Goal: Task Accomplishment & Management: Manage account settings

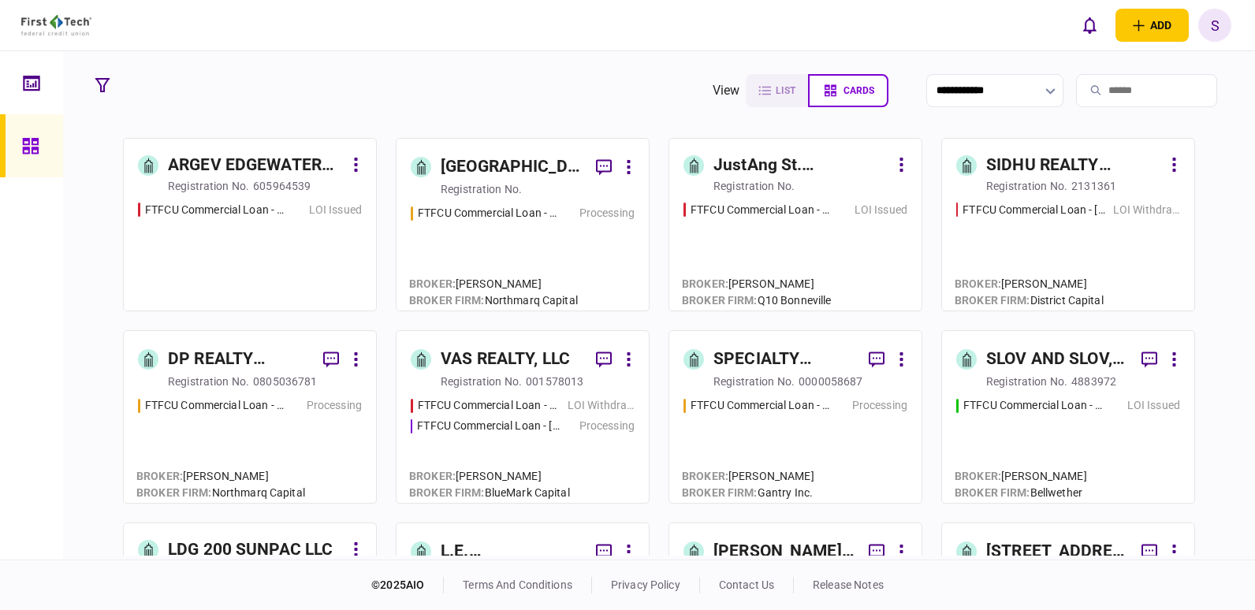
click at [1118, 88] on input "search" at bounding box center [1146, 90] width 141 height 33
click at [1046, 92] on icon "button" at bounding box center [1051, 91] width 10 height 6
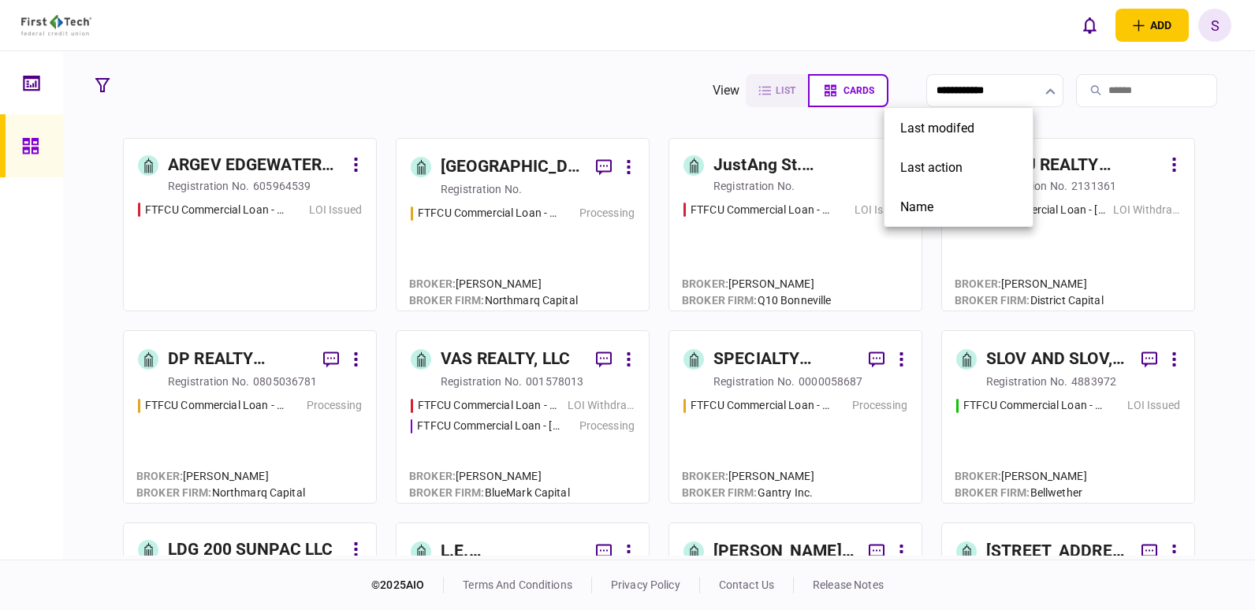
click at [104, 83] on div at bounding box center [627, 305] width 1255 height 610
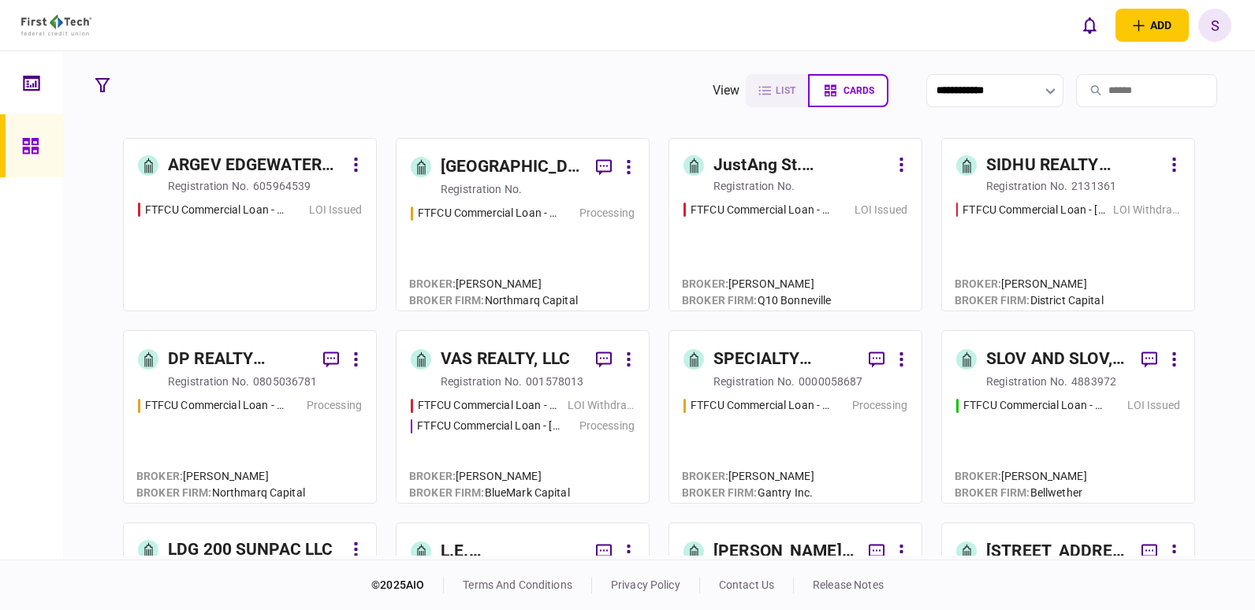
click at [104, 83] on icon "button" at bounding box center [102, 85] width 14 height 14
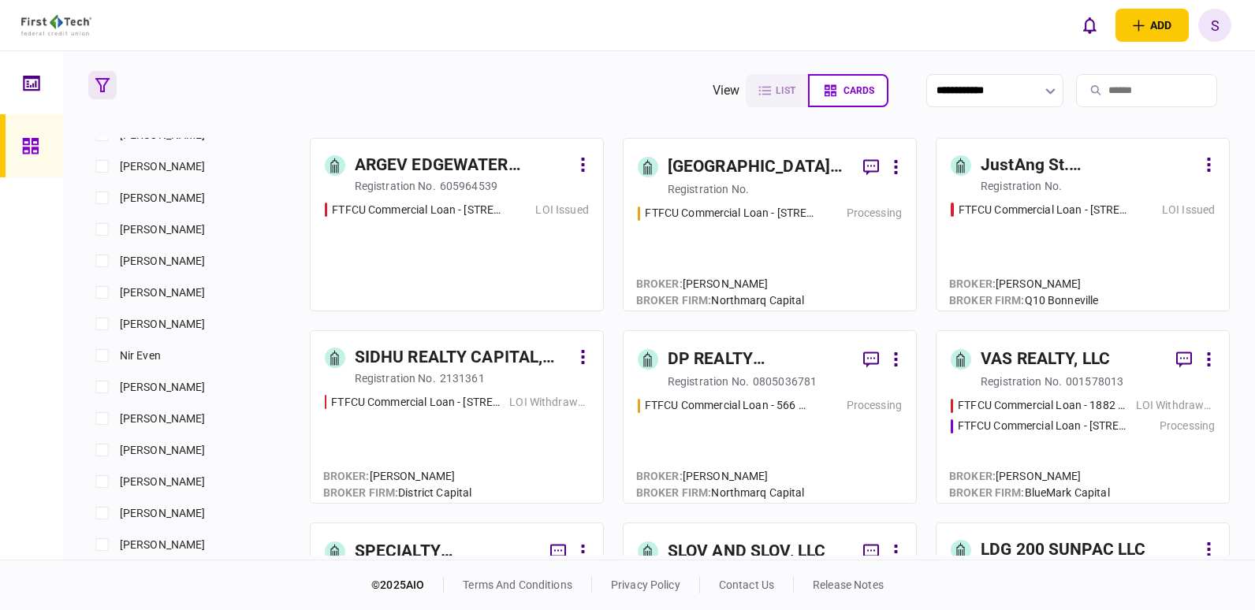
scroll to position [1332, 0]
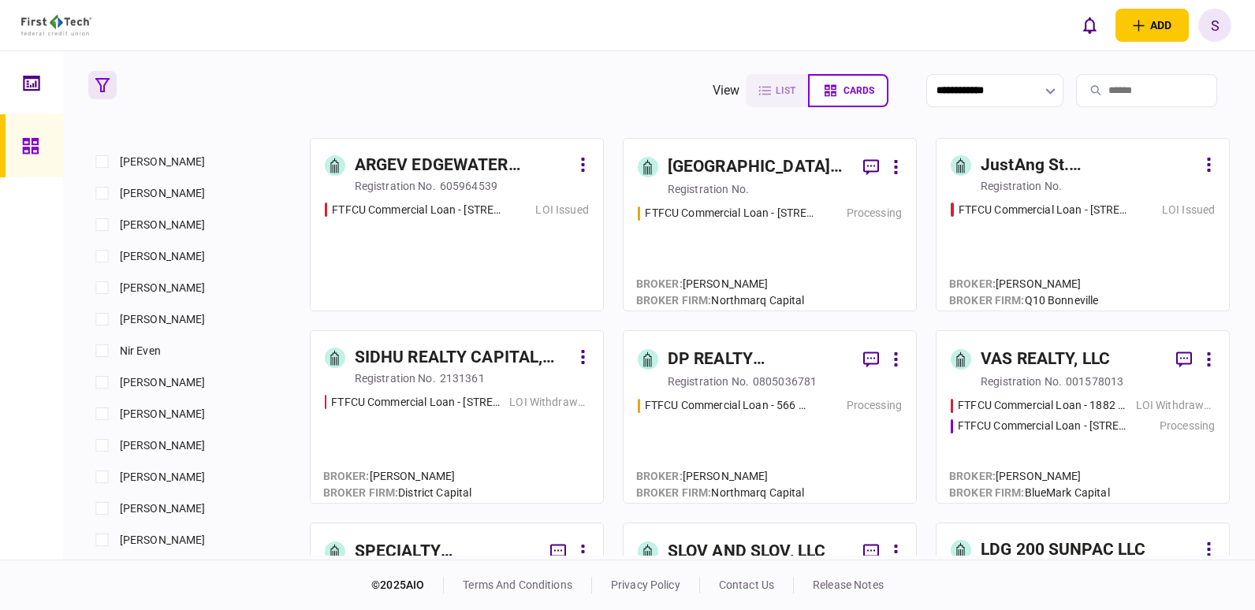
click at [1091, 88] on input "search" at bounding box center [1146, 90] width 141 height 33
click at [1089, 86] on input "search" at bounding box center [1146, 90] width 141 height 33
click at [1106, 88] on input "search" at bounding box center [1146, 90] width 141 height 33
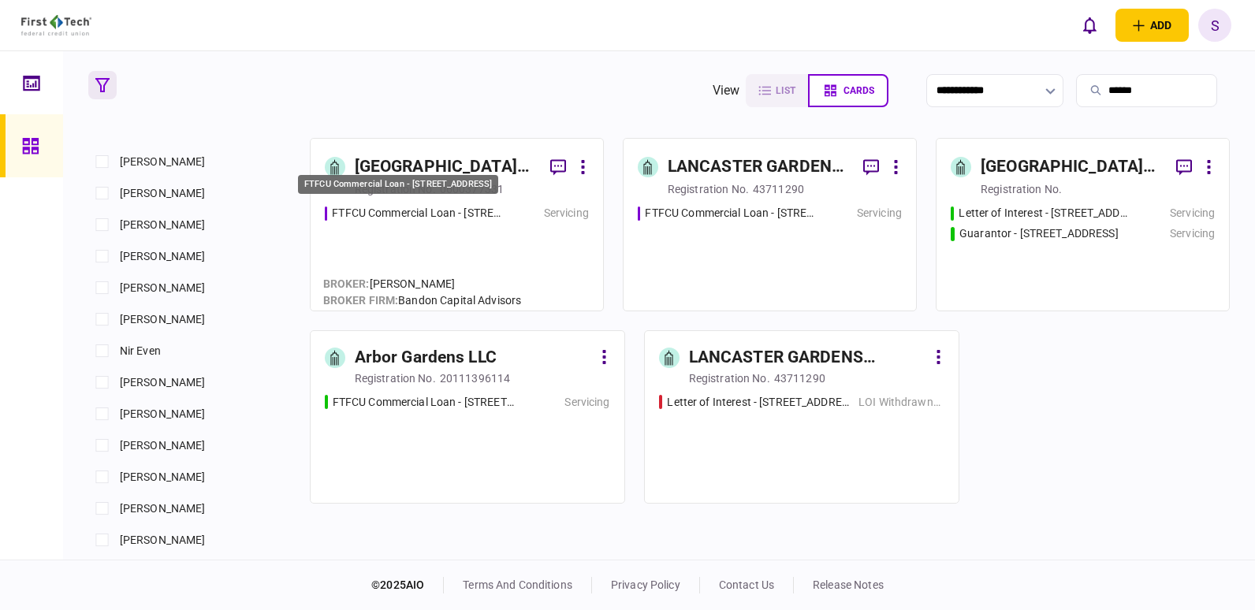
type input "******"
click at [430, 186] on div "FTFCU Commercial Loan - [STREET_ADDRESS]" at bounding box center [398, 185] width 200 height 20
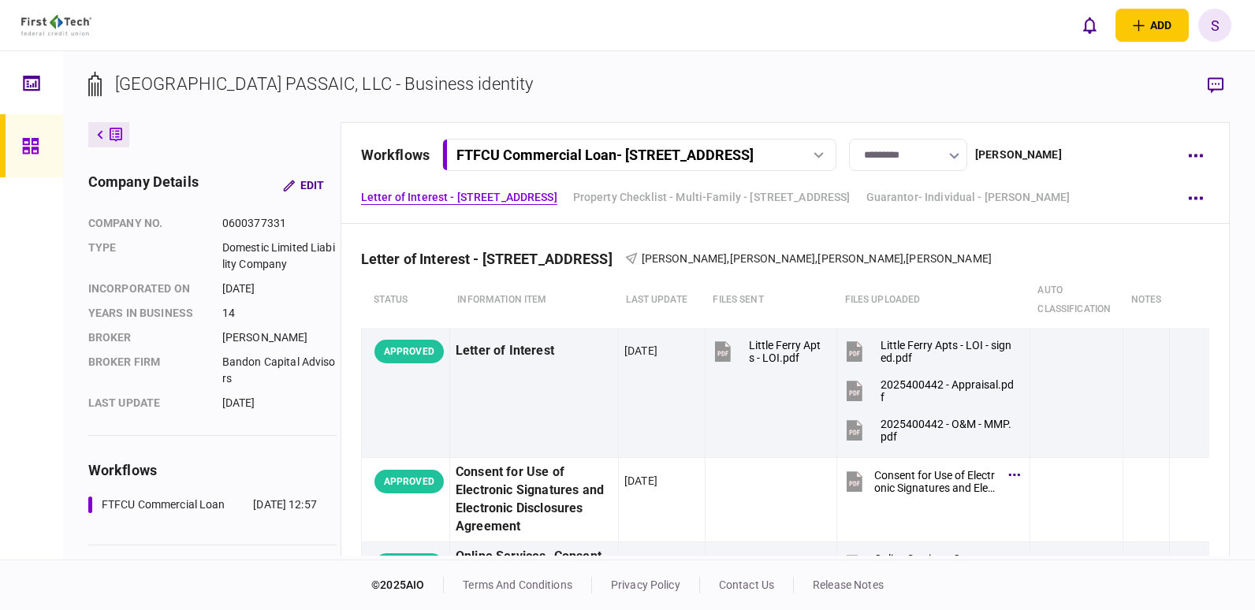
click at [520, 151] on div "FTFCU Commercial Loan - [STREET_ADDRESS]" at bounding box center [605, 155] width 297 height 17
click at [677, 99] on section "[GEOGRAPHIC_DATA] PASSAIC, LLC - Business identity" at bounding box center [659, 96] width 1142 height 51
click at [1198, 158] on button "button" at bounding box center [1195, 155] width 28 height 28
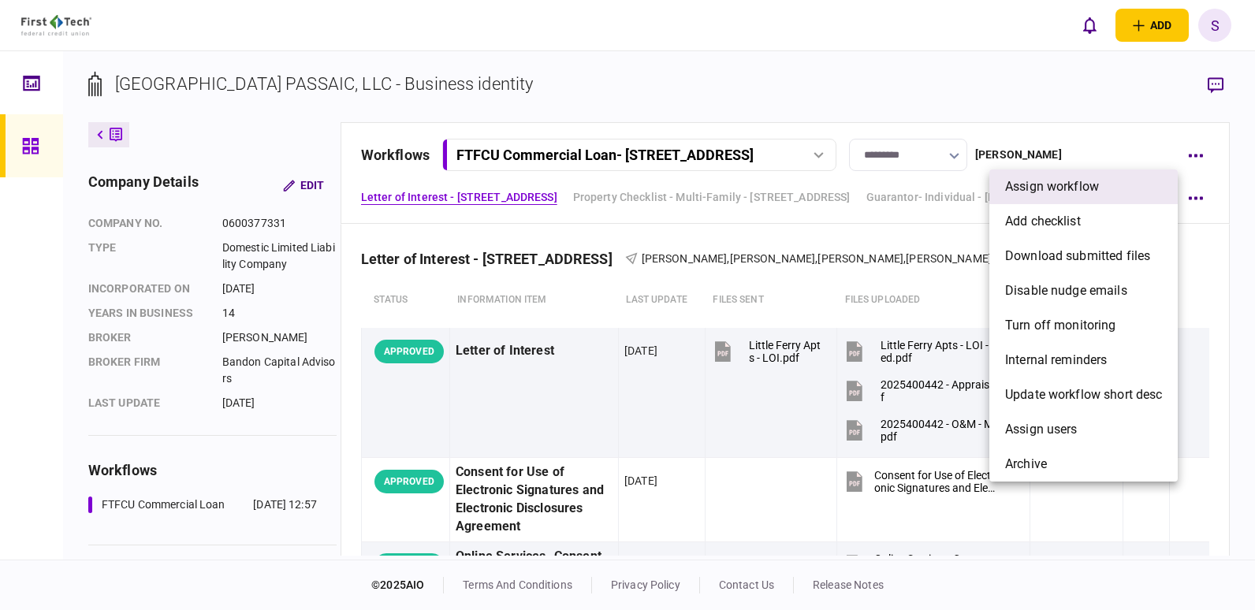
click at [1018, 192] on span "assign workflow" at bounding box center [1052, 186] width 94 height 19
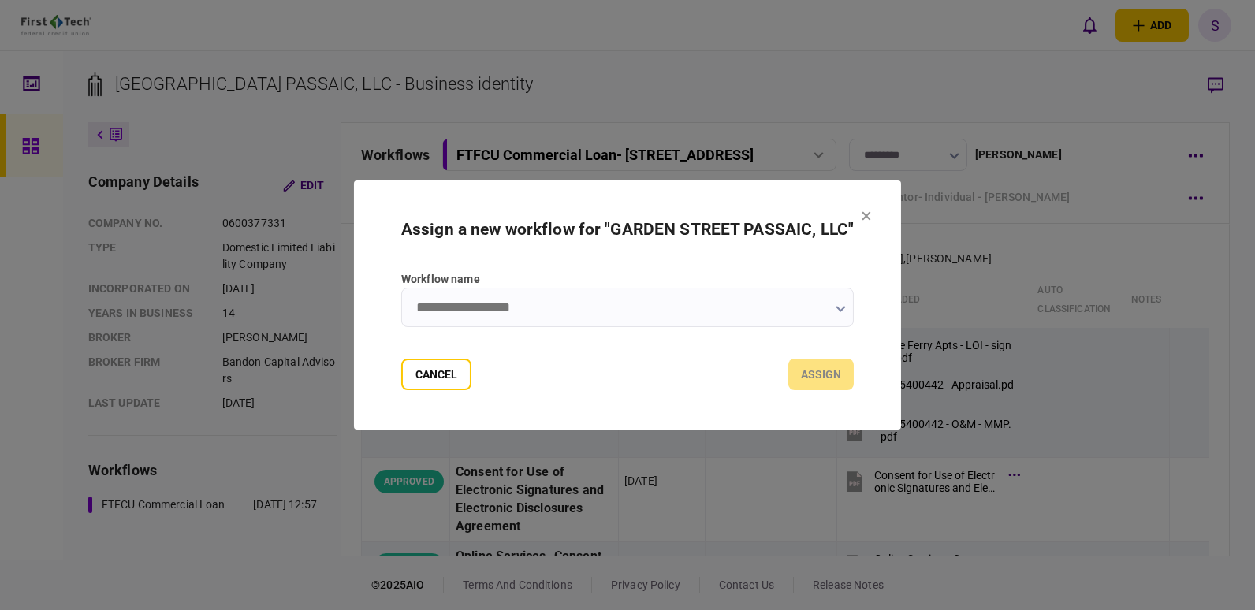
click at [840, 310] on icon "button" at bounding box center [840, 309] width 9 height 6
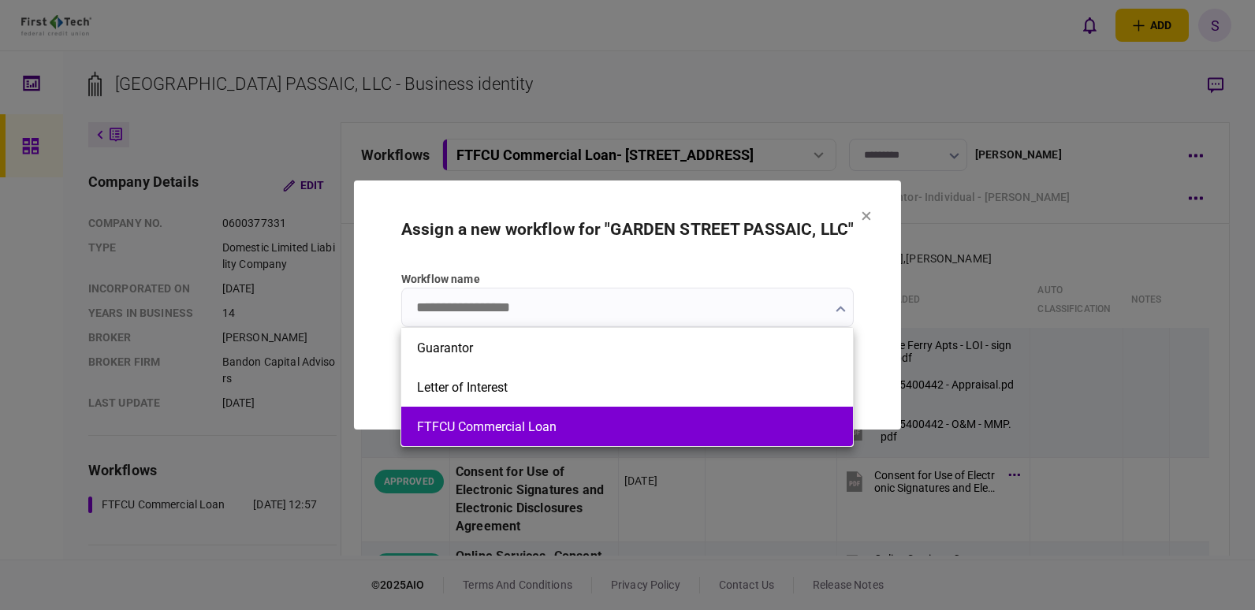
click at [460, 431] on button "FTFCU Commercial Loan" at bounding box center [627, 427] width 420 height 15
type input "**********"
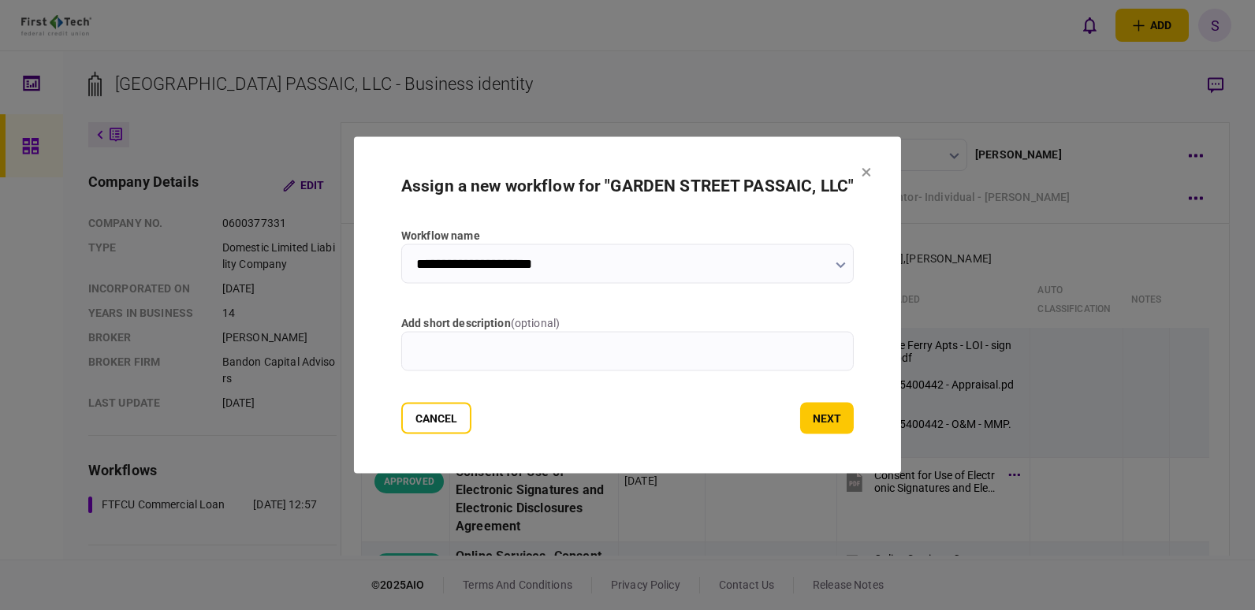
click at [432, 346] on input "add short description ( optional )" at bounding box center [627, 351] width 453 height 39
drag, startPoint x: 522, startPoint y: 156, endPoint x: 550, endPoint y: 188, distance: 43.0
click at [550, 188] on section "**********" at bounding box center [627, 305] width 547 height 337
drag, startPoint x: 550, startPoint y: 188, endPoint x: 553, endPoint y: 226, distance: 37.1
click at [553, 226] on section "**********" at bounding box center [627, 306] width 453 height 258
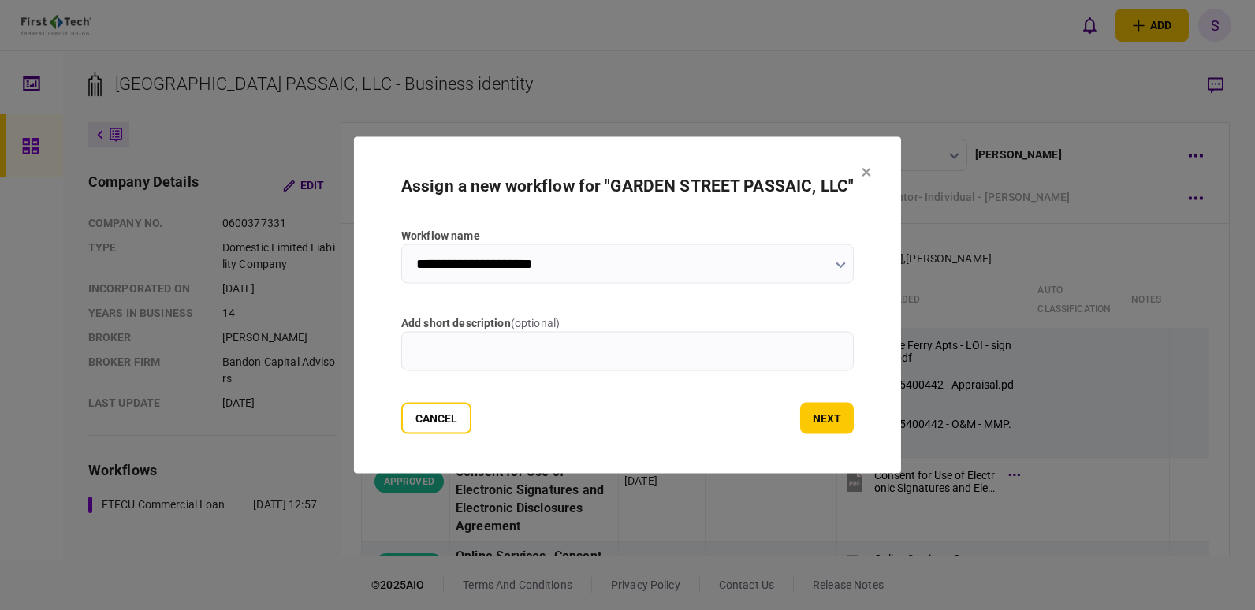
click at [447, 338] on input "add short description ( optional )" at bounding box center [627, 351] width 453 height 39
type input "*"
type input "**********"
click at [823, 422] on button "next" at bounding box center [827, 419] width 54 height 32
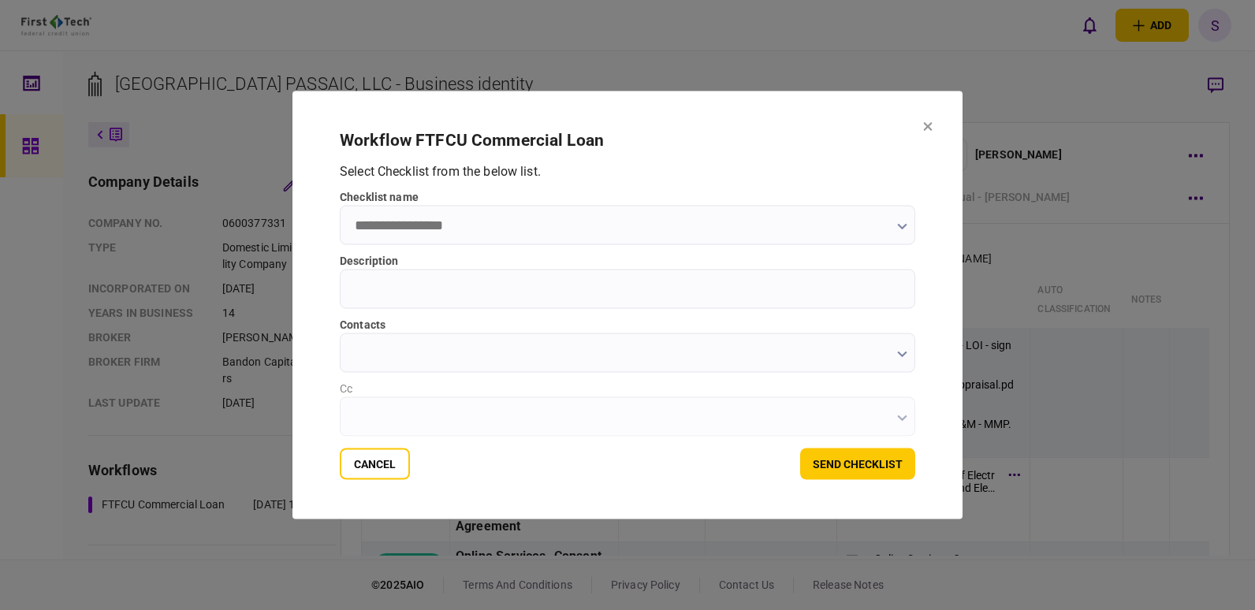
click at [901, 222] on button "button" at bounding box center [902, 226] width 10 height 13
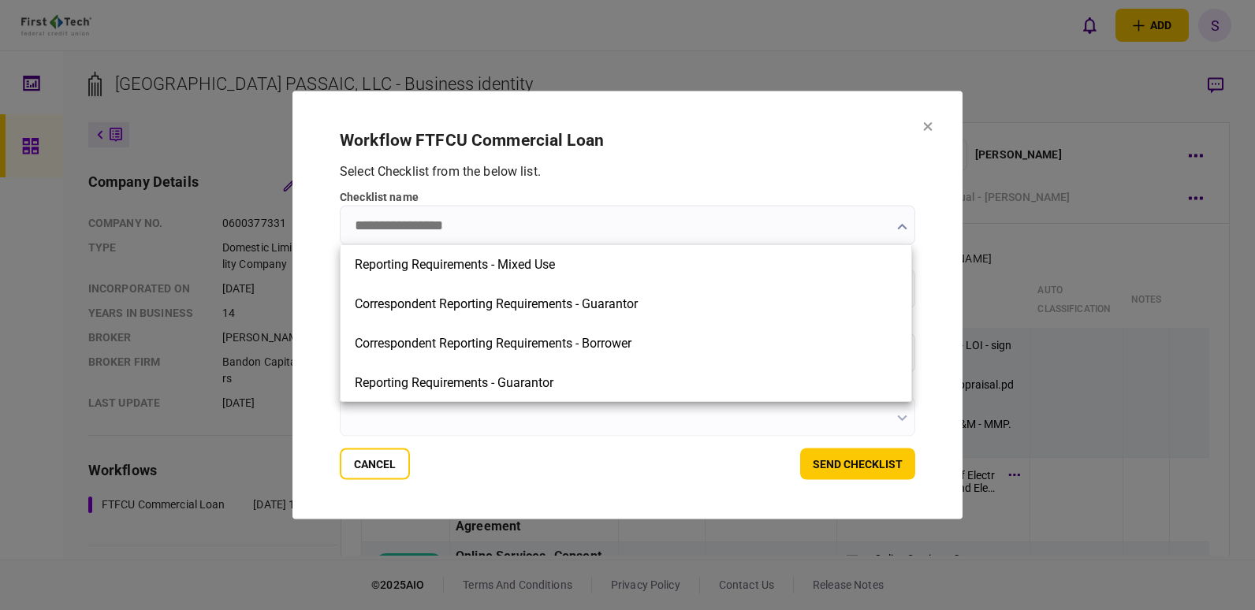
scroll to position [237, 0]
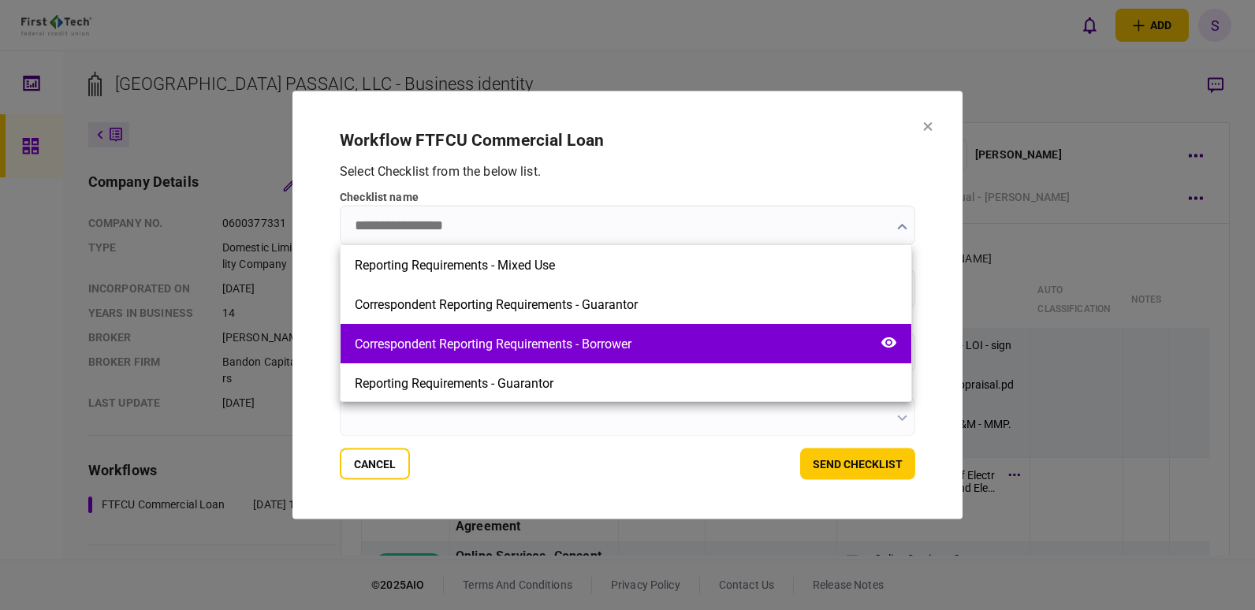
click at [615, 342] on div "Correspondent Reporting Requirements - Borrower" at bounding box center [493, 344] width 277 height 15
type input "**********"
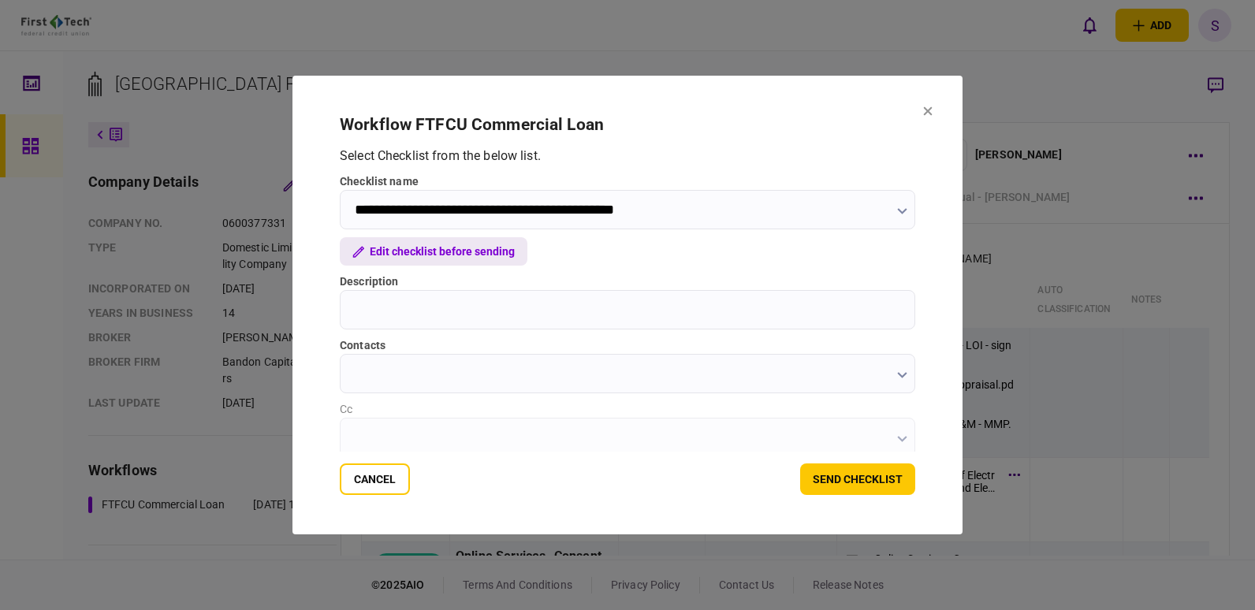
click at [449, 253] on button "Edit checklist before sending" at bounding box center [434, 251] width 188 height 28
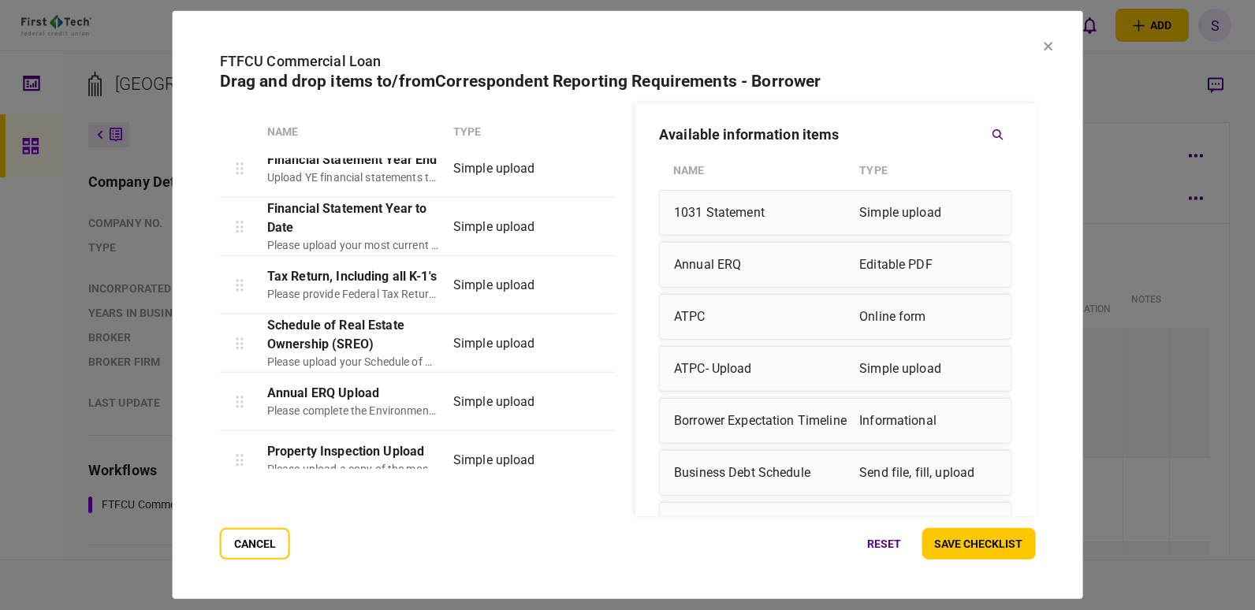
scroll to position [98, 0]
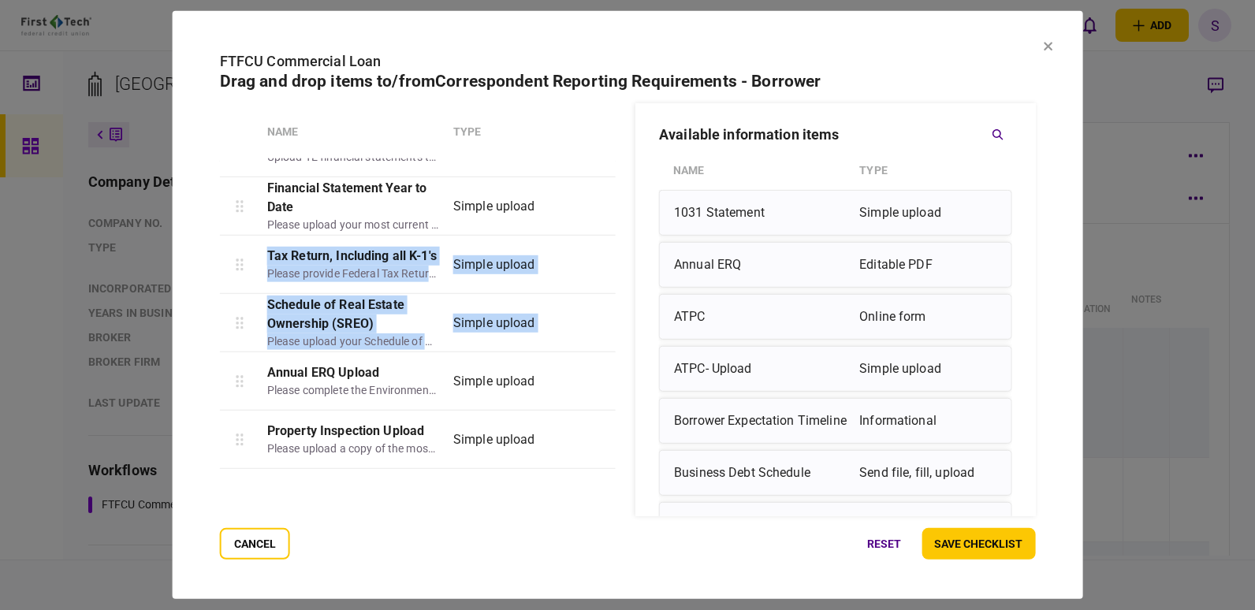
drag, startPoint x: 616, startPoint y: 306, endPoint x: 619, endPoint y: 211, distance: 95.5
click at [619, 211] on div "Welcome Informational step Informational [URL][DOMAIN_NAME] Financial Statement…" at bounding box center [420, 314] width 400 height 311
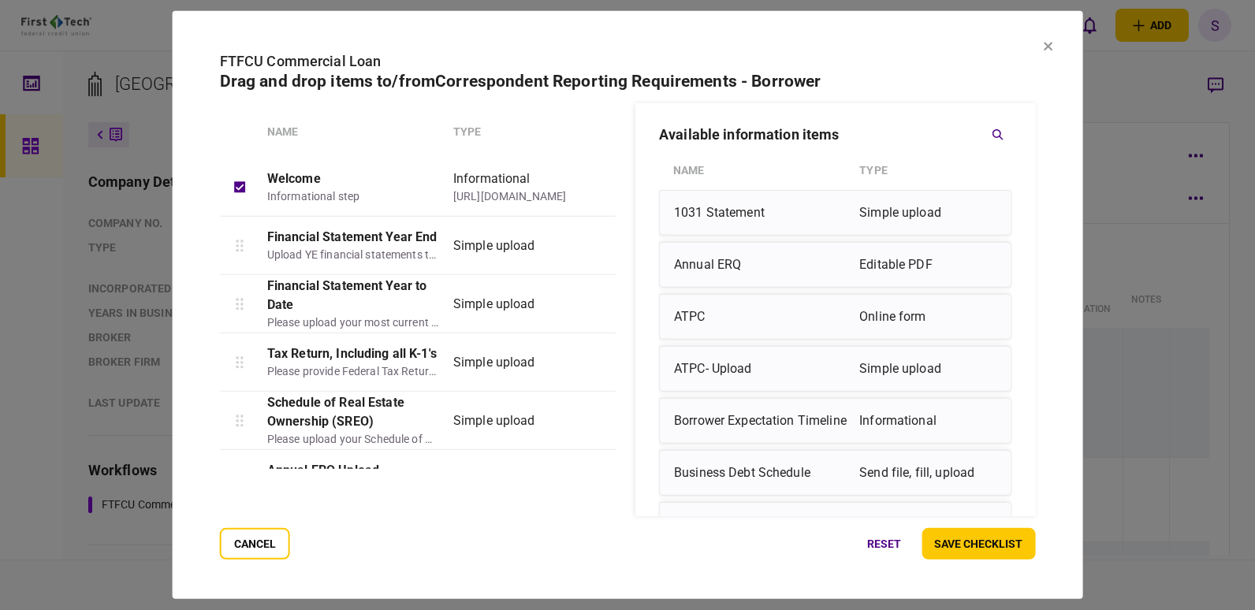
click at [367, 491] on div "Name Type Welcome Informational step Informational [URL][DOMAIN_NAME] Financial…" at bounding box center [628, 309] width 816 height 413
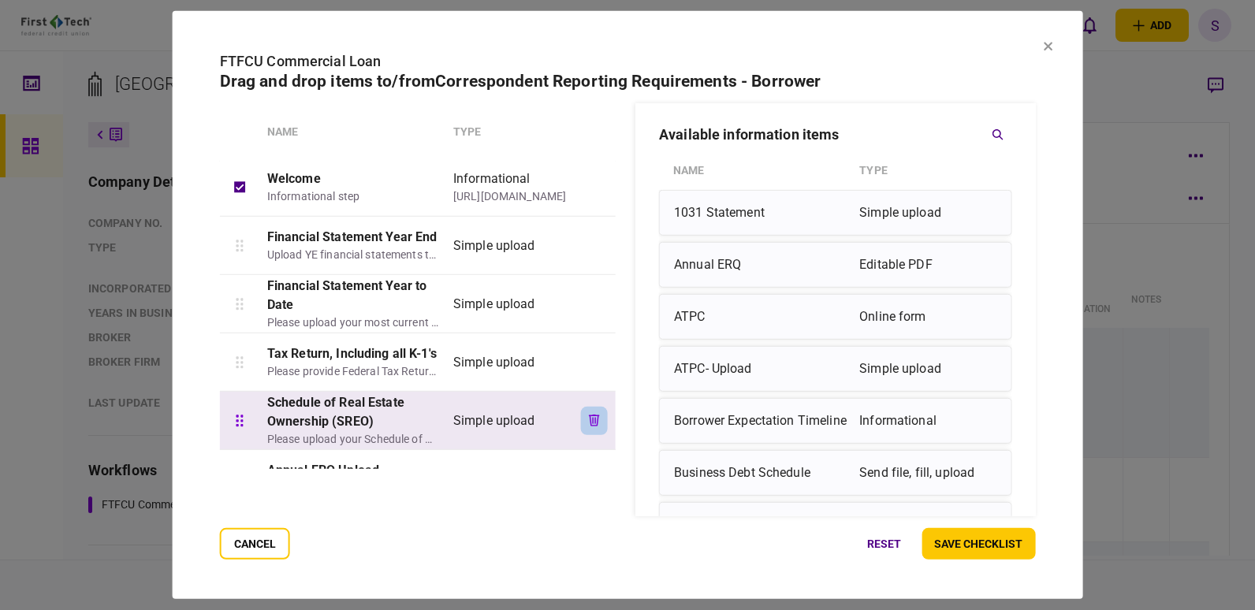
click at [589, 419] on icon "button" at bounding box center [594, 421] width 11 height 12
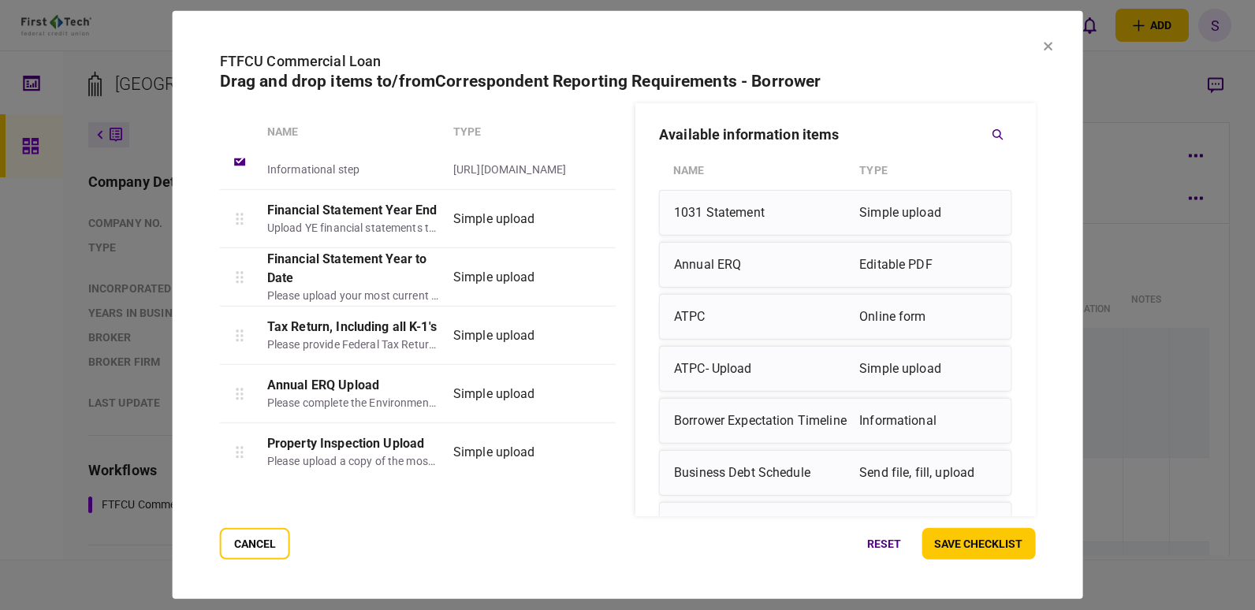
scroll to position [39, 0]
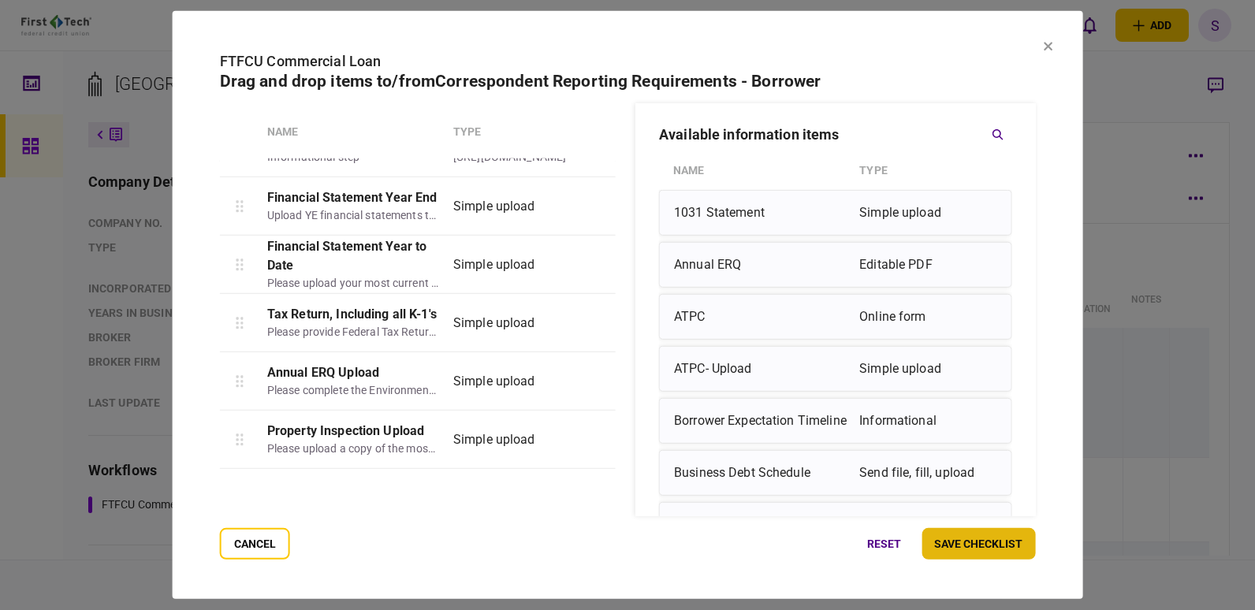
click at [995, 550] on button "save checklist" at bounding box center [979, 544] width 114 height 32
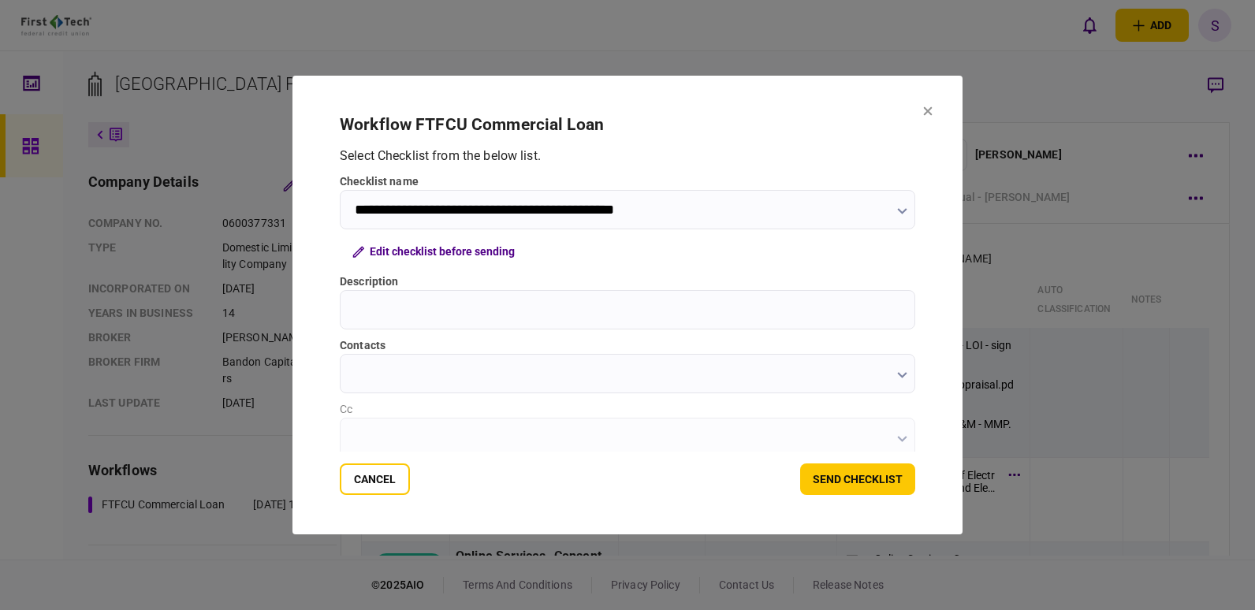
click at [399, 312] on input "Description" at bounding box center [628, 309] width 576 height 39
type input "**********"
click at [901, 376] on icon "button" at bounding box center [901, 375] width 9 height 6
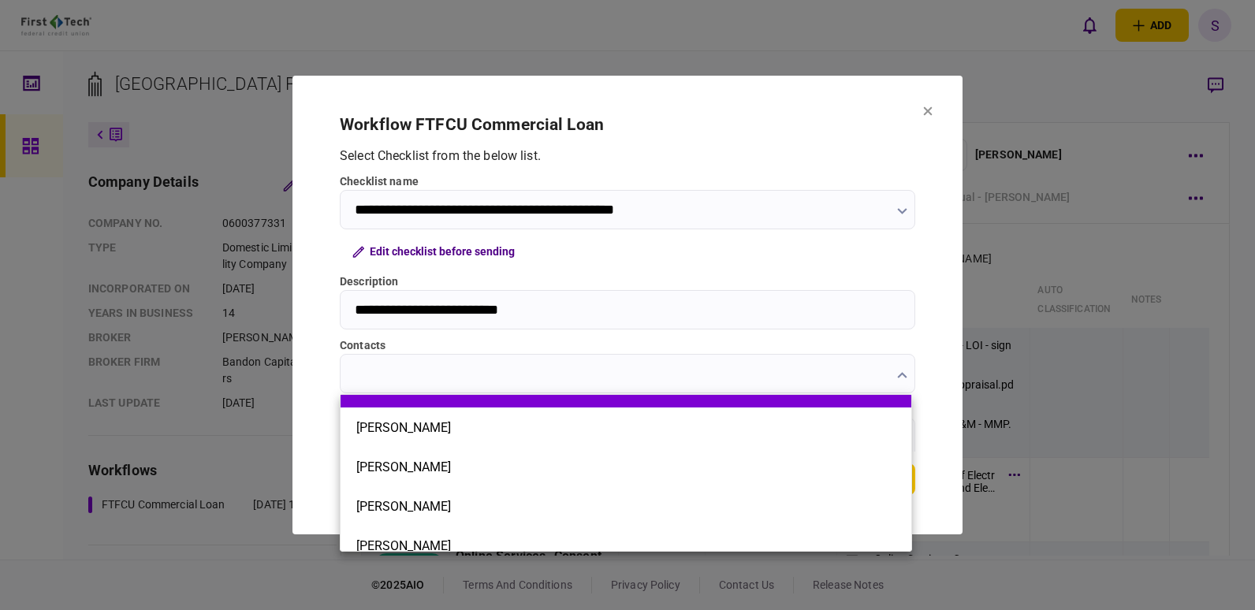
scroll to position [120, 0]
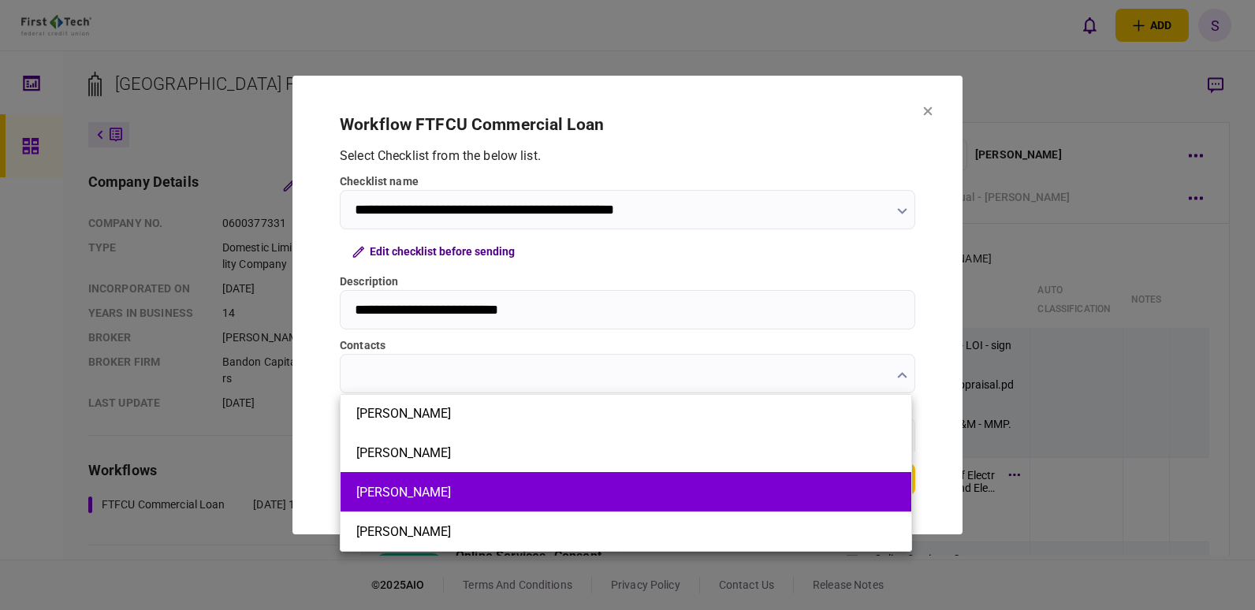
click at [416, 498] on button "[PERSON_NAME]" at bounding box center [625, 492] width 539 height 15
type input "**********"
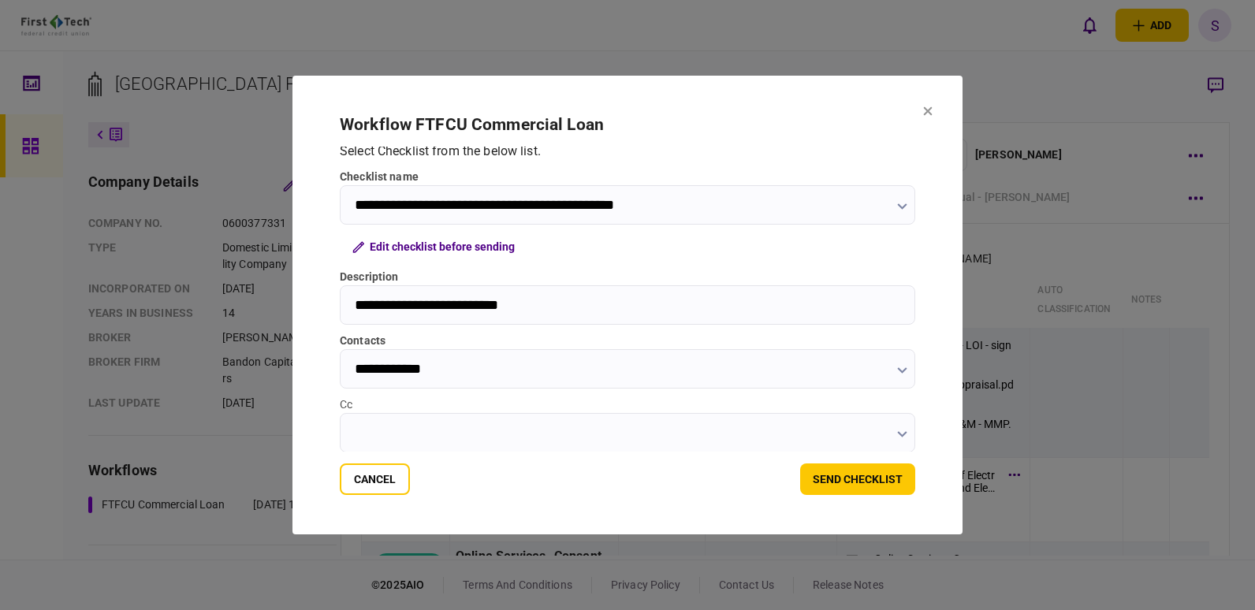
scroll to position [6, 0]
click at [897, 368] on icon "button" at bounding box center [901, 370] width 9 height 6
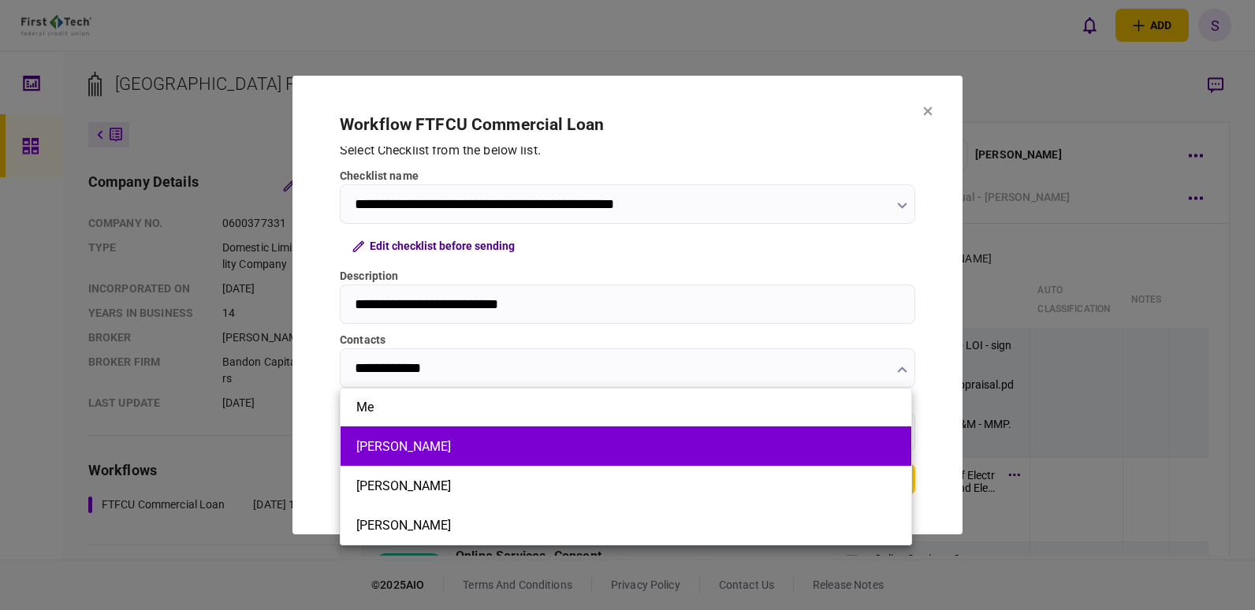
scroll to position [0, 0]
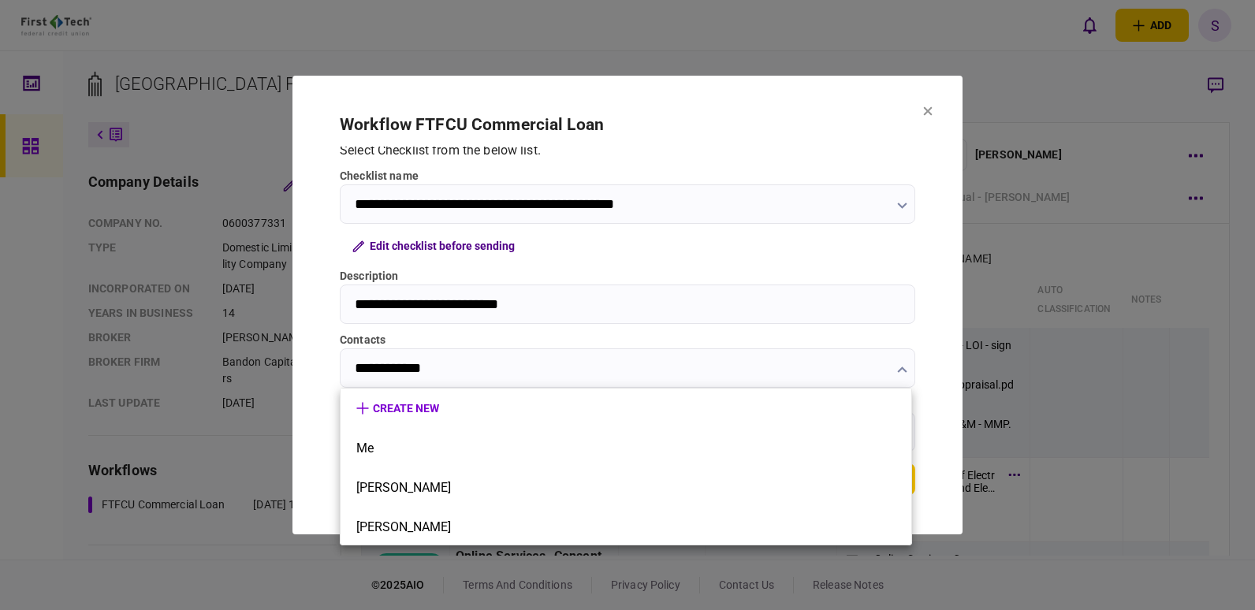
click at [519, 361] on div at bounding box center [627, 305] width 1255 height 610
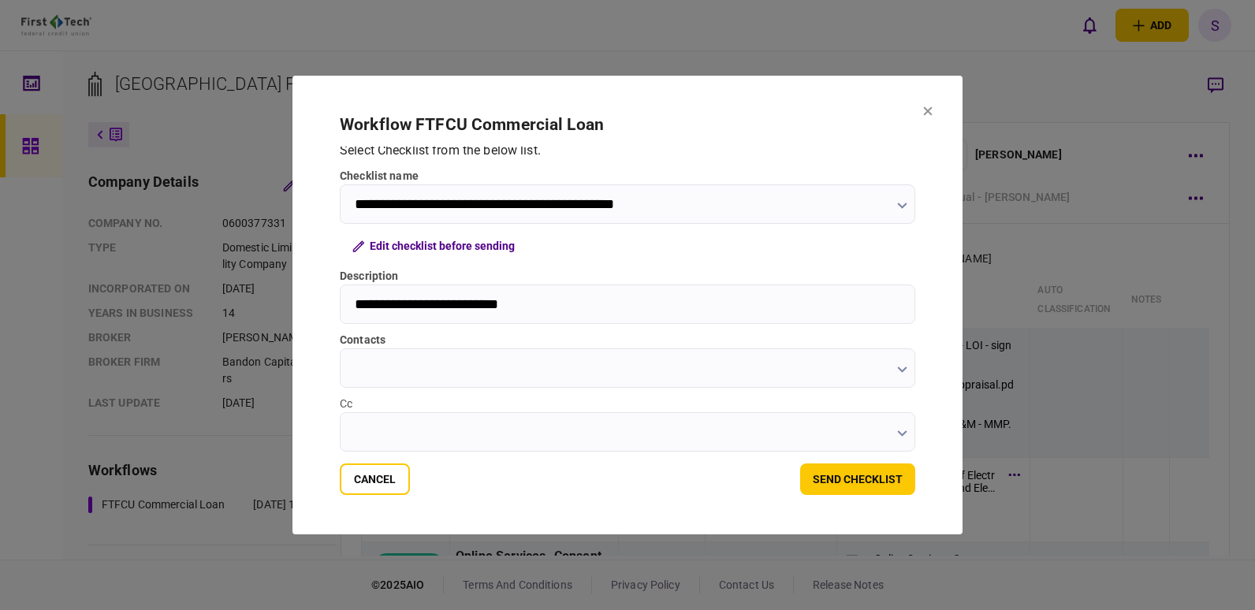
click at [901, 365] on button "button" at bounding box center [902, 369] width 10 height 13
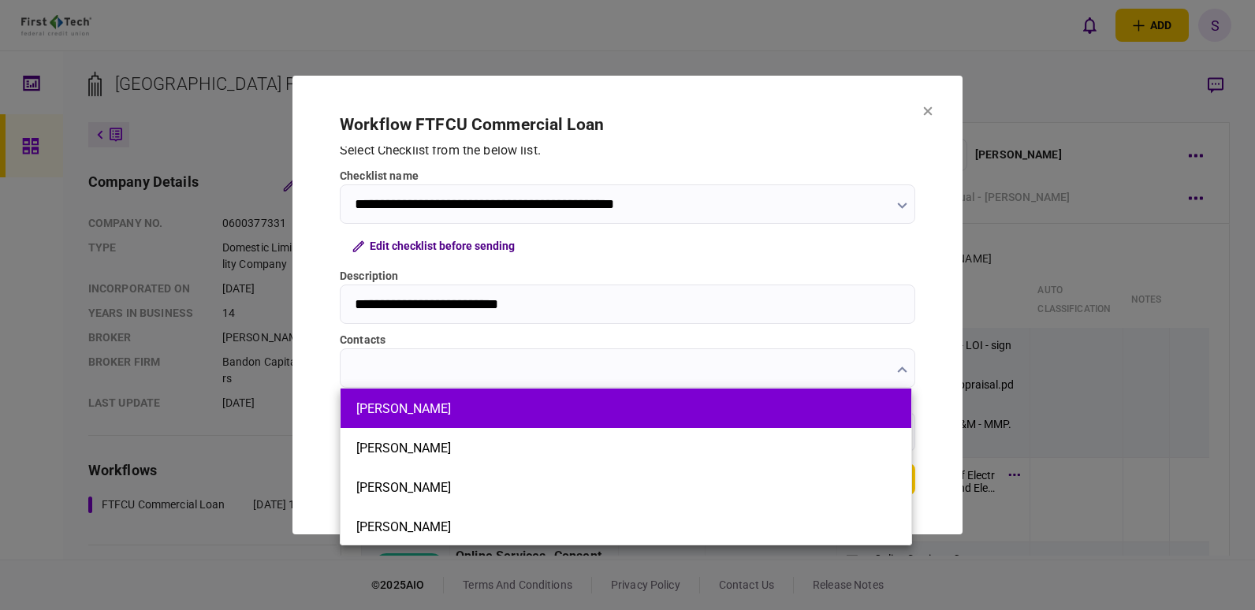
scroll to position [120, 0]
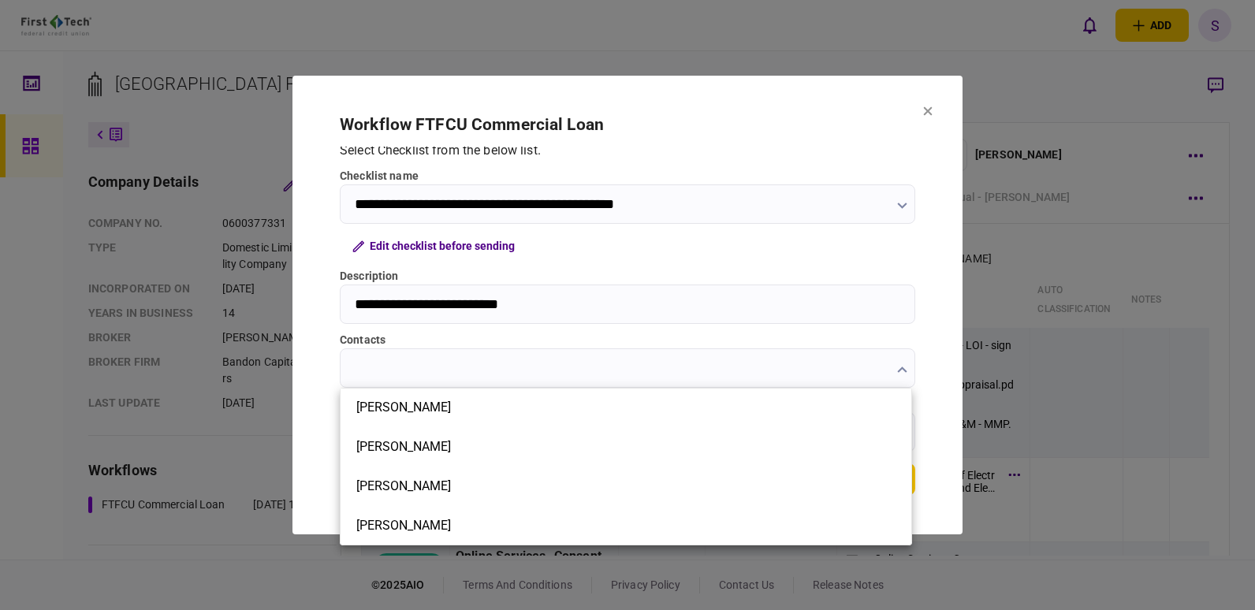
click at [536, 363] on div at bounding box center [627, 305] width 1255 height 610
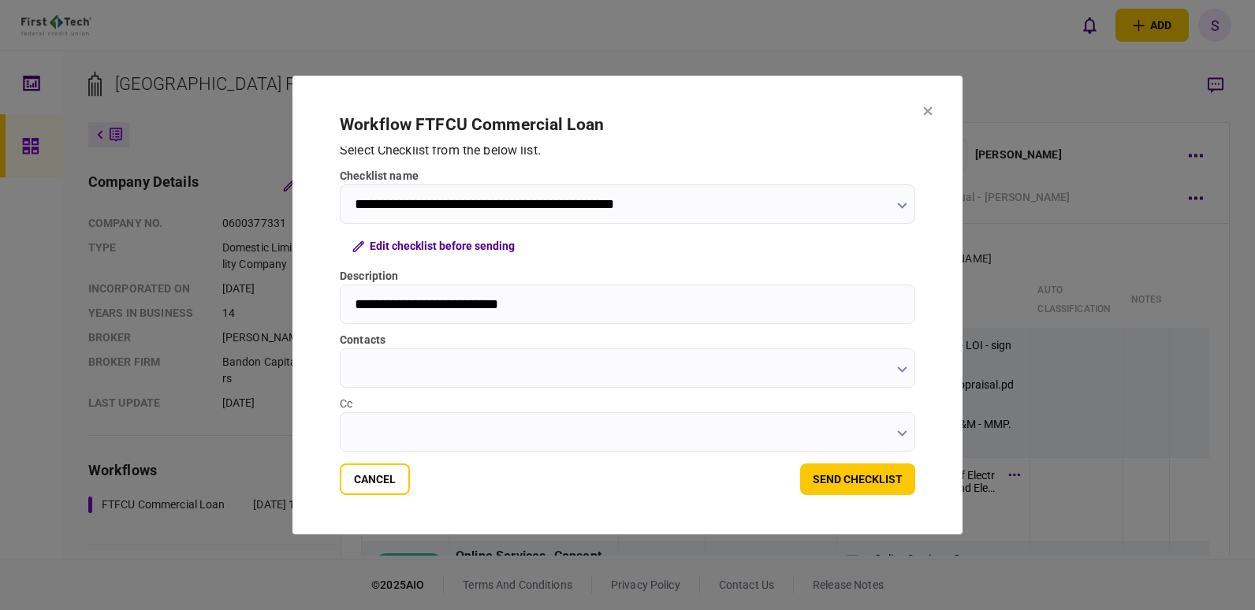
click at [470, 371] on input "contacts" at bounding box center [628, 368] width 576 height 39
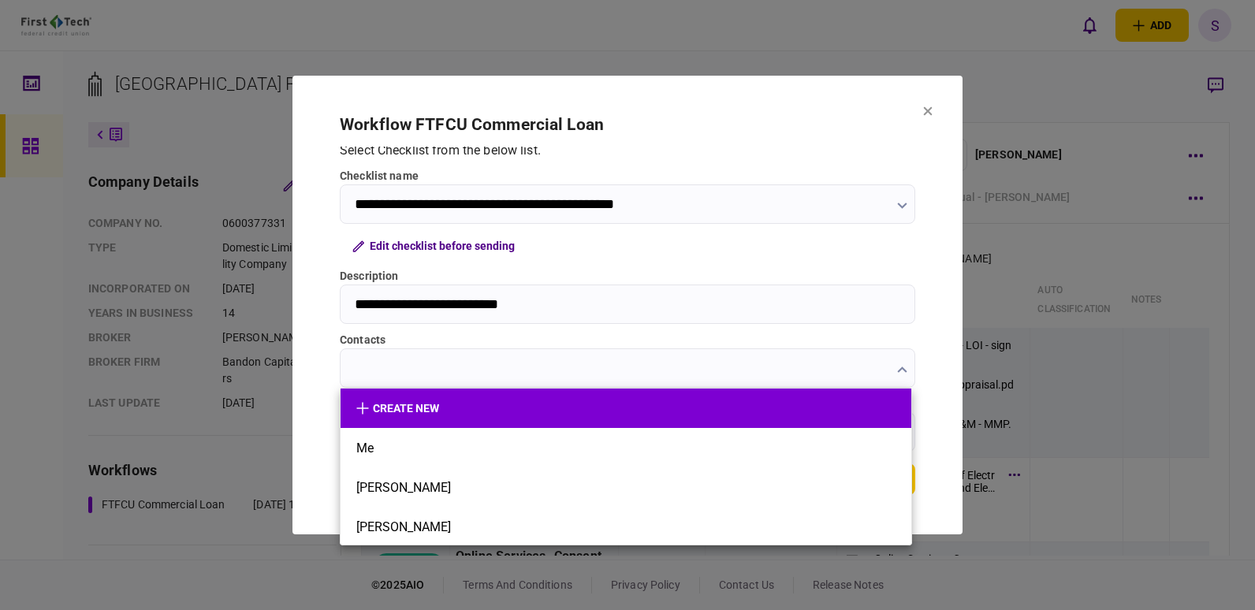
click at [391, 413] on button "create new" at bounding box center [625, 408] width 539 height 13
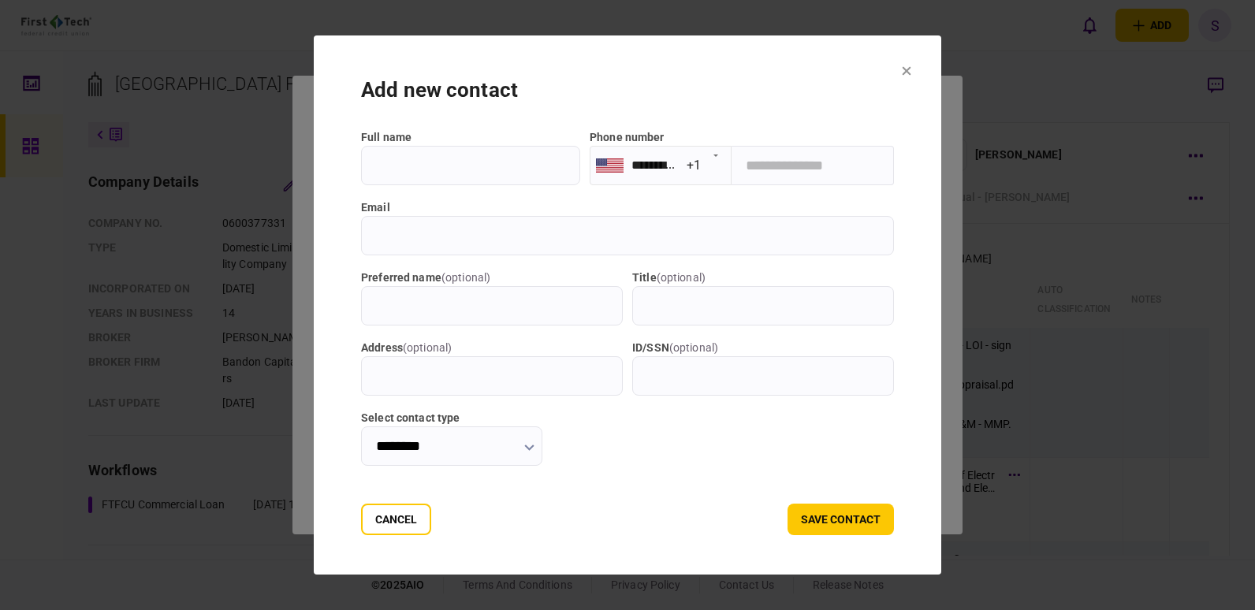
click at [459, 170] on input "full name" at bounding box center [470, 165] width 219 height 39
type input "**********"
click at [517, 233] on input "email" at bounding box center [627, 235] width 533 height 39
paste input "**********"
type input "**********"
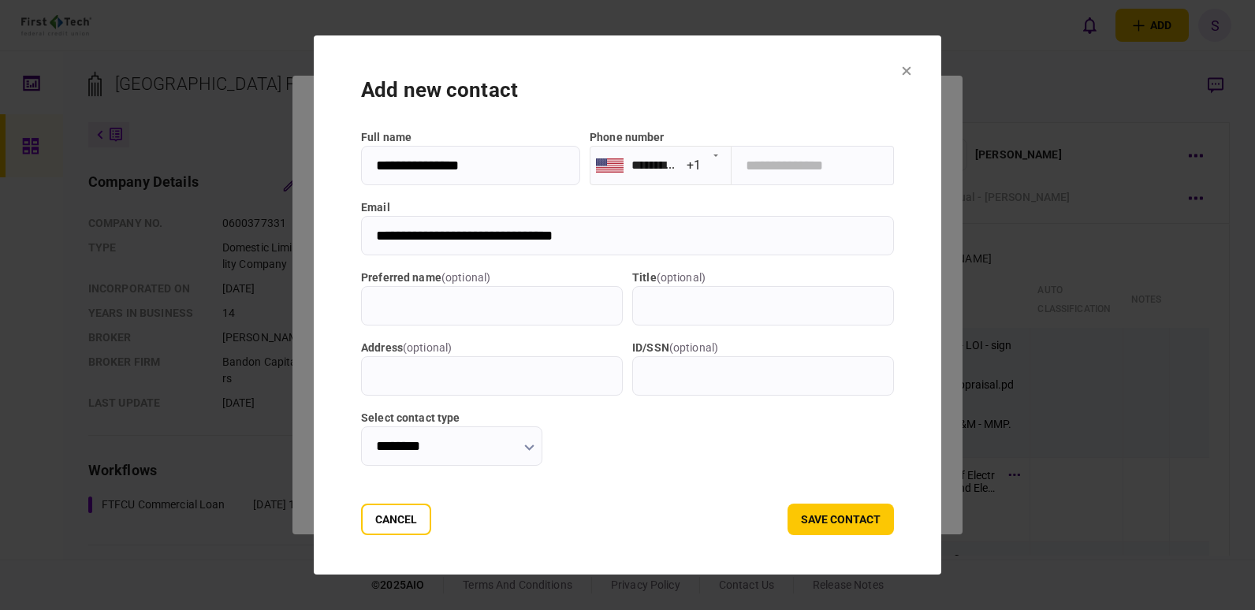
click at [543, 443] on input "********" at bounding box center [451, 446] width 181 height 39
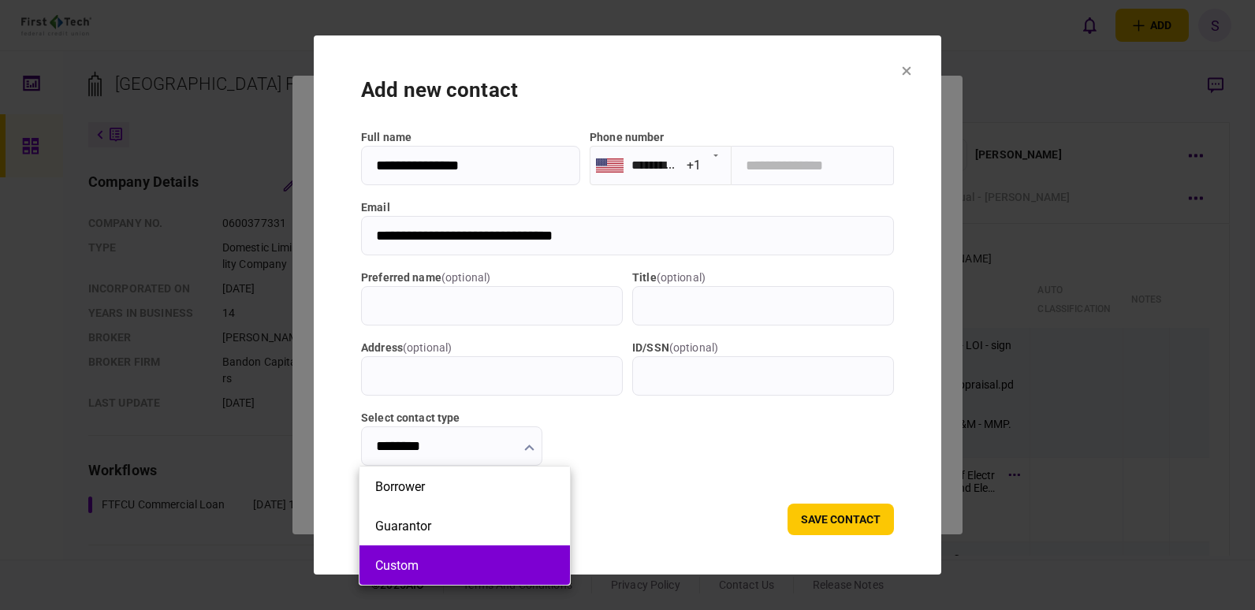
click at [466, 573] on li "Custom" at bounding box center [465, 565] width 211 height 39
type input "******"
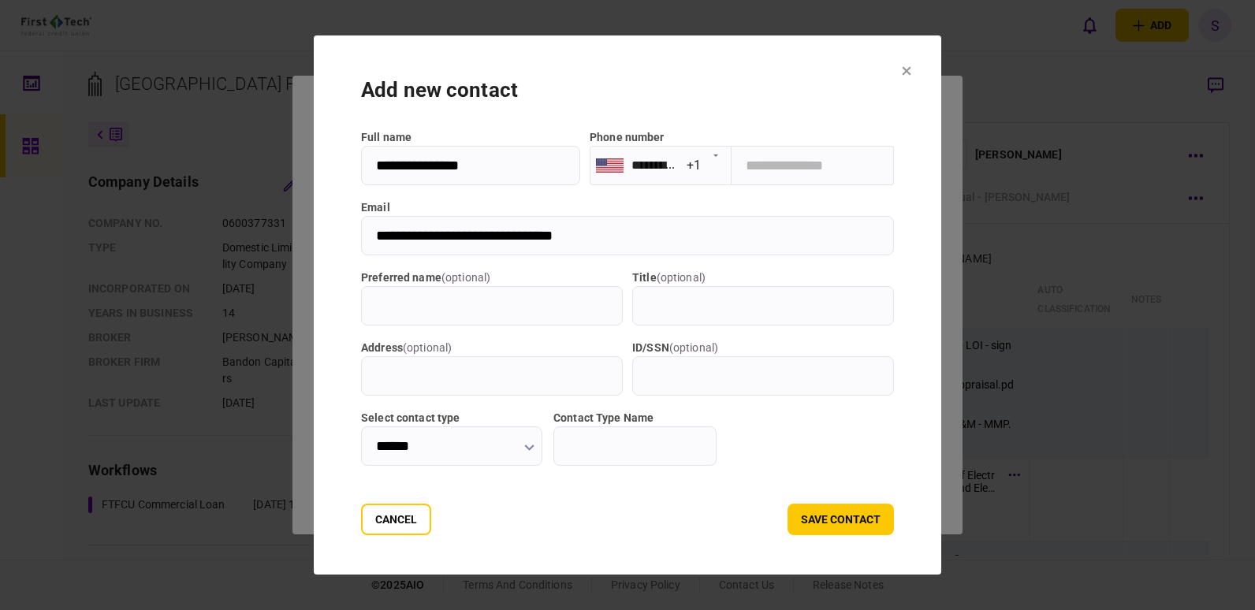
click at [639, 435] on input "Contact Type Name" at bounding box center [635, 446] width 163 height 39
type input "**********"
click at [853, 510] on button "save contact" at bounding box center [841, 520] width 106 height 32
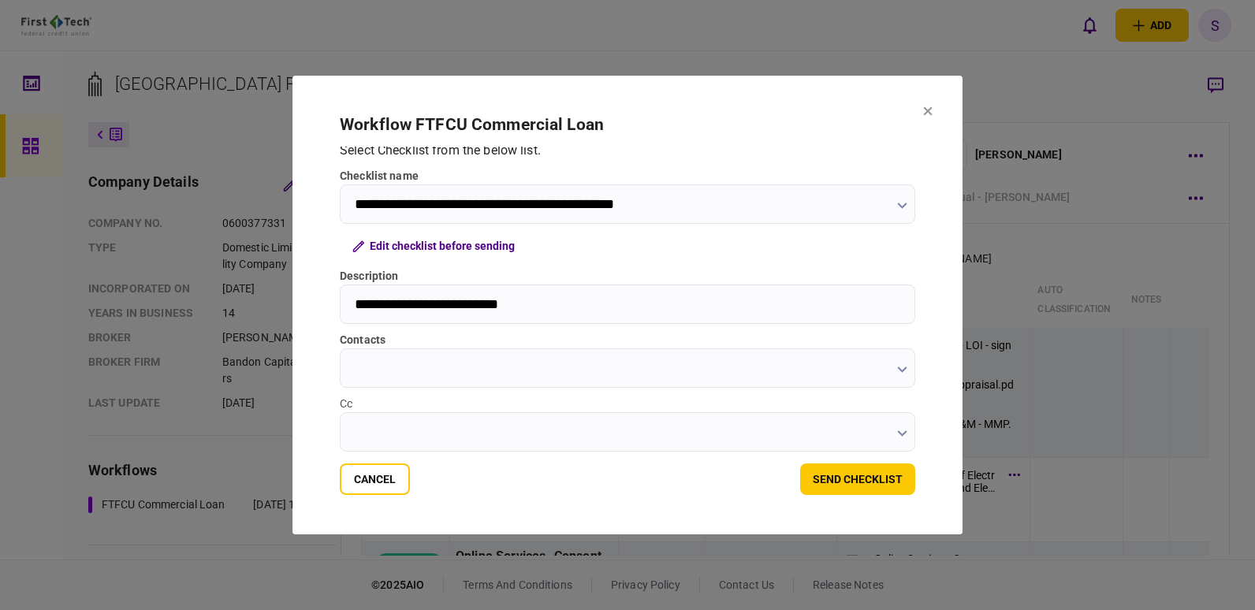
click at [897, 368] on icon "button" at bounding box center [901, 370] width 9 height 6
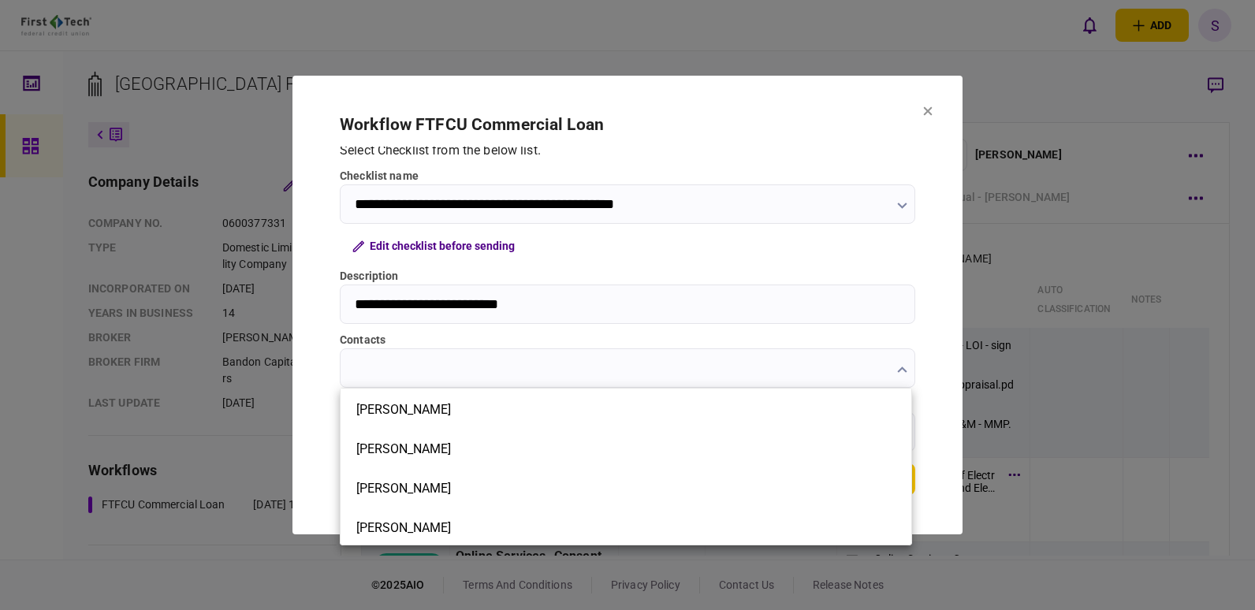
scroll to position [158, 0]
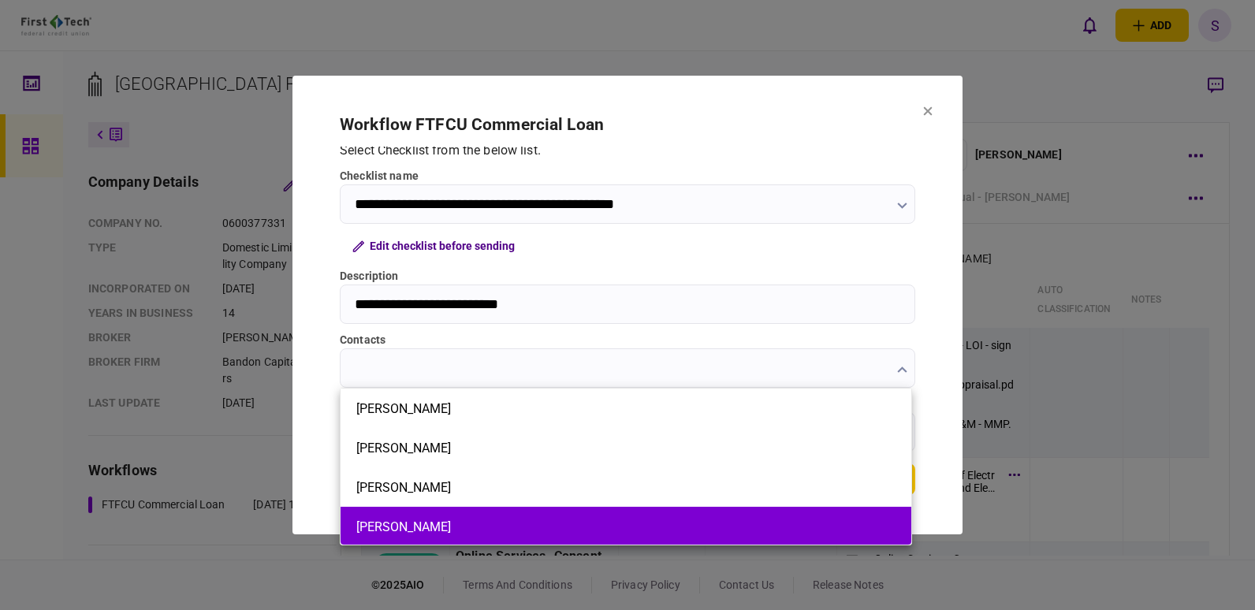
click at [419, 533] on button "[PERSON_NAME]" at bounding box center [625, 527] width 539 height 15
type input "**********"
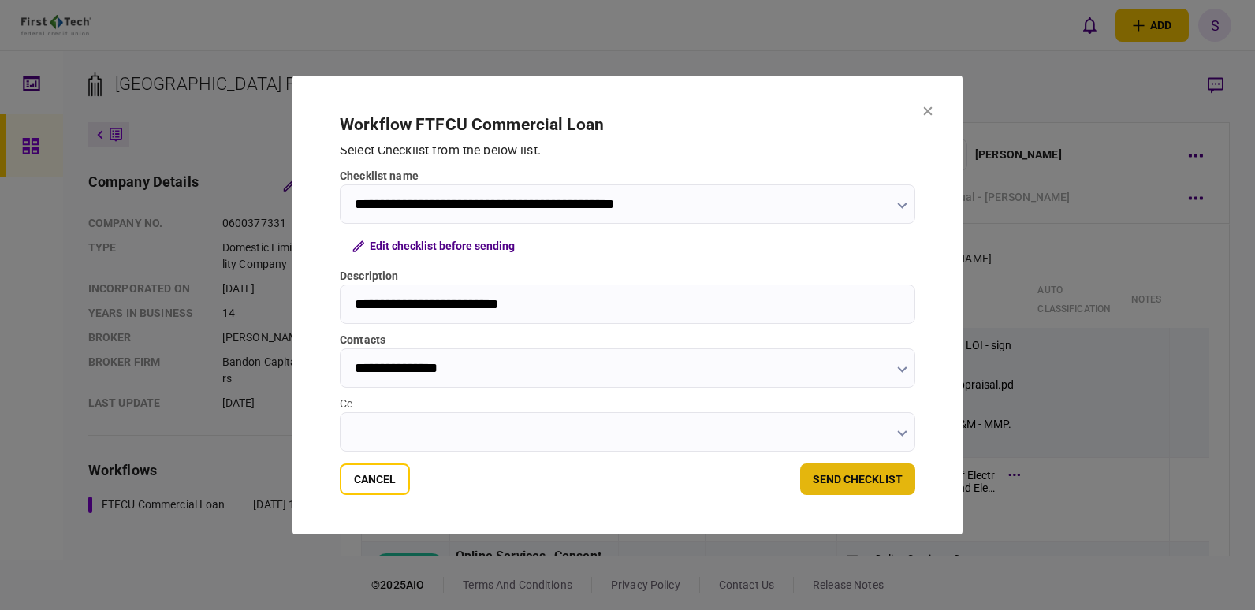
click at [858, 486] on button "send checklist" at bounding box center [857, 480] width 115 height 32
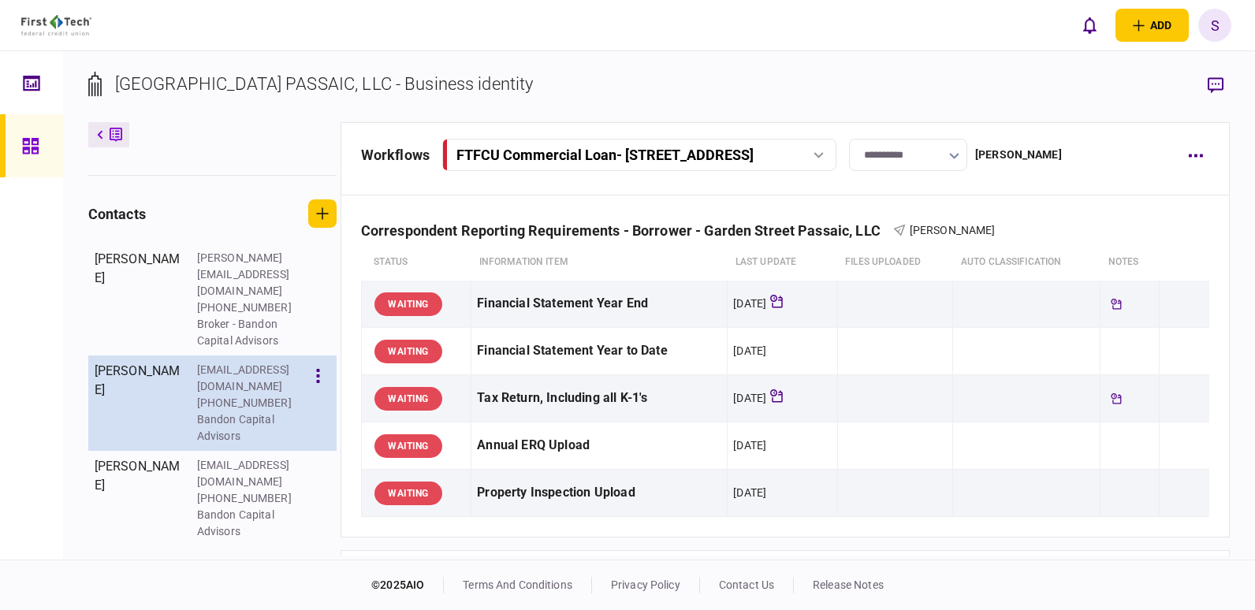
scroll to position [473, 0]
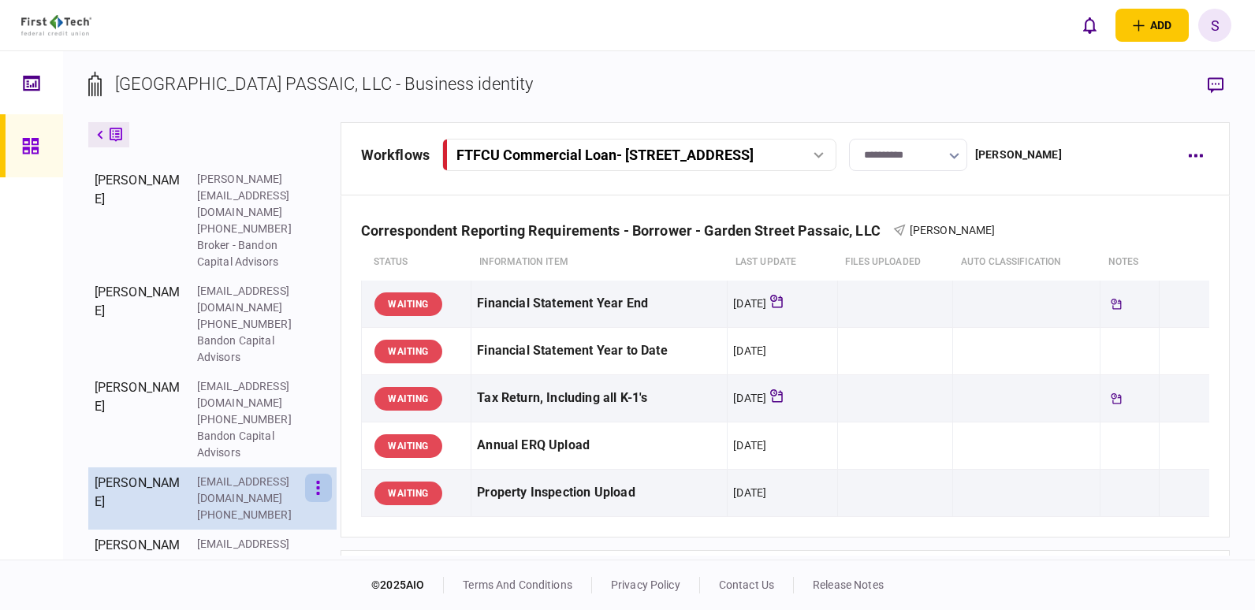
click at [327, 474] on button "button" at bounding box center [318, 488] width 27 height 28
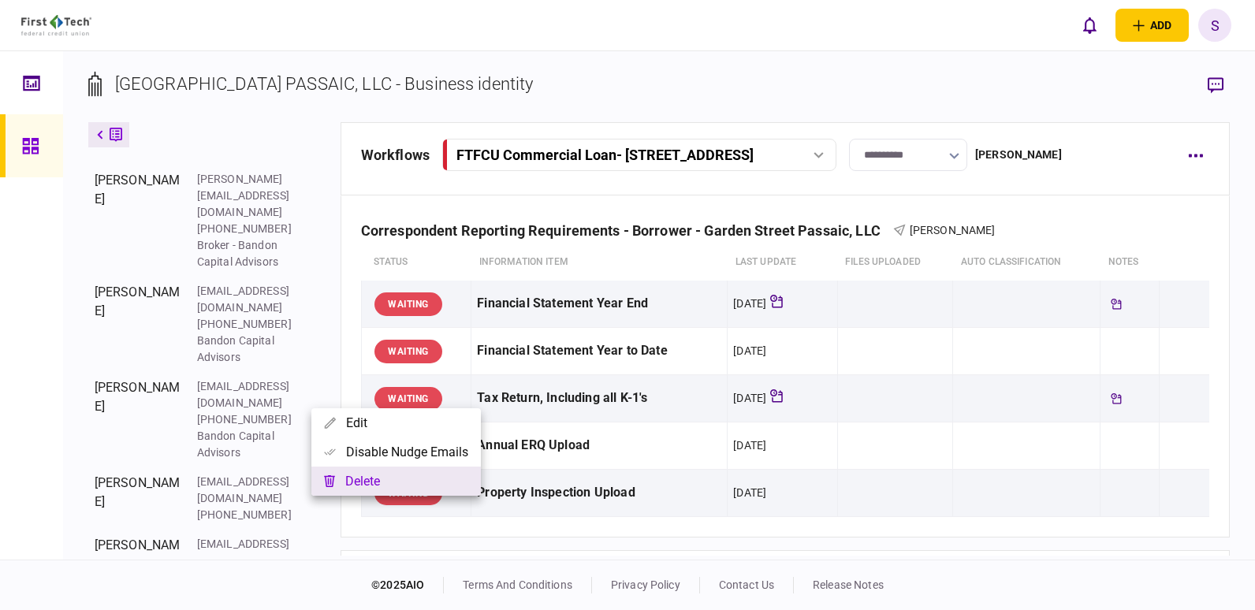
click at [358, 483] on button "delete" at bounding box center [396, 481] width 170 height 29
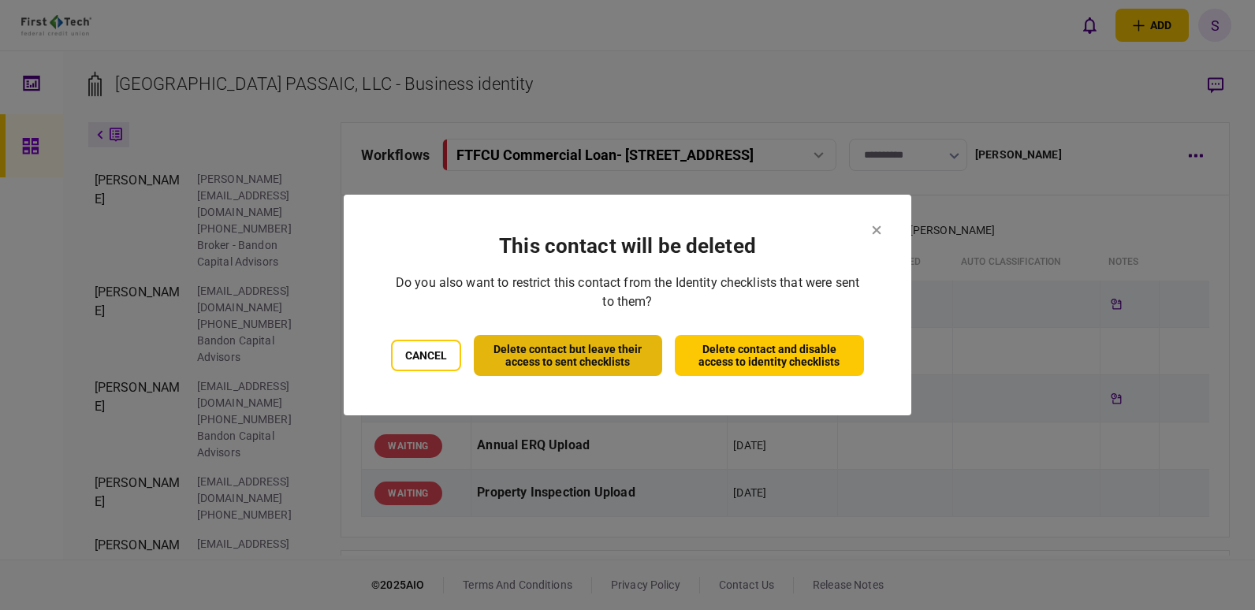
click at [543, 365] on button "Delete contact but leave their access to sent checklists" at bounding box center [568, 355] width 188 height 41
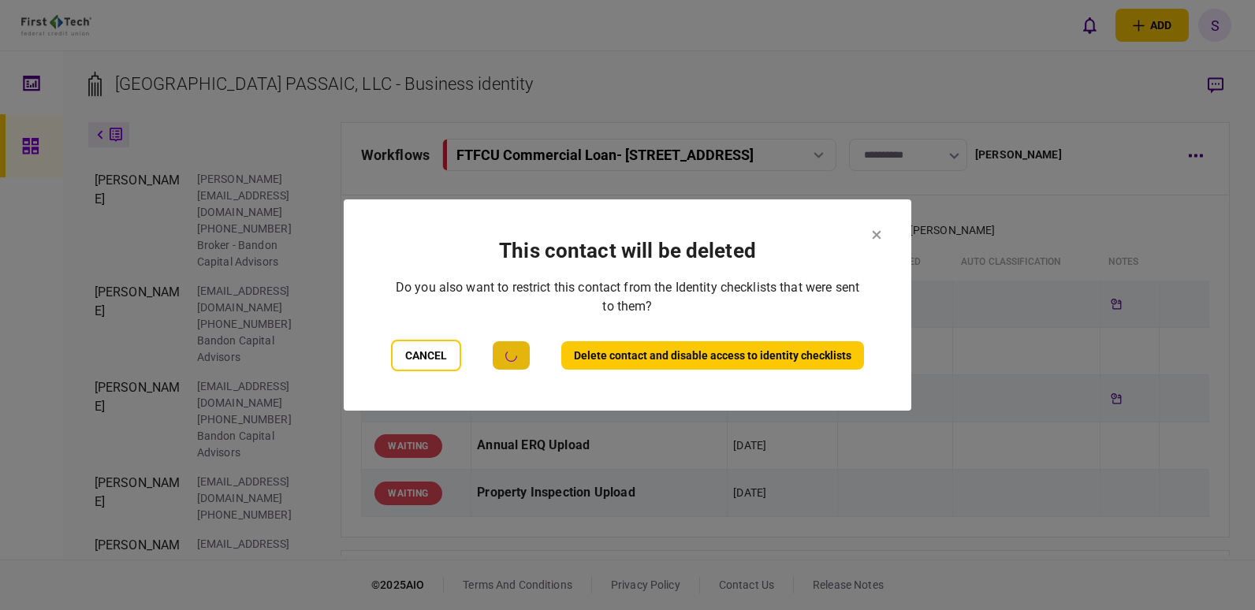
scroll to position [465, 0]
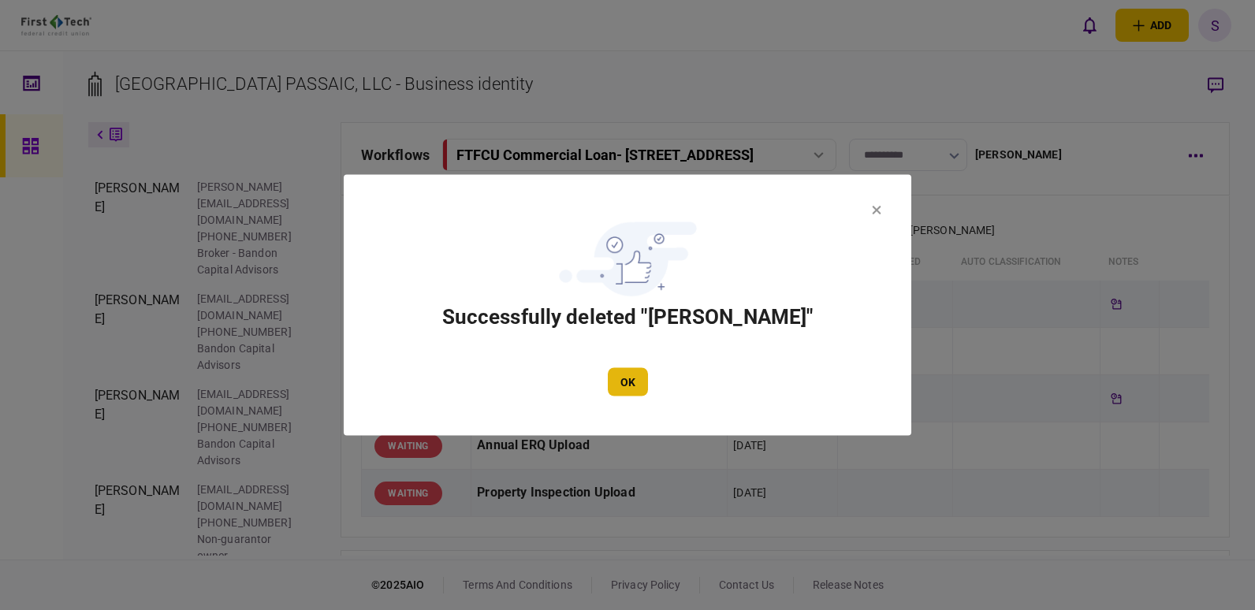
click at [627, 379] on button "OK" at bounding box center [628, 382] width 40 height 28
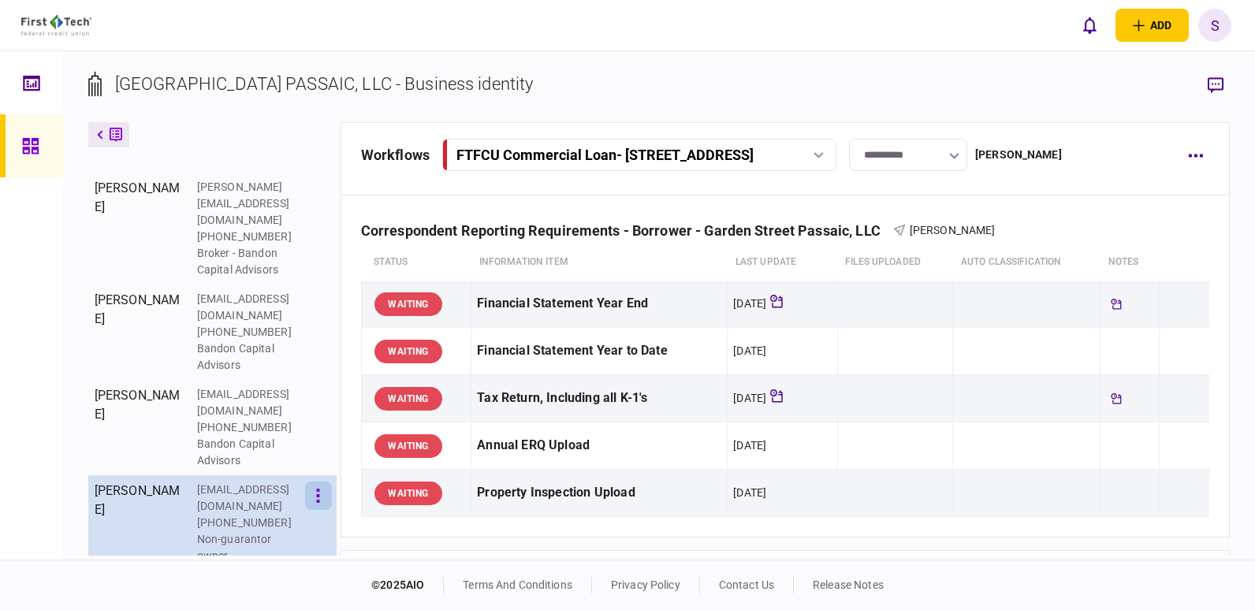
click at [320, 489] on icon "button" at bounding box center [318, 496] width 3 height 14
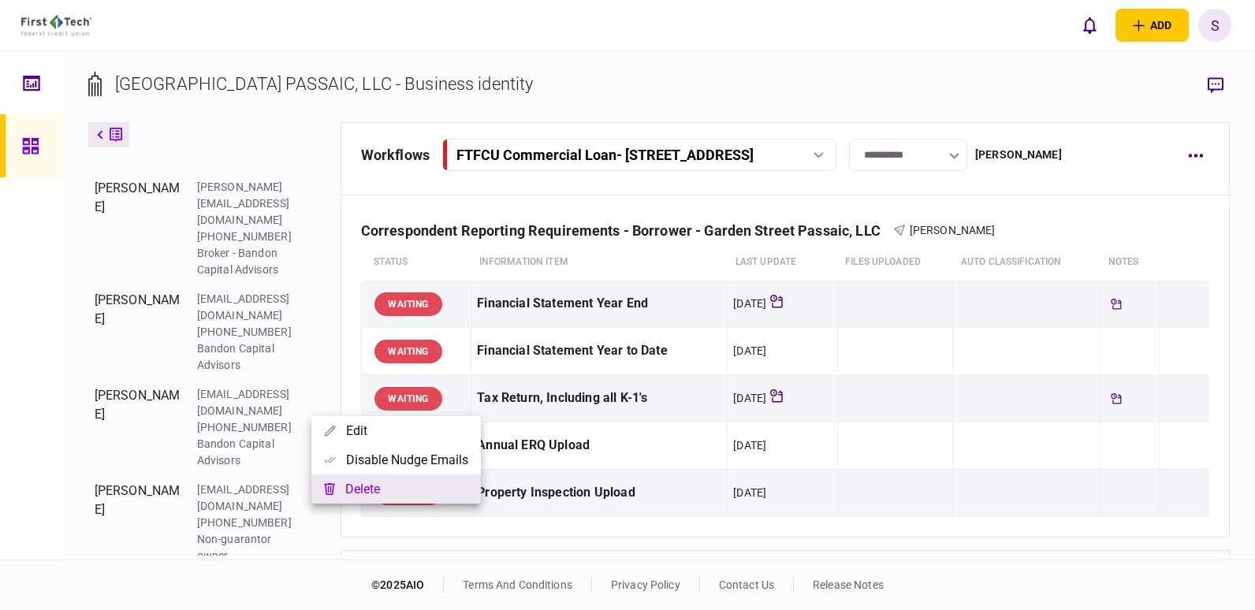
click at [363, 483] on button "delete" at bounding box center [396, 489] width 170 height 29
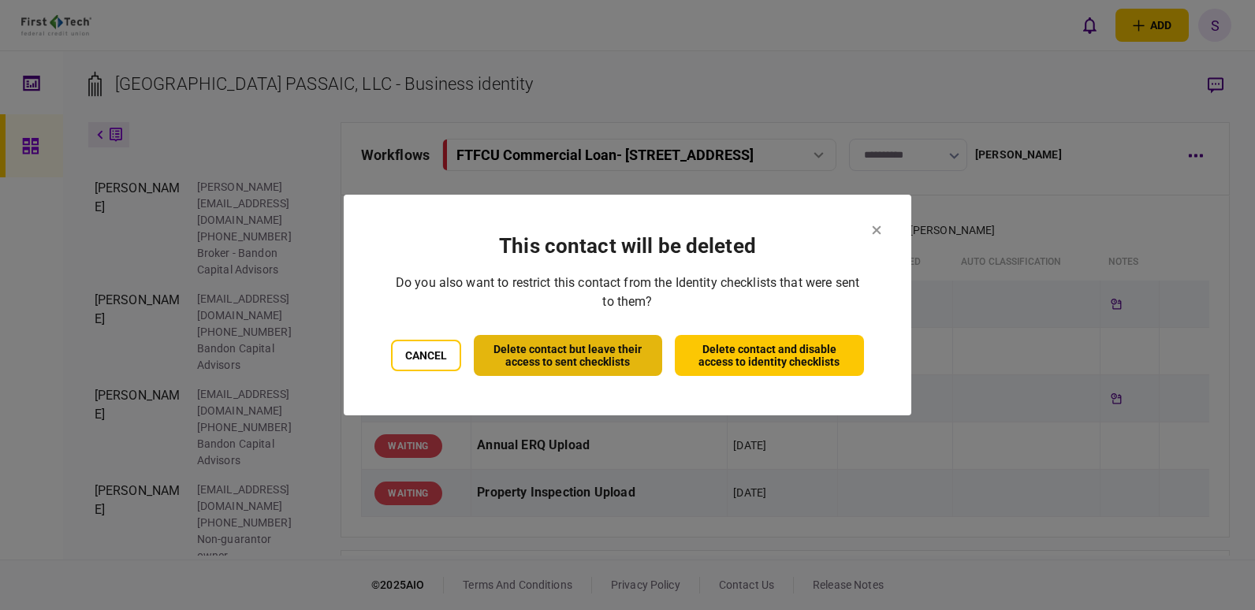
click at [561, 356] on button "Delete contact but leave their access to sent checklists" at bounding box center [568, 355] width 188 height 41
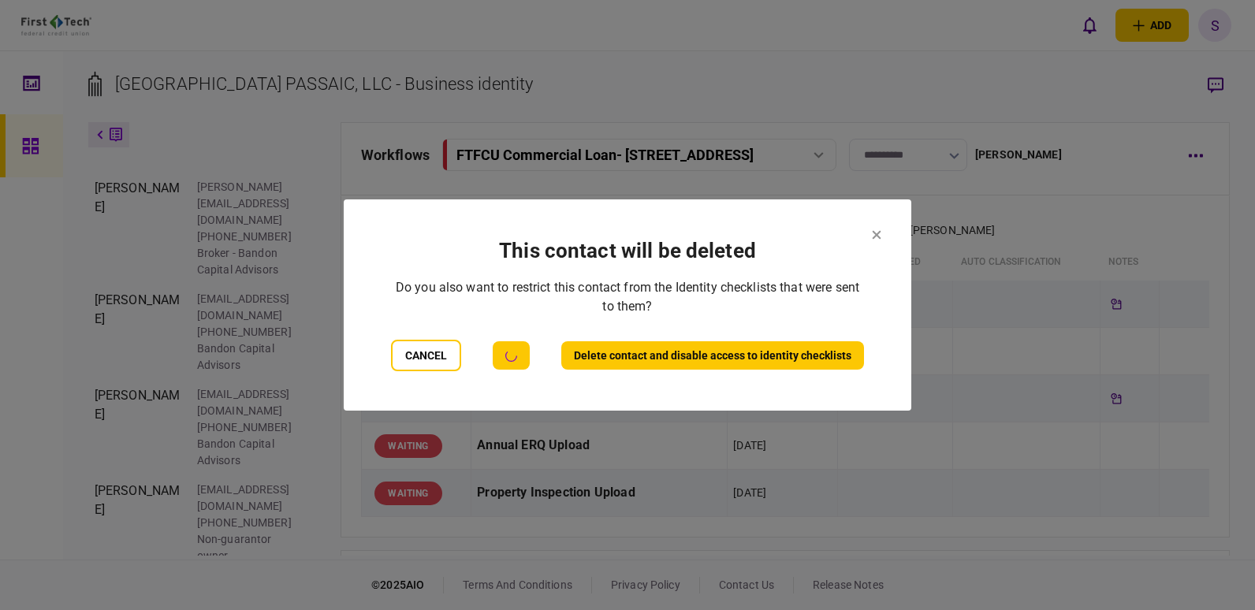
scroll to position [386, 0]
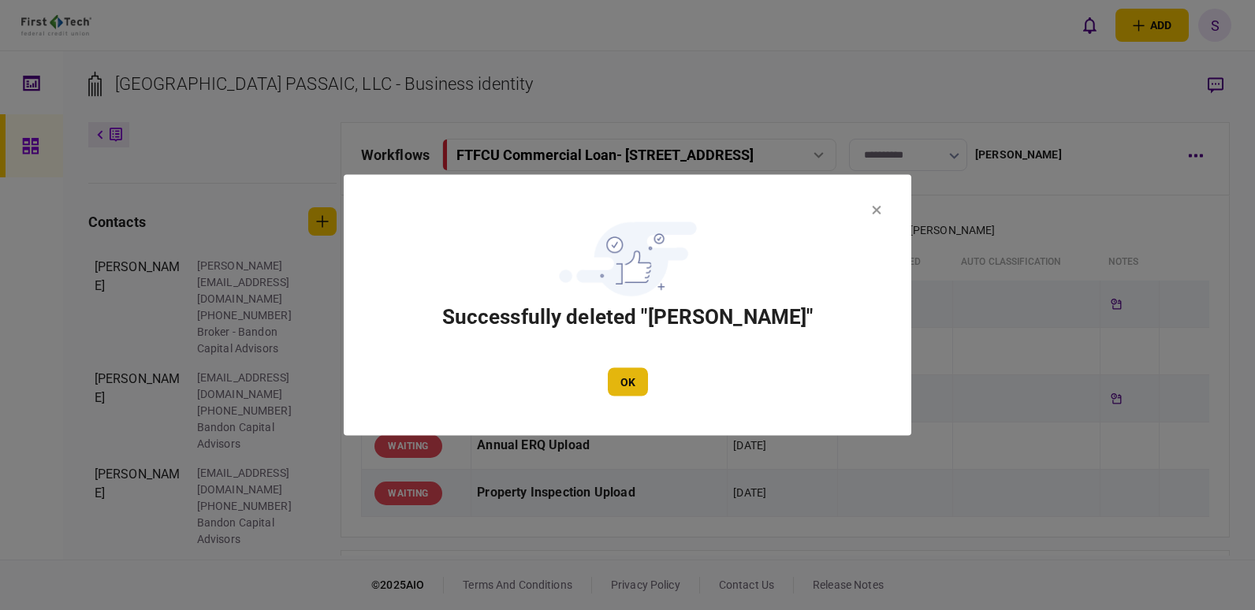
click at [623, 381] on button "OK" at bounding box center [628, 382] width 40 height 28
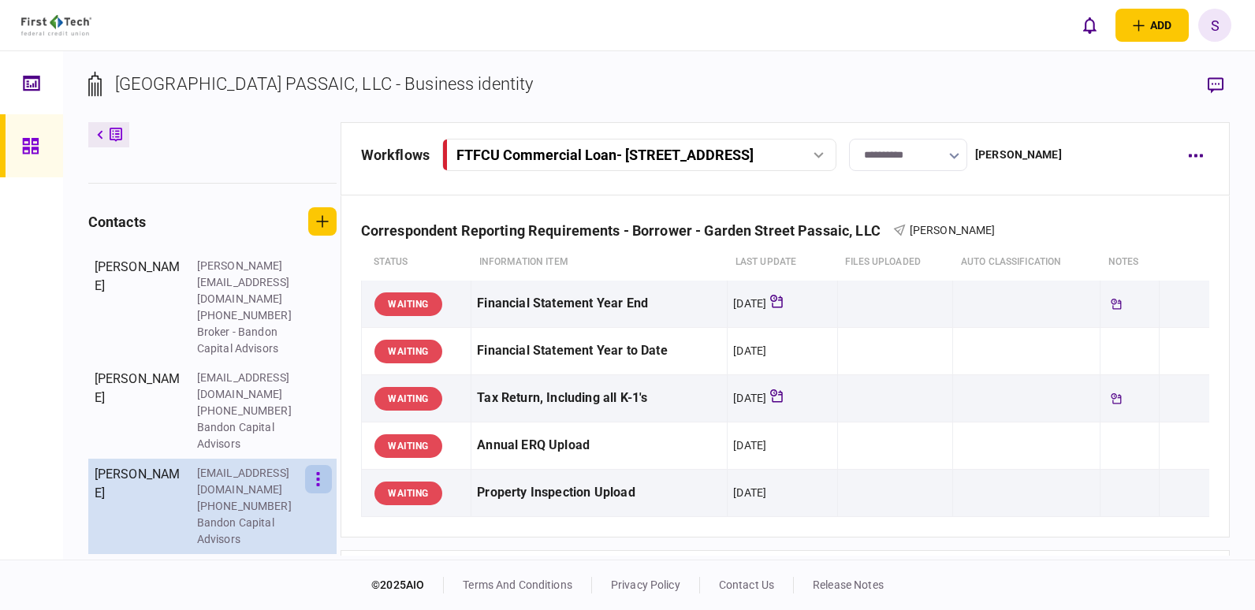
click at [320, 472] on icon "button" at bounding box center [318, 479] width 3 height 14
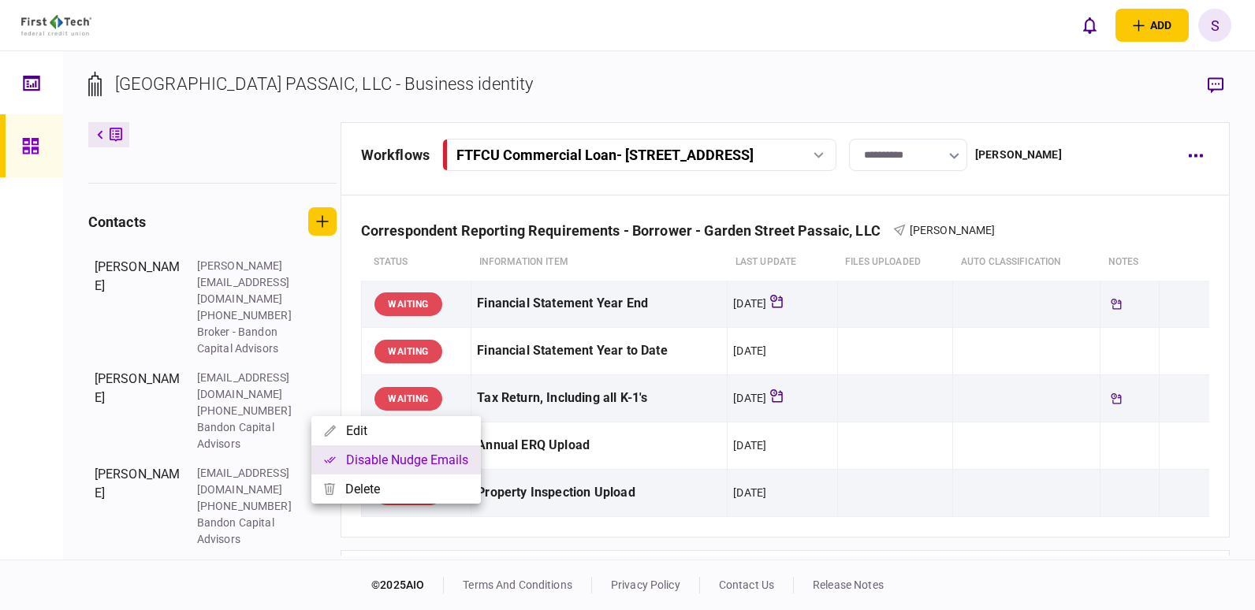
click at [377, 461] on button "Disable nudge emails" at bounding box center [396, 460] width 170 height 29
click at [377, 461] on button "Enable nudge emails" at bounding box center [394, 460] width 166 height 29
click at [326, 362] on div at bounding box center [627, 305] width 1255 height 610
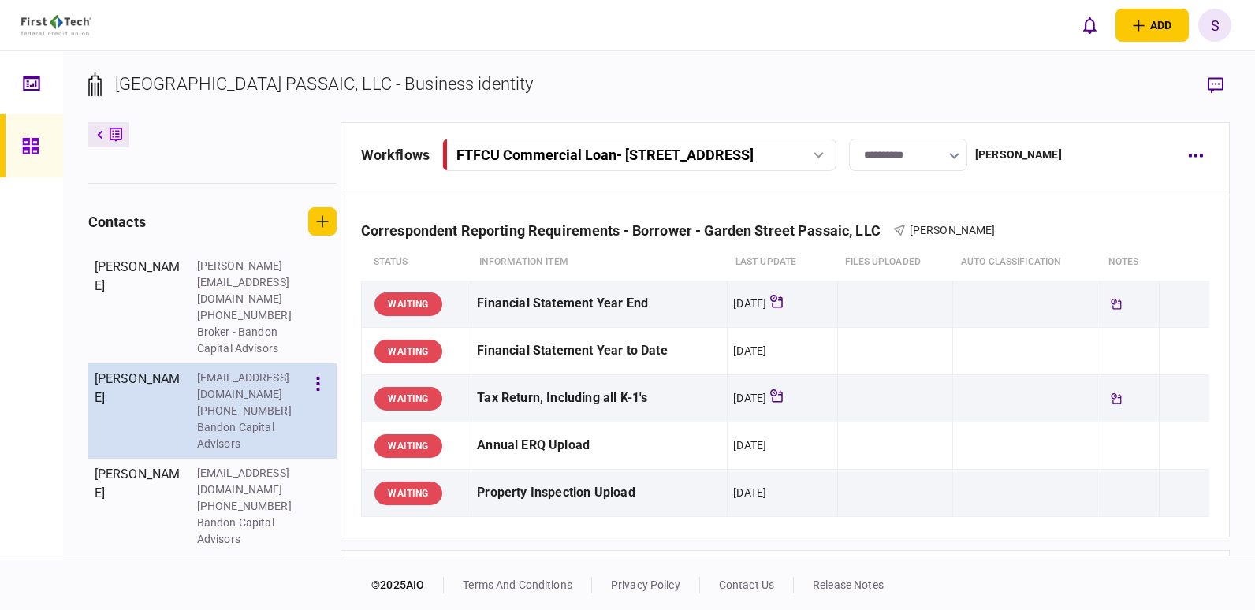
click at [305, 370] on div "[EMAIL_ADDRESS][DOMAIN_NAME] [PHONE_NUMBER] Bandon Capital Advisors" at bounding box center [263, 411] width 133 height 83
click at [320, 377] on icon "button" at bounding box center [318, 384] width 3 height 14
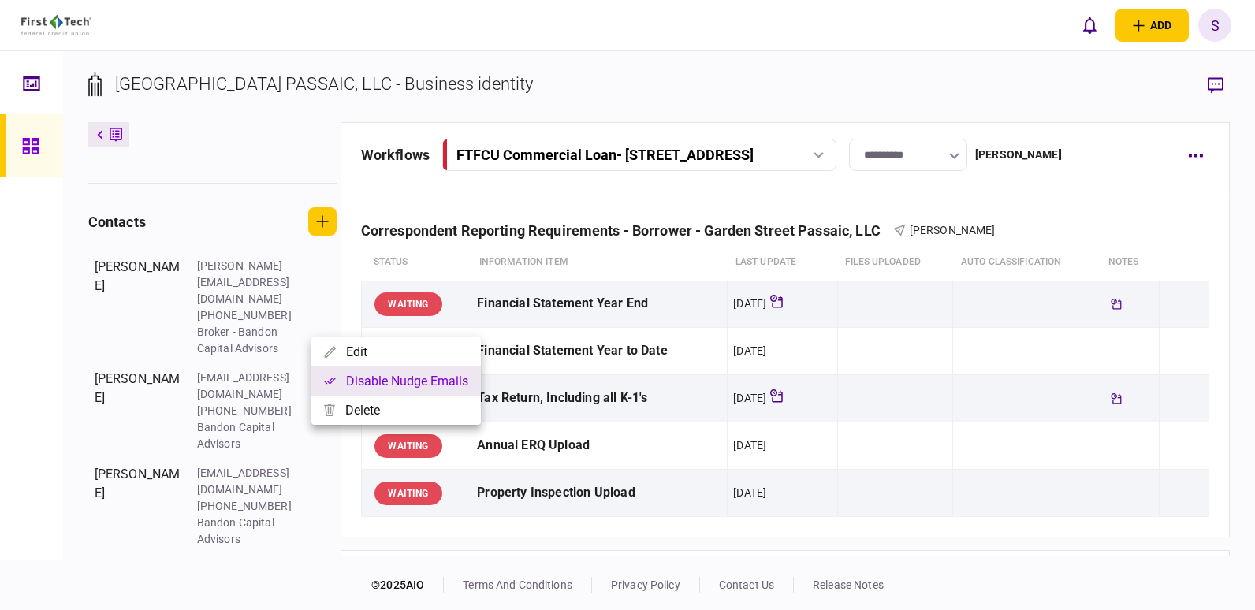
click at [354, 379] on button "Disable nudge emails" at bounding box center [396, 381] width 170 height 29
click at [324, 279] on div at bounding box center [627, 305] width 1255 height 610
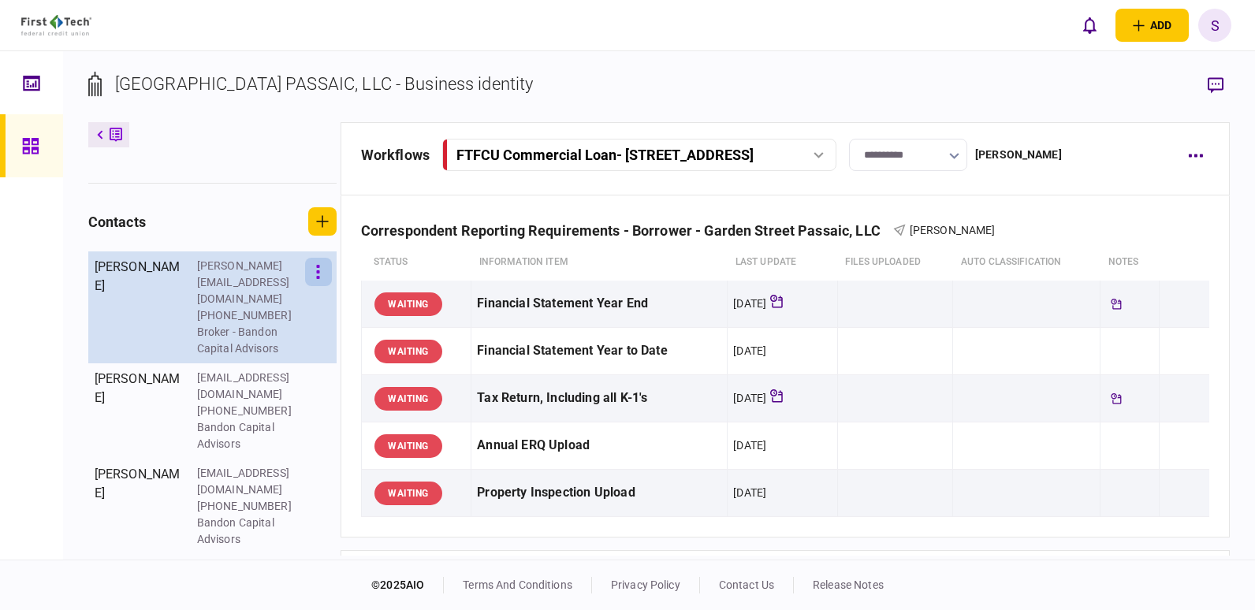
click at [320, 276] on button "button" at bounding box center [318, 272] width 27 height 28
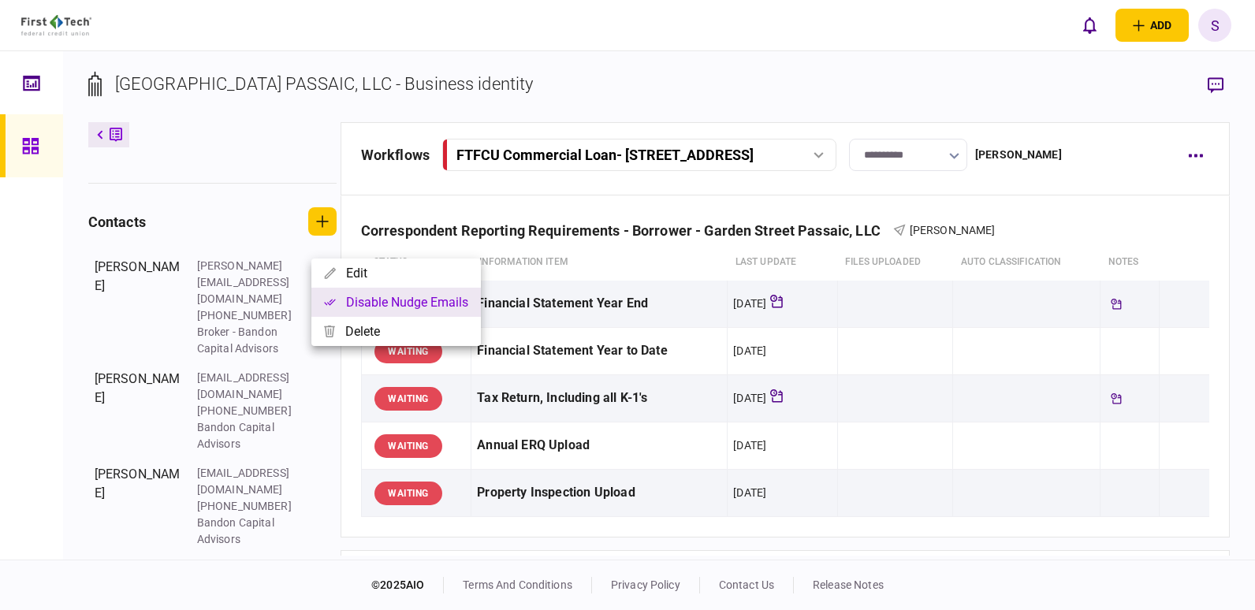
click at [351, 300] on button "Disable nudge emails" at bounding box center [396, 302] width 170 height 29
click at [403, 302] on button "Enable nudge emails" at bounding box center [394, 302] width 166 height 29
click at [371, 300] on button "Disable nudge emails" at bounding box center [396, 302] width 170 height 29
click at [333, 482] on div at bounding box center [627, 305] width 1255 height 610
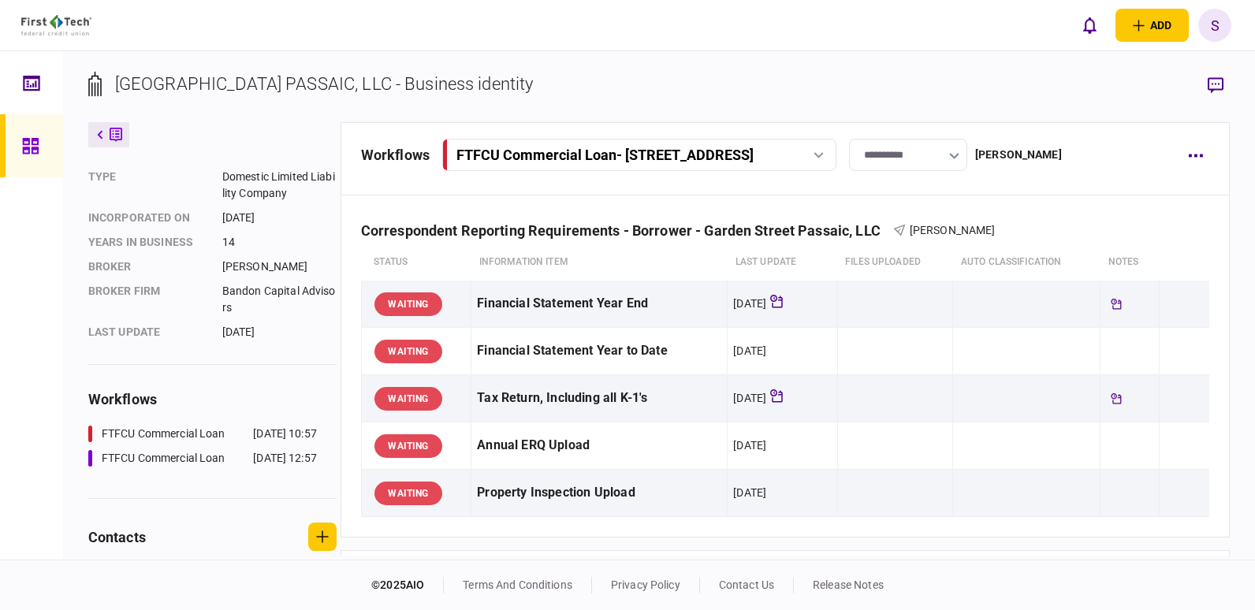
scroll to position [0, 0]
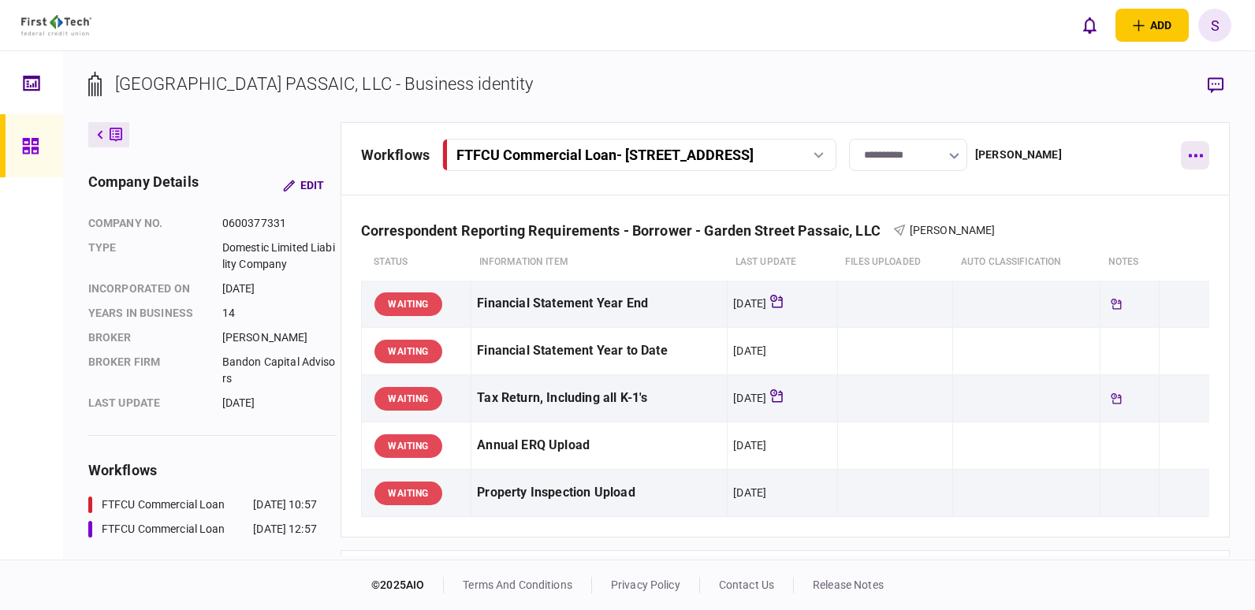
click at [1196, 156] on icon "button" at bounding box center [1196, 156] width 14 height 3
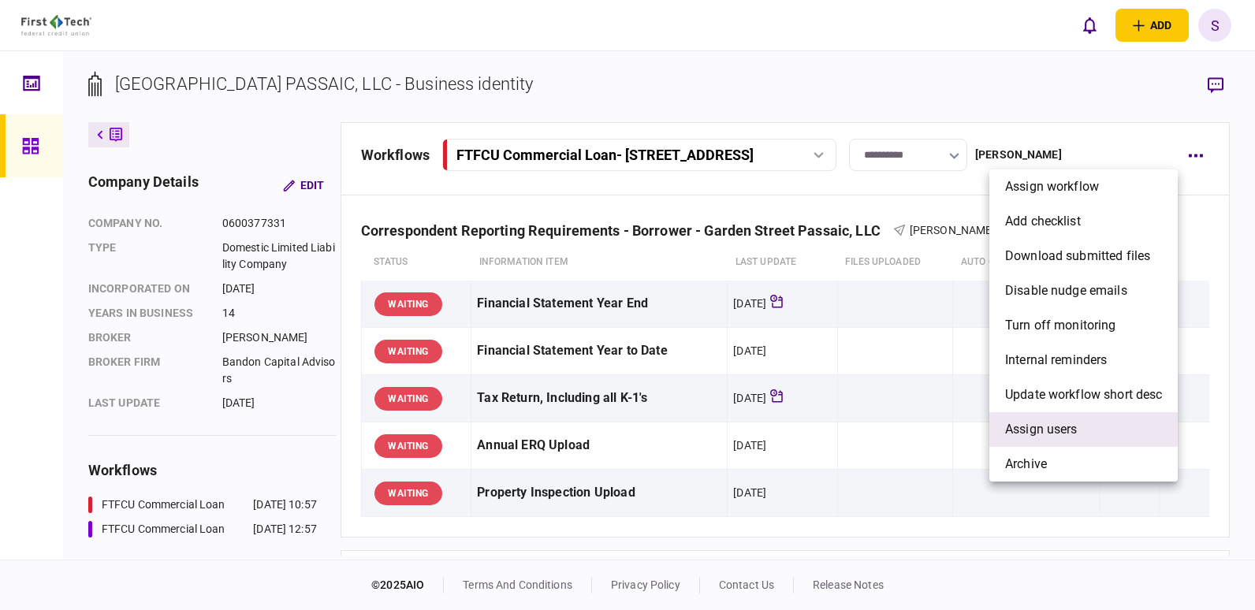
click at [1072, 429] on span "Assign users" at bounding box center [1041, 429] width 73 height 19
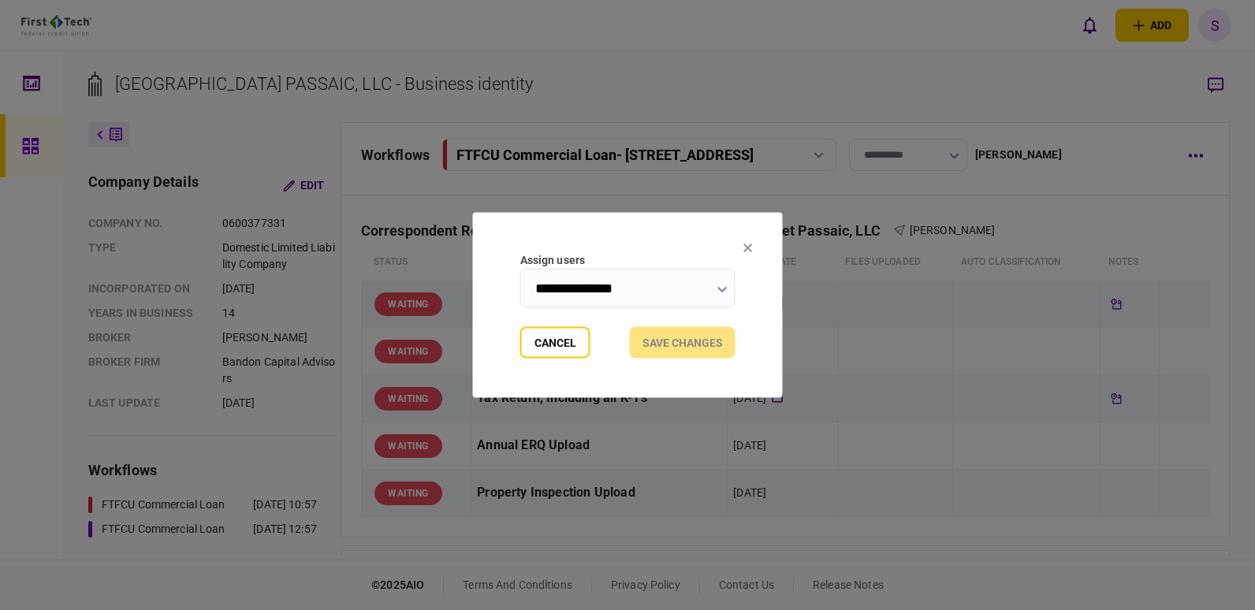
click at [692, 282] on input "**********" at bounding box center [627, 288] width 215 height 39
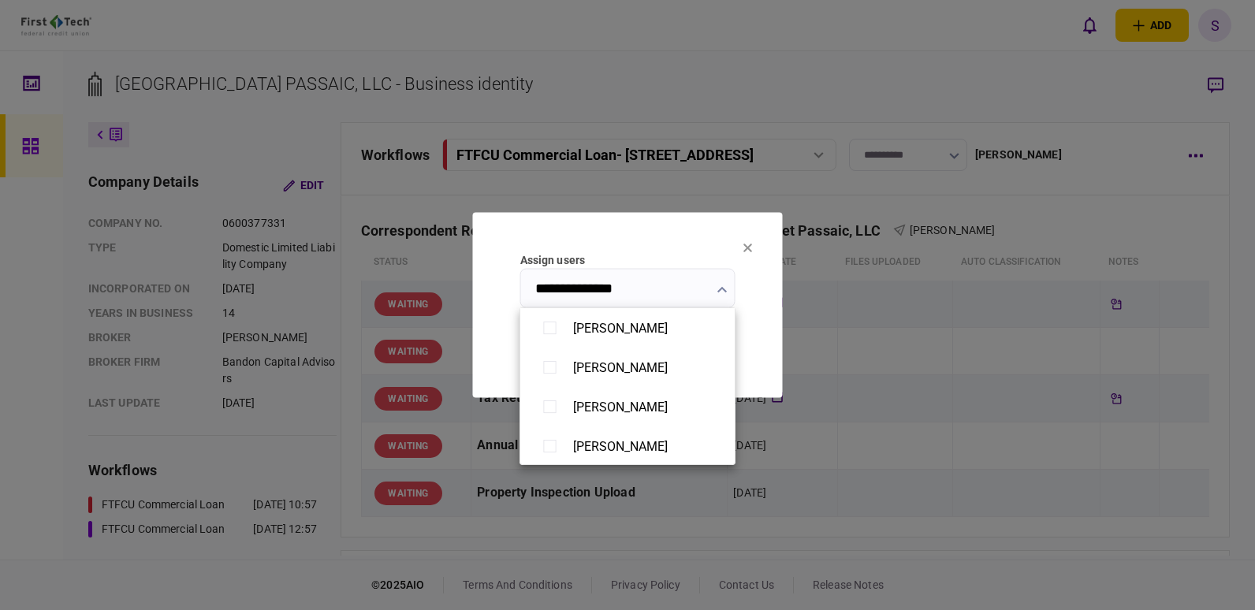
click at [670, 289] on div at bounding box center [627, 305] width 1255 height 610
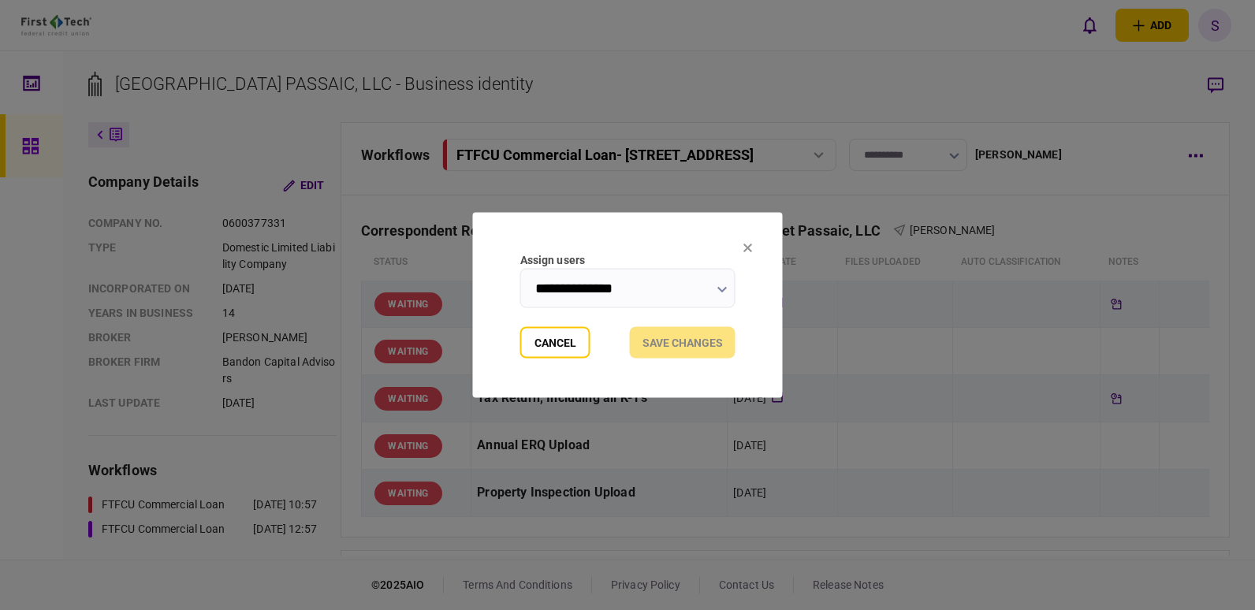
click at [720, 289] on icon "button" at bounding box center [722, 290] width 9 height 6
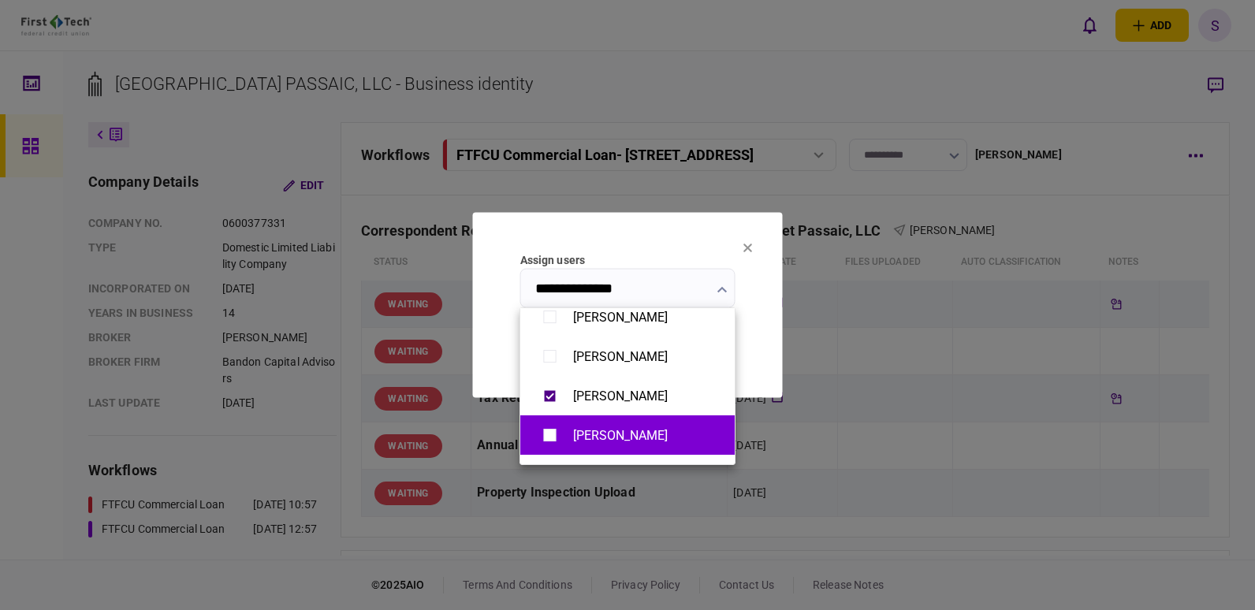
scroll to position [1274, 0]
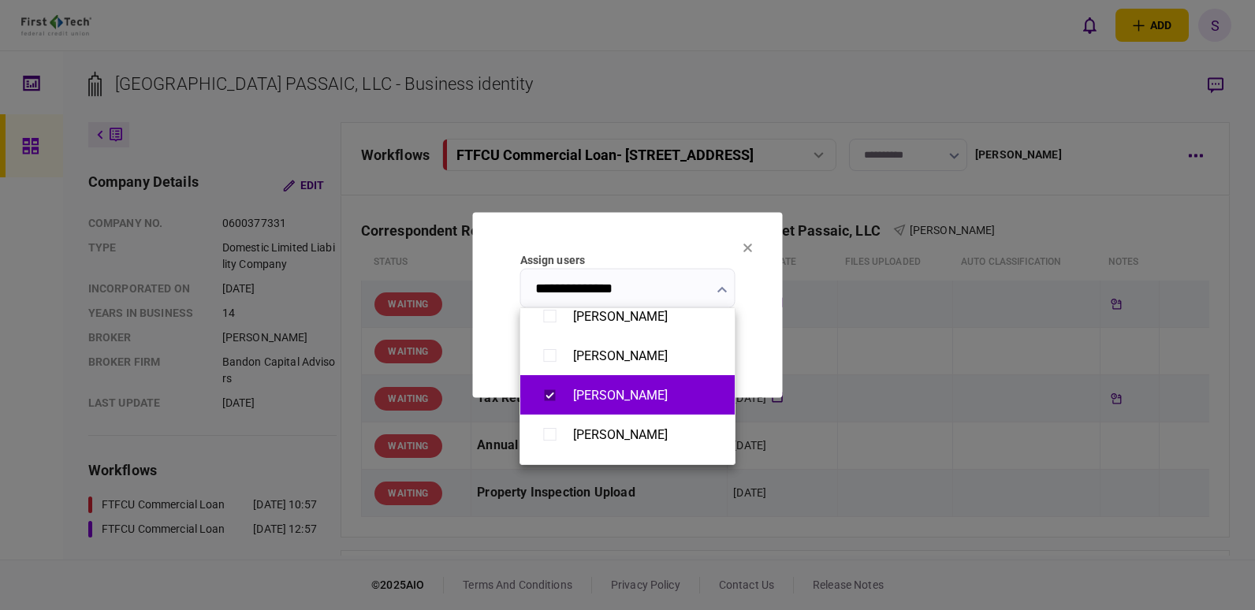
click at [633, 401] on div "[PERSON_NAME]" at bounding box center [620, 395] width 95 height 15
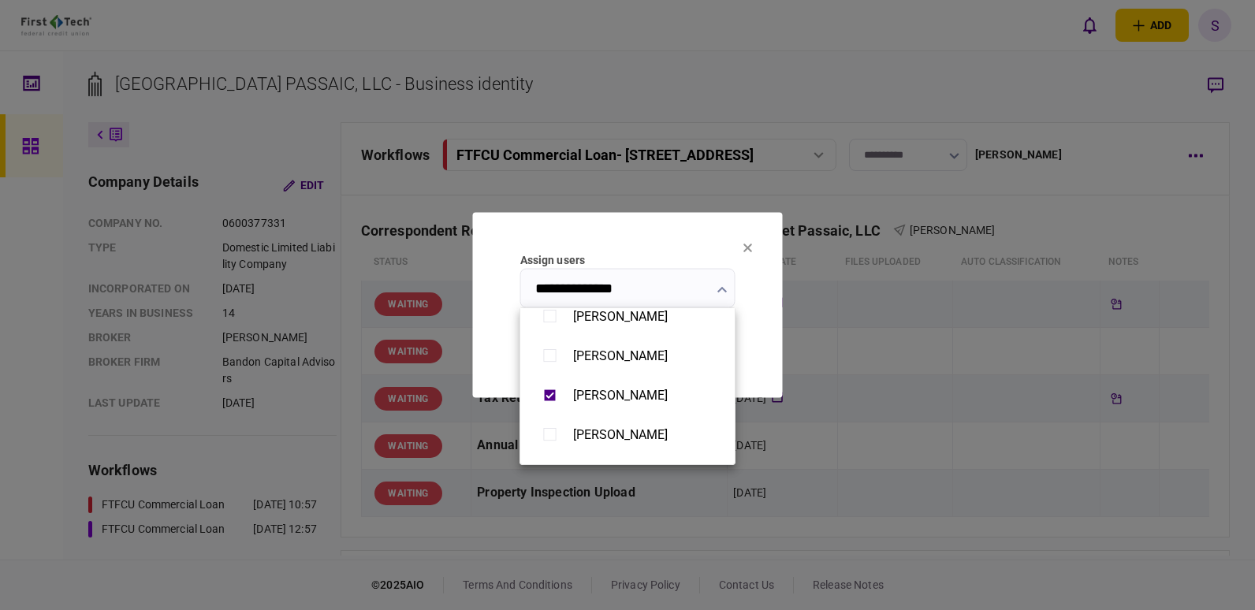
click at [728, 283] on div at bounding box center [627, 305] width 1255 height 610
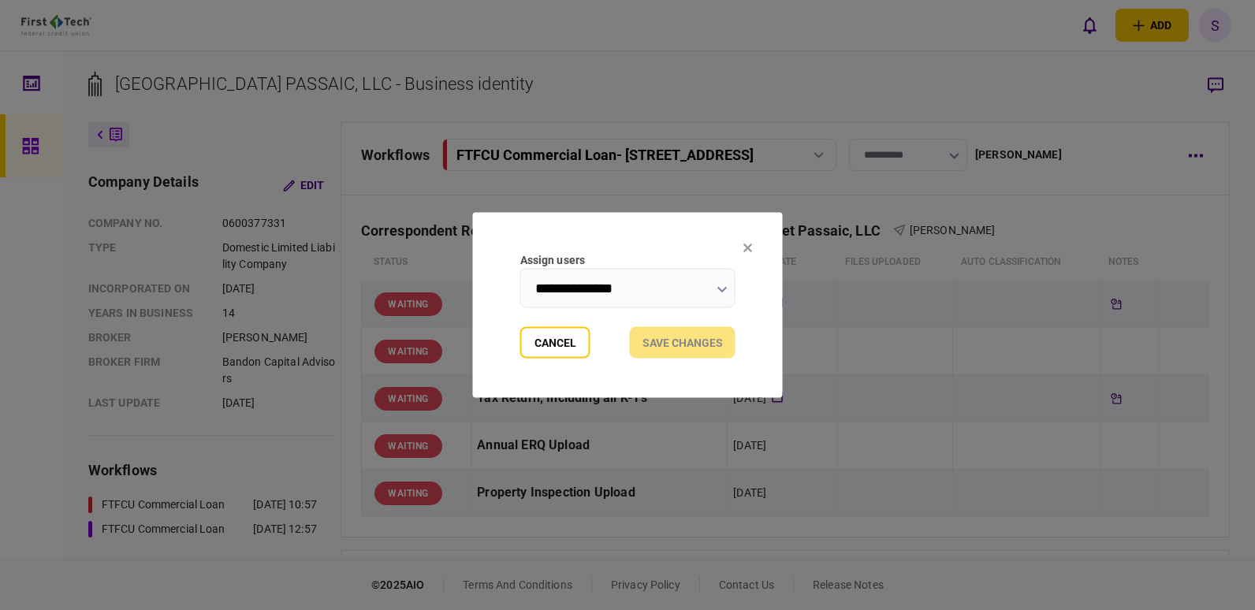
click at [685, 341] on section "Cancel Save changes" at bounding box center [627, 343] width 215 height 32
click at [684, 341] on section "Cancel Save changes" at bounding box center [627, 343] width 215 height 32
click at [725, 285] on button "button" at bounding box center [723, 289] width 10 height 13
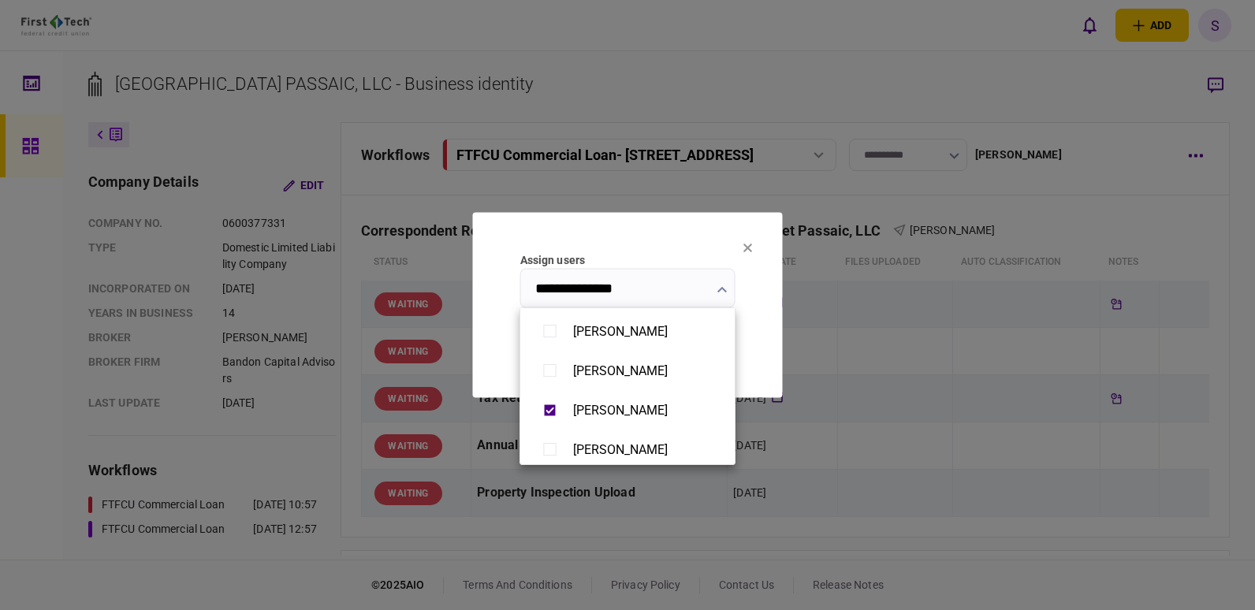
scroll to position [1303, 0]
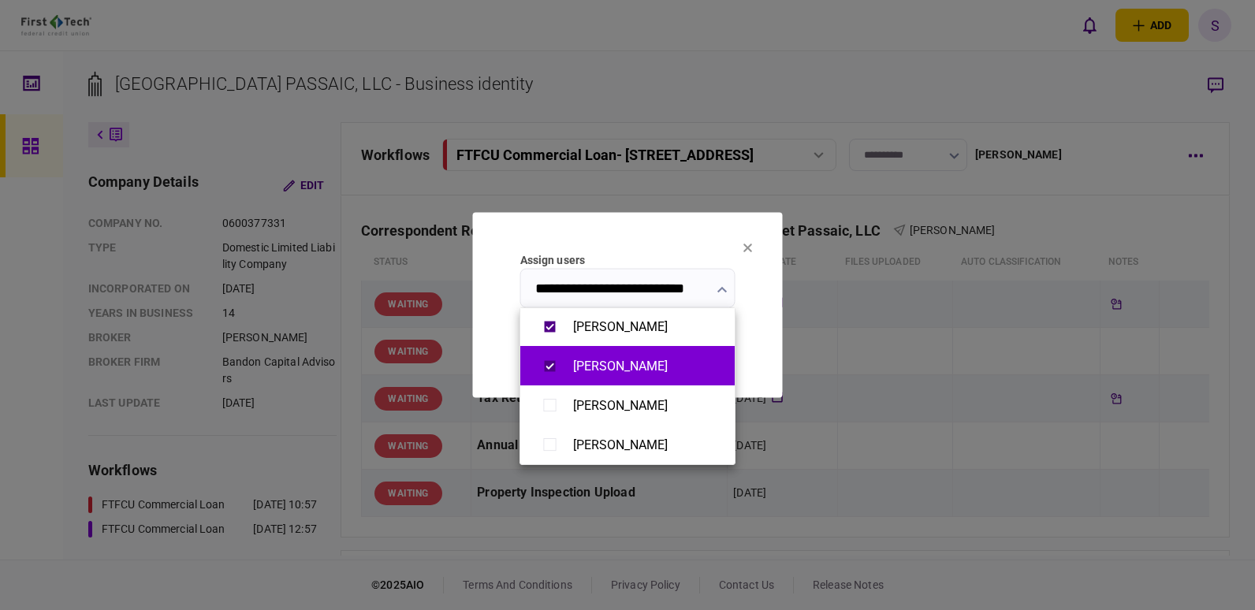
type input "**********"
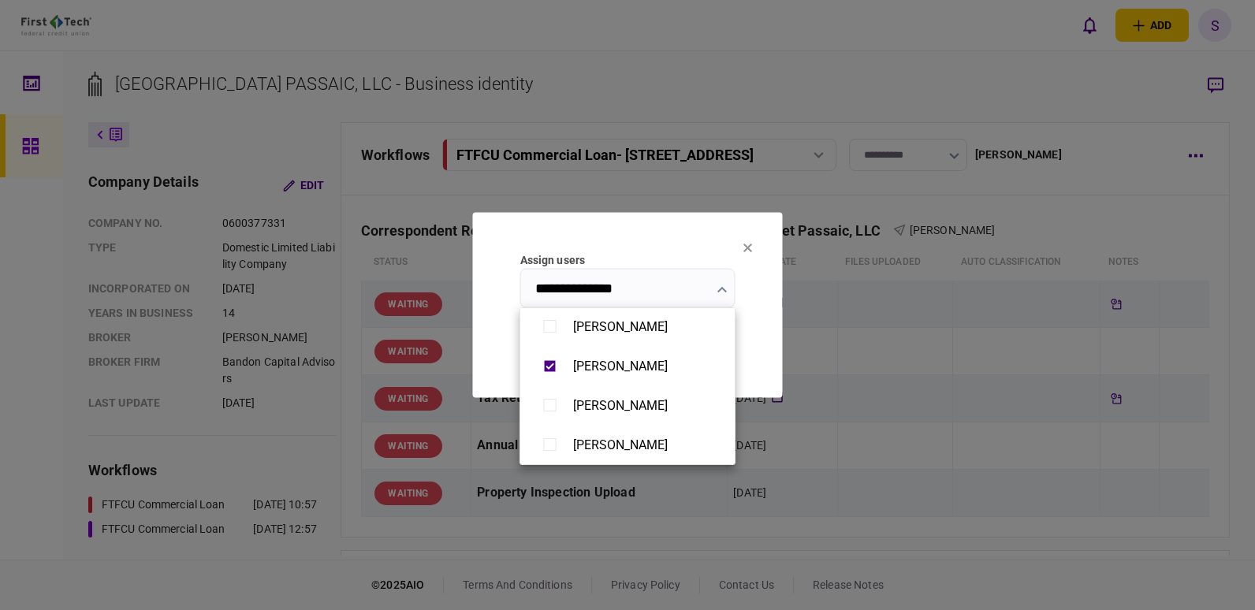
click at [741, 270] on div at bounding box center [627, 305] width 1255 height 610
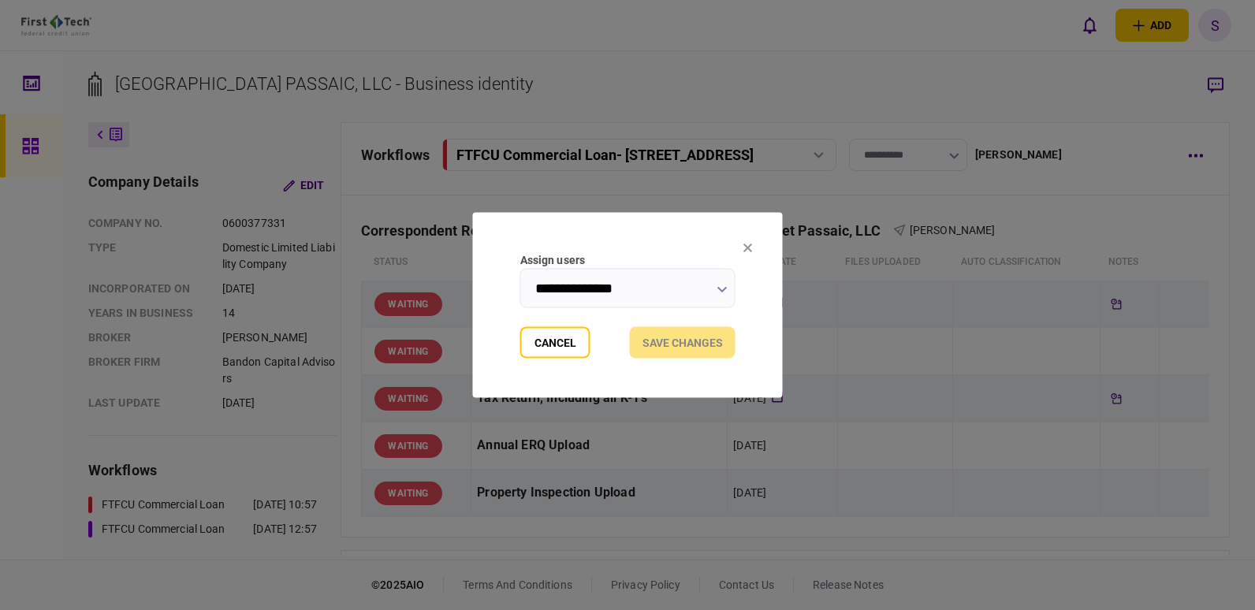
click at [672, 347] on section "Cancel Save changes" at bounding box center [627, 343] width 215 height 32
click at [679, 340] on section "Cancel Save changes" at bounding box center [627, 343] width 215 height 32
click at [748, 243] on button at bounding box center [748, 249] width 9 height 13
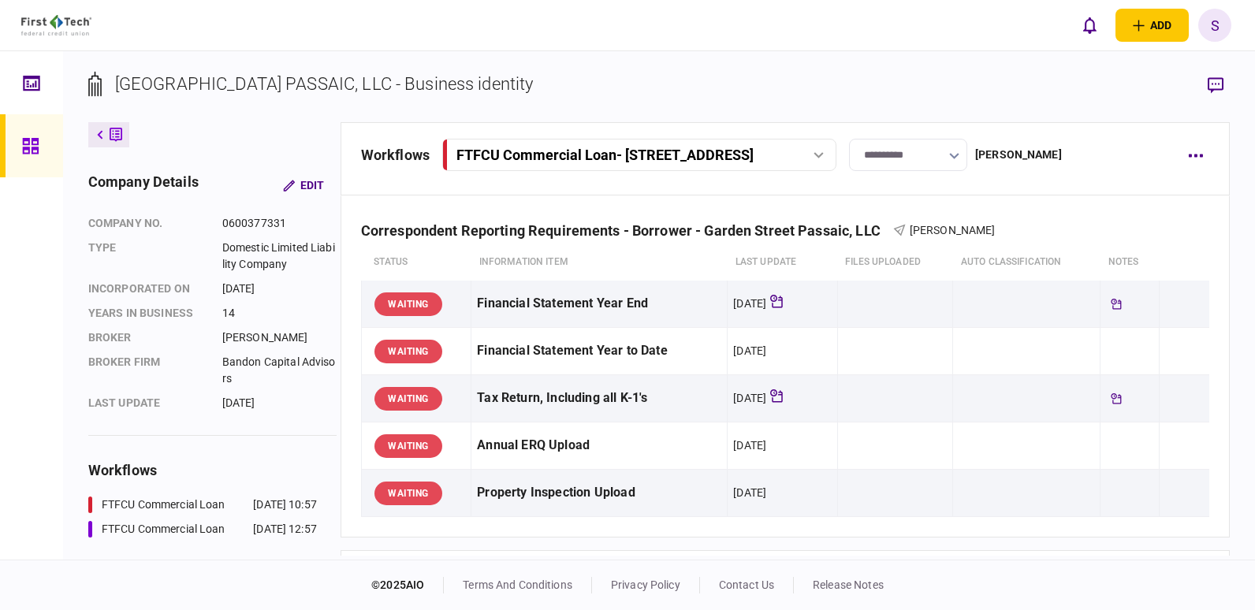
click at [964, 147] on input "**********" at bounding box center [908, 155] width 118 height 32
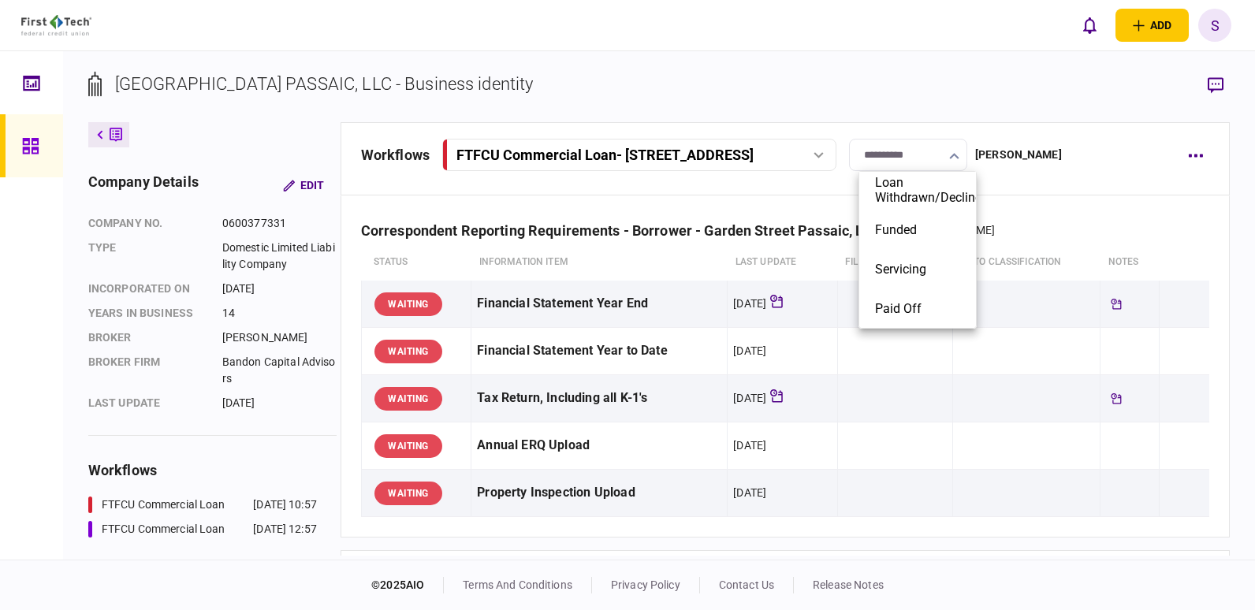
scroll to position [243, 0]
click at [917, 262] on button "Servicing" at bounding box center [917, 269] width 85 height 15
type input "*********"
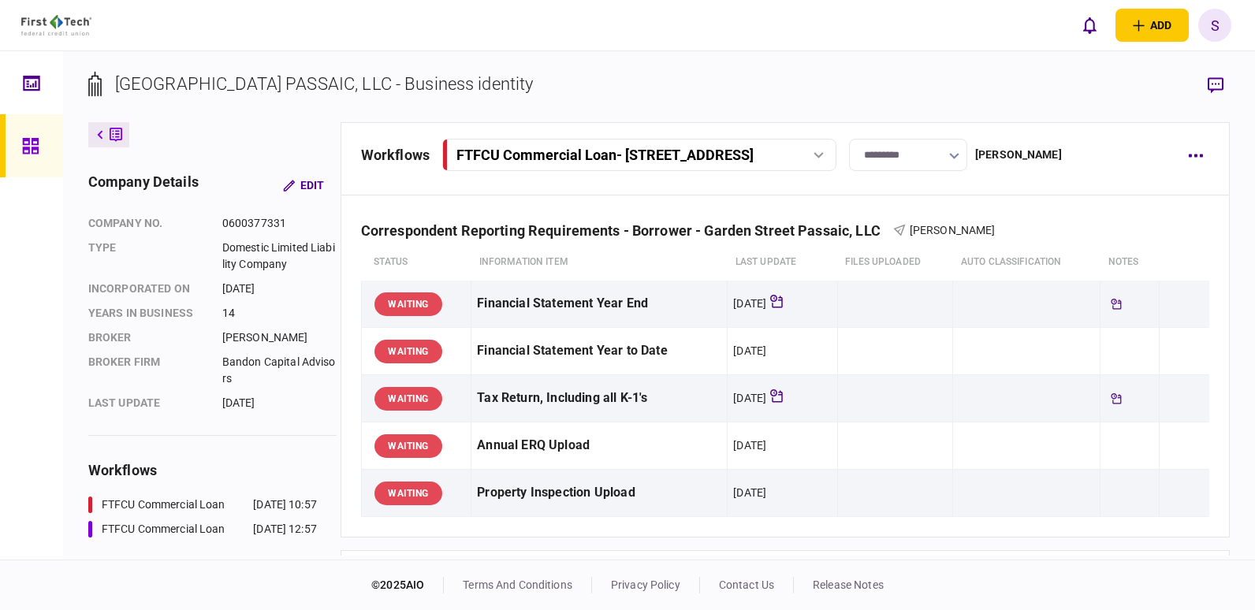
drag, startPoint x: 350, startPoint y: 298, endPoint x: 350, endPoint y: 358, distance: 59.9
click at [350, 360] on section "Correspondent Reporting Requirements - Borrower - Garden Street Passaic, LLC [P…" at bounding box center [786, 367] width 890 height 342
drag, startPoint x: 345, startPoint y: 328, endPoint x: 347, endPoint y: 352, distance: 24.5
click at [341, 352] on div "company details Edit company no. 0600377331 Type Domestic Limited Liability Com…" at bounding box center [214, 363] width 252 height 385
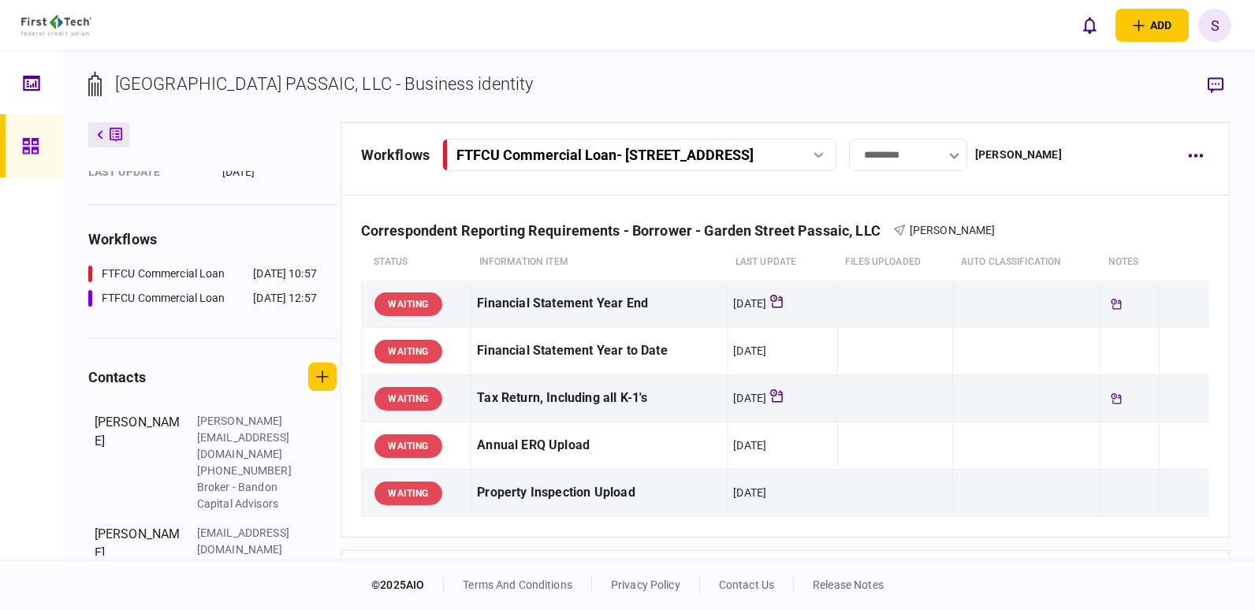
scroll to position [241, 0]
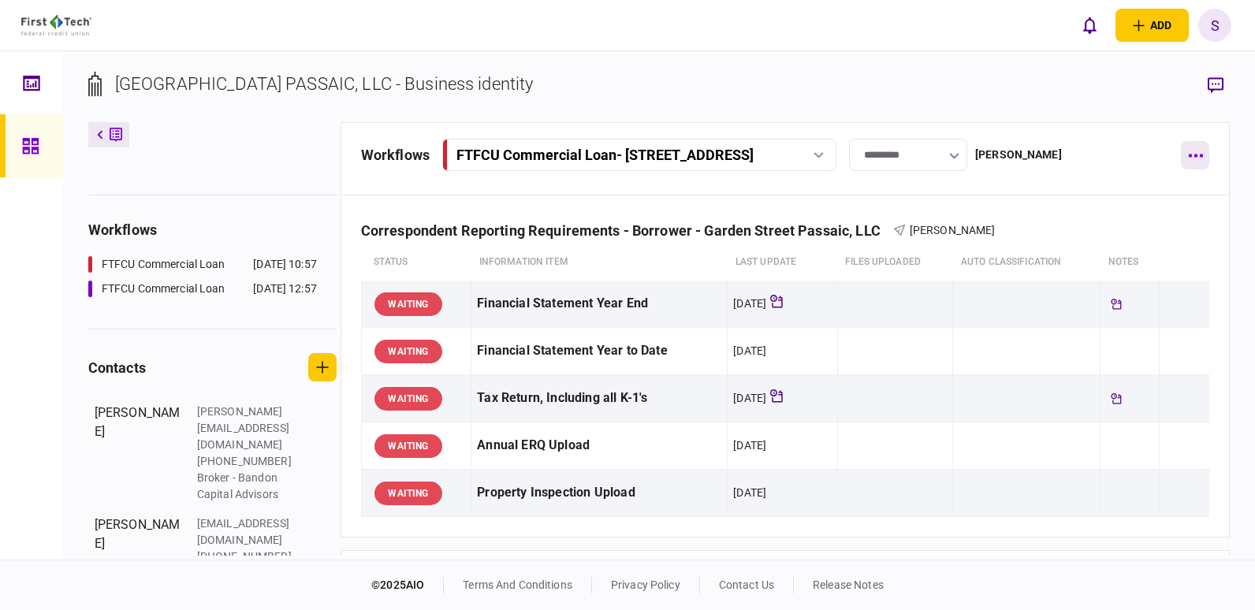
click at [1203, 154] on icon "button" at bounding box center [1195, 156] width 15 height 4
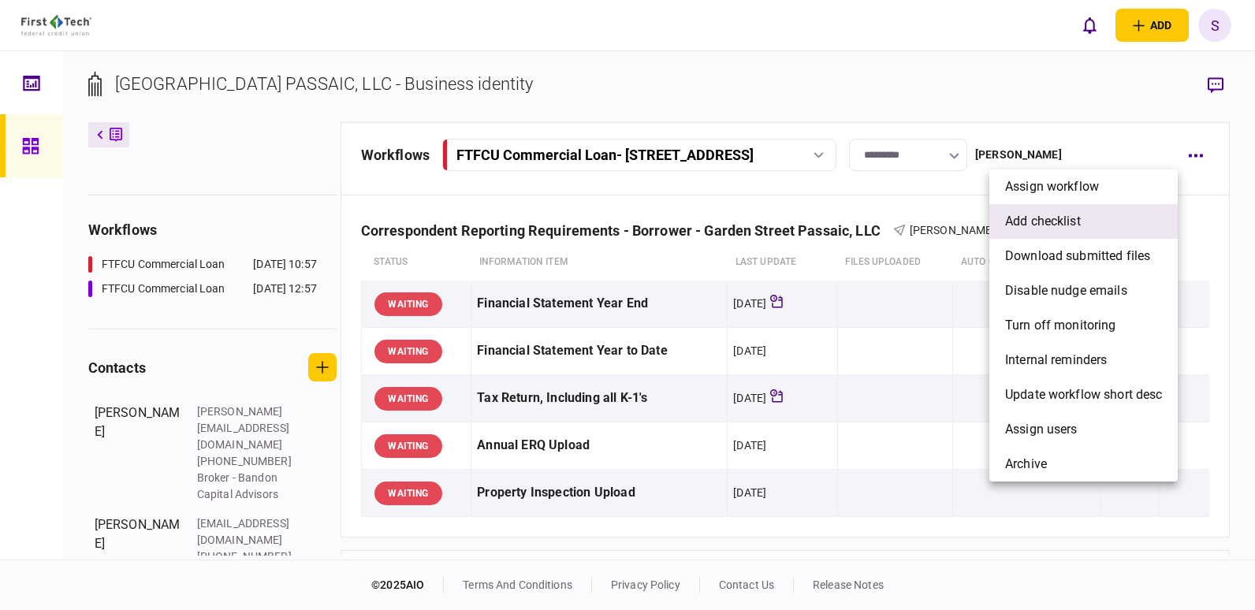
click at [1074, 223] on span "add checklist" at bounding box center [1043, 221] width 76 height 19
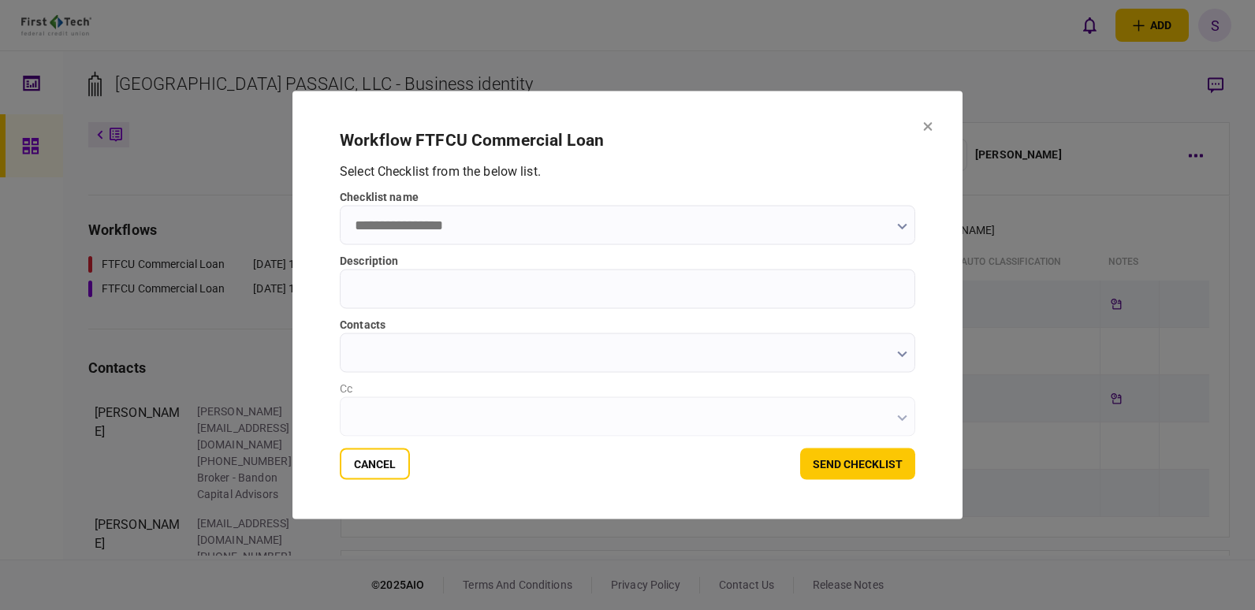
click at [897, 222] on button "button" at bounding box center [902, 226] width 10 height 13
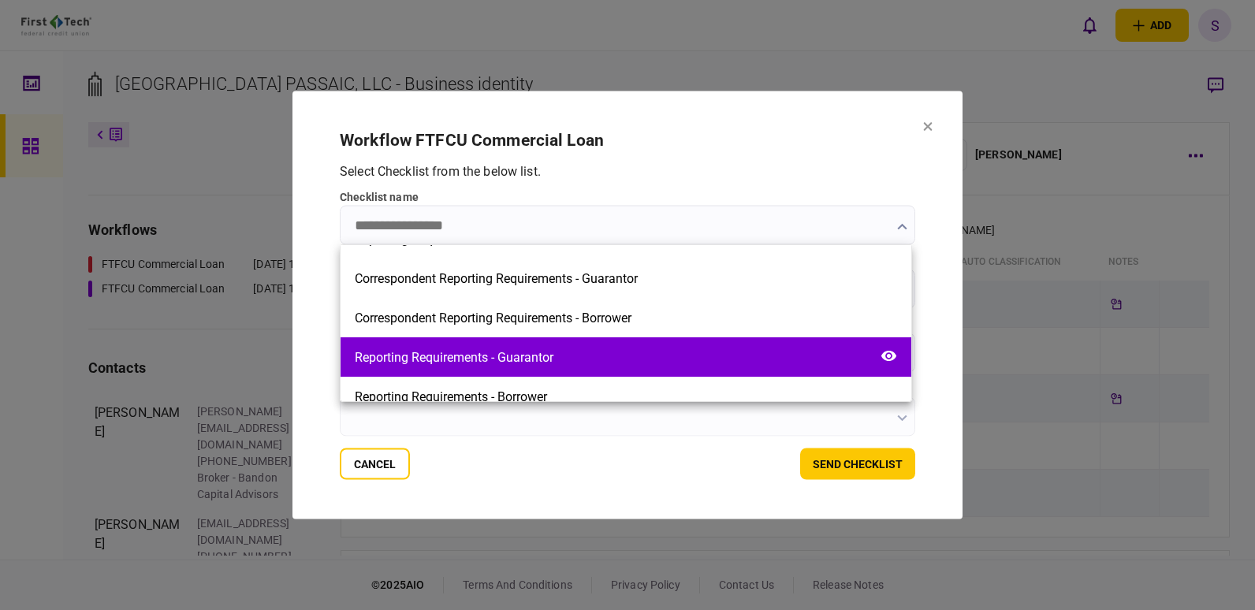
scroll to position [237, 0]
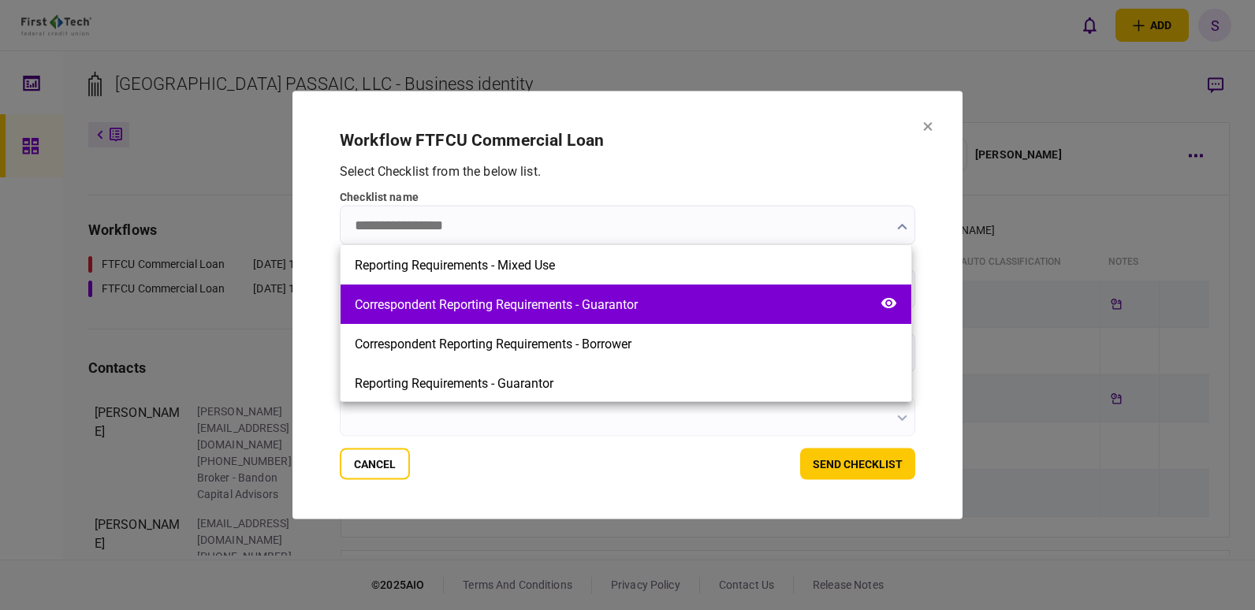
click at [599, 300] on div "Correspondent Reporting Requirements - Guarantor" at bounding box center [496, 304] width 283 height 15
type input "**********"
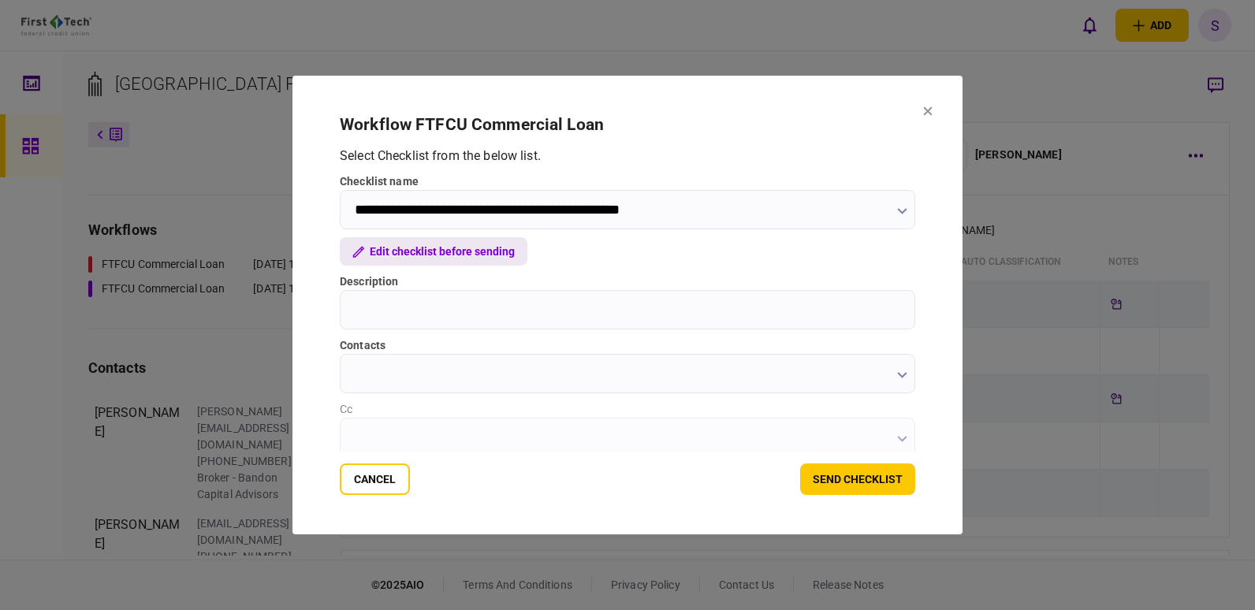
click at [428, 252] on button "Edit checklist before sending" at bounding box center [434, 251] width 188 height 28
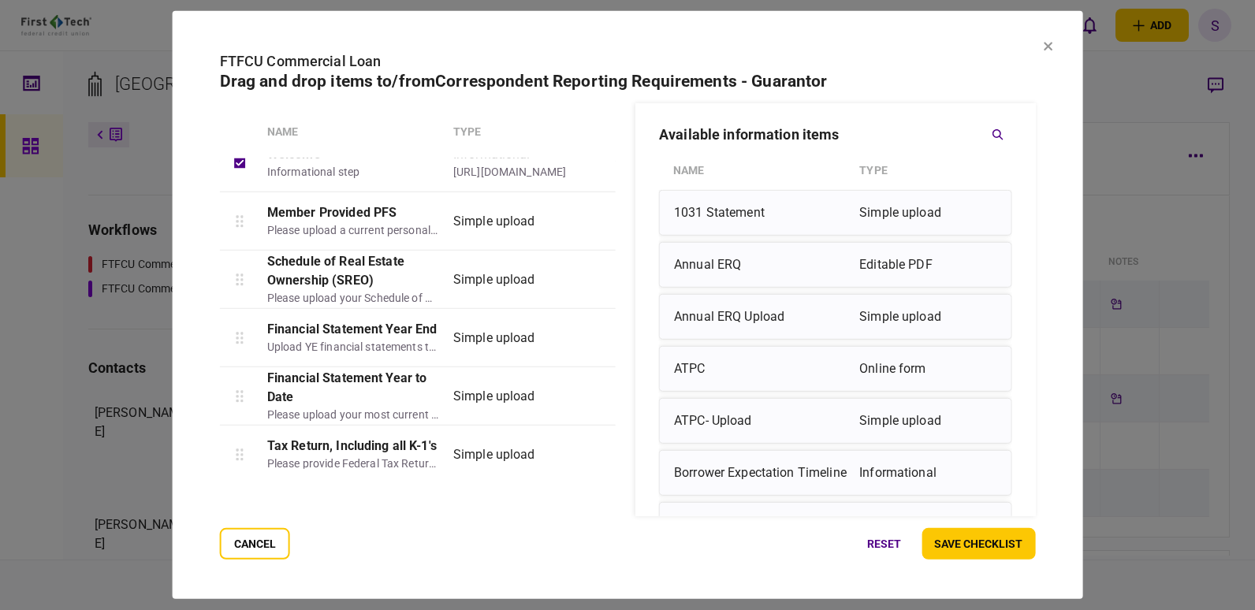
scroll to position [39, 0]
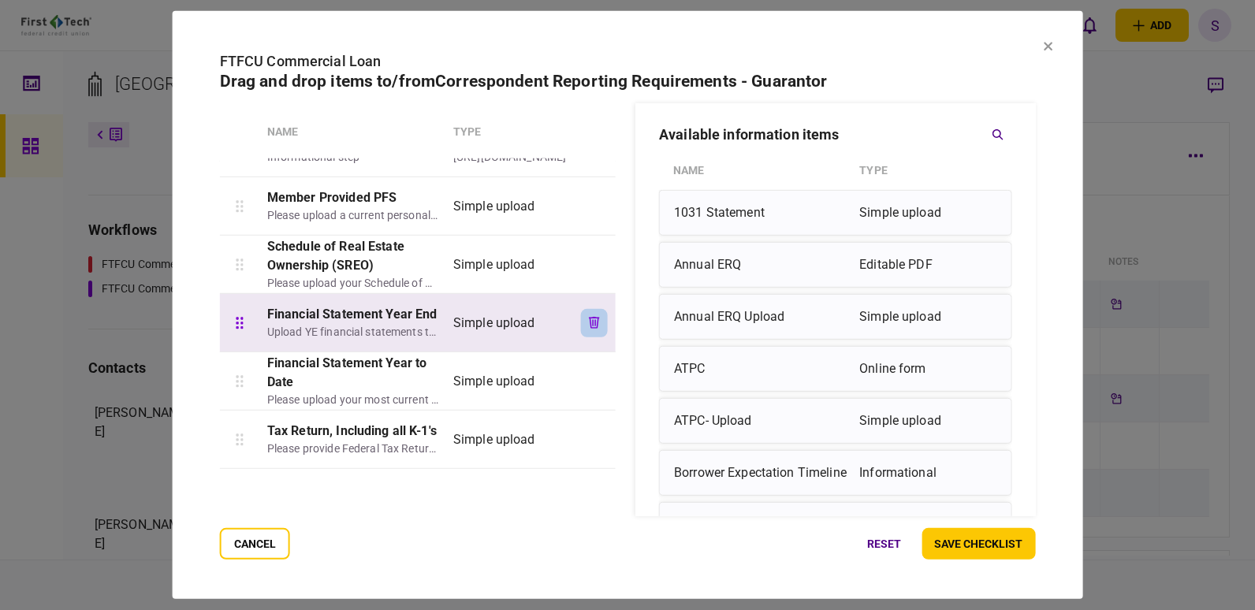
click at [591, 319] on icon "button" at bounding box center [594, 323] width 11 height 12
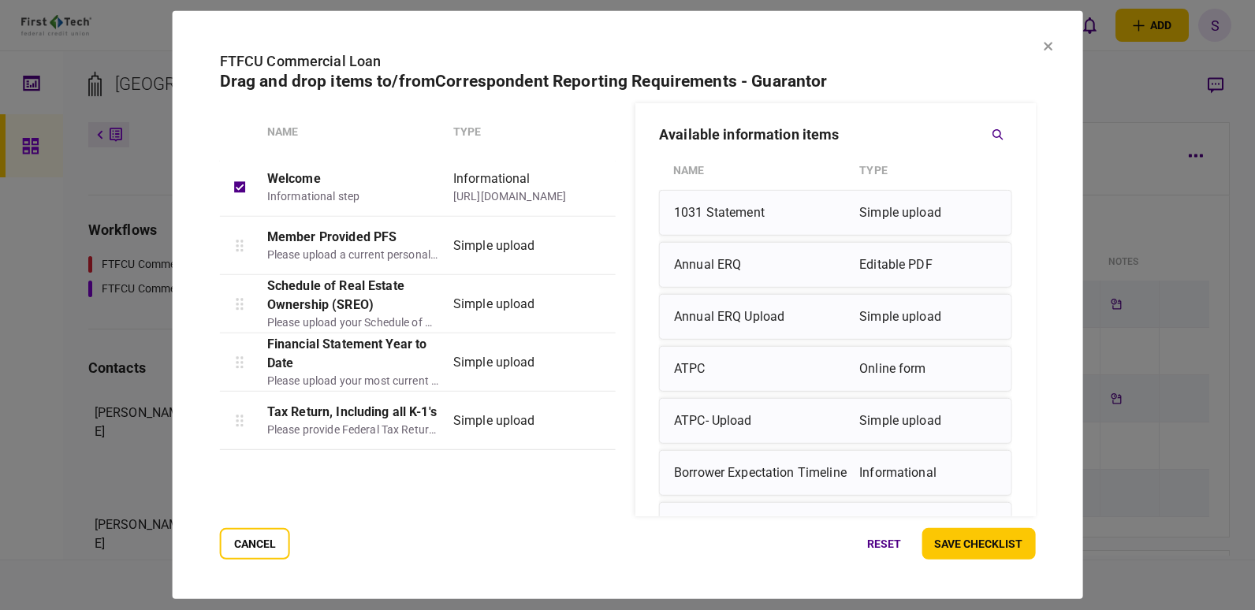
scroll to position [0, 0]
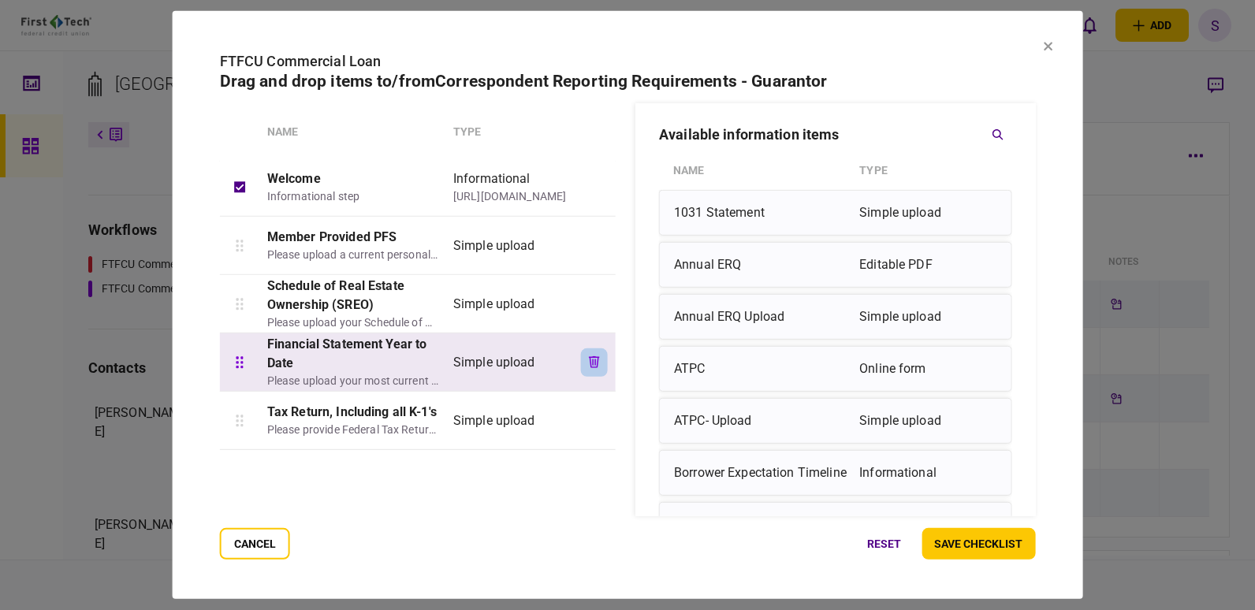
click at [592, 360] on icon "button" at bounding box center [594, 362] width 11 height 12
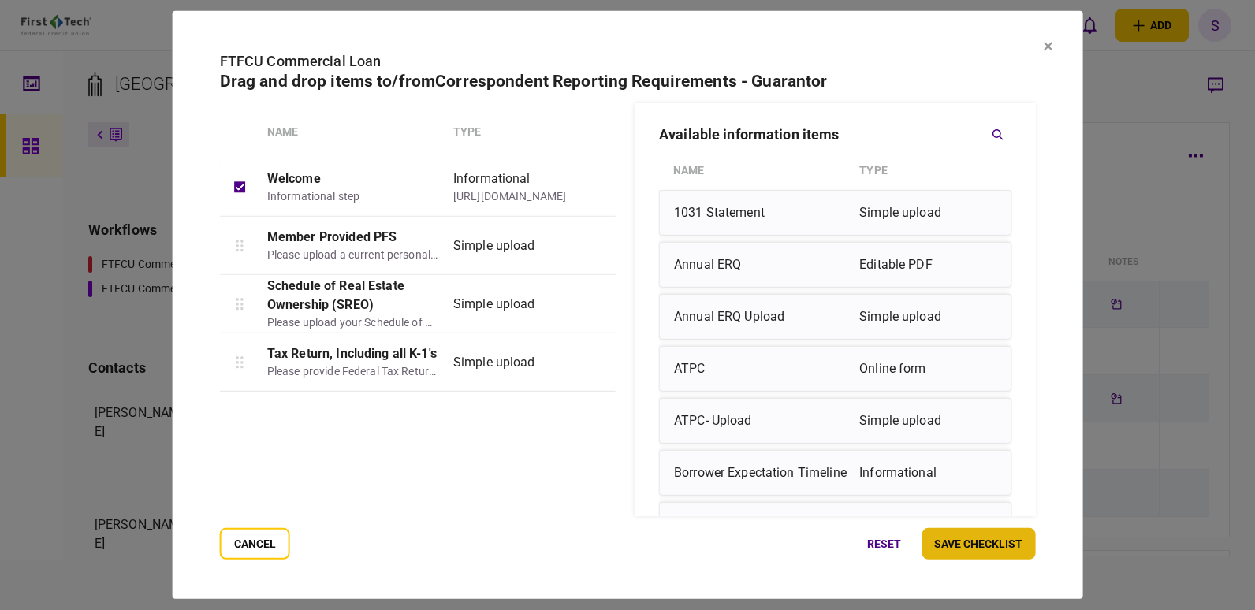
click at [953, 543] on button "save checklist" at bounding box center [979, 544] width 114 height 32
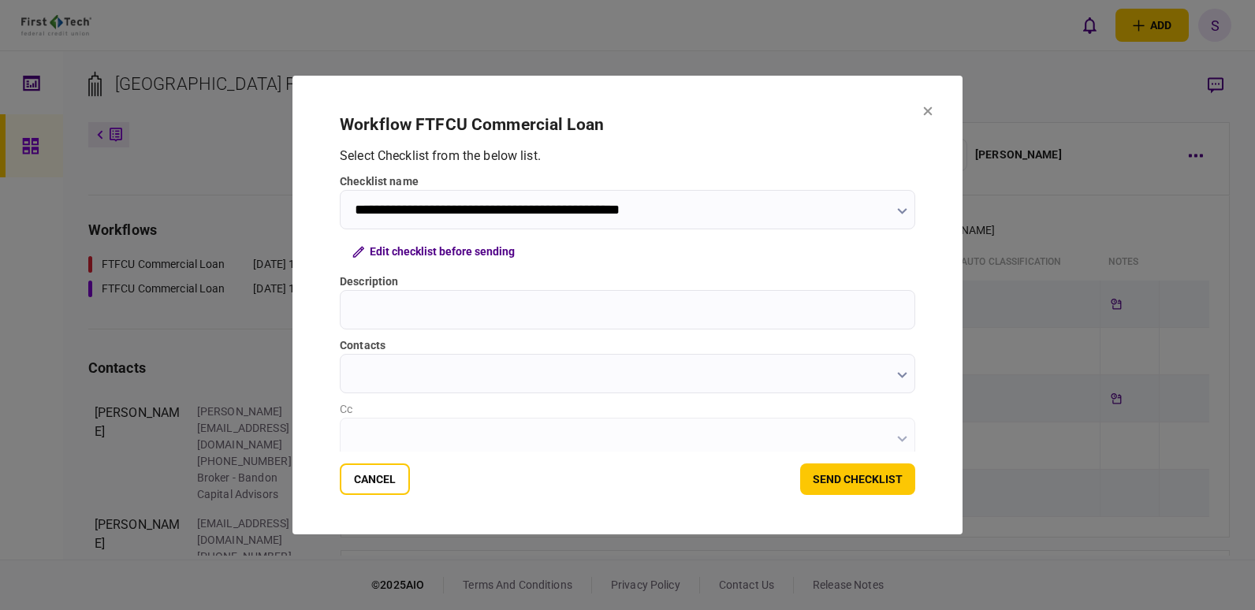
click at [468, 320] on input "Description" at bounding box center [628, 309] width 576 height 39
click at [468, 310] on input "Description" at bounding box center [628, 309] width 576 height 39
click at [442, 320] on input "Description" at bounding box center [628, 309] width 576 height 39
click at [383, 303] on input "Description" at bounding box center [628, 309] width 576 height 39
type input "**********"
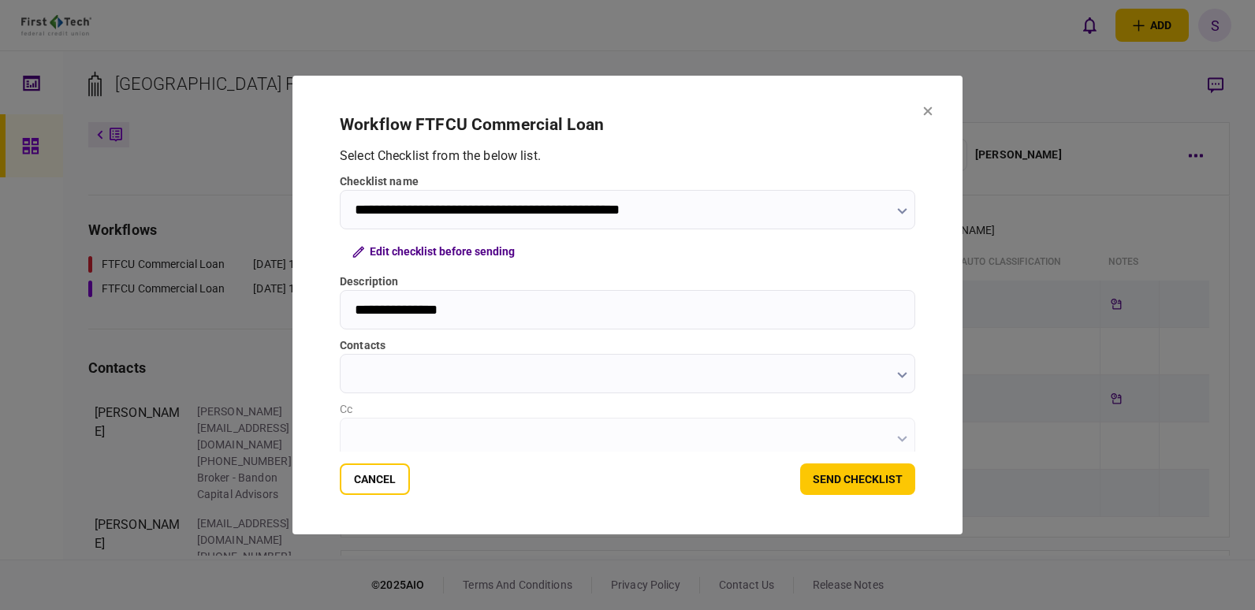
click at [901, 379] on icon "button" at bounding box center [902, 375] width 10 height 6
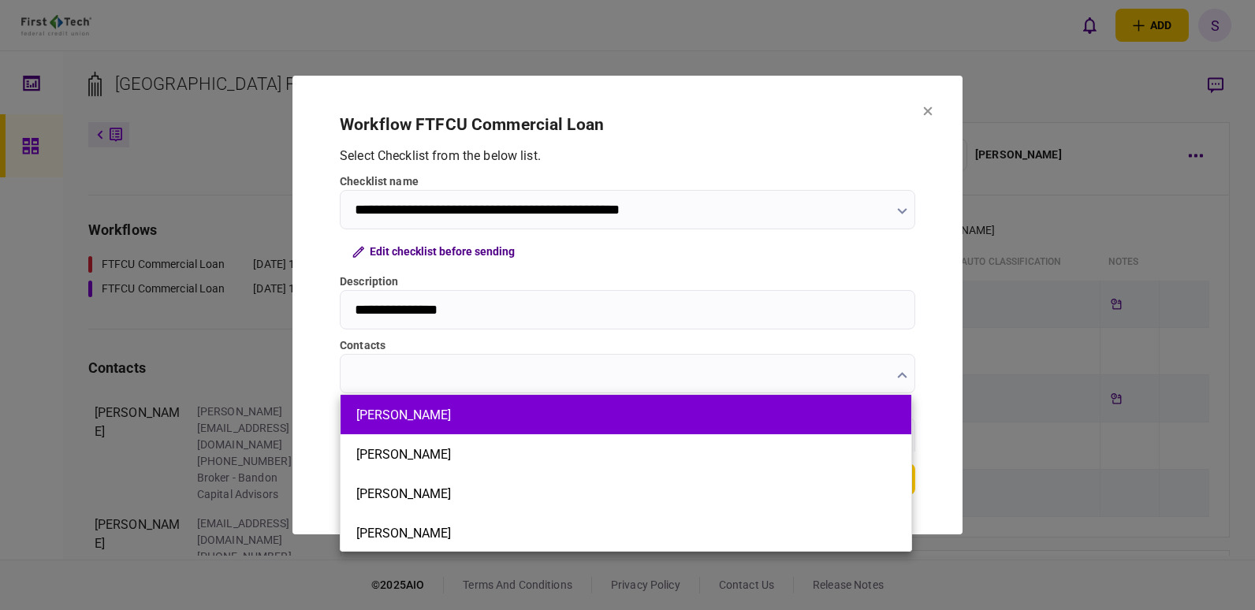
scroll to position [80, 0]
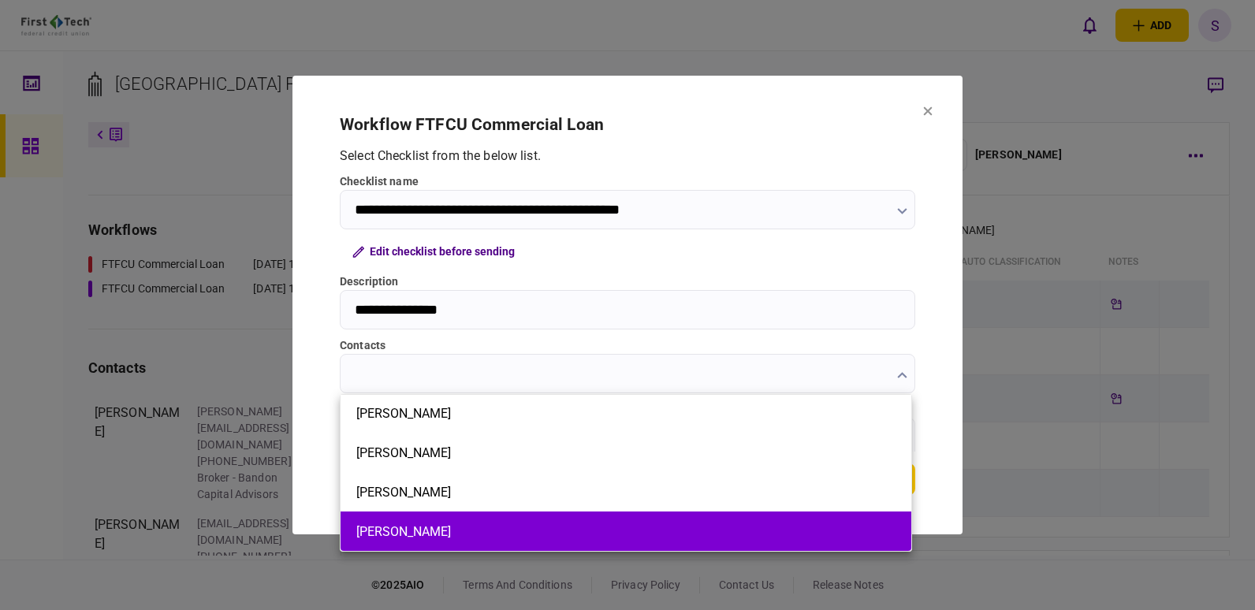
click at [435, 527] on button "[PERSON_NAME]" at bounding box center [625, 531] width 539 height 15
type input "**********"
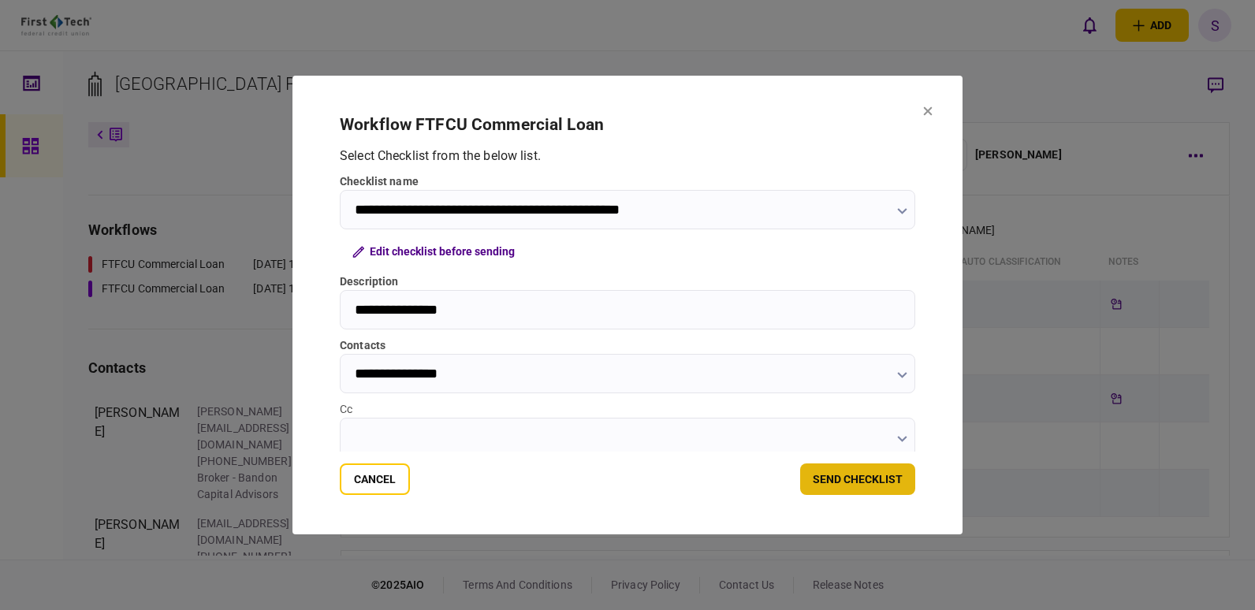
click at [855, 480] on button "send checklist" at bounding box center [857, 480] width 115 height 32
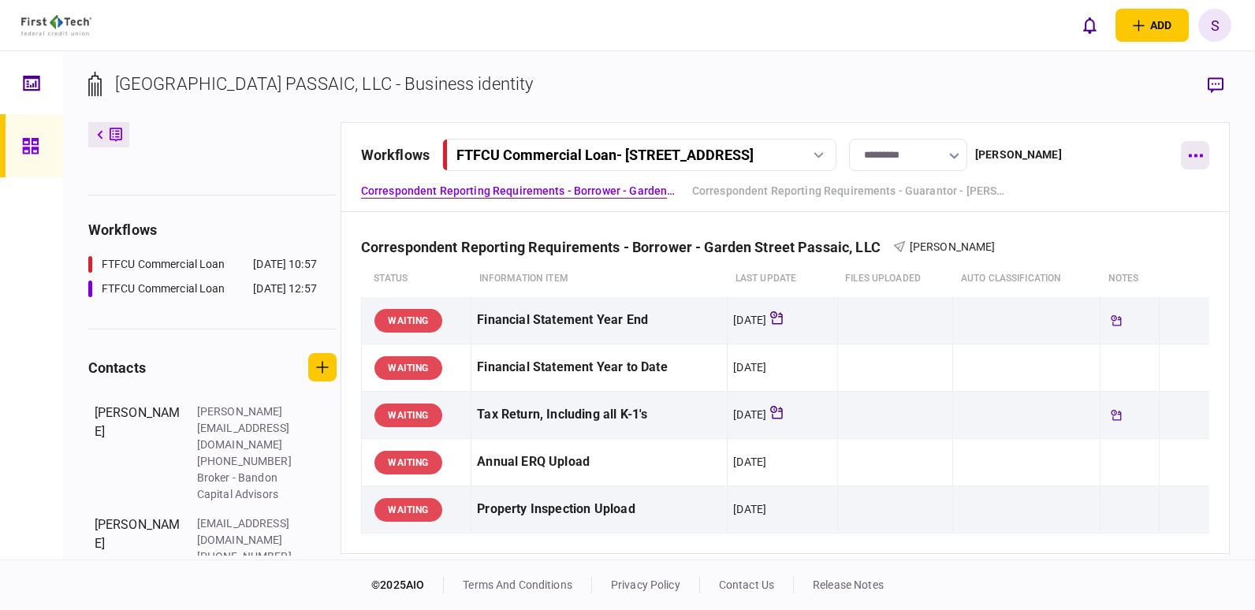
click at [1196, 157] on icon "button" at bounding box center [1196, 156] width 14 height 3
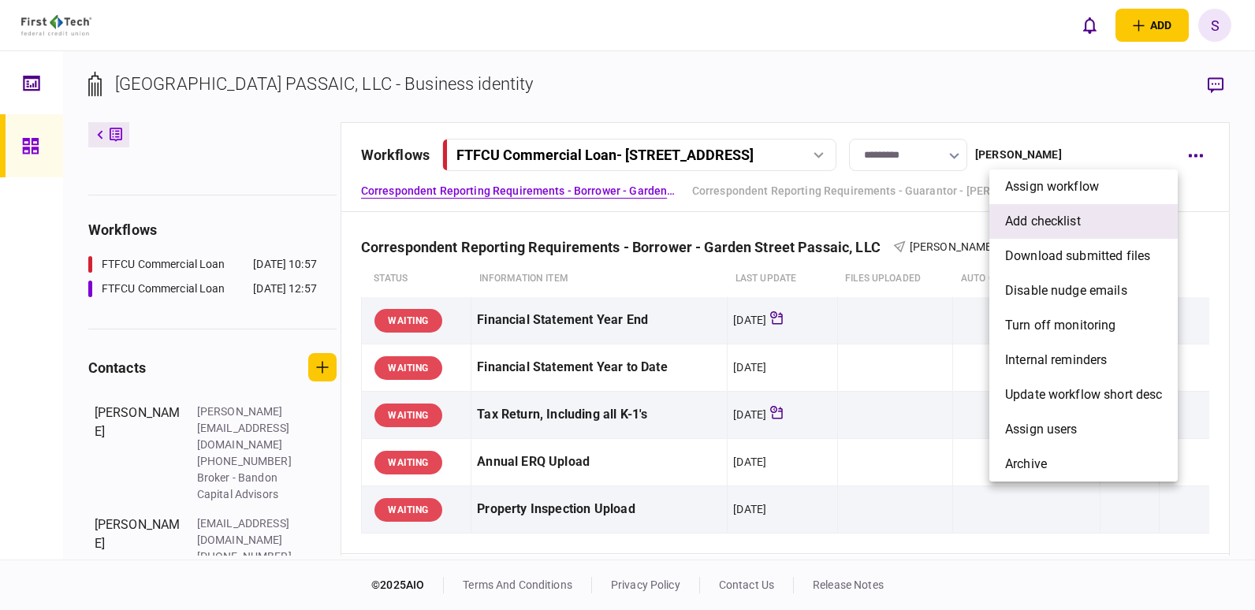
click at [1067, 220] on span "add checklist" at bounding box center [1043, 221] width 76 height 19
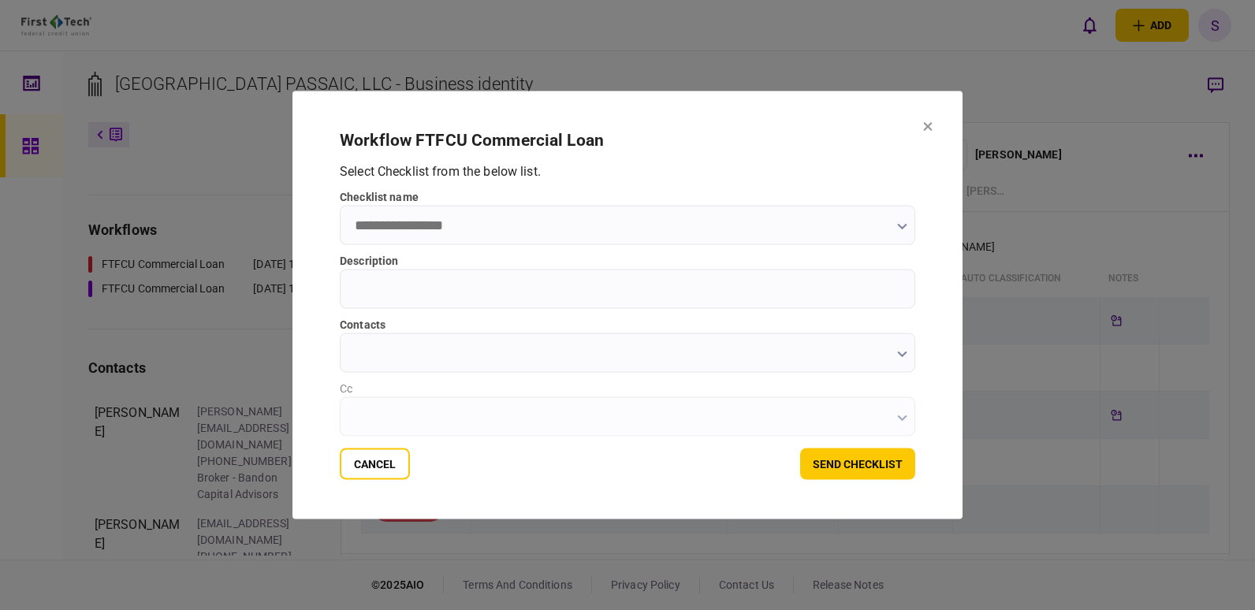
click at [899, 232] on button "button" at bounding box center [902, 226] width 10 height 13
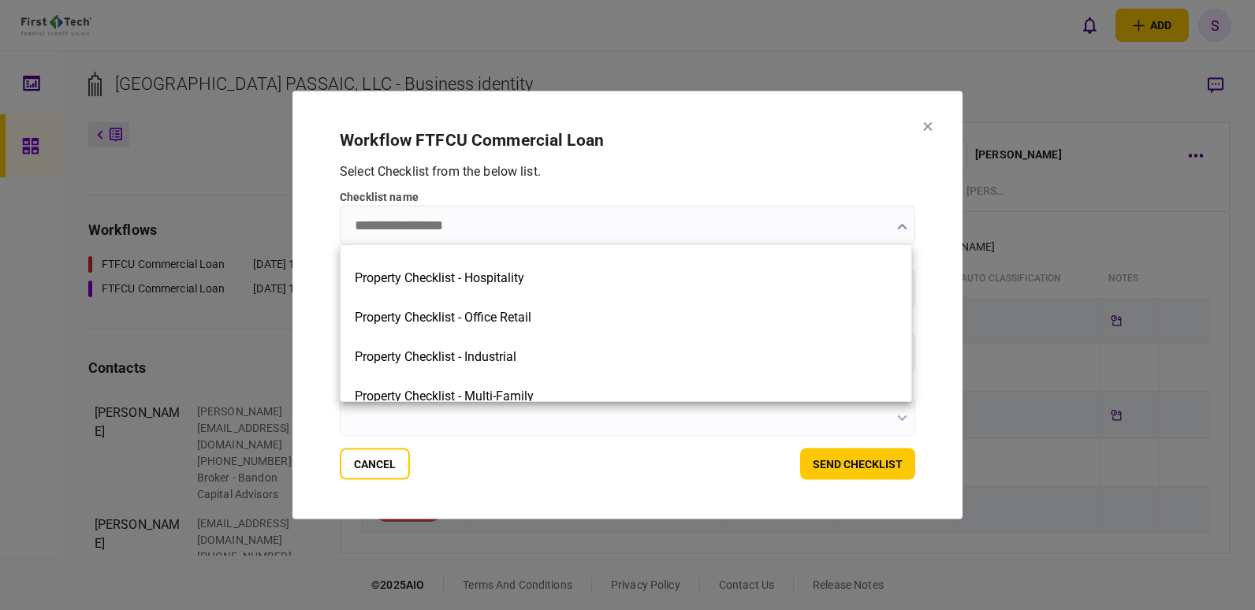
scroll to position [751, 0]
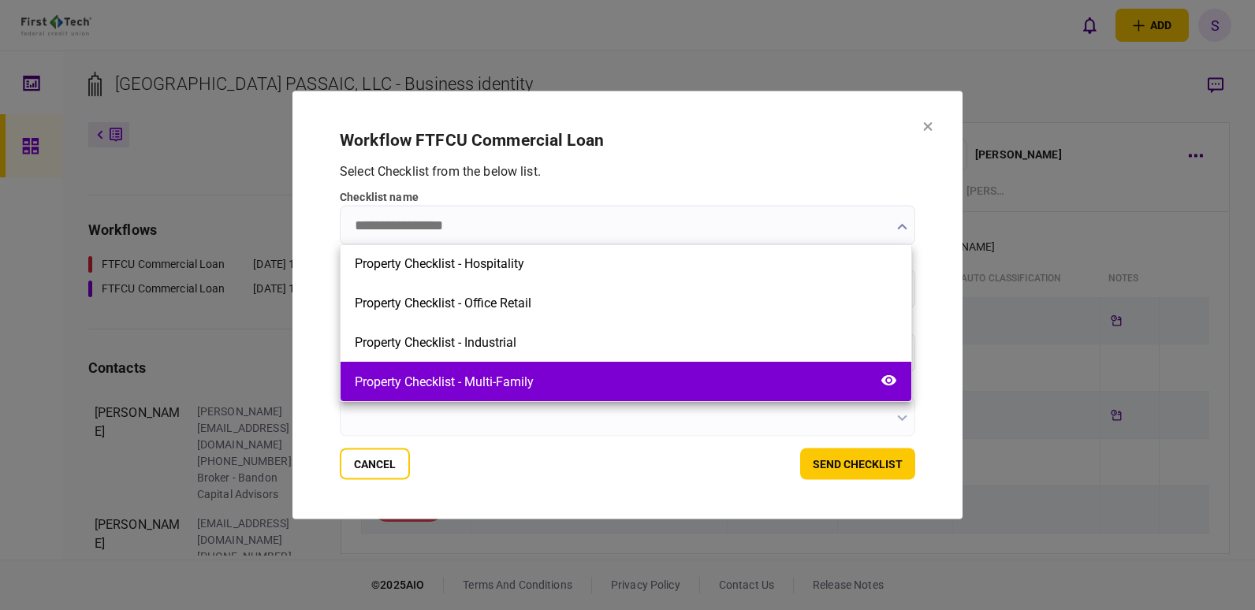
click at [543, 378] on div "Property Checklist - Multi-Family" at bounding box center [626, 381] width 571 height 39
type input "**********"
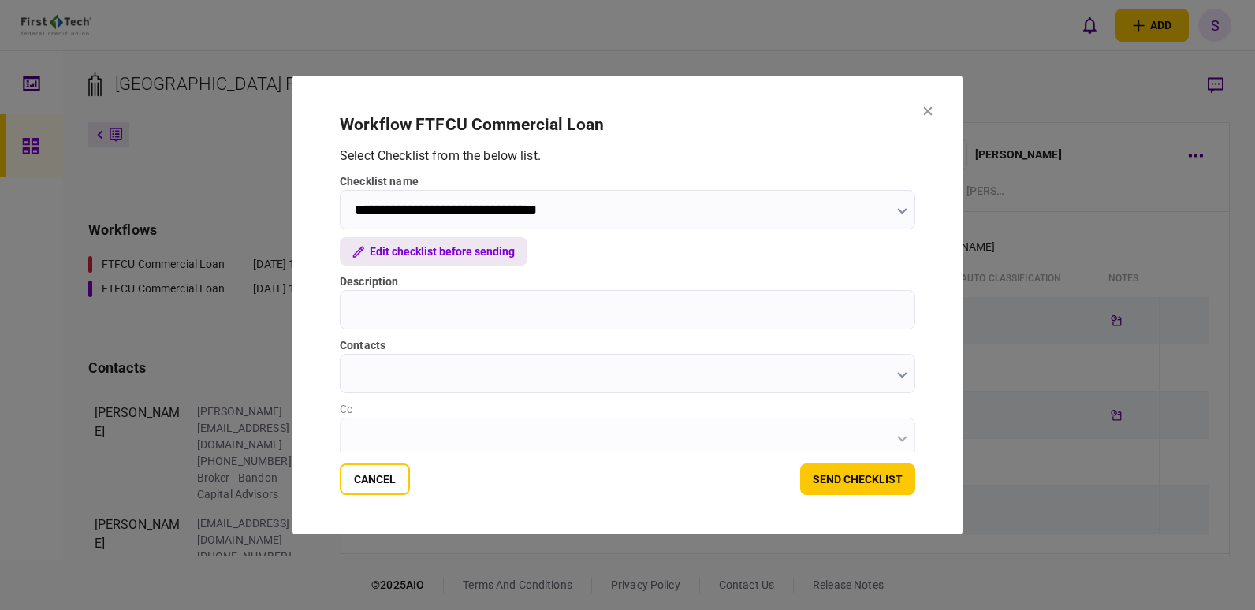
click at [414, 254] on button "Edit checklist before sending" at bounding box center [434, 251] width 188 height 28
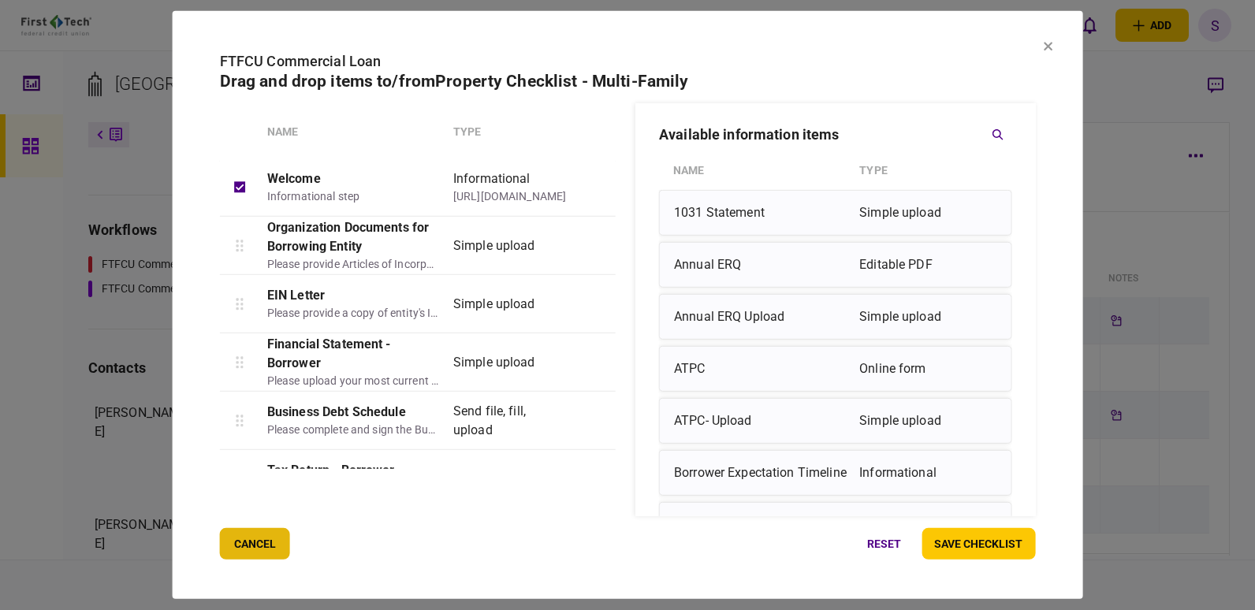
click at [283, 543] on button "cancel" at bounding box center [255, 544] width 70 height 32
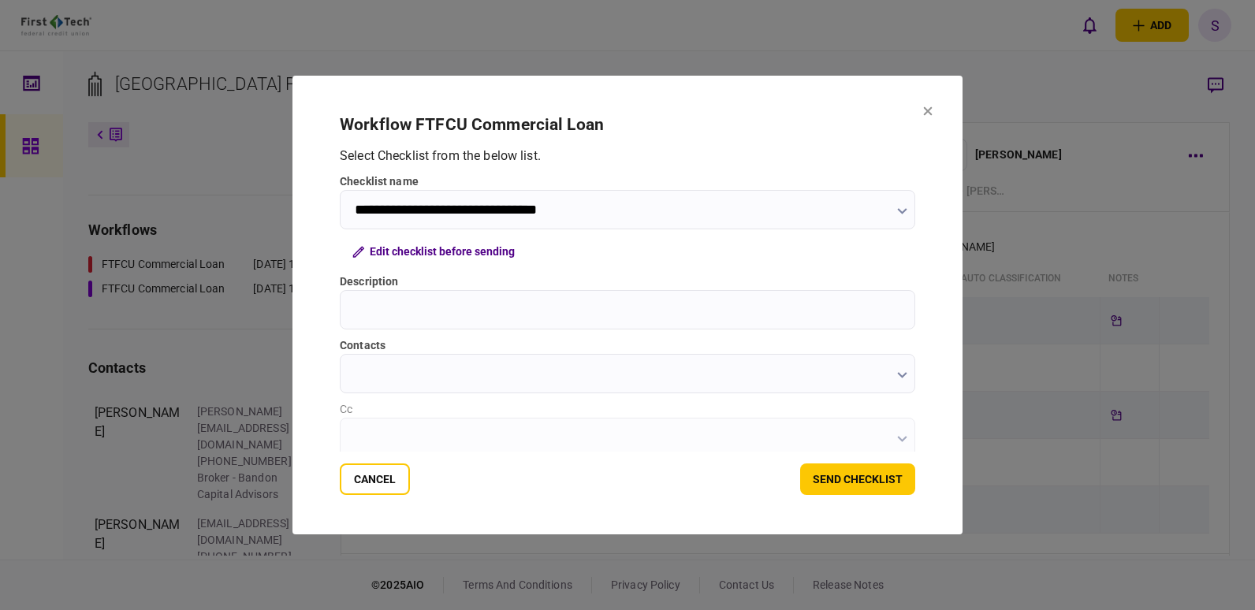
click at [897, 211] on icon "button" at bounding box center [901, 211] width 9 height 6
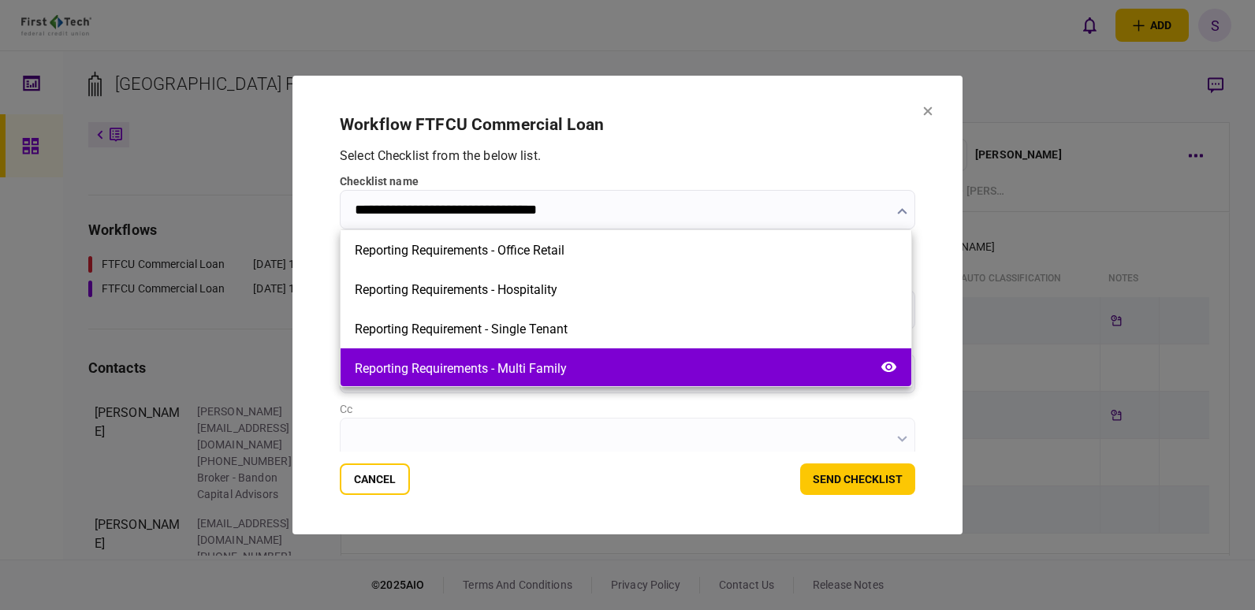
click at [544, 364] on div "Reporting Requirements - Multi Family" at bounding box center [461, 368] width 212 height 15
type input "**********"
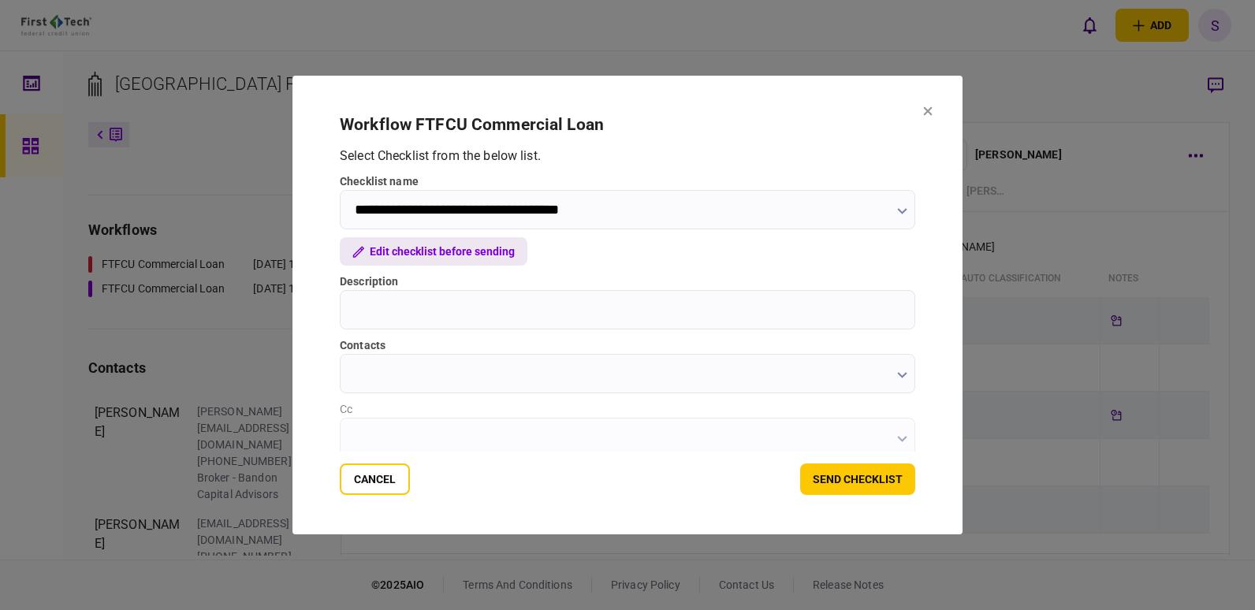
click at [438, 258] on button "Edit checklist before sending" at bounding box center [434, 251] width 188 height 28
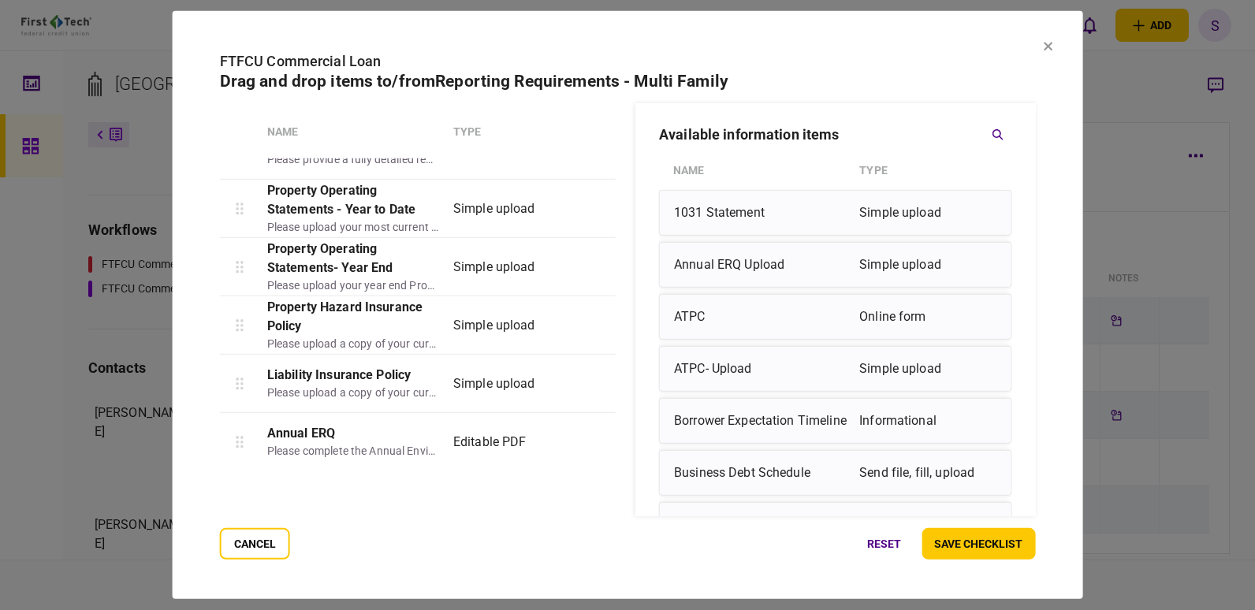
scroll to position [98, 0]
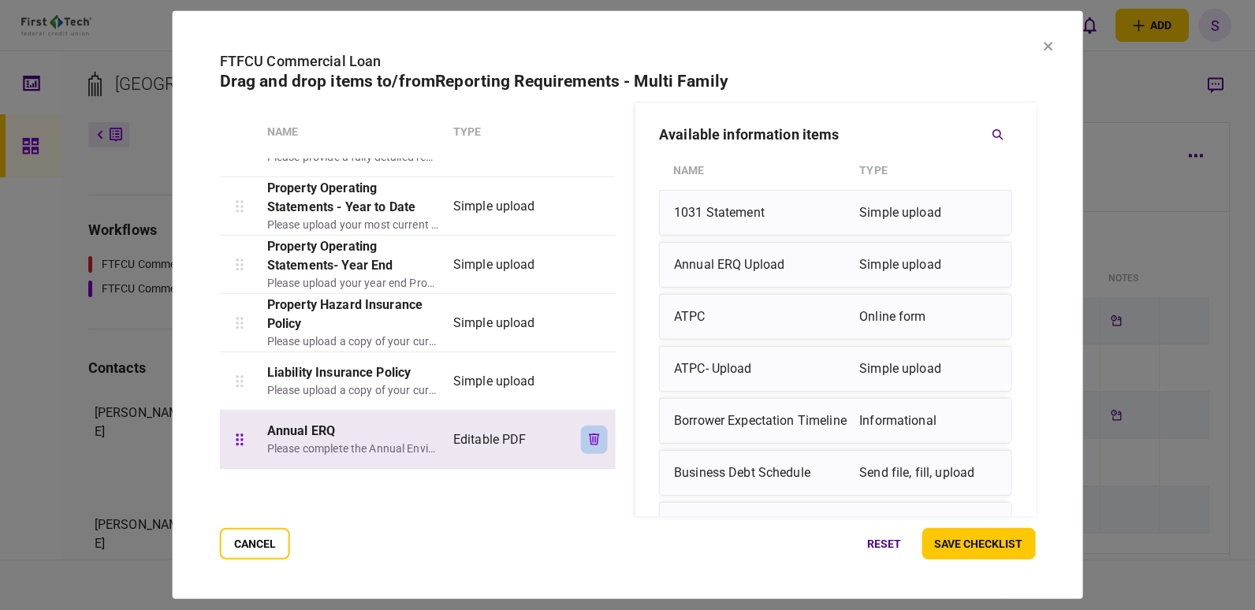
click at [589, 436] on icon "button" at bounding box center [594, 440] width 11 height 12
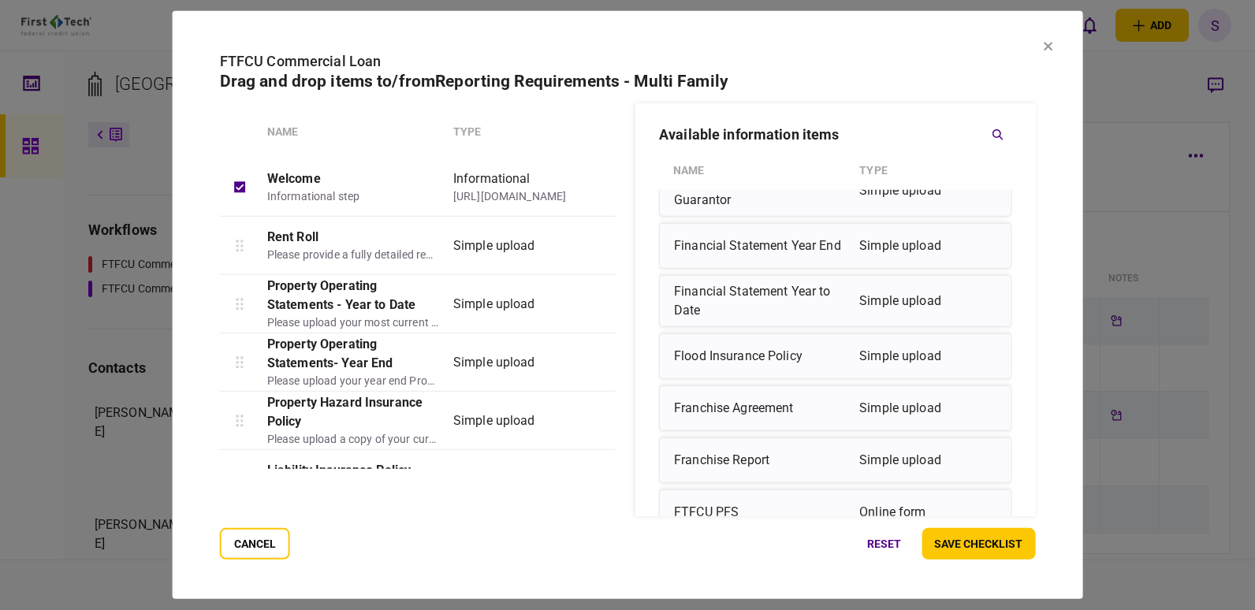
scroll to position [1291, 0]
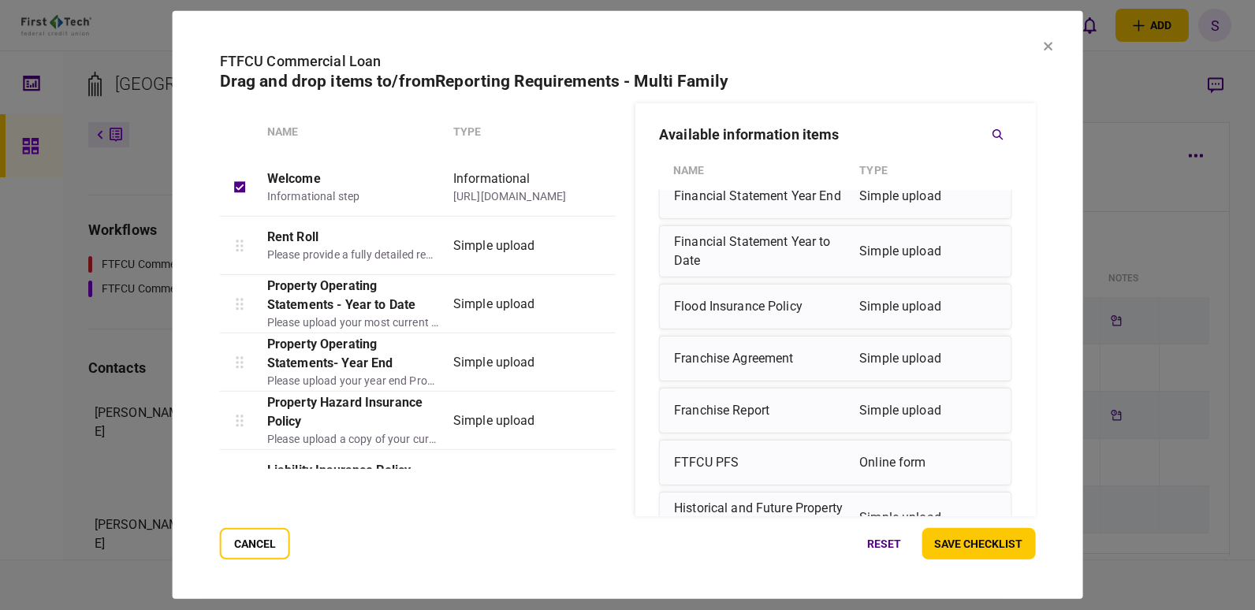
click at [860, 319] on div "Simple upload" at bounding box center [928, 307] width 137 height 32
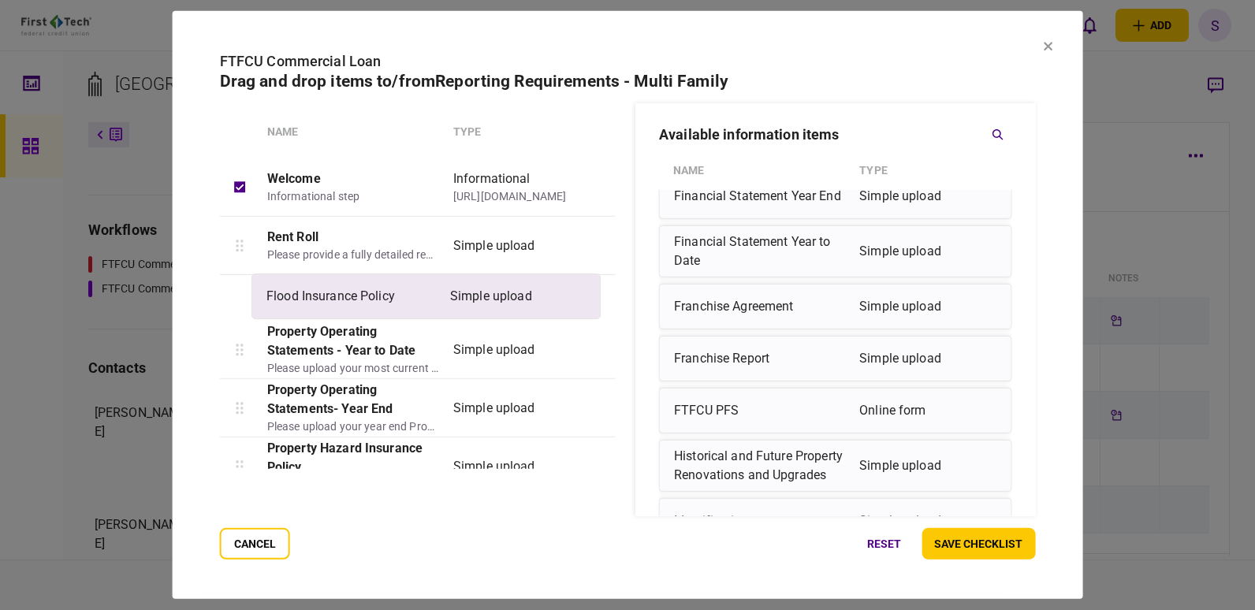
drag, startPoint x: 894, startPoint y: 309, endPoint x: 480, endPoint y: 298, distance: 414.2
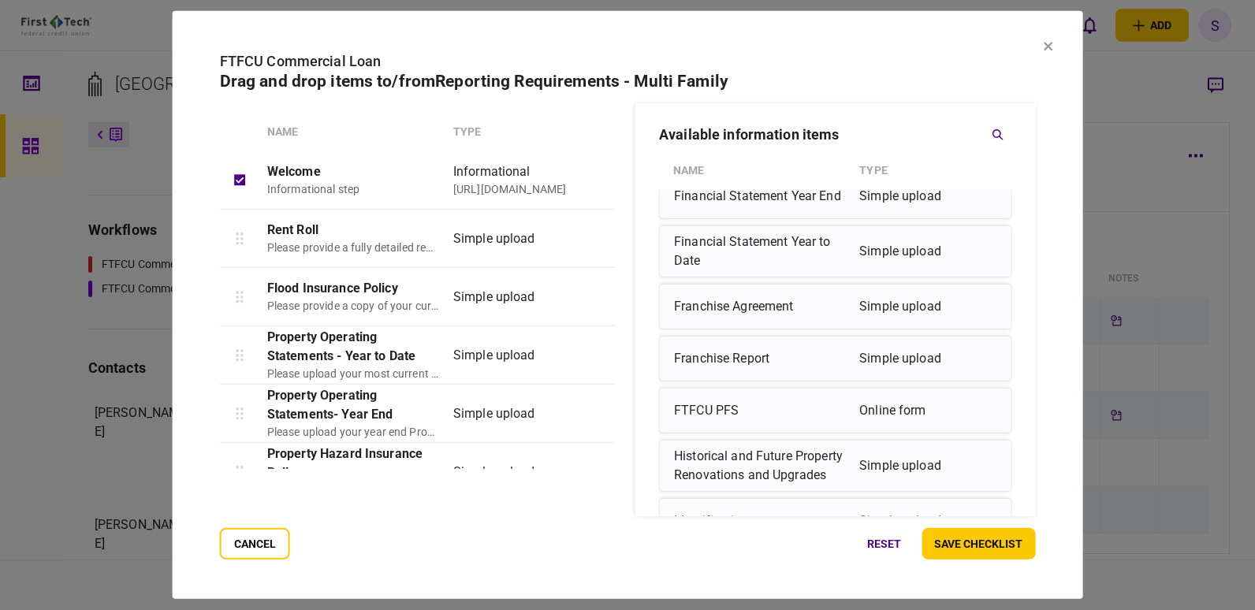
scroll to position [0, 0]
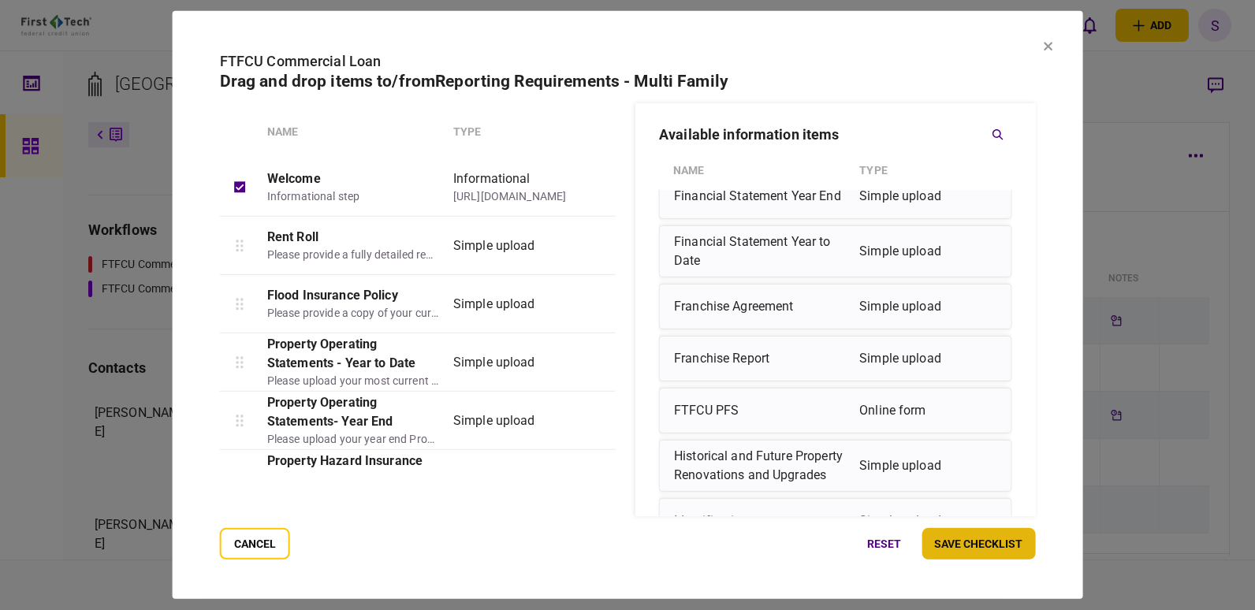
click at [981, 547] on button "save checklist" at bounding box center [979, 544] width 114 height 32
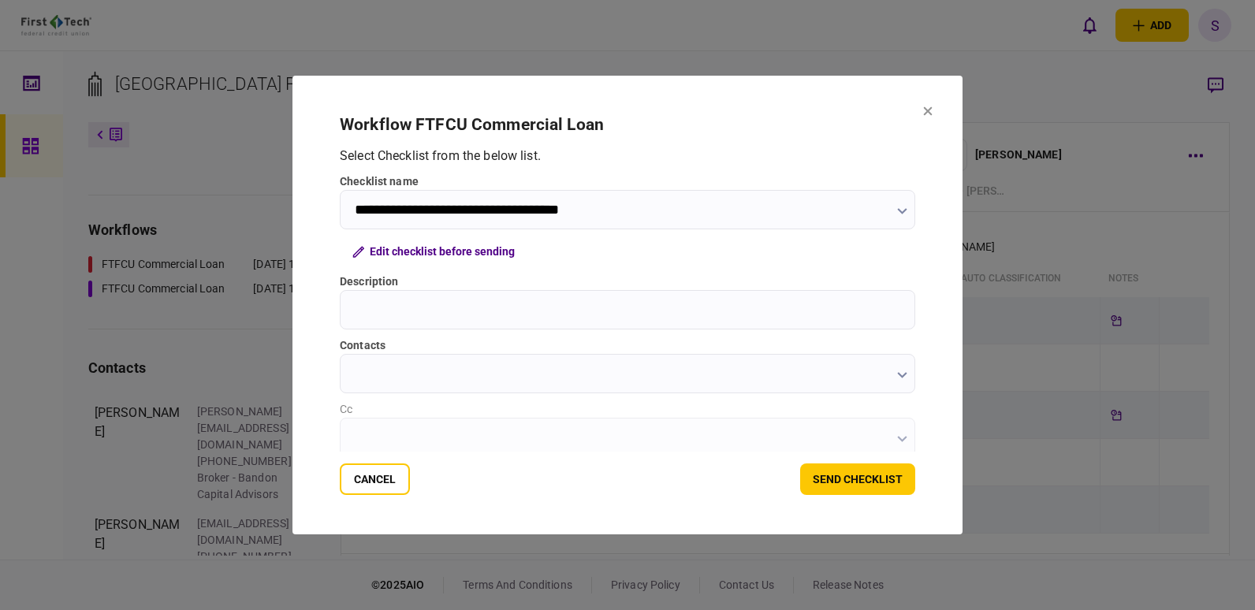
click at [481, 308] on input "Description" at bounding box center [628, 309] width 576 height 39
click at [394, 306] on input "Description" at bounding box center [628, 309] width 576 height 39
type input "**********"
click at [888, 371] on input "contacts" at bounding box center [628, 373] width 576 height 39
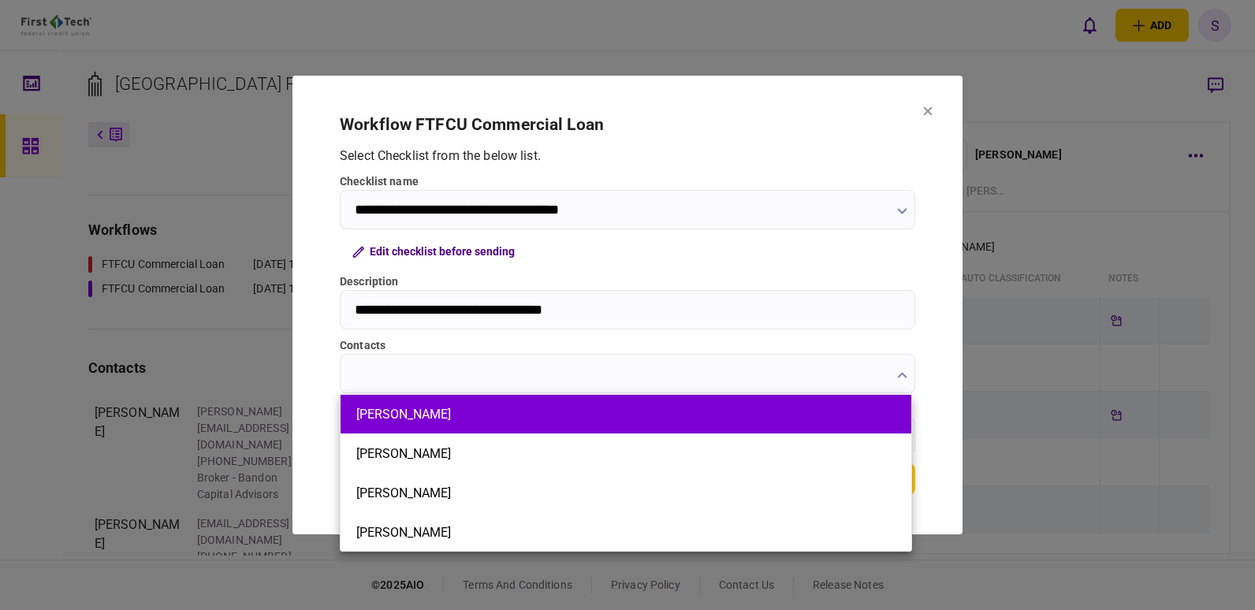
scroll to position [80, 0]
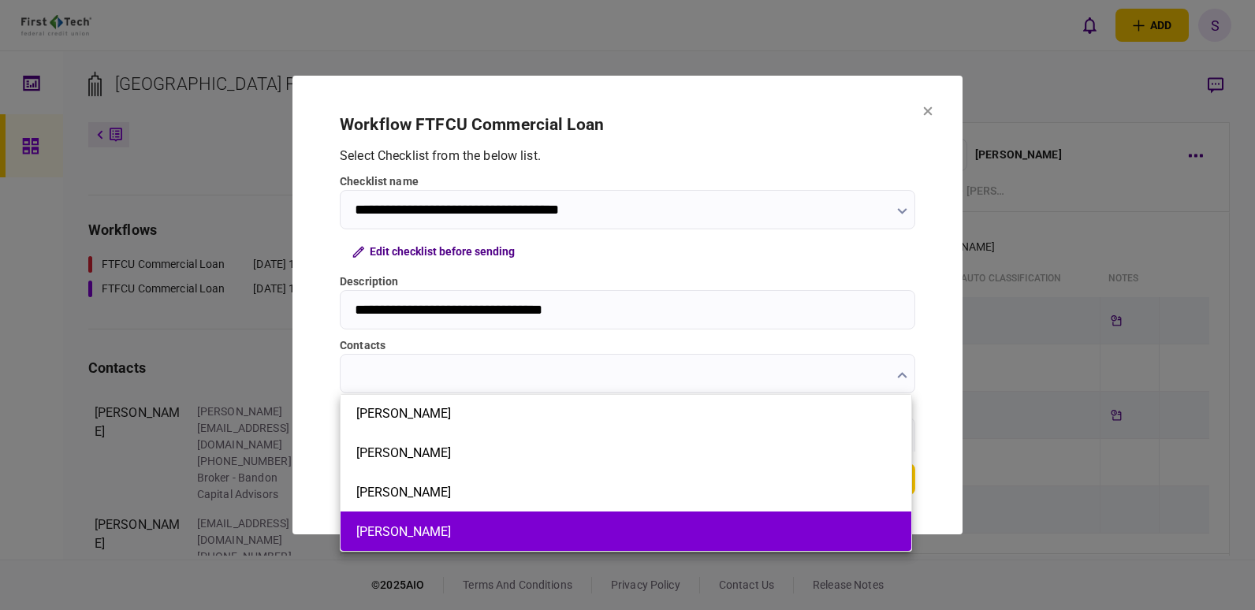
click at [399, 546] on li "[PERSON_NAME]" at bounding box center [626, 531] width 571 height 39
type input "**********"
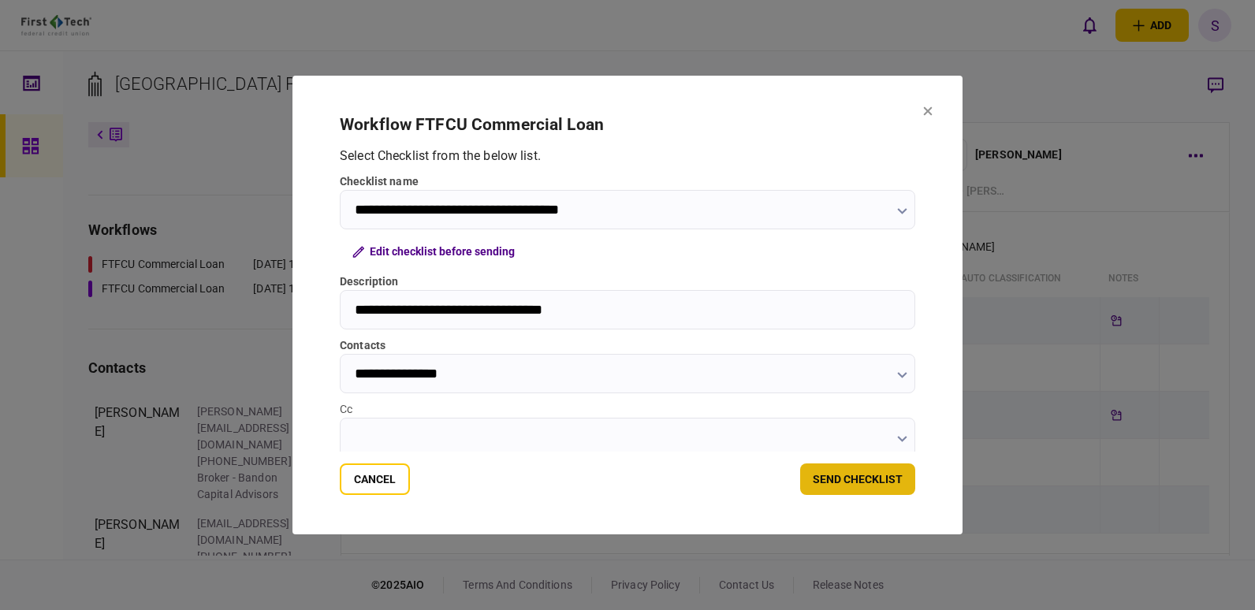
click at [882, 479] on button "send checklist" at bounding box center [857, 480] width 115 height 32
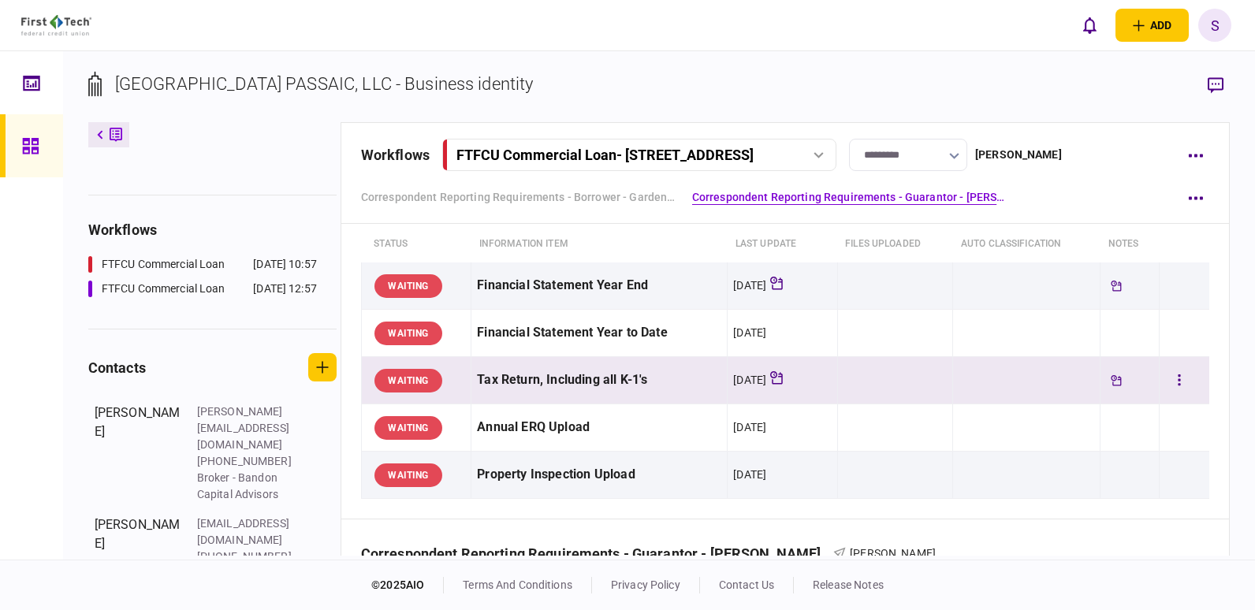
scroll to position [0, 0]
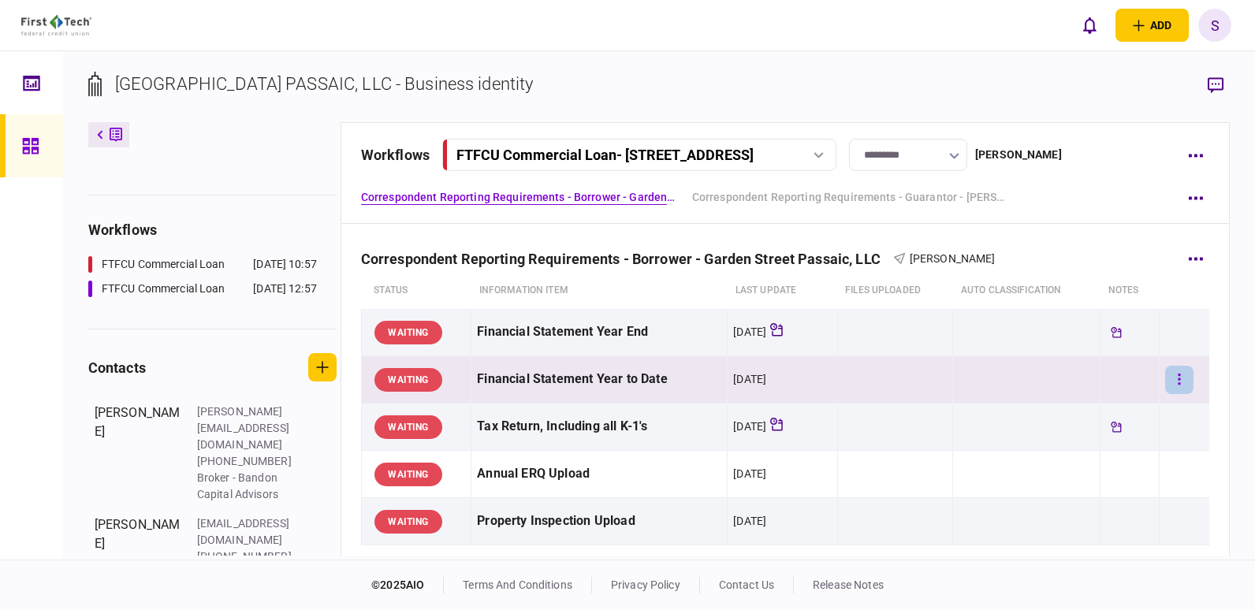
click at [1175, 382] on button "button" at bounding box center [1180, 380] width 28 height 28
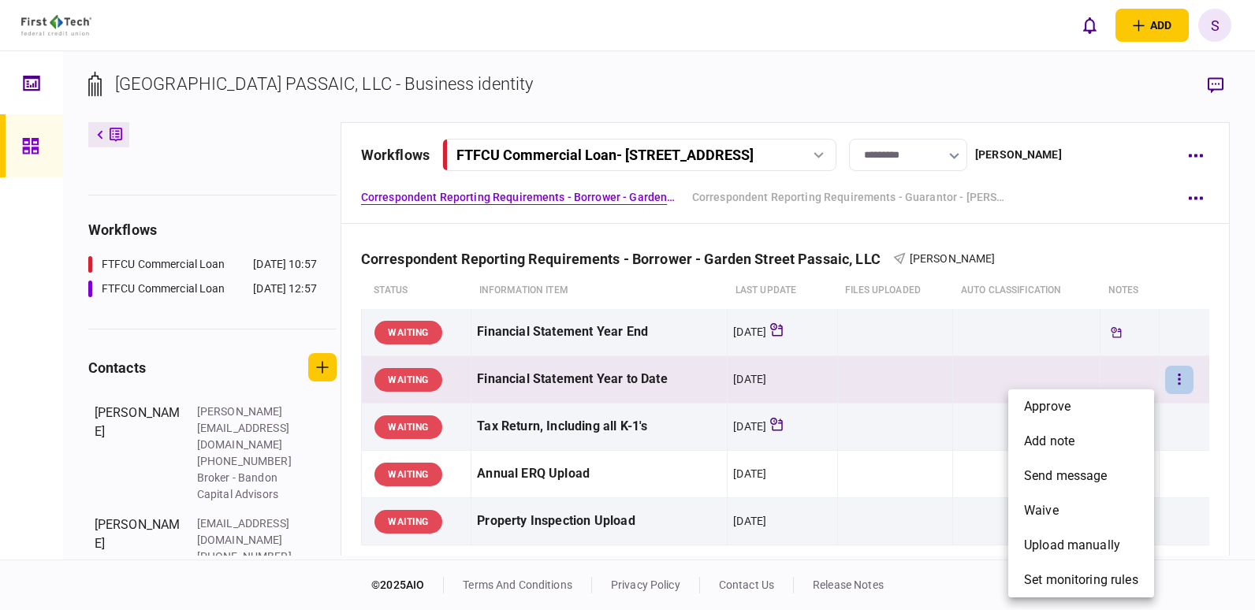
click at [1093, 372] on div at bounding box center [627, 305] width 1255 height 610
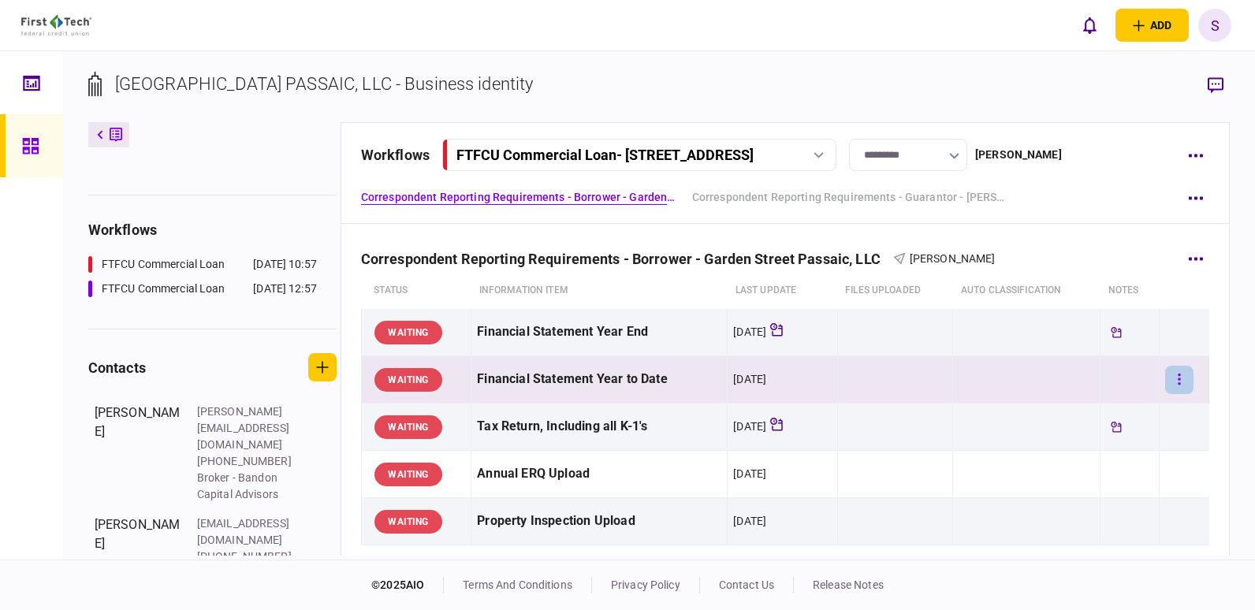
click at [1178, 373] on icon "button" at bounding box center [1179, 379] width 3 height 15
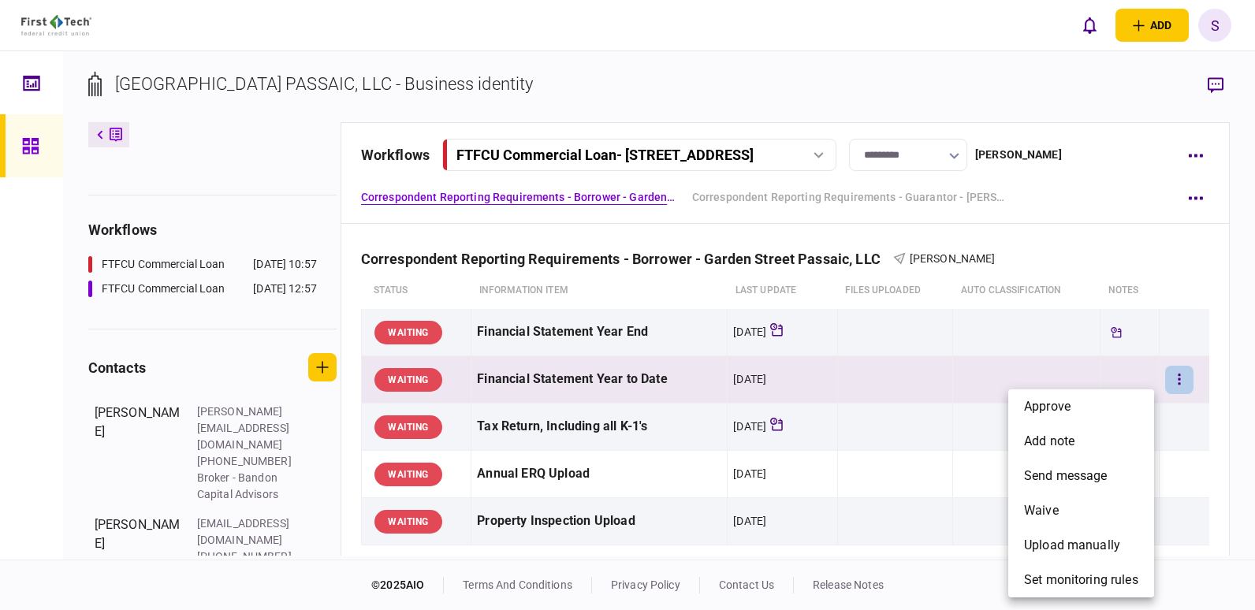
click at [1169, 360] on div at bounding box center [627, 305] width 1255 height 610
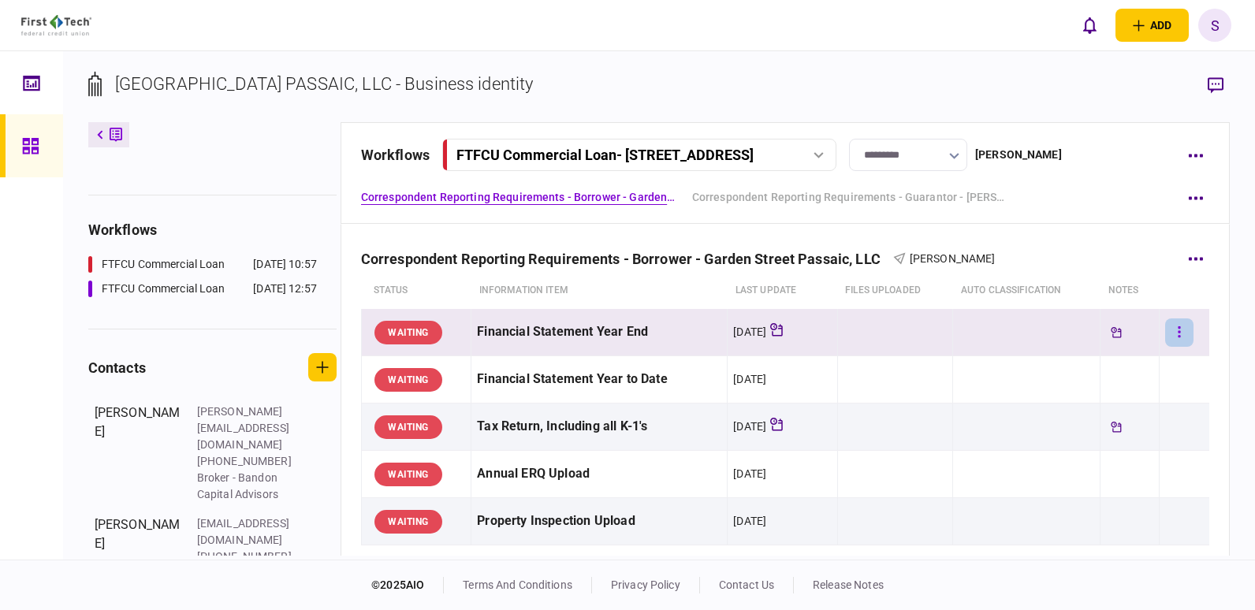
click at [1168, 324] on button "button" at bounding box center [1180, 333] width 28 height 28
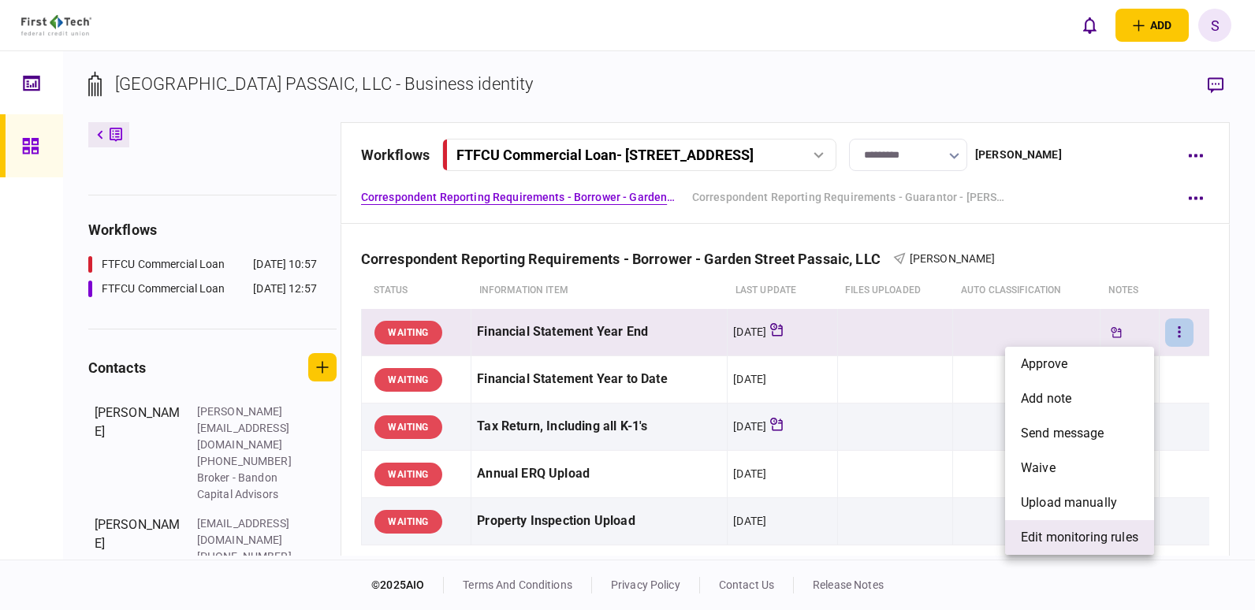
click at [1084, 534] on span "edit monitoring rules" at bounding box center [1079, 537] width 117 height 19
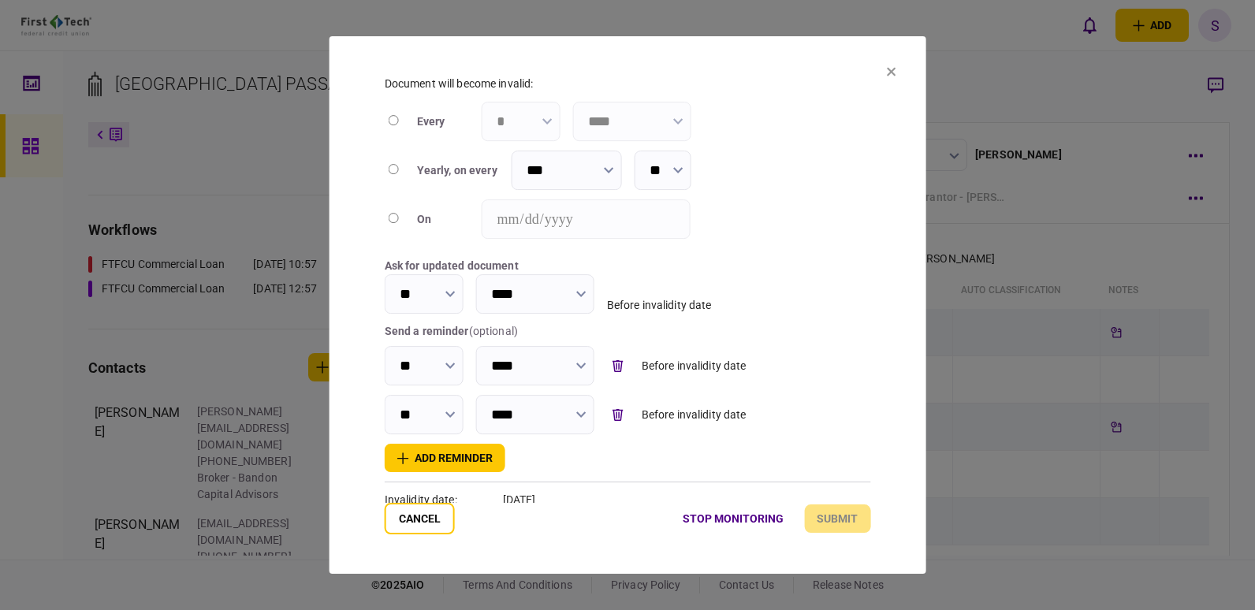
click at [891, 71] on icon at bounding box center [891, 72] width 9 height 9
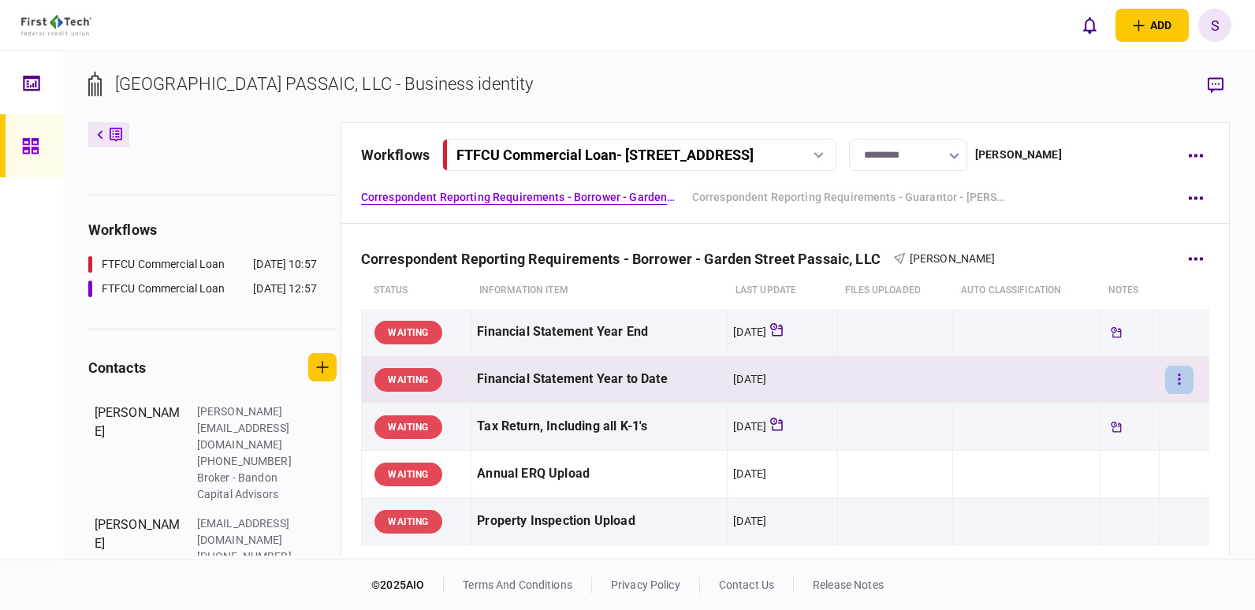
click at [1178, 375] on icon "button" at bounding box center [1179, 379] width 2 height 11
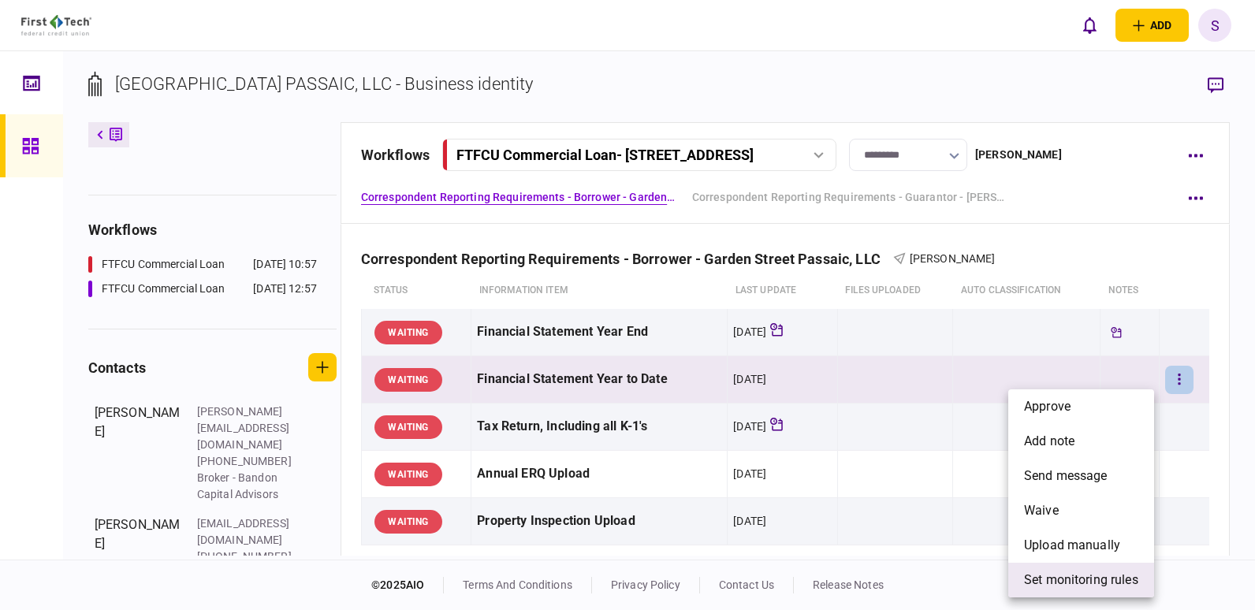
click at [1072, 580] on span "set monitoring rules" at bounding box center [1081, 580] width 114 height 19
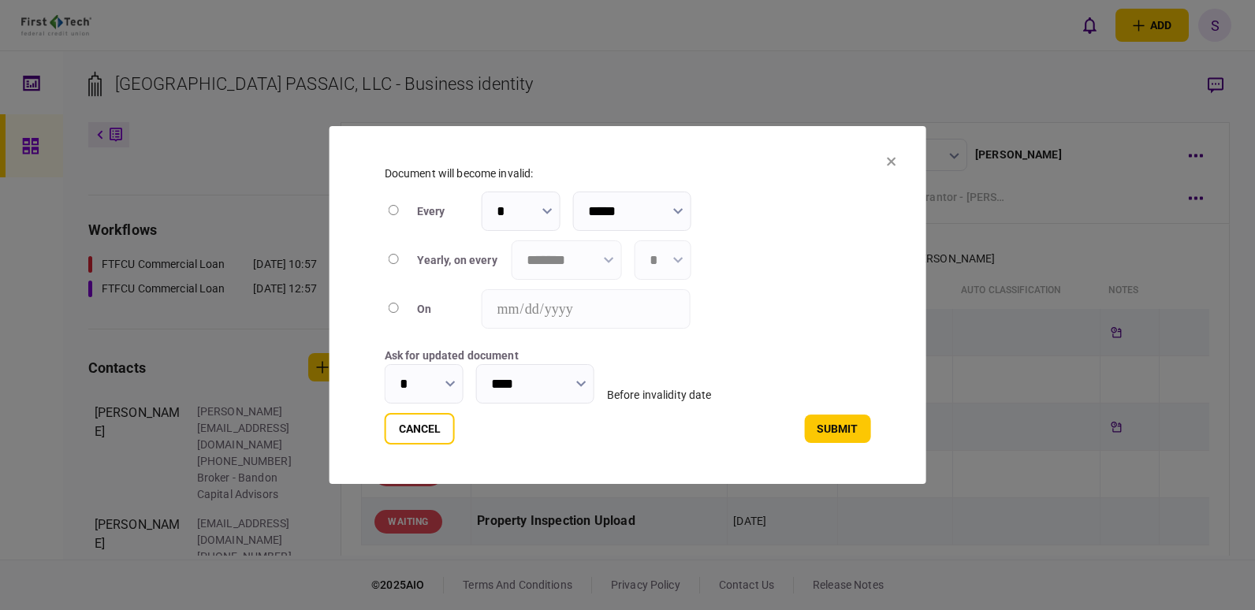
type input "****"
click at [610, 258] on icon "button" at bounding box center [608, 260] width 9 height 6
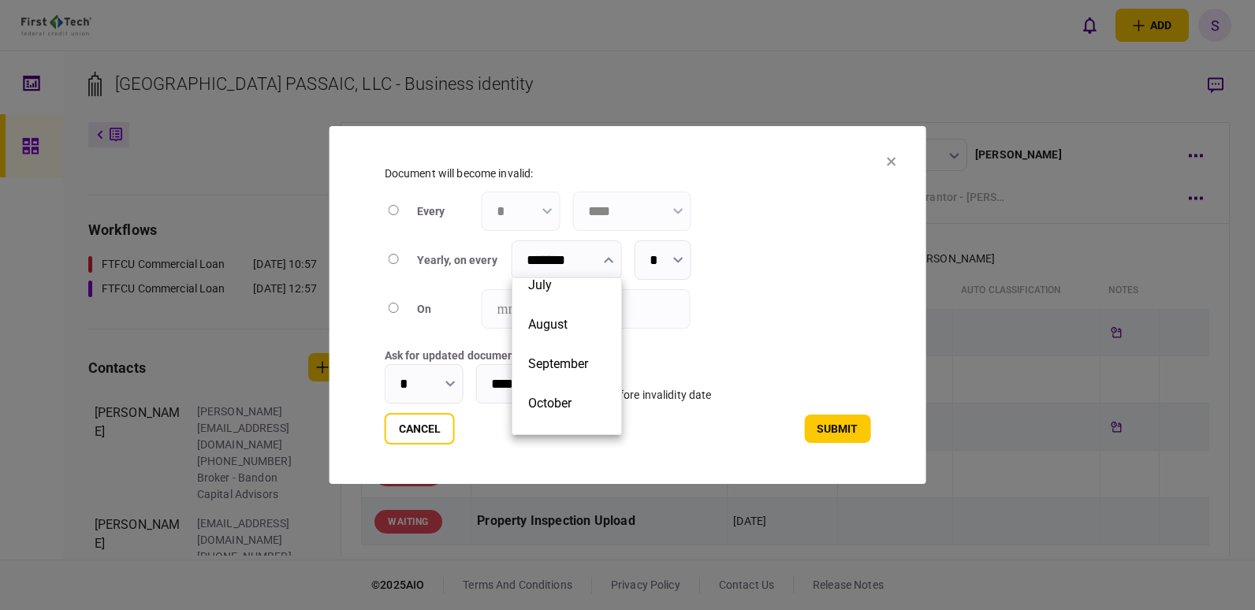
scroll to position [253, 0]
click at [584, 356] on button "September" at bounding box center [566, 360] width 77 height 15
type input "*********"
click at [449, 381] on icon "button" at bounding box center [450, 384] width 9 height 6
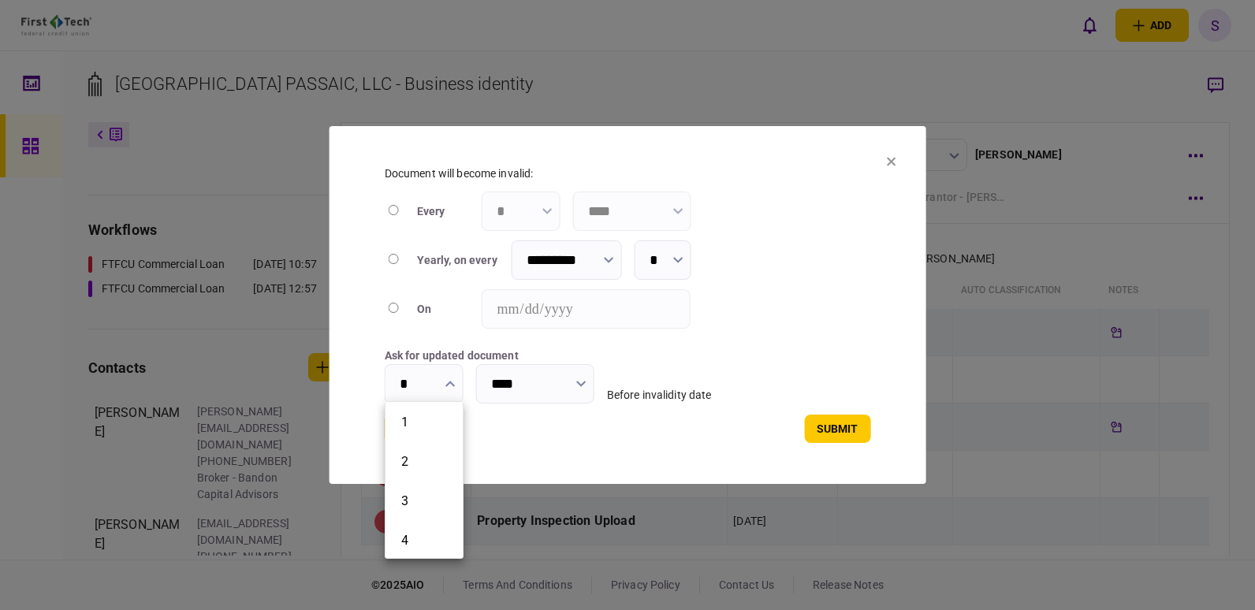
click at [455, 380] on div at bounding box center [627, 305] width 1255 height 610
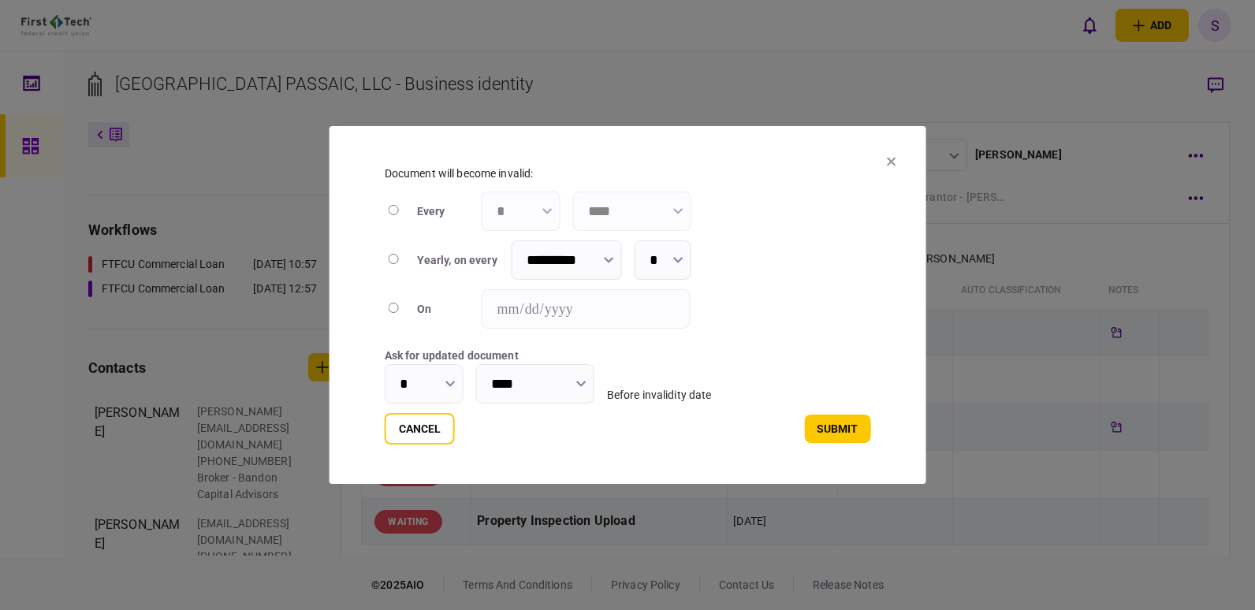
type input "*****"
type input "*******"
type input "****"
click at [449, 382] on icon "button" at bounding box center [450, 384] width 9 height 6
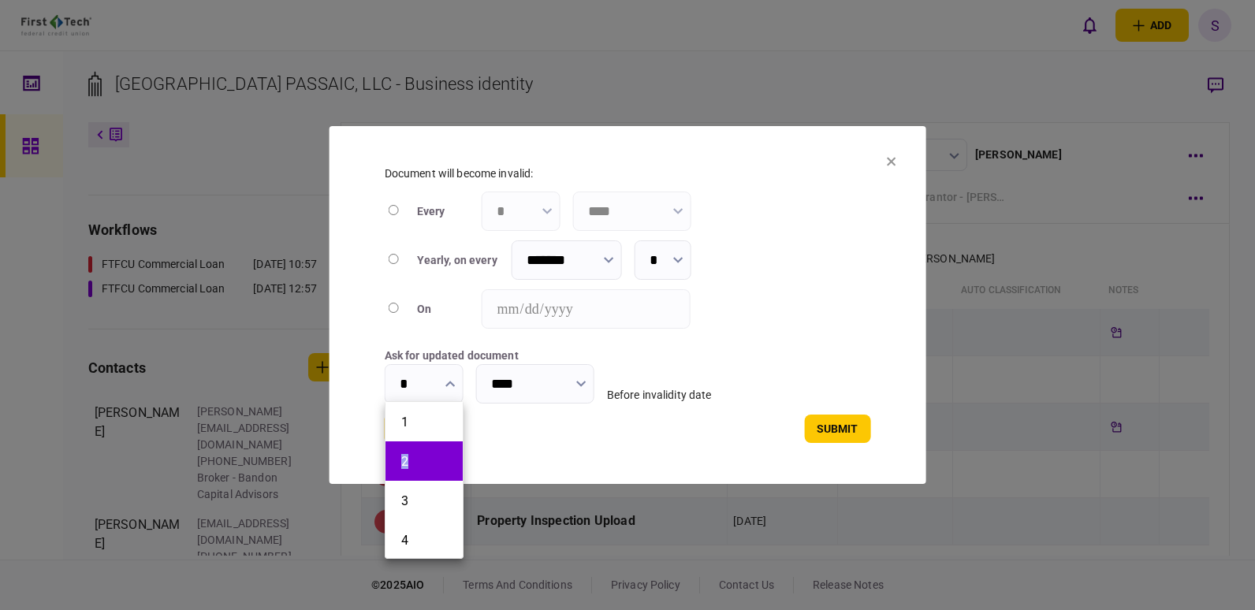
drag, startPoint x: 463, startPoint y: 408, endPoint x: 458, endPoint y: 455, distance: 46.8
click at [458, 455] on ul "1 2 3 4 5 6 7 8 9 10 11 12 13 14 15 16 17 18 19 20 21 22 23 24 25 26 27 28 29 3…" at bounding box center [424, 480] width 79 height 158
click at [431, 464] on button "30" at bounding box center [424, 467] width 46 height 15
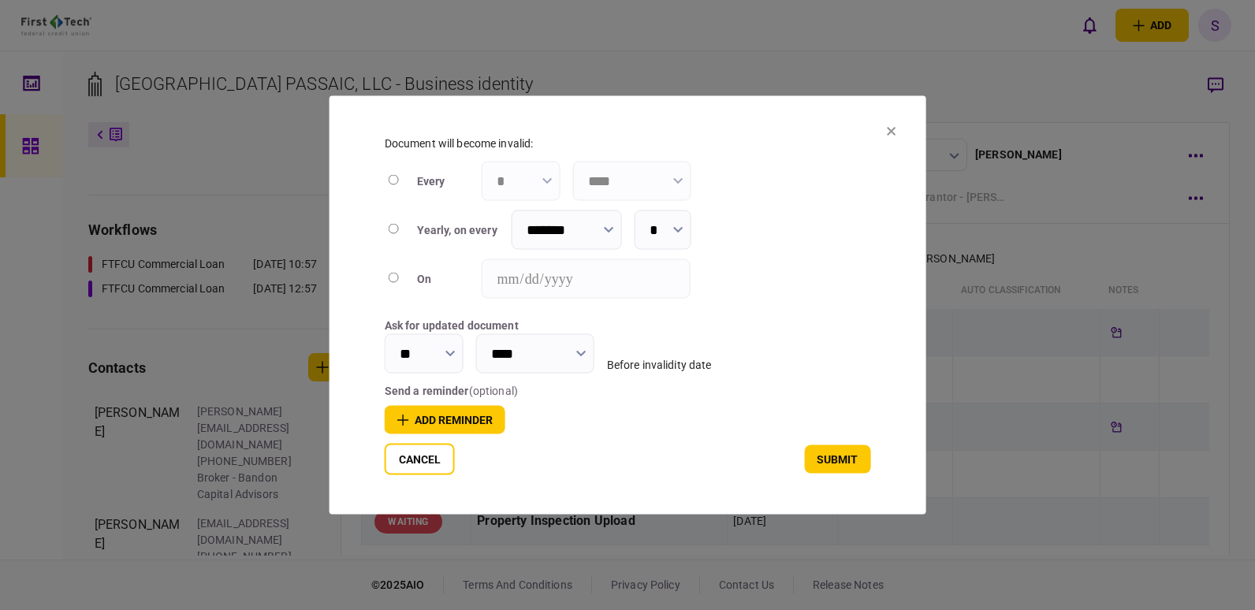
click at [450, 355] on button "button" at bounding box center [451, 353] width 10 height 13
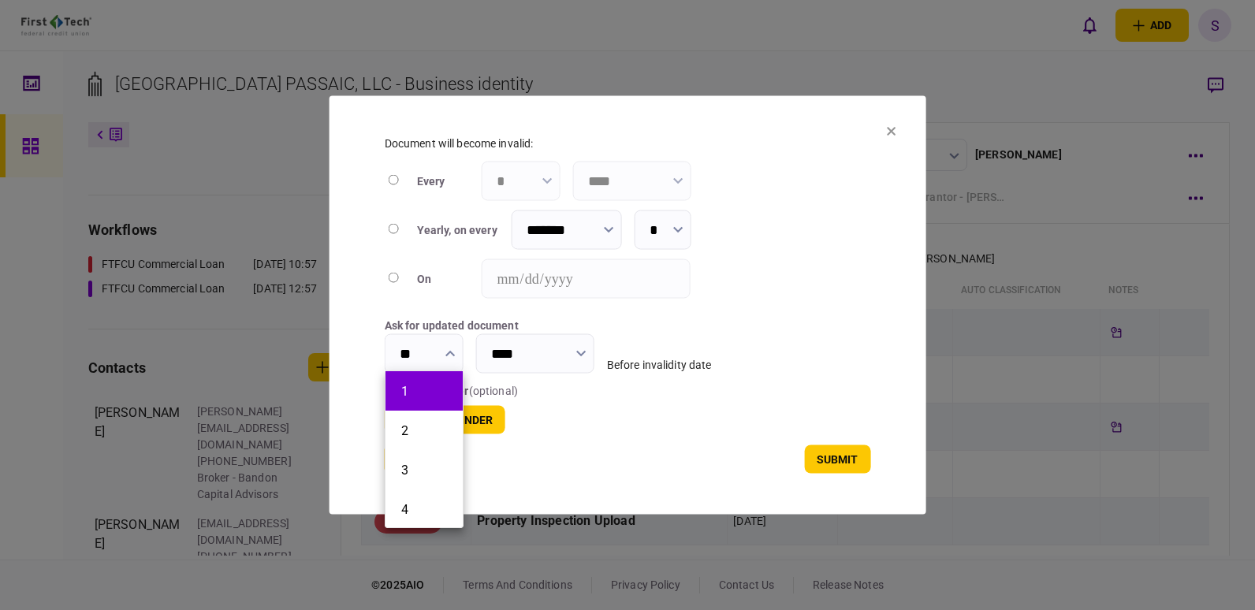
click at [436, 384] on button "1" at bounding box center [424, 391] width 46 height 15
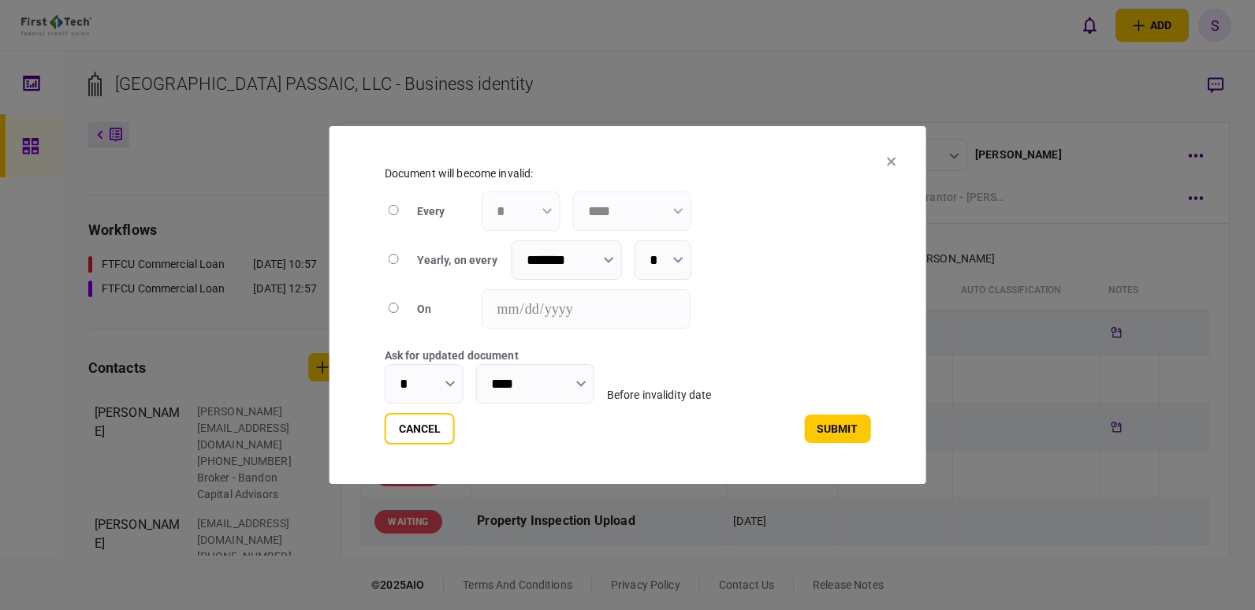
click at [447, 383] on icon "button" at bounding box center [451, 384] width 10 height 6
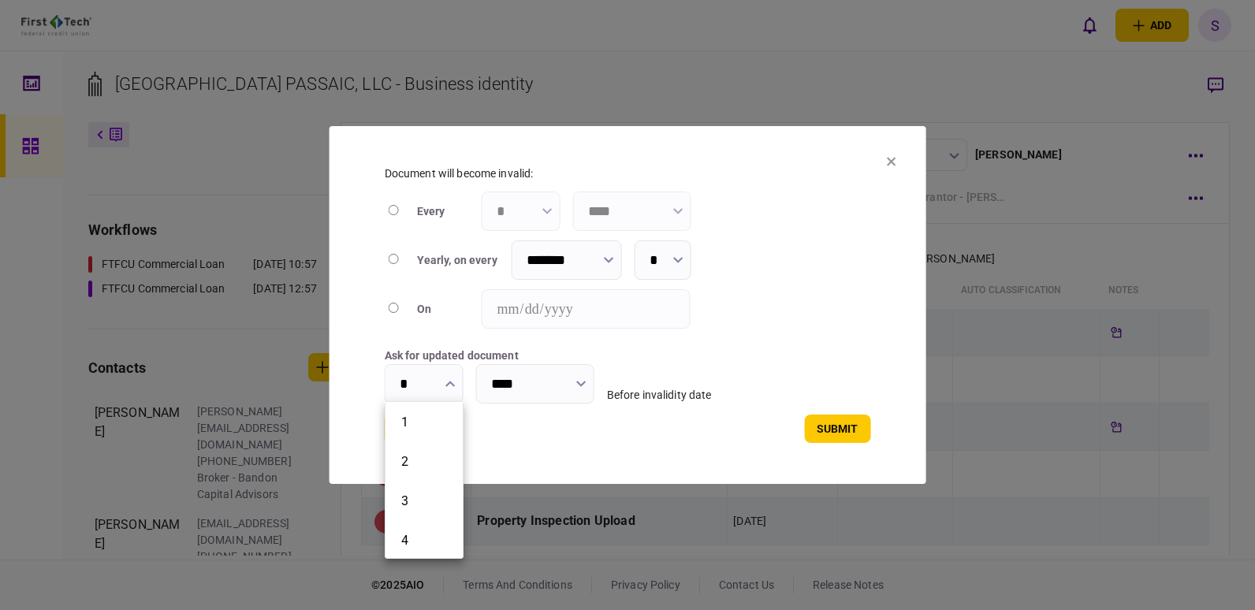
click at [416, 375] on div at bounding box center [627, 305] width 1255 height 610
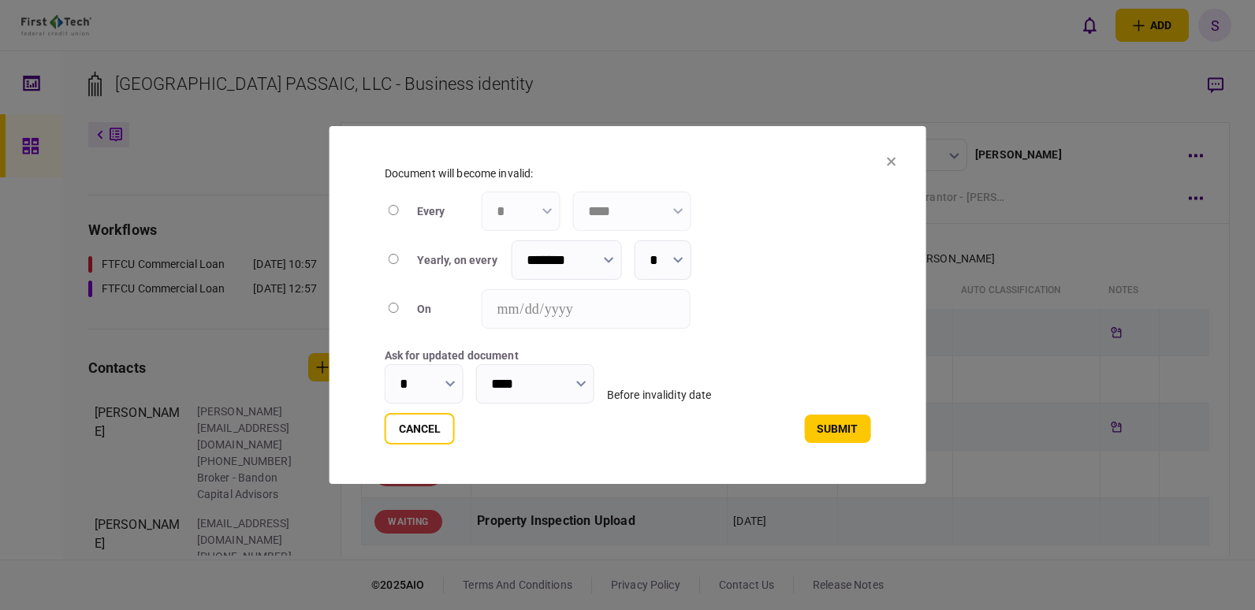
click at [451, 382] on icon "button" at bounding box center [450, 384] width 9 height 6
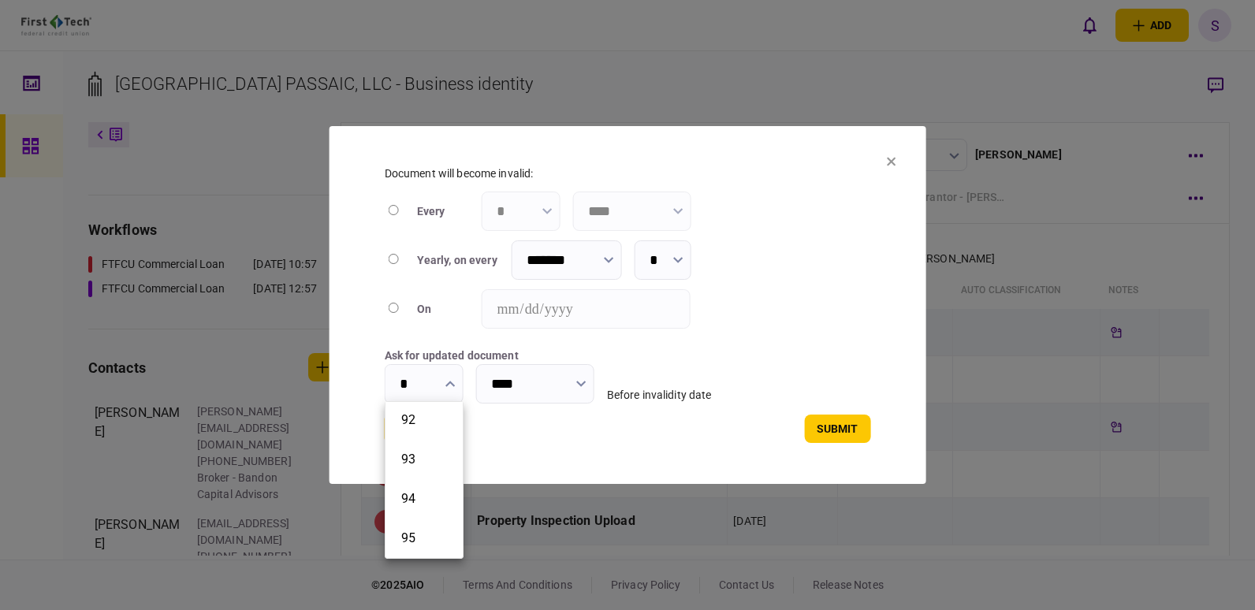
scroll to position [3463, 0]
click at [427, 464] on button "90" at bounding box center [424, 468] width 46 height 15
type input "**"
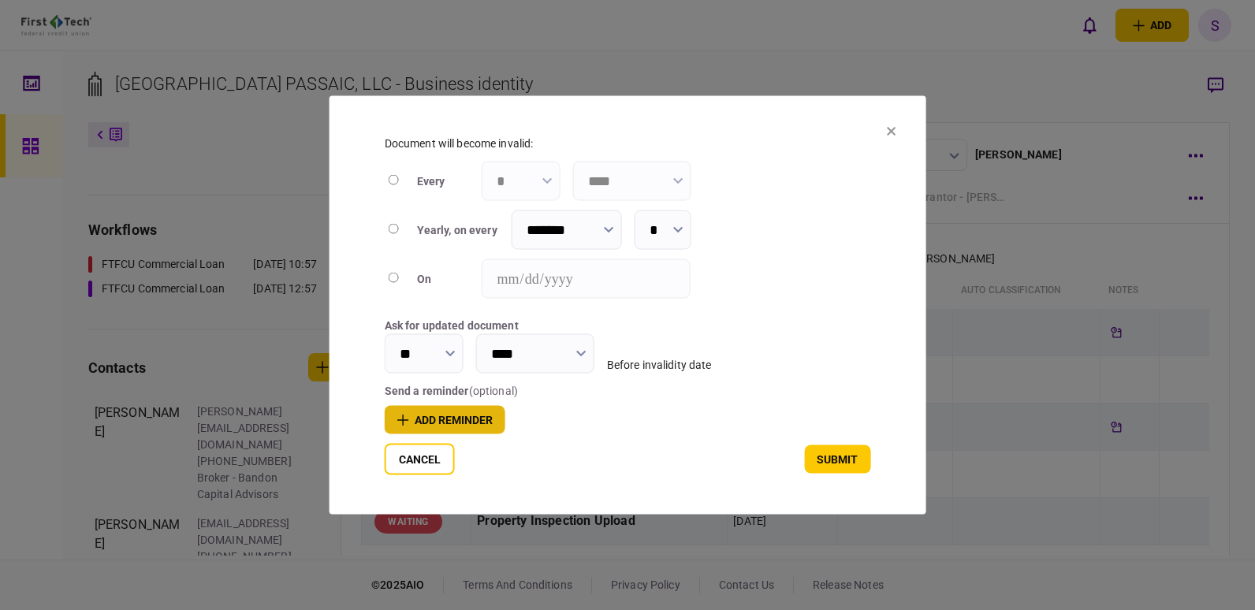
click at [423, 417] on button "add reminder" at bounding box center [445, 420] width 121 height 28
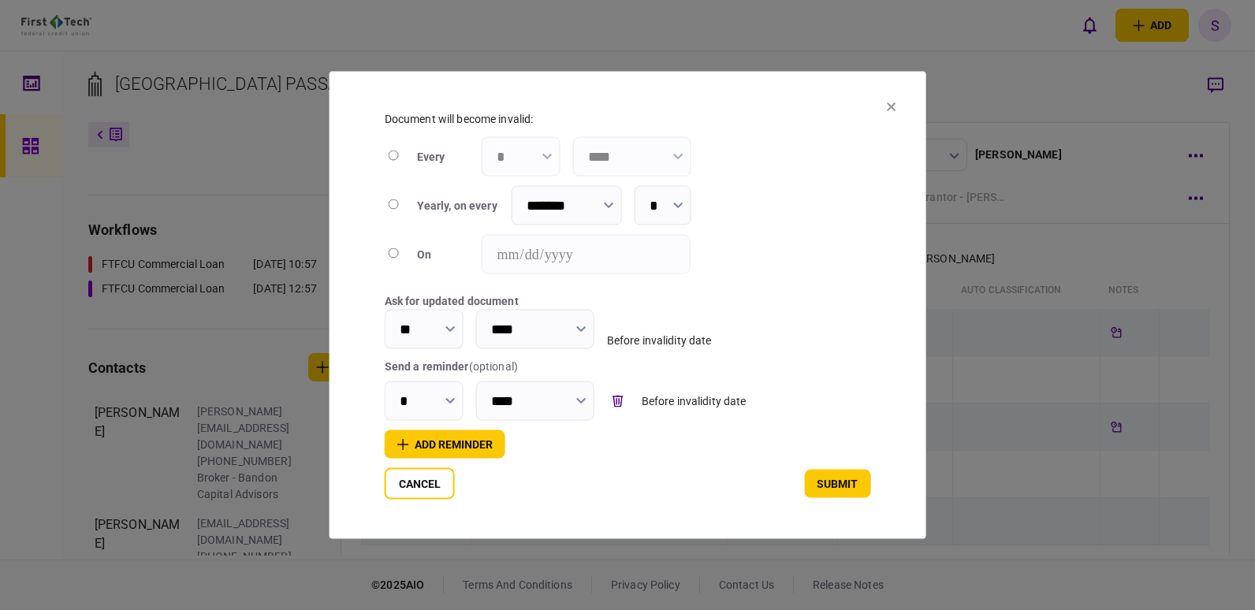
click at [432, 402] on input "*" at bounding box center [424, 401] width 79 height 39
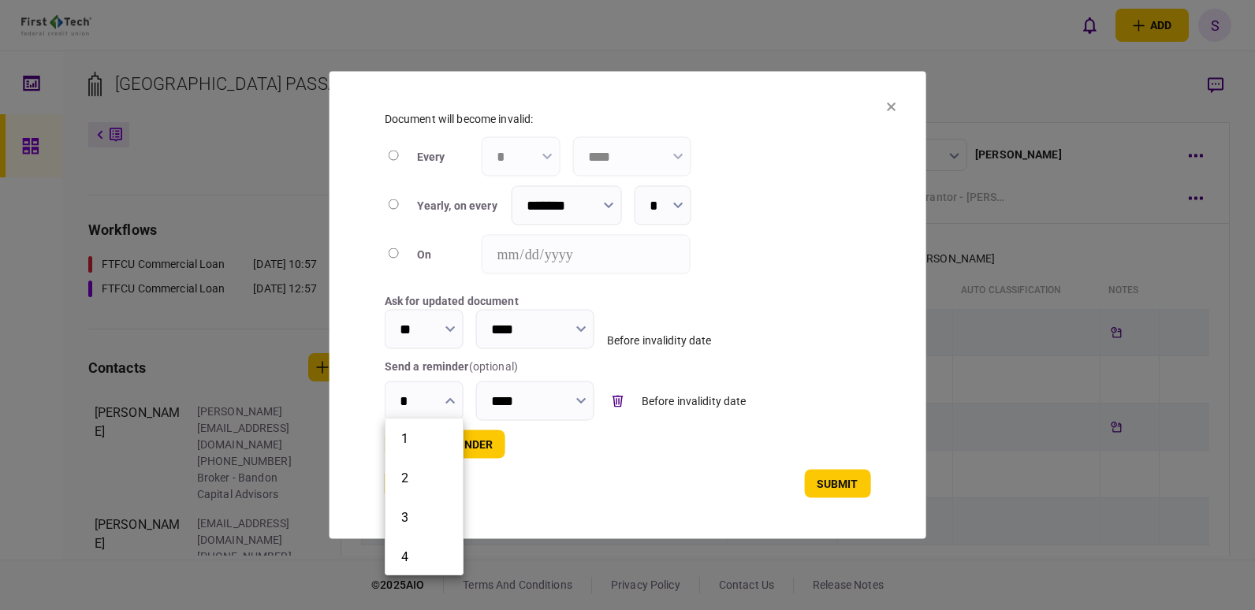
click at [449, 397] on div at bounding box center [627, 305] width 1255 height 610
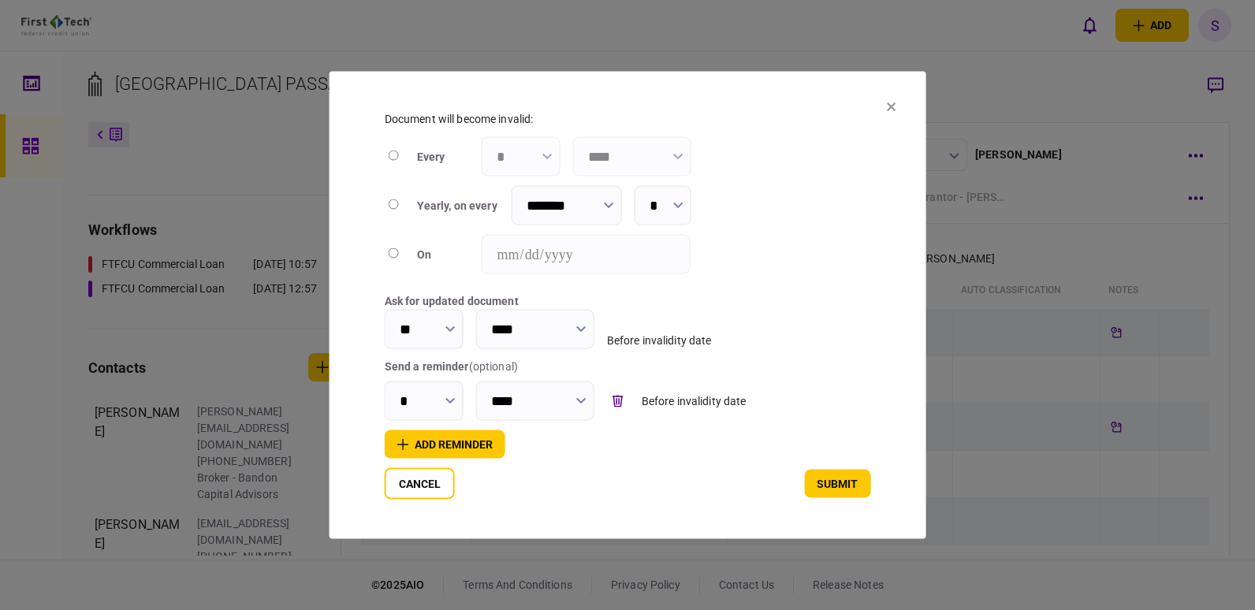
click at [449, 398] on icon "button" at bounding box center [451, 401] width 10 height 6
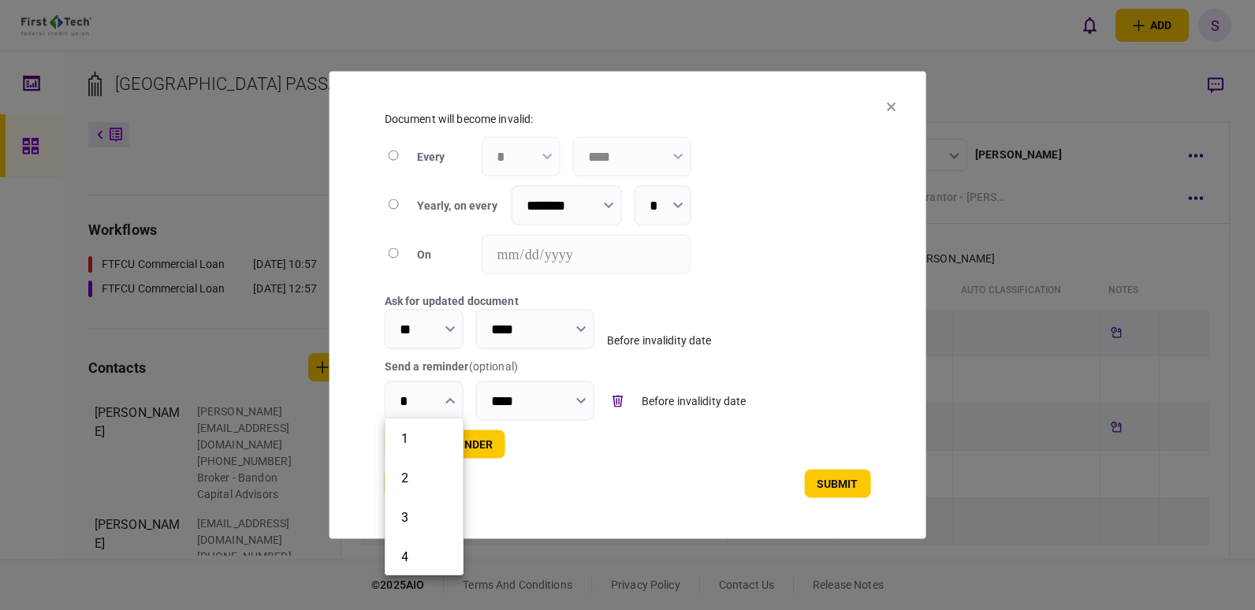
drag, startPoint x: 463, startPoint y: 424, endPoint x: 462, endPoint y: 439, distance: 15.0
click at [462, 439] on ul "1 2 3 4 5 6 7 8 9 10 11 12 13 14 15 16 17 18 19 20 21 22 23 24 25 26 27 28 29 3…" at bounding box center [424, 497] width 79 height 158
click at [412, 552] on li "60" at bounding box center [424, 565] width 77 height 39
type input "**"
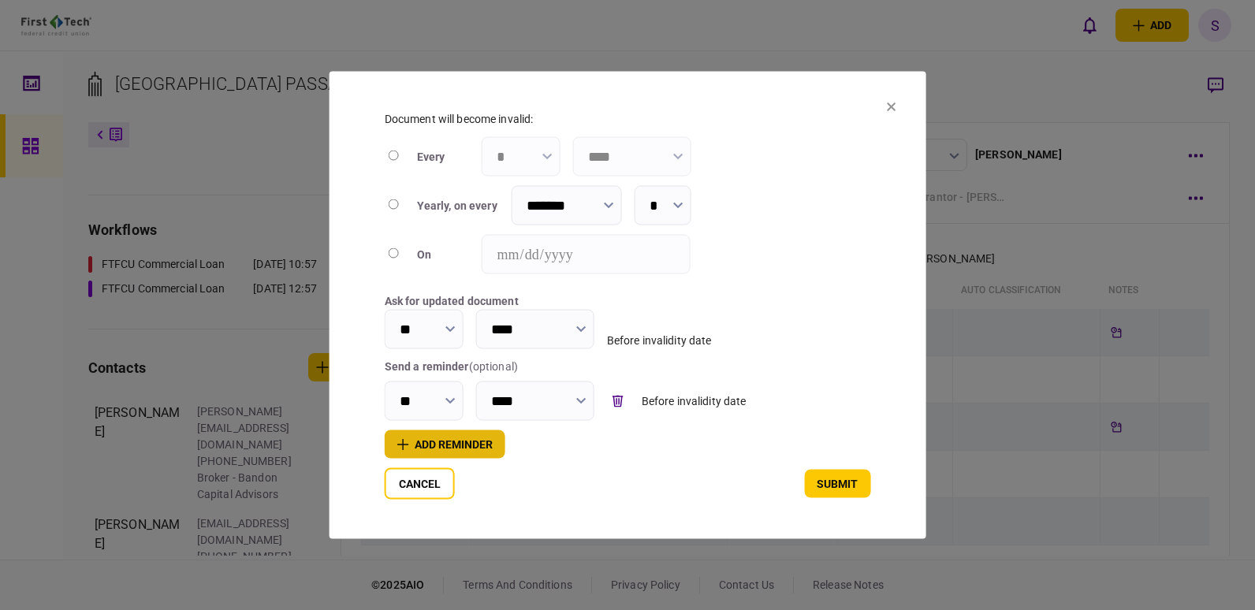
click at [410, 443] on button "add reminder" at bounding box center [445, 445] width 121 height 28
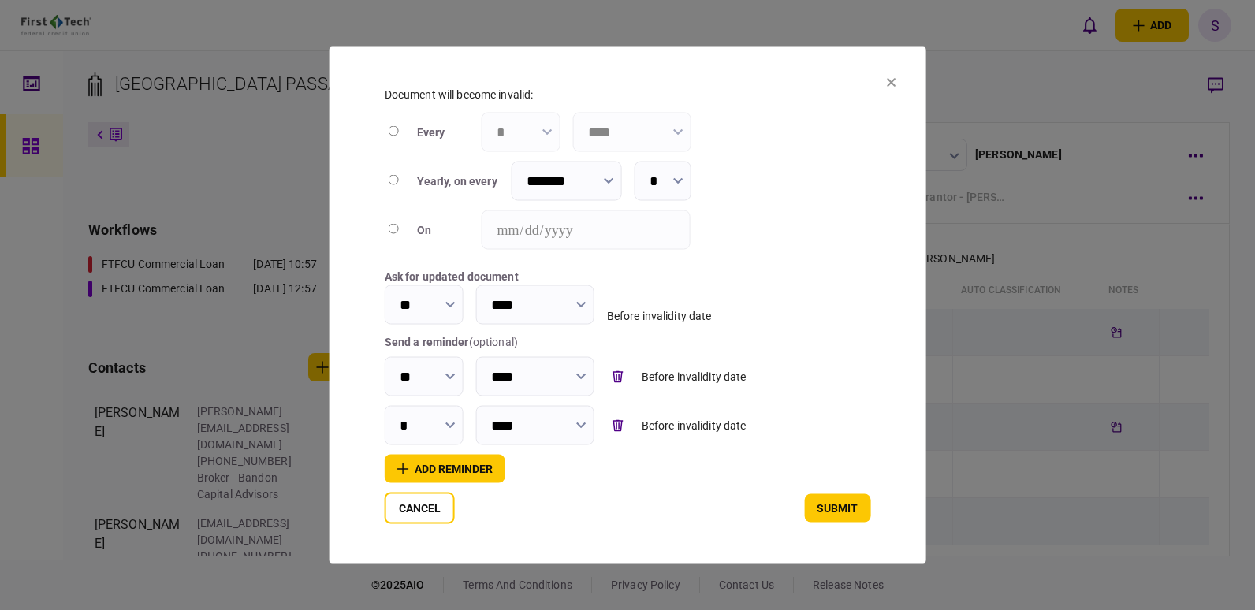
click at [446, 427] on button "button" at bounding box center [451, 425] width 10 height 13
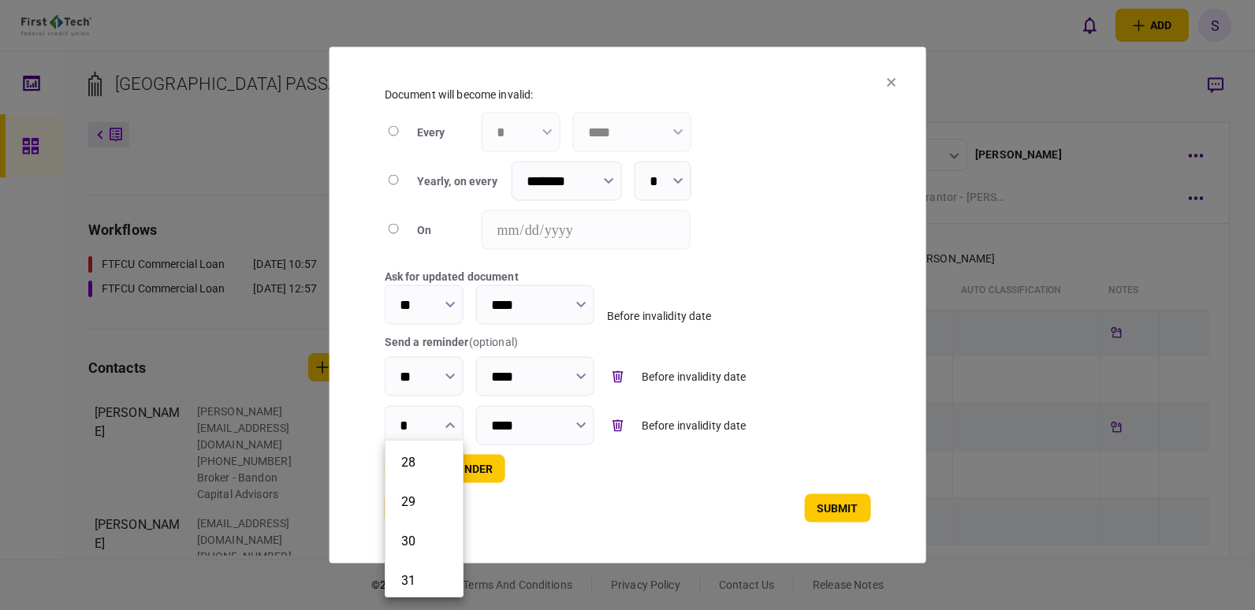
scroll to position [1080, 0]
click at [422, 521] on button "30" at bounding box center [424, 524] width 46 height 15
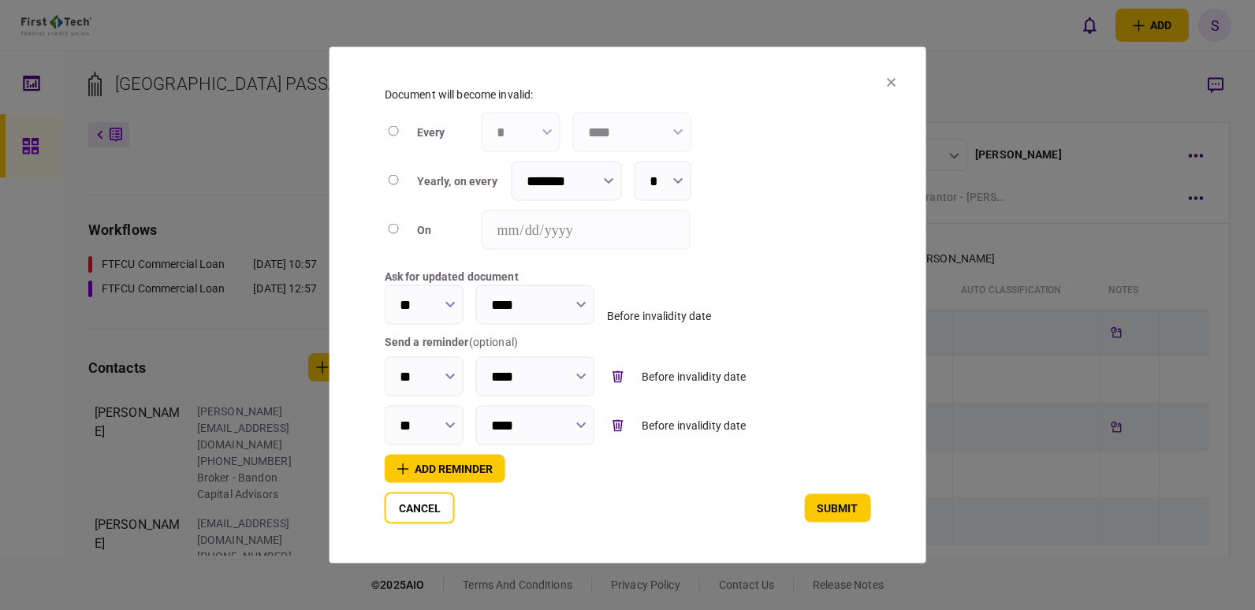
click at [442, 421] on input "**" at bounding box center [424, 425] width 79 height 39
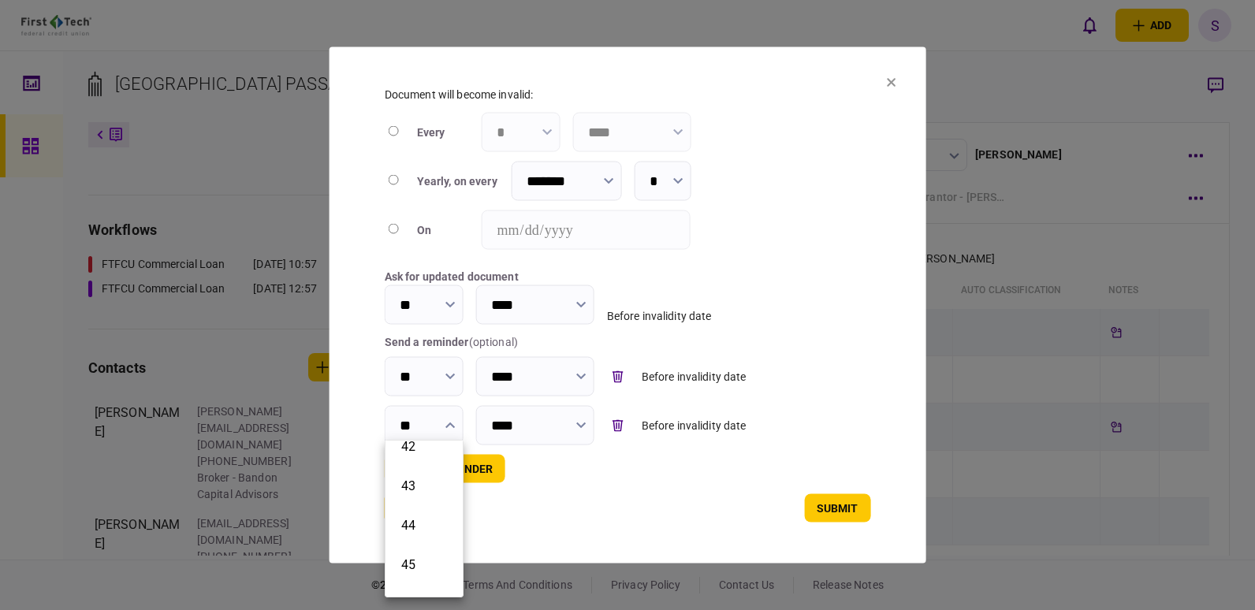
scroll to position [1667, 0]
click at [423, 532] on button "45" at bounding box center [424, 528] width 46 height 15
type input "**"
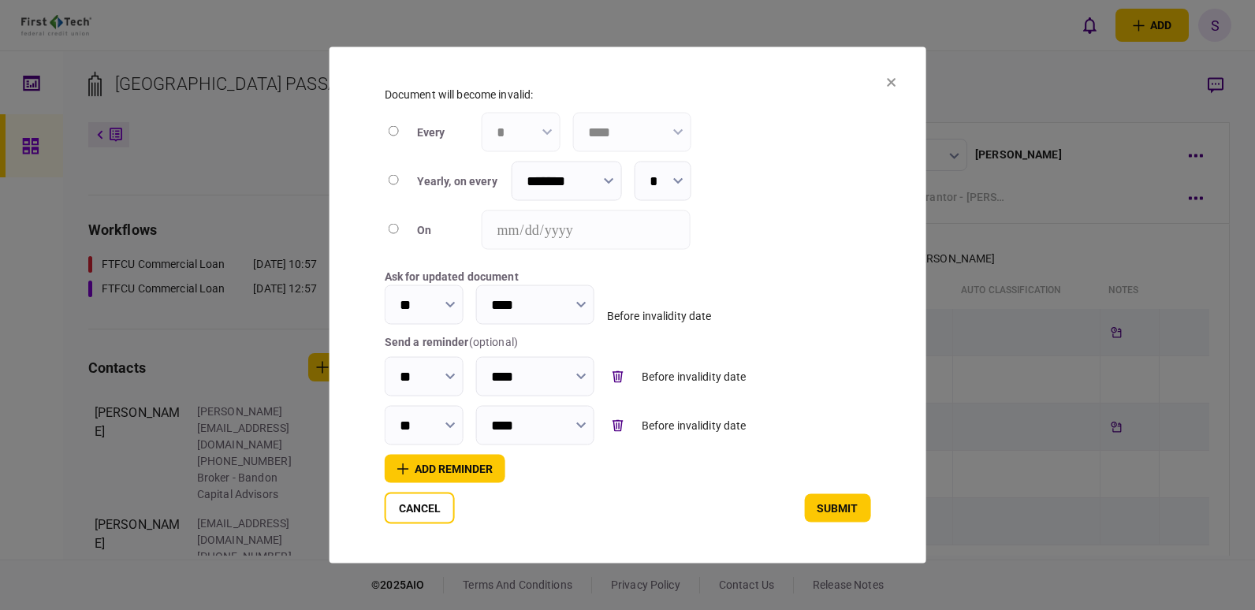
click at [609, 181] on button "button" at bounding box center [609, 180] width 10 height 13
drag, startPoint x: 621, startPoint y: 211, endPoint x: 621, endPoint y: 237, distance: 26.0
click at [621, 237] on ul "January February March April May June July August September October November De…" at bounding box center [567, 277] width 110 height 158
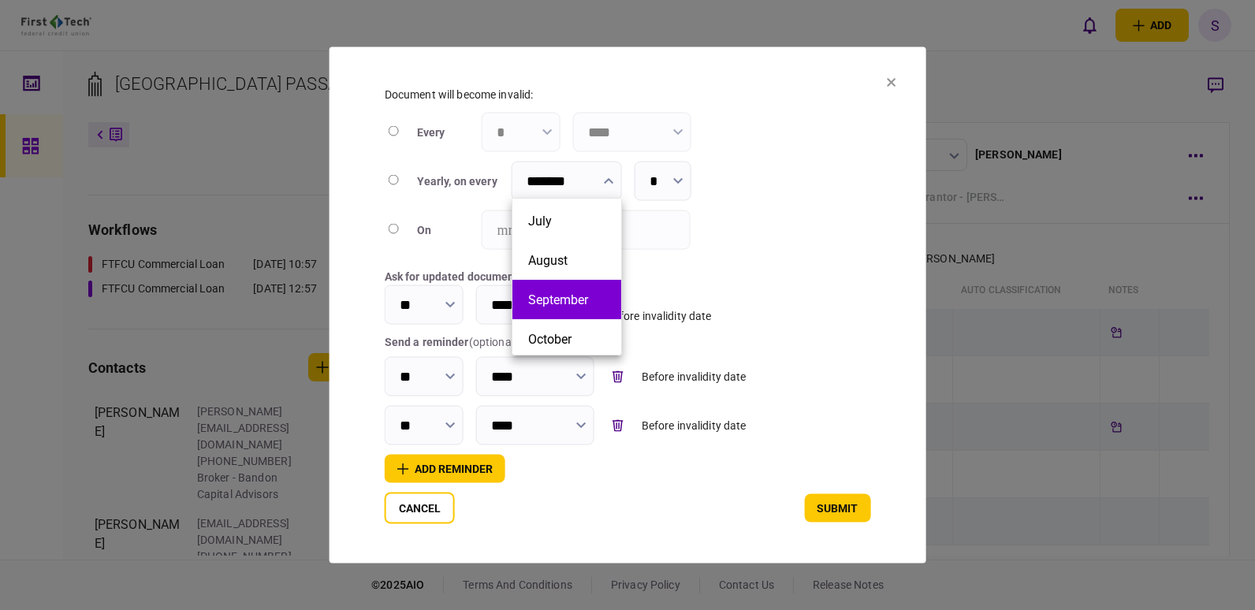
click at [591, 304] on button "September" at bounding box center [566, 300] width 77 height 15
type input "*********"
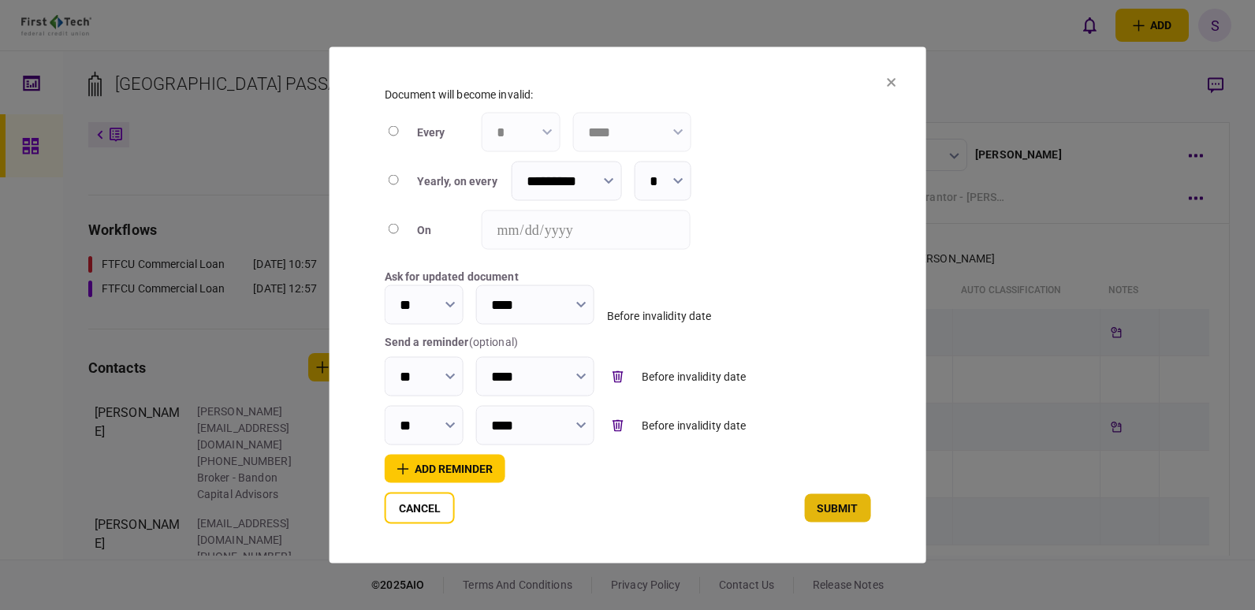
click at [841, 511] on button "submit" at bounding box center [837, 508] width 66 height 28
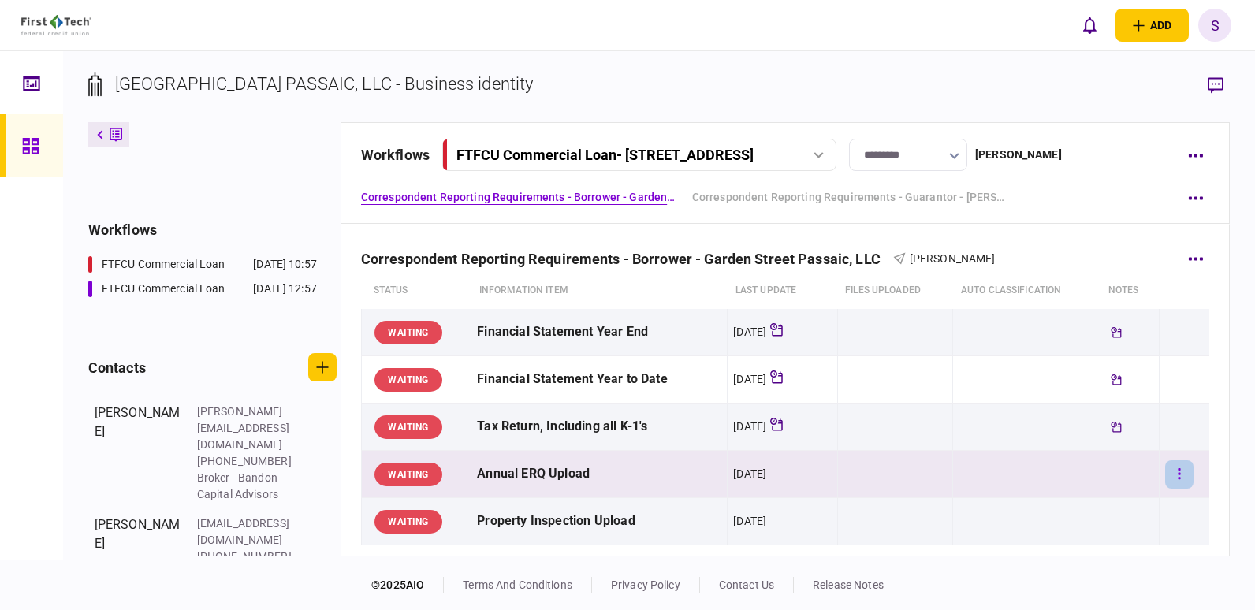
click at [1178, 474] on icon "button" at bounding box center [1179, 474] width 3 height 15
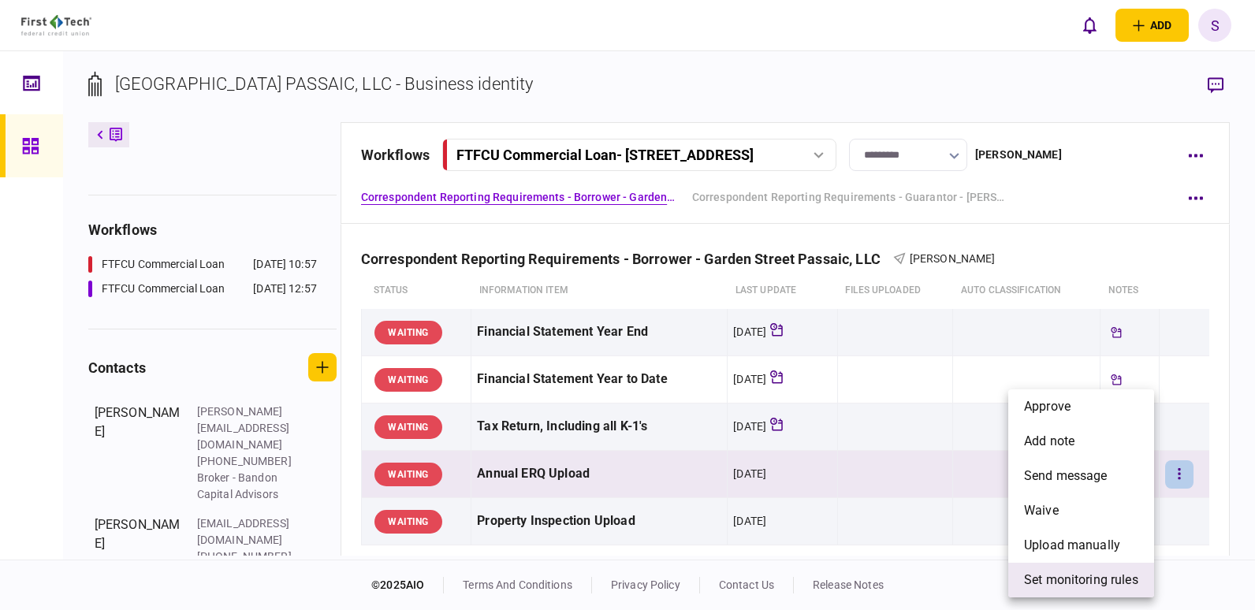
click at [1079, 583] on span "set monitoring rules" at bounding box center [1081, 580] width 114 height 19
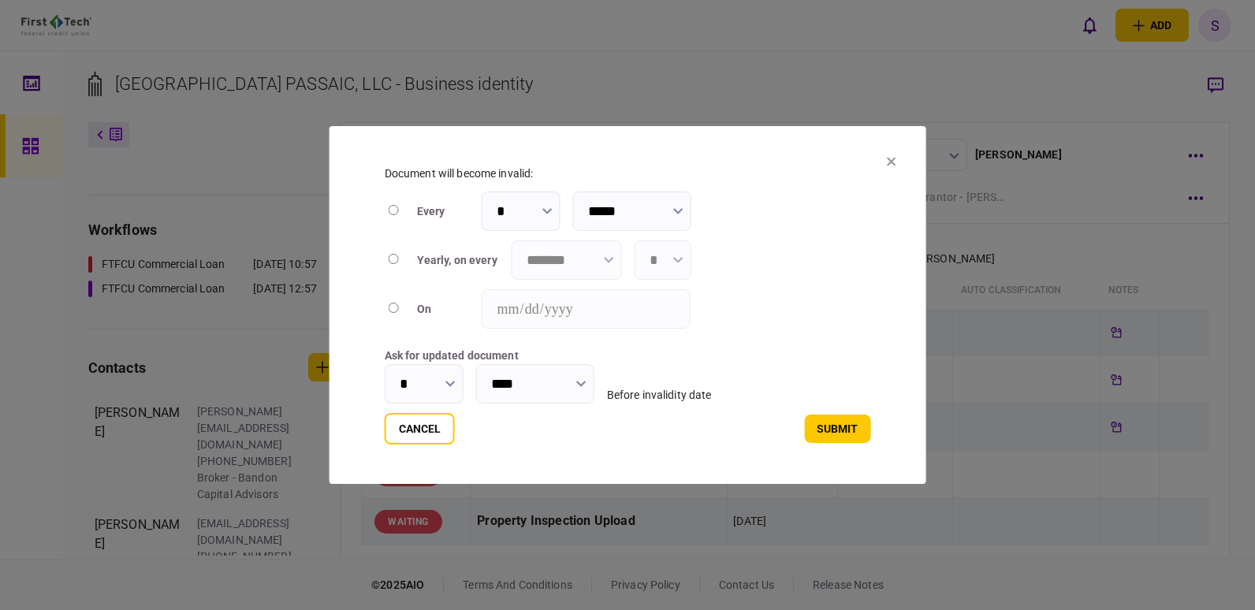
type input "****"
click at [606, 257] on icon "button" at bounding box center [609, 260] width 10 height 6
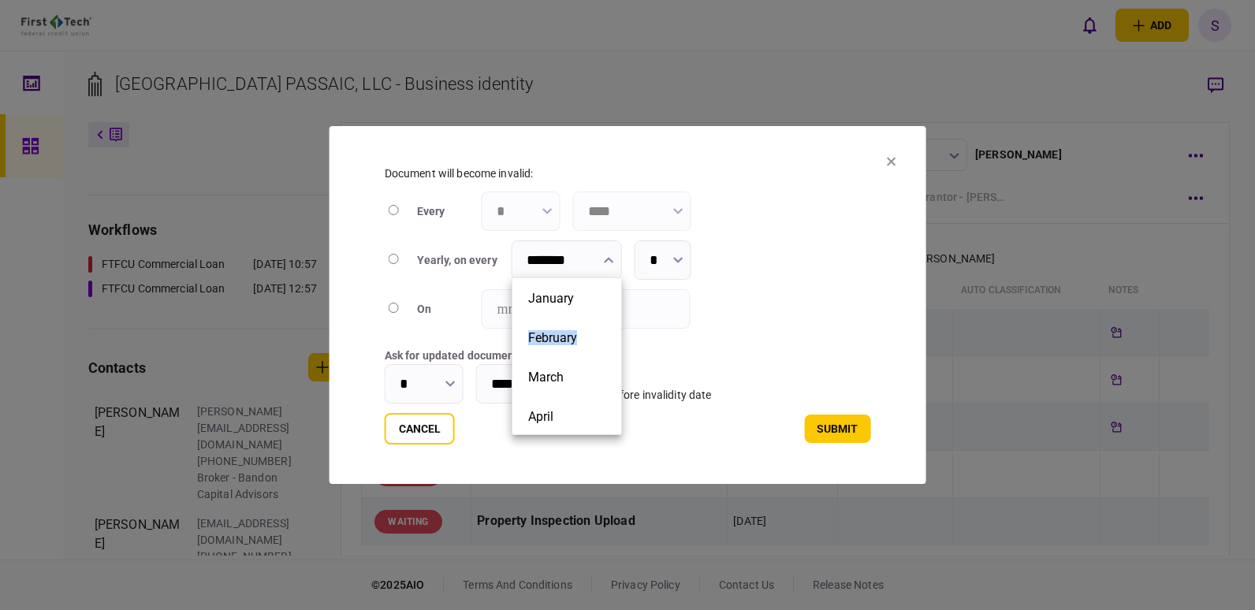
drag, startPoint x: 617, startPoint y: 293, endPoint x: 619, endPoint y: 320, distance: 27.6
click at [619, 320] on ul "January February March April May June July August September October November De…" at bounding box center [567, 357] width 110 height 158
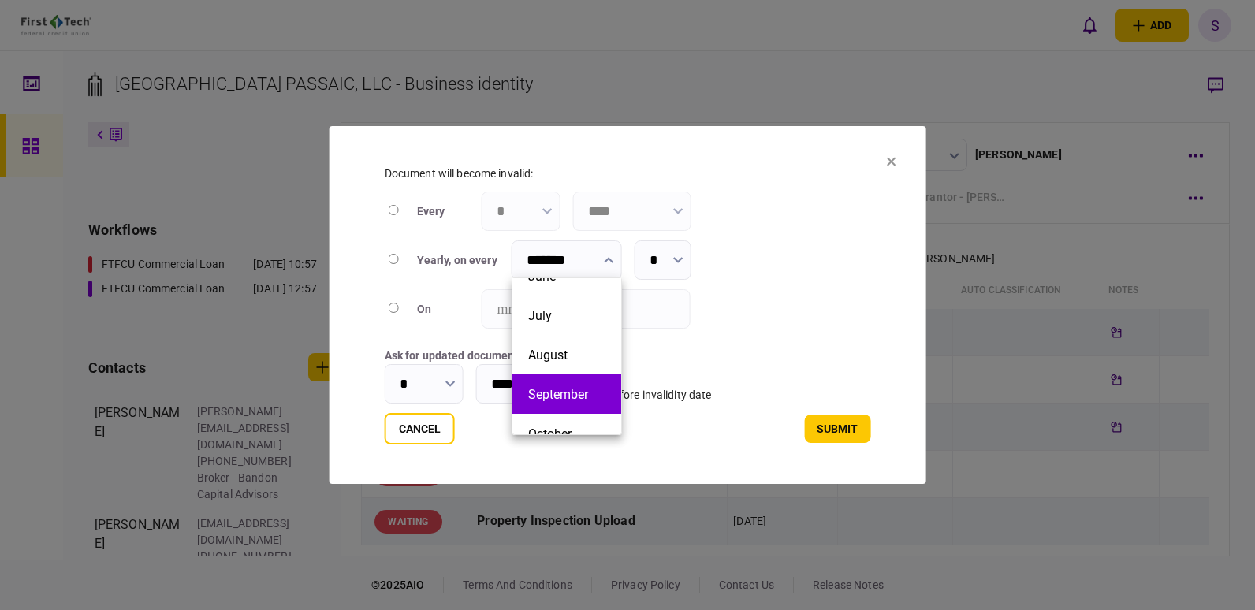
click at [595, 396] on button "September" at bounding box center [566, 394] width 77 height 15
type input "*********"
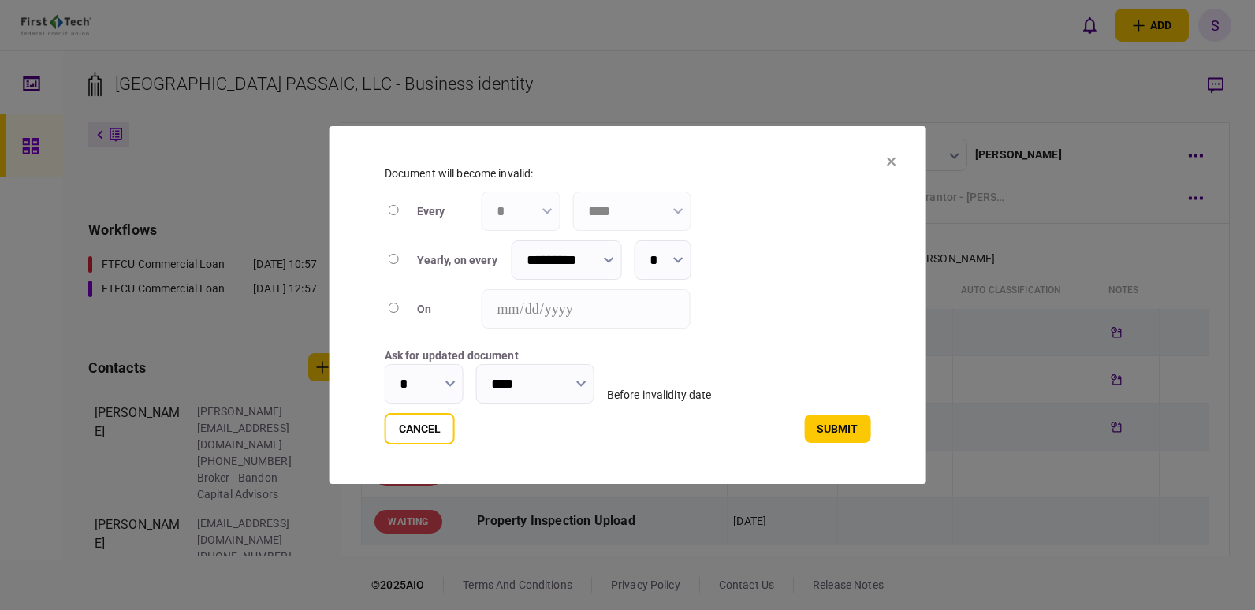
click at [449, 377] on button "button" at bounding box center [451, 383] width 10 height 13
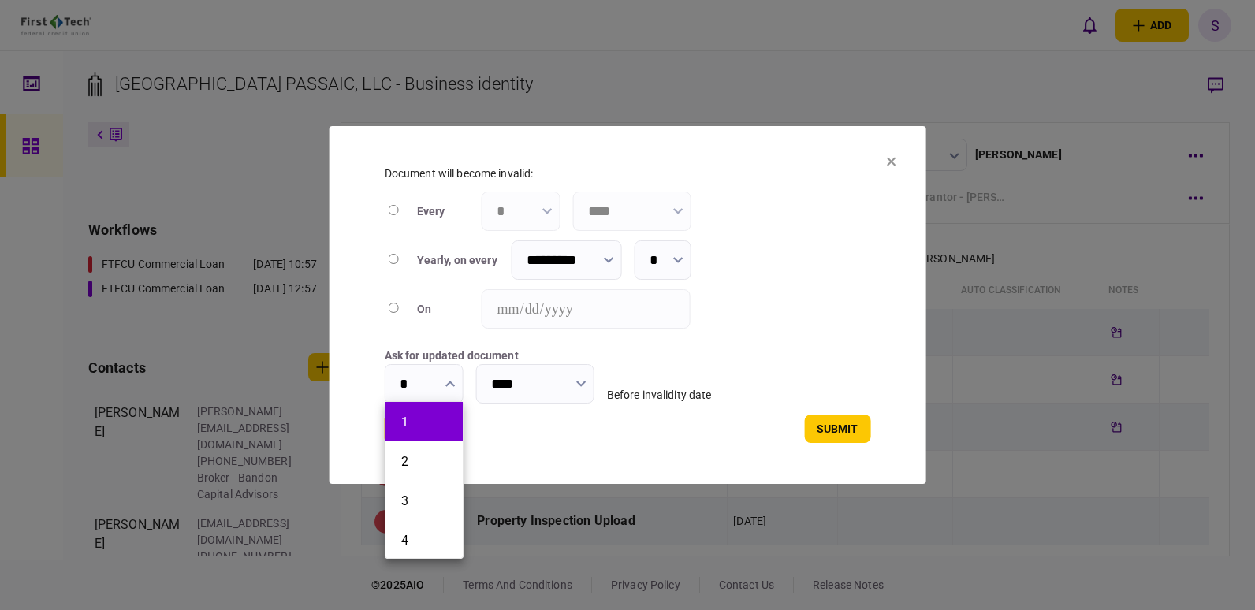
drag, startPoint x: 459, startPoint y: 406, endPoint x: 458, endPoint y: 422, distance: 15.8
click at [458, 422] on li "1" at bounding box center [424, 421] width 77 height 39
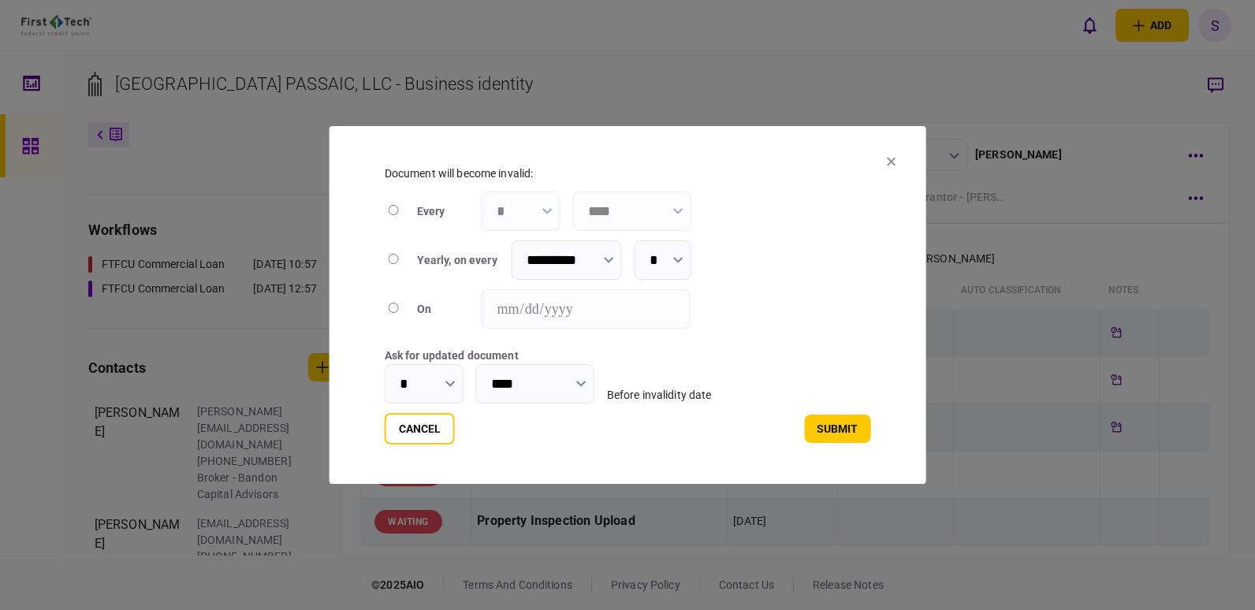
click at [459, 381] on input "*" at bounding box center [424, 383] width 79 height 39
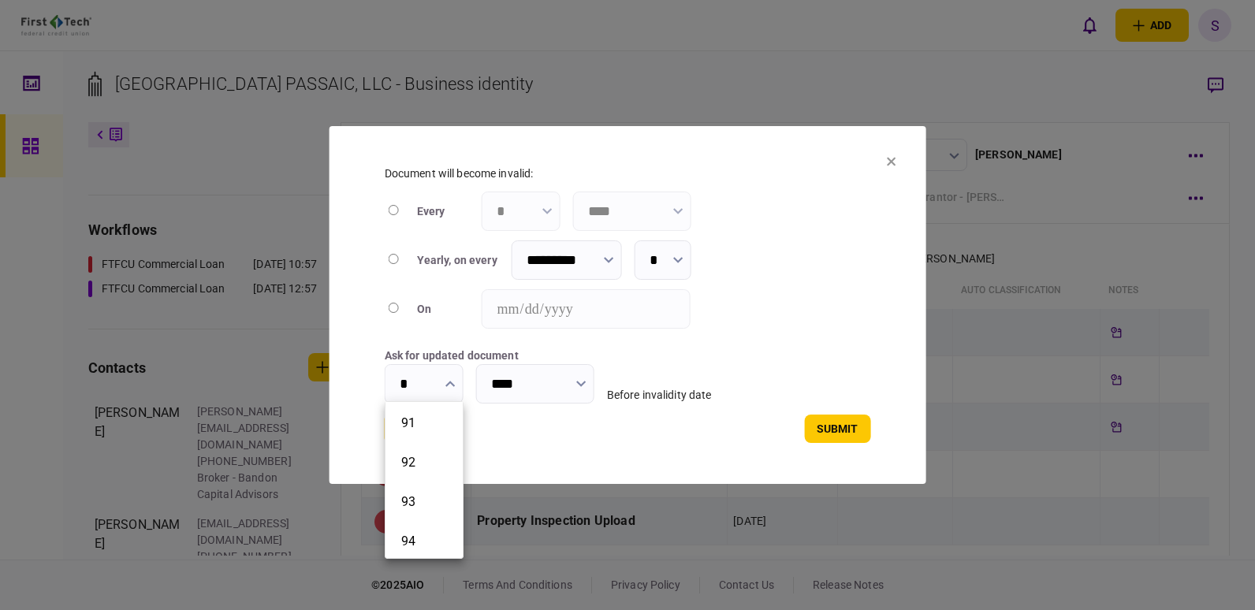
scroll to position [3379, 0]
click at [410, 546] on button "90" at bounding box center [424, 552] width 46 height 15
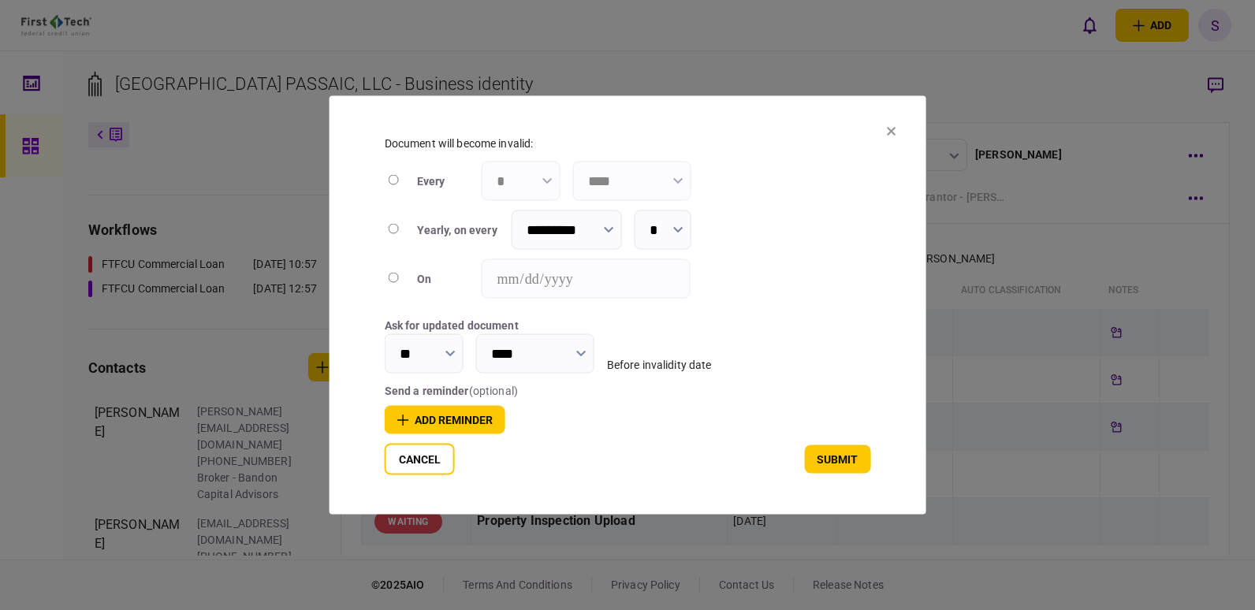
type input "**"
click at [468, 412] on button "add reminder" at bounding box center [445, 420] width 121 height 28
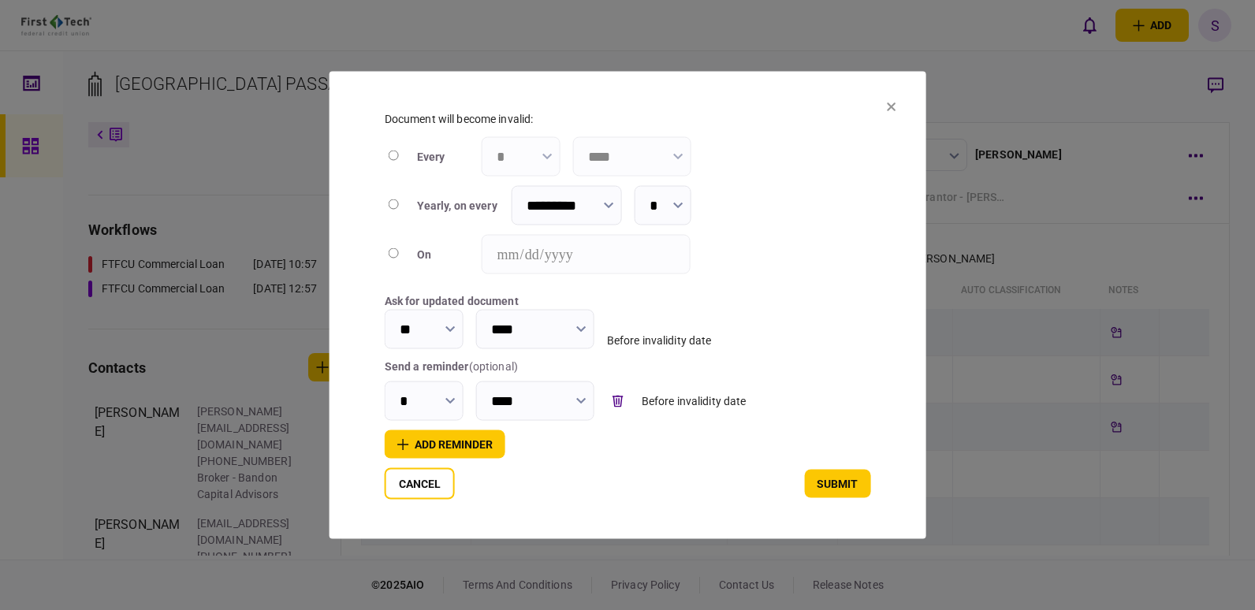
click at [422, 394] on input "*" at bounding box center [424, 401] width 79 height 39
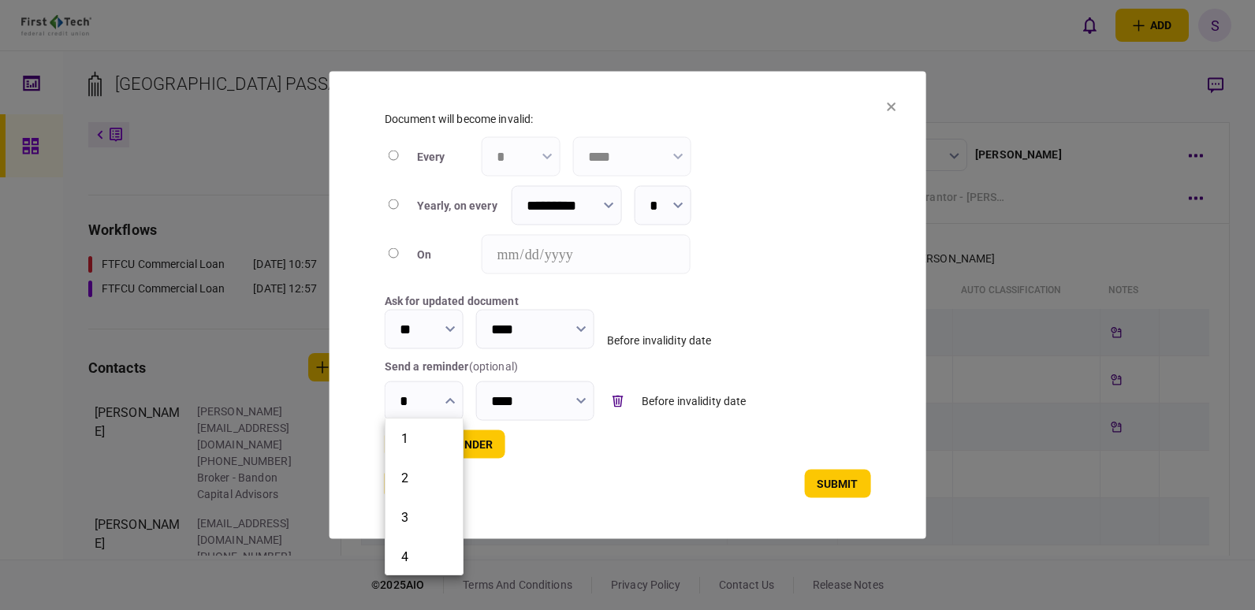
click at [461, 431] on ul "1 2 3 4 5 6 7 8 9 10 11 12 13 14 15 16 17 18 19 20 21 22 23 24 25 26 27 28 29 3…" at bounding box center [424, 497] width 79 height 158
click at [435, 522] on button "60" at bounding box center [424, 529] width 46 height 15
type input "**"
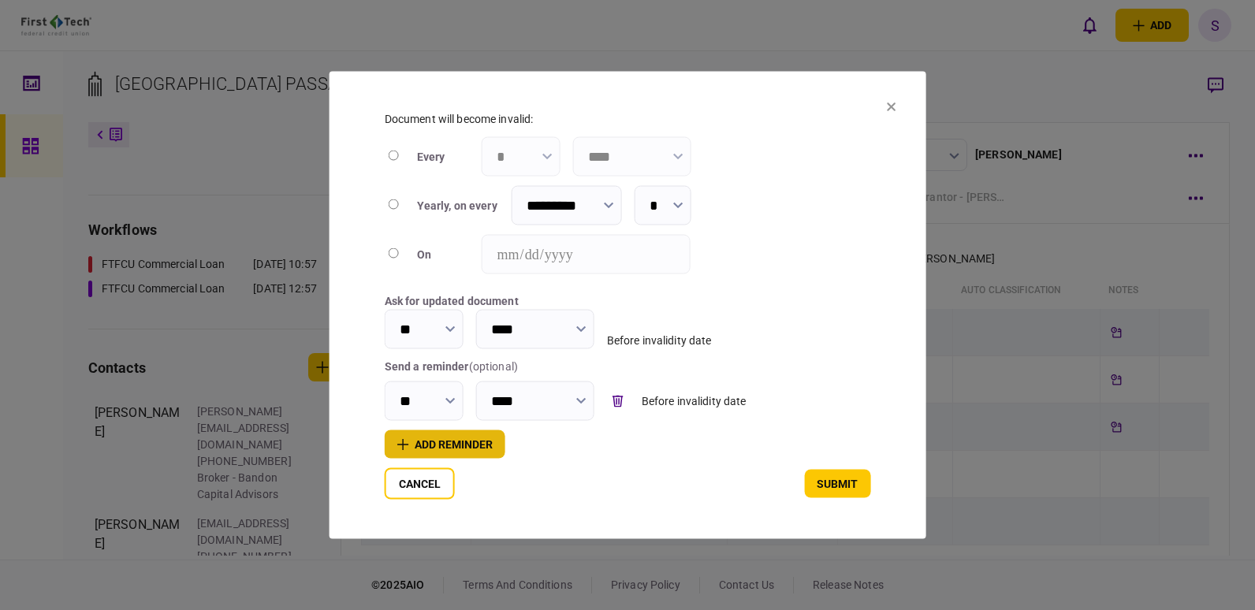
click at [450, 438] on button "add reminder" at bounding box center [445, 445] width 121 height 28
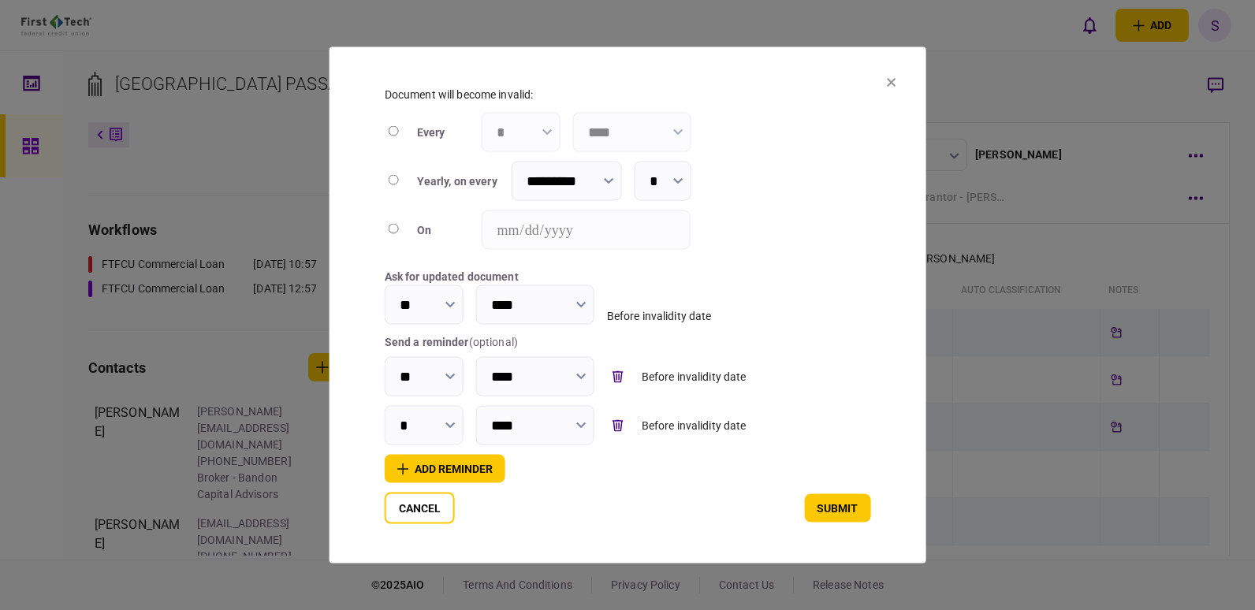
click at [443, 420] on input "*" at bounding box center [424, 425] width 79 height 39
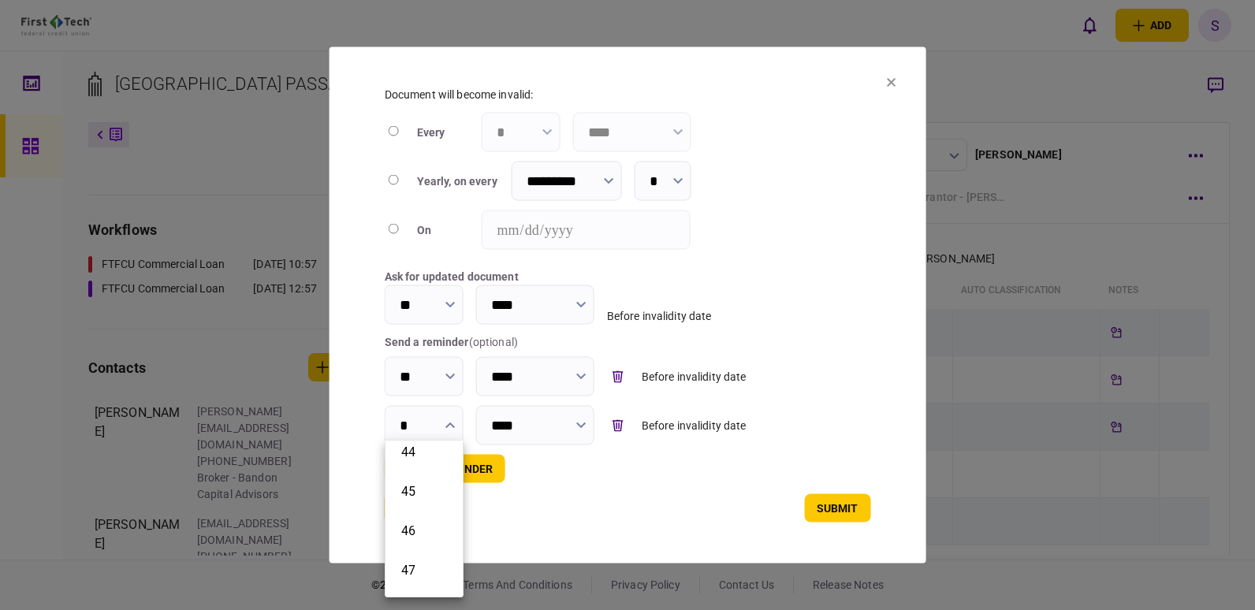
scroll to position [1650, 0]
click at [424, 539] on button "45" at bounding box center [424, 546] width 46 height 15
type input "**"
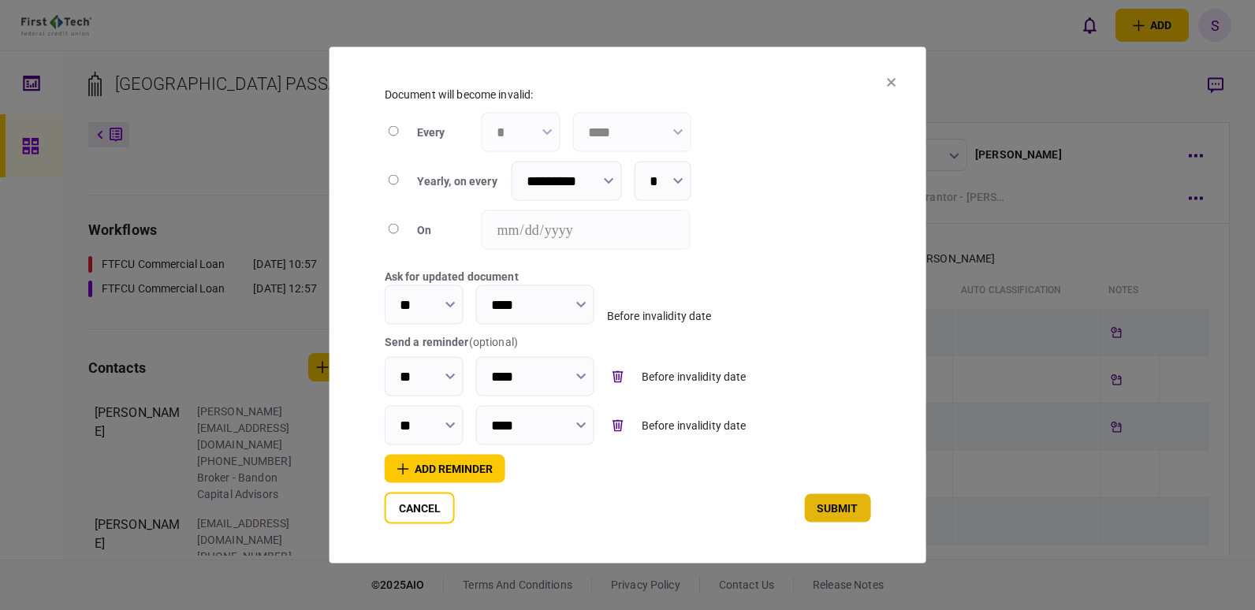
click at [843, 506] on button "submit" at bounding box center [837, 508] width 66 height 28
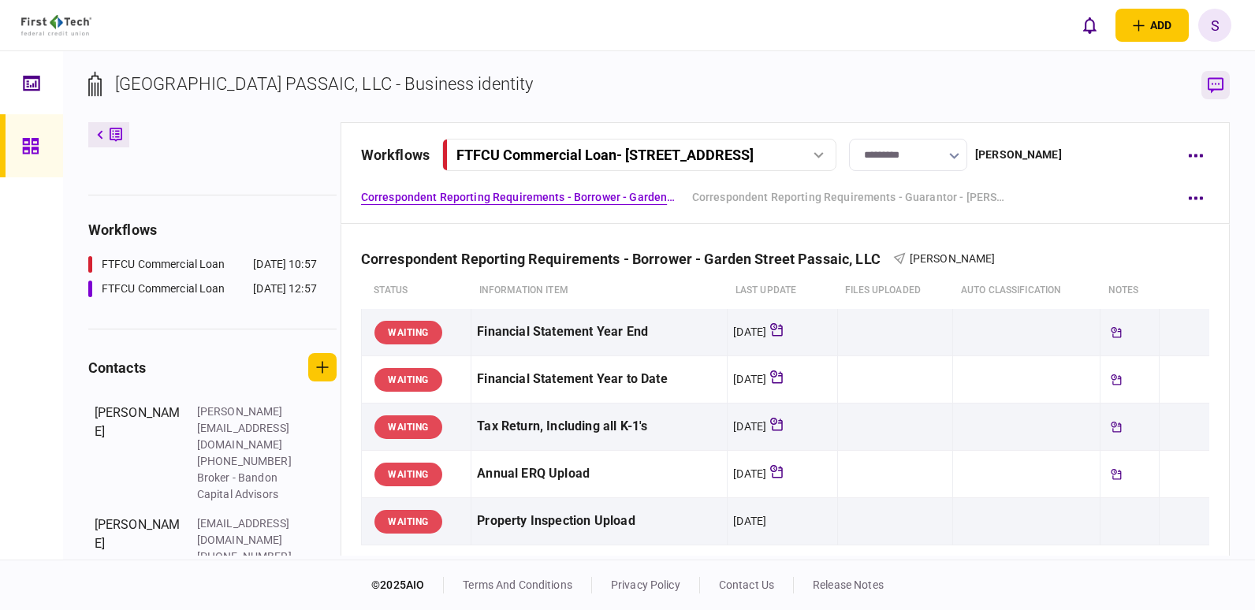
click at [1212, 84] on icon "button" at bounding box center [1216, 85] width 16 height 17
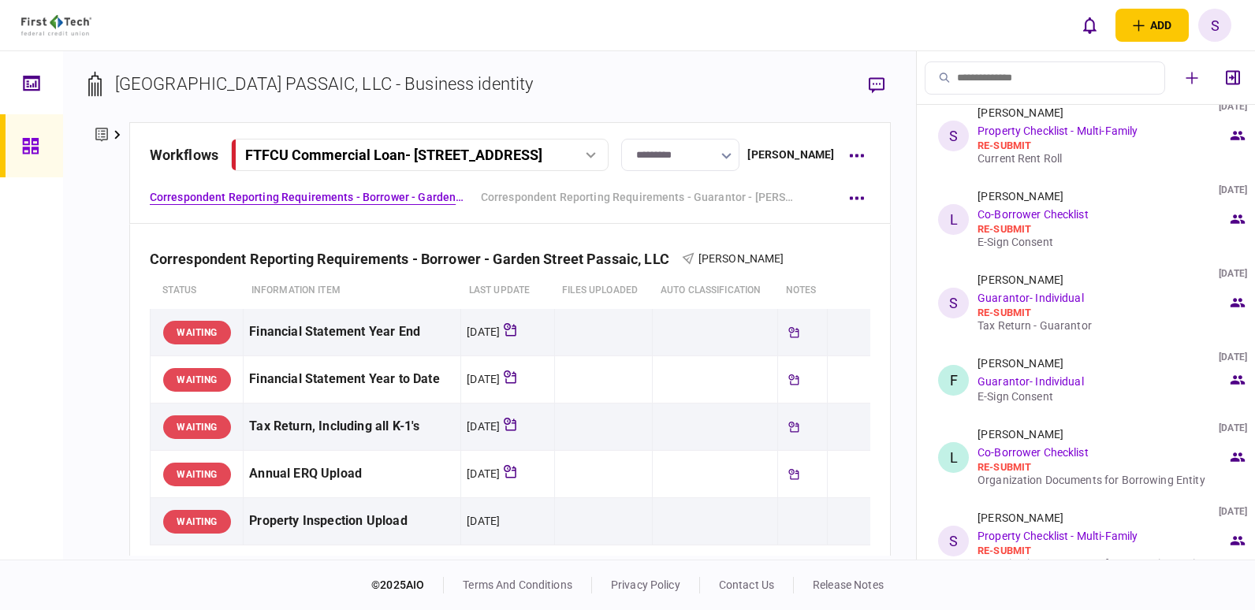
scroll to position [315, 0]
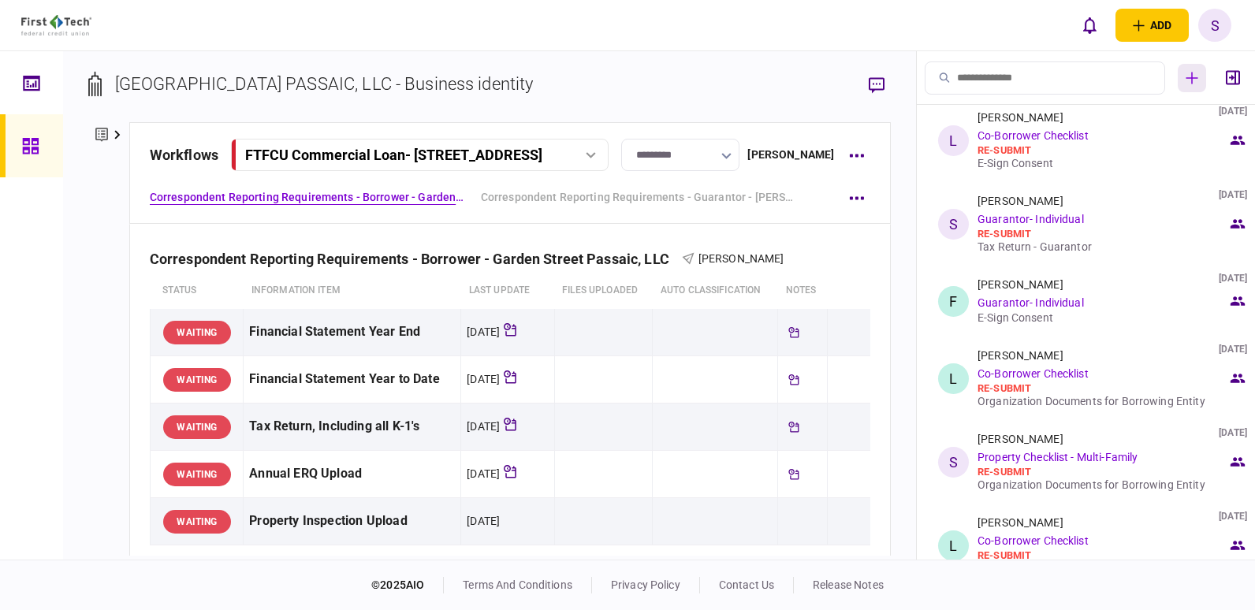
click at [1196, 76] on icon "button" at bounding box center [1192, 78] width 13 height 13
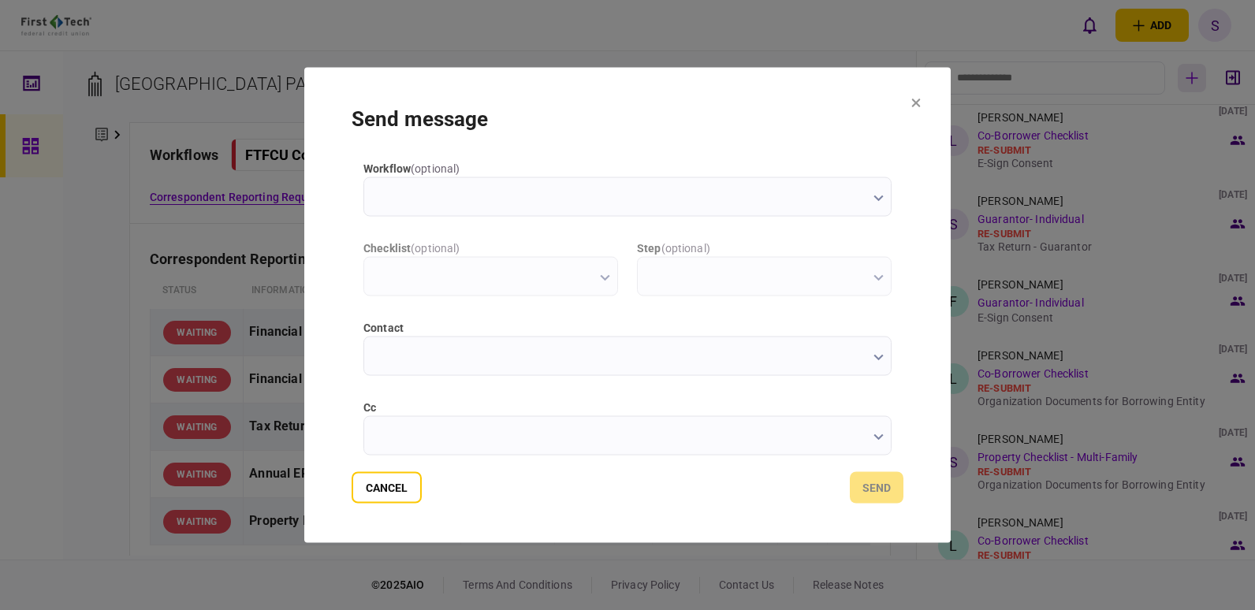
scroll to position [0, 0]
click at [875, 196] on icon "button" at bounding box center [879, 199] width 10 height 6
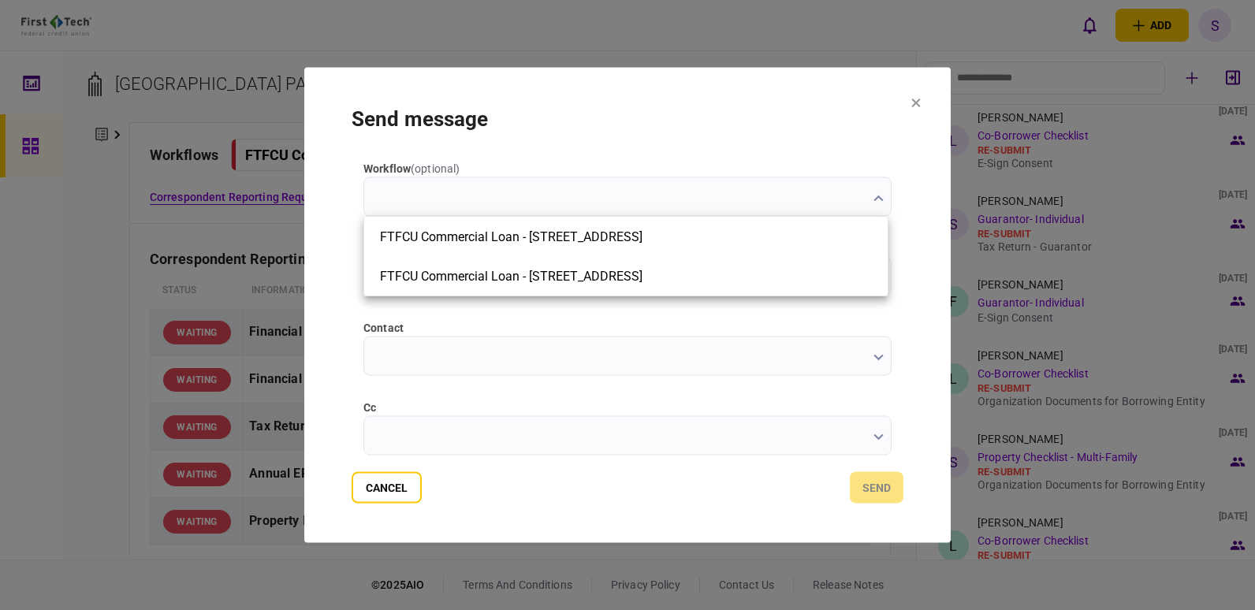
click at [914, 103] on div at bounding box center [627, 305] width 1255 height 610
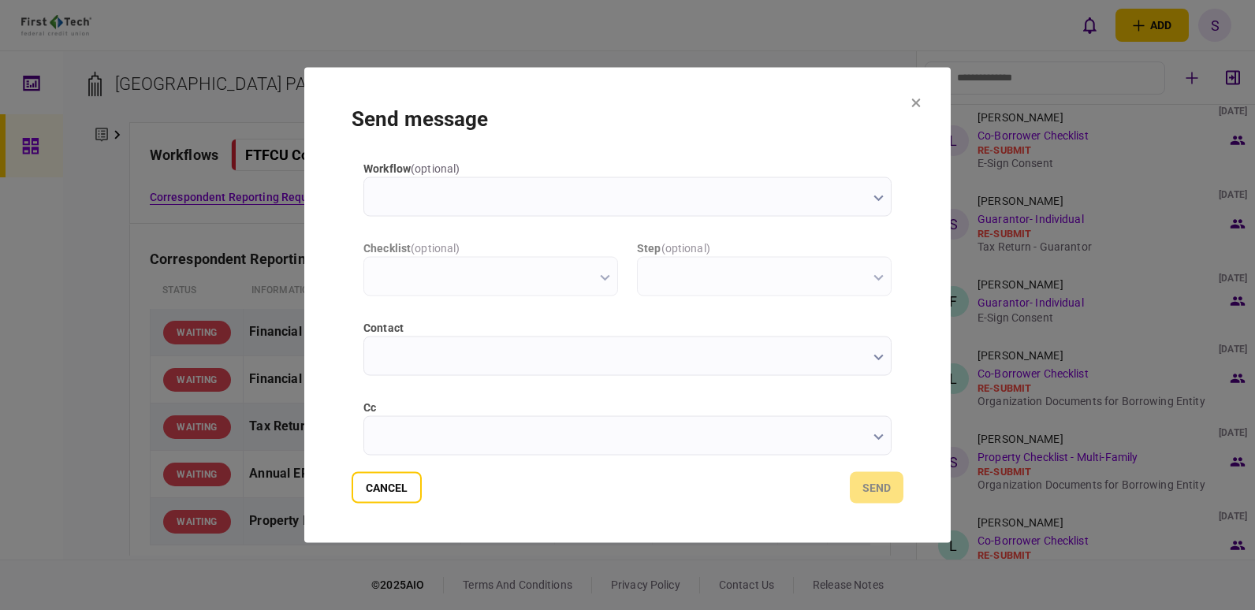
click at [882, 198] on input "workflow ( optional )" at bounding box center [628, 196] width 528 height 39
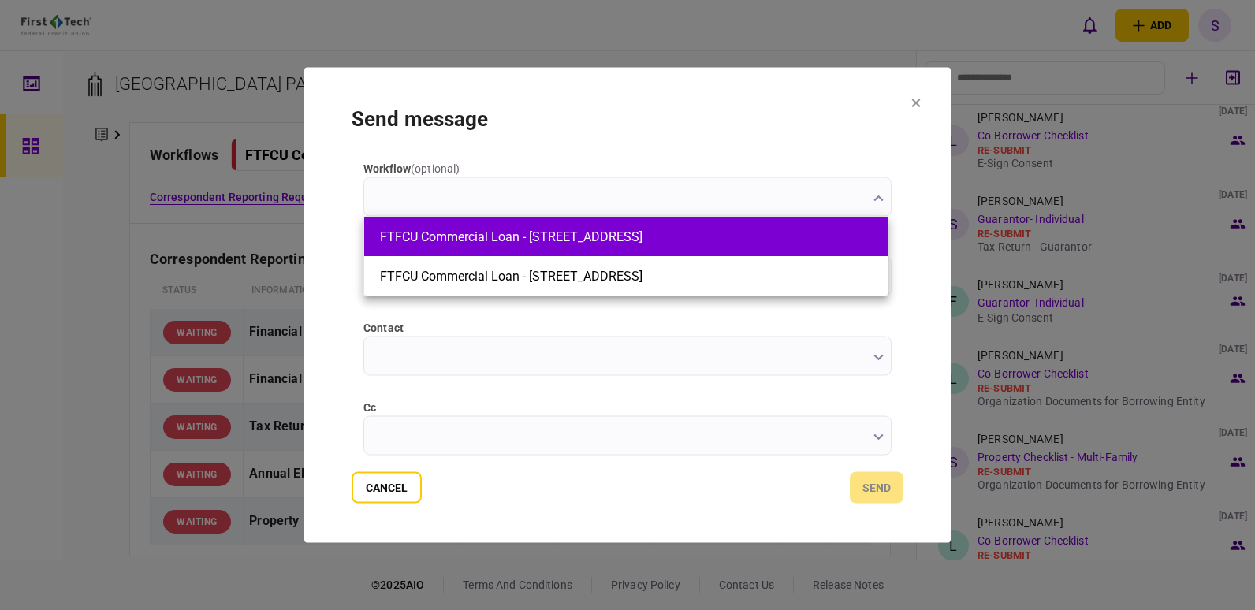
click at [767, 232] on button "FTFCU Commercial Loan - [STREET_ADDRESS]" at bounding box center [626, 236] width 492 height 15
type input "**********"
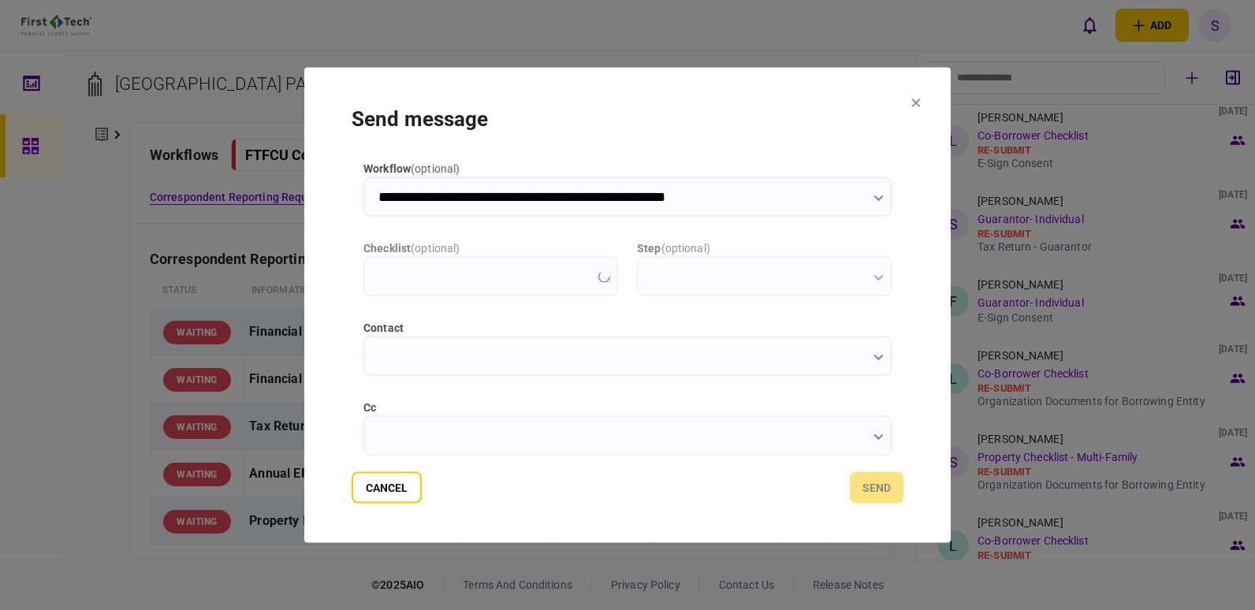
type input "**********"
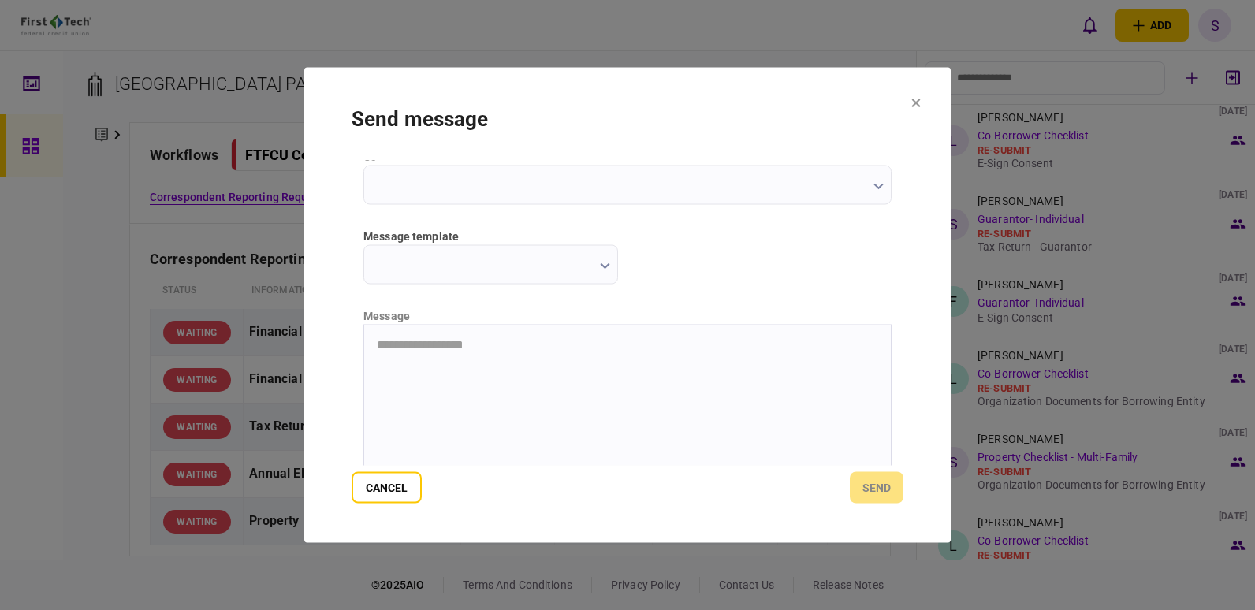
scroll to position [269, 0]
click at [602, 241] on button "button" at bounding box center [605, 247] width 10 height 13
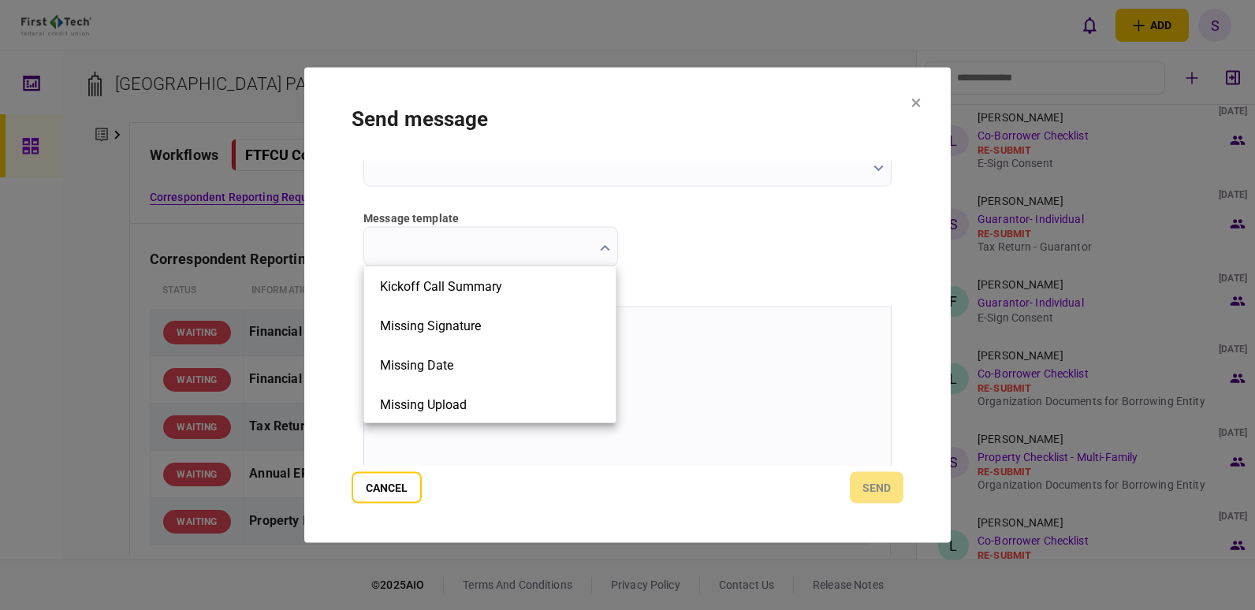
click at [602, 241] on div at bounding box center [627, 305] width 1255 height 610
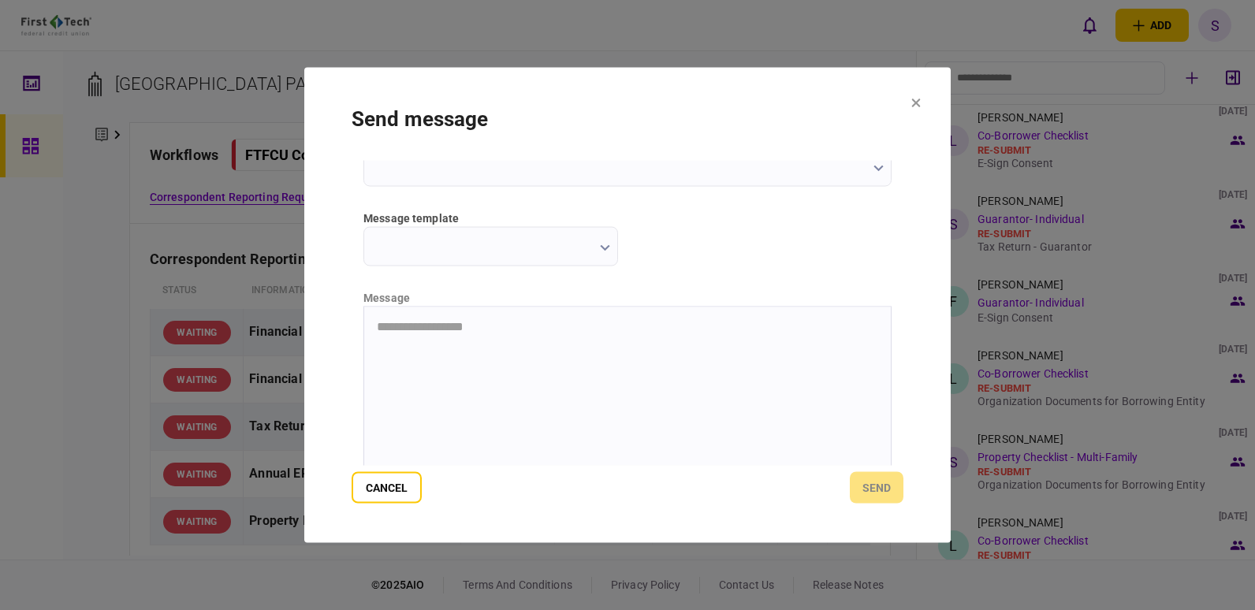
click at [913, 103] on icon at bounding box center [916, 103] width 9 height 9
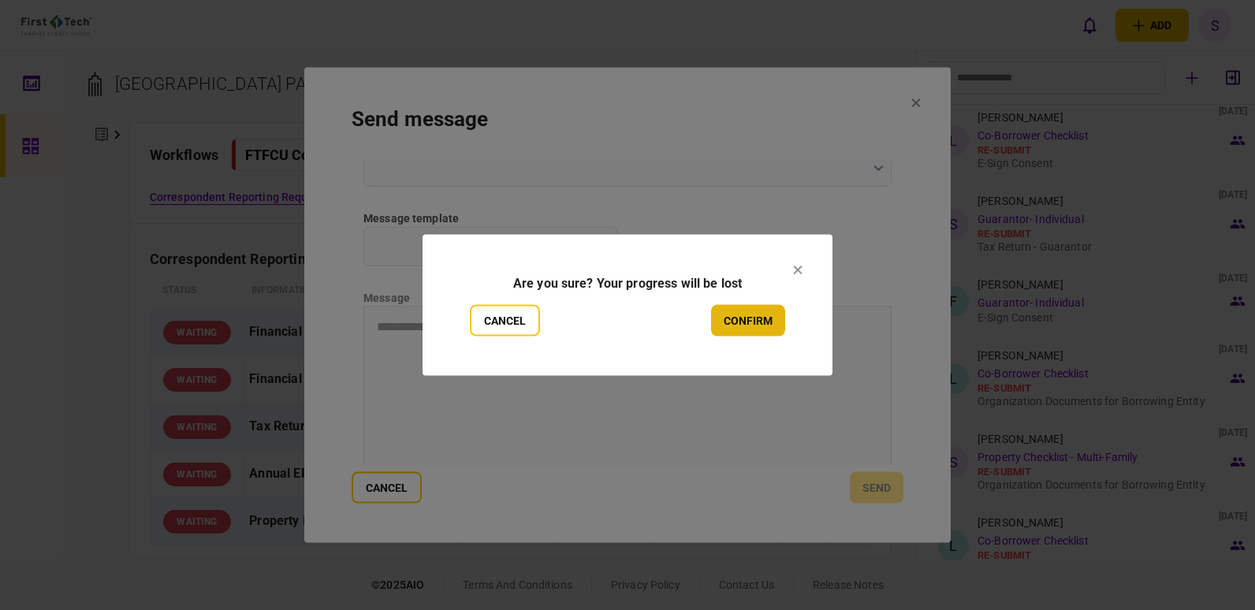
click at [737, 323] on button "confirm" at bounding box center [748, 321] width 74 height 32
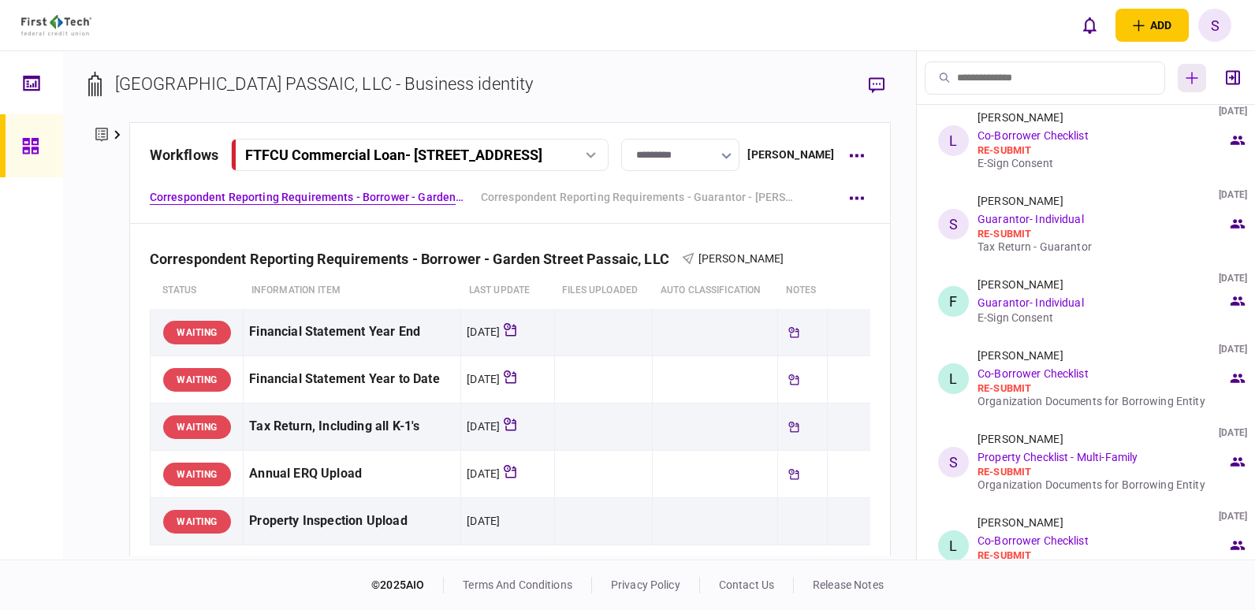
click at [1192, 77] on icon "button" at bounding box center [1193, 78] width 12 height 12
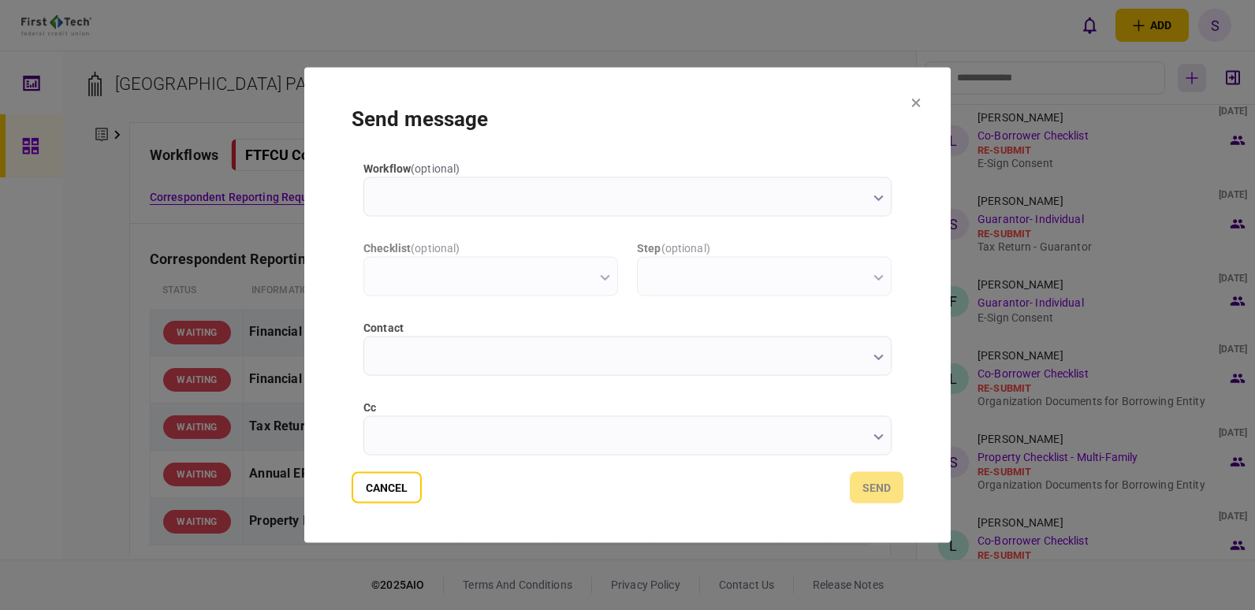
scroll to position [0, 0]
click at [916, 100] on icon at bounding box center [916, 103] width 9 height 9
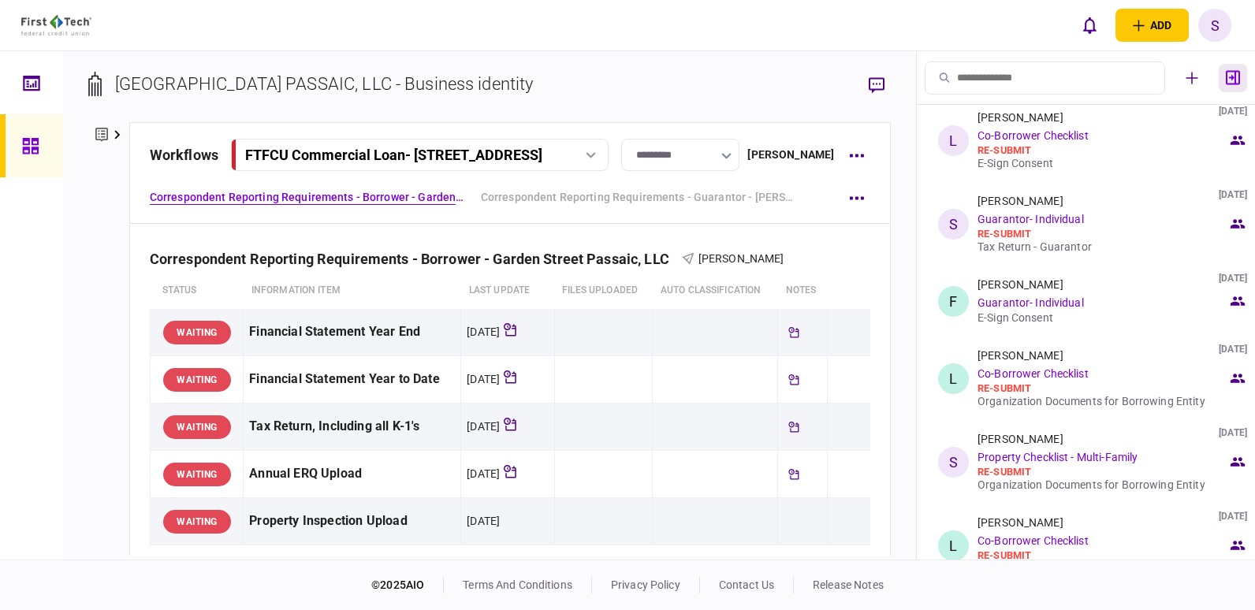
click at [1234, 76] on icon "button" at bounding box center [1233, 77] width 14 height 15
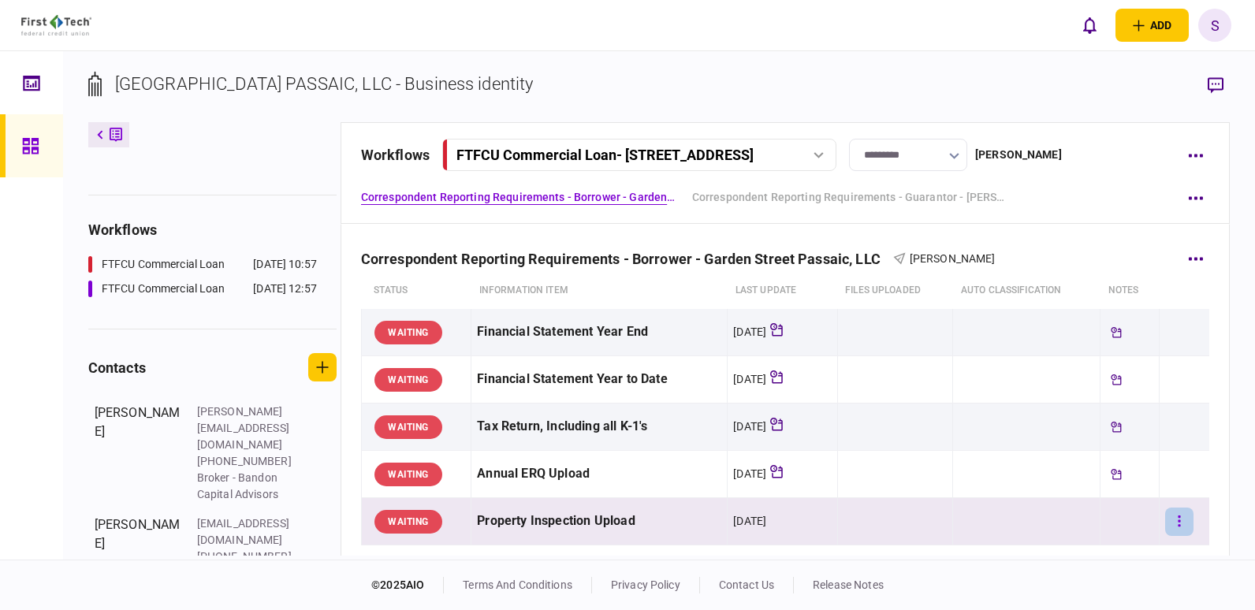
click at [1178, 522] on icon "button" at bounding box center [1179, 521] width 3 height 15
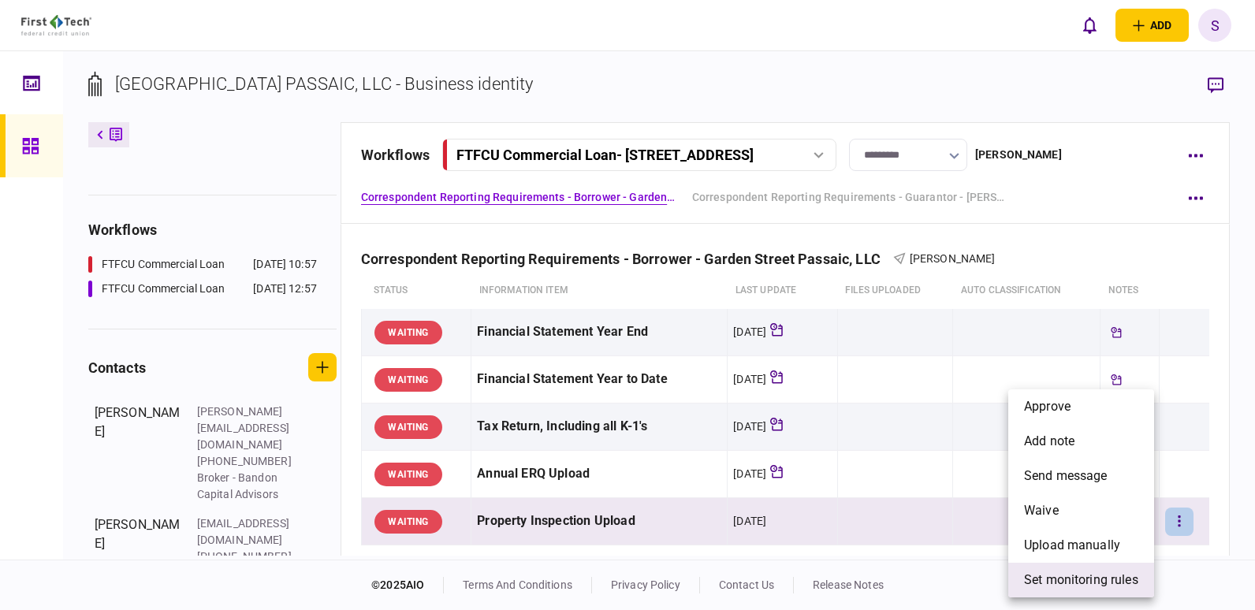
click at [1100, 587] on span "set monitoring rules" at bounding box center [1081, 580] width 114 height 19
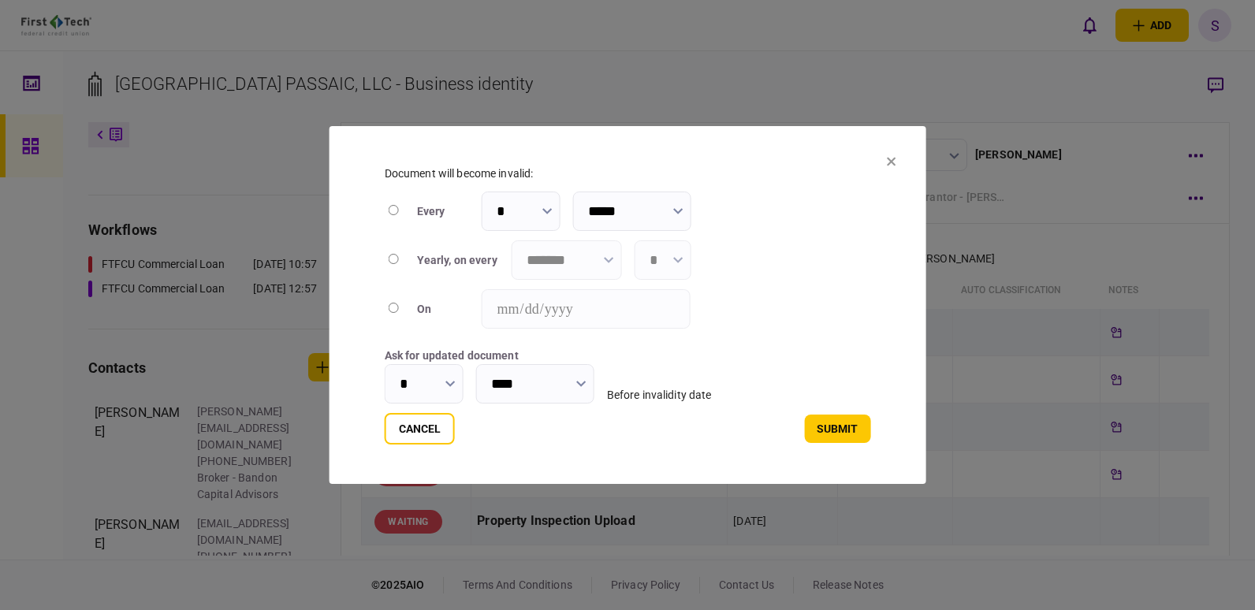
type input "****"
click at [610, 259] on icon "button" at bounding box center [609, 260] width 10 height 6
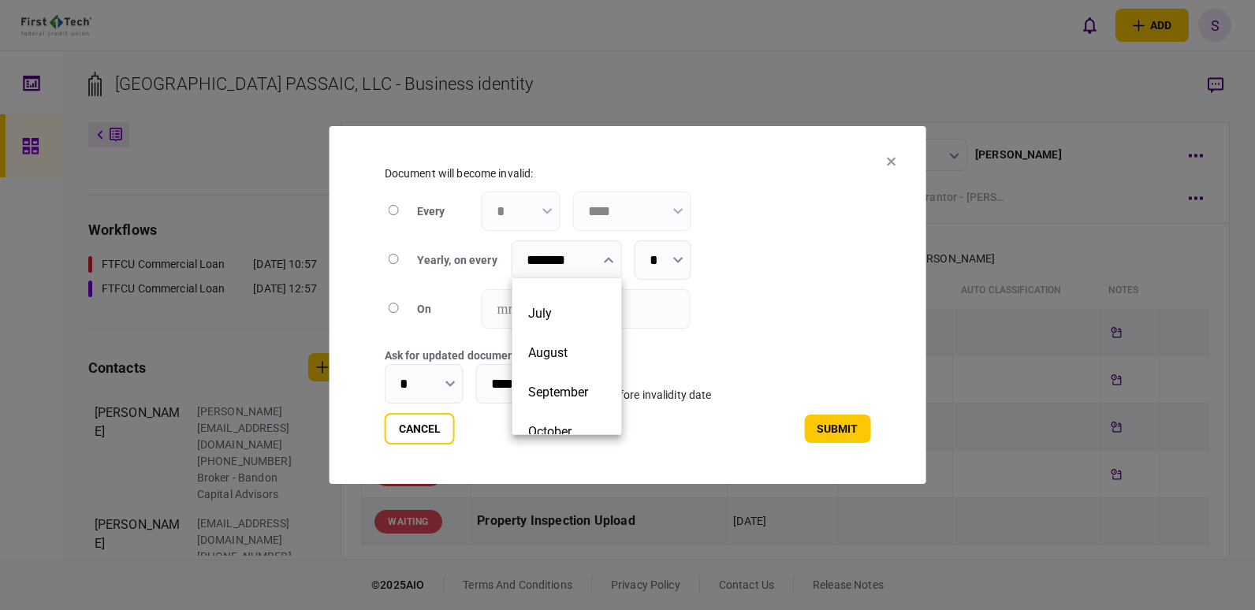
scroll to position [233, 0]
click at [586, 384] on button "September" at bounding box center [566, 380] width 77 height 15
type input "*********"
click at [688, 258] on input "*" at bounding box center [663, 260] width 57 height 39
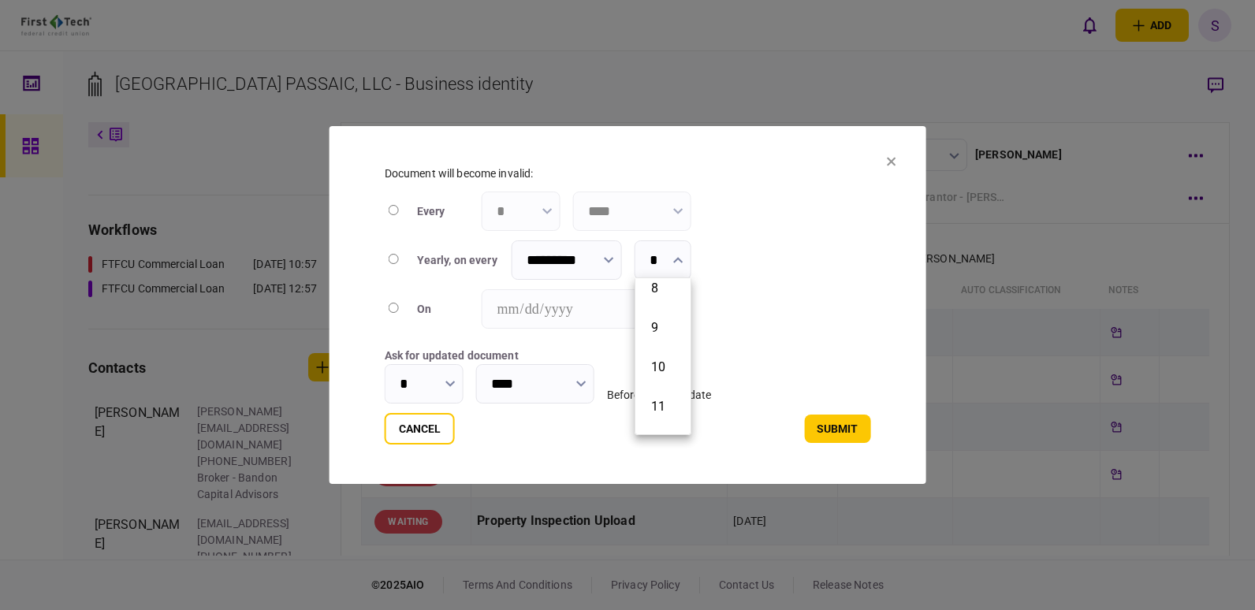
scroll to position [293, 0]
click at [674, 360] on li "10" at bounding box center [663, 360] width 55 height 39
type input "**"
click at [454, 390] on input "*" at bounding box center [424, 383] width 79 height 39
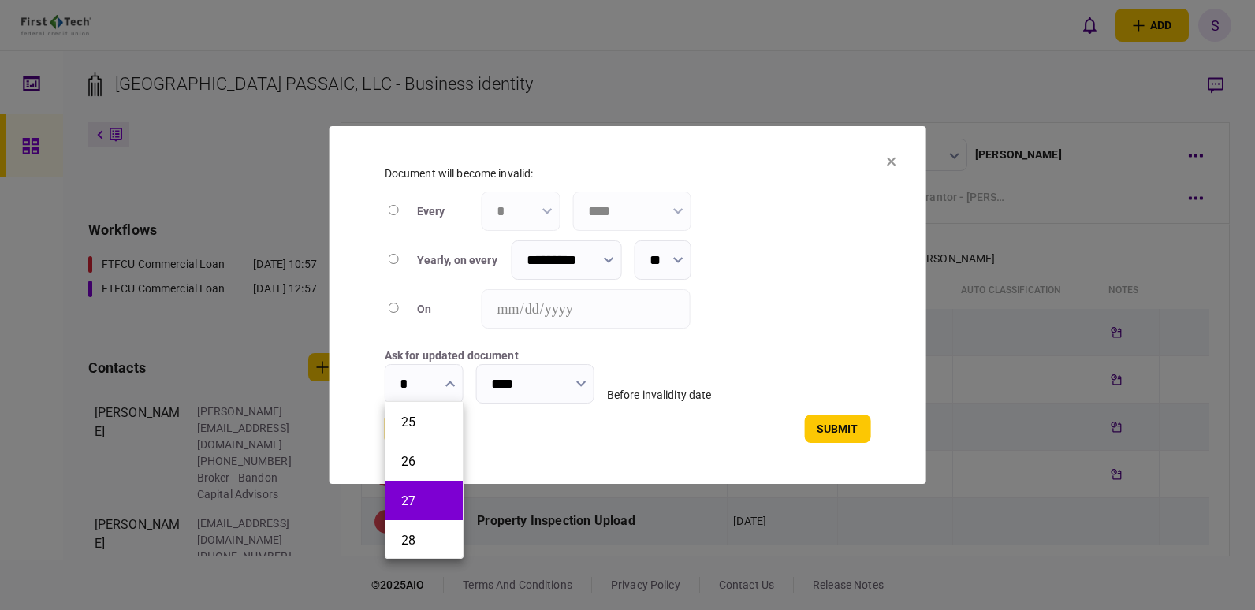
scroll to position [1104, 0]
click at [422, 469] on li "30" at bounding box center [424, 461] width 77 height 39
type input "**"
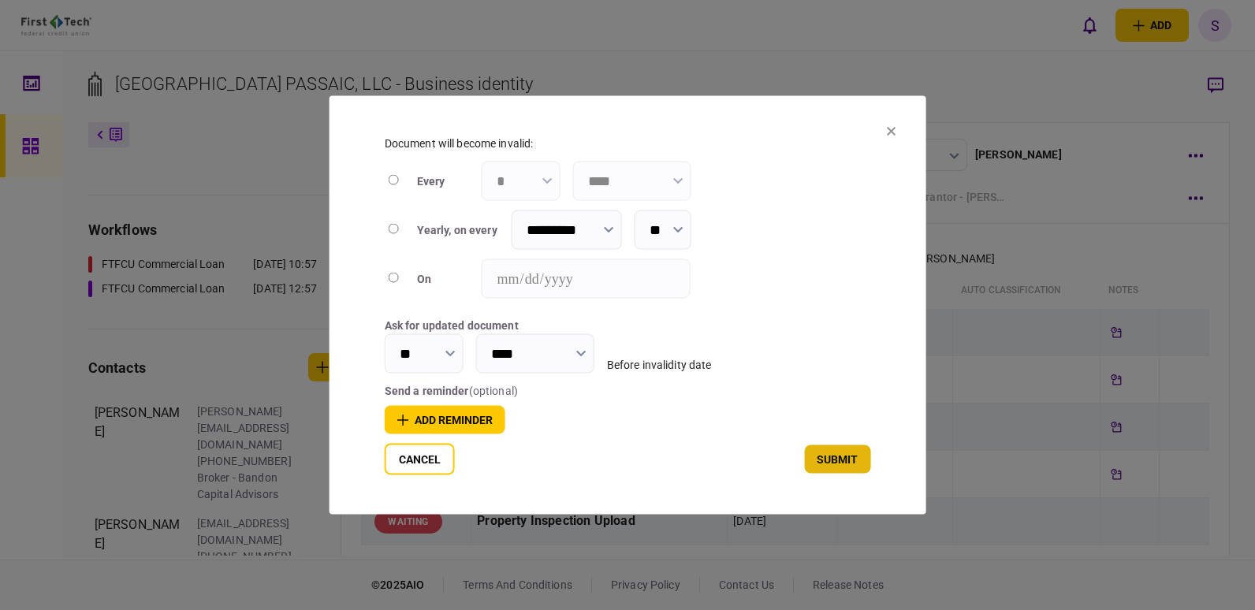
click at [838, 463] on button "submit" at bounding box center [837, 460] width 66 height 28
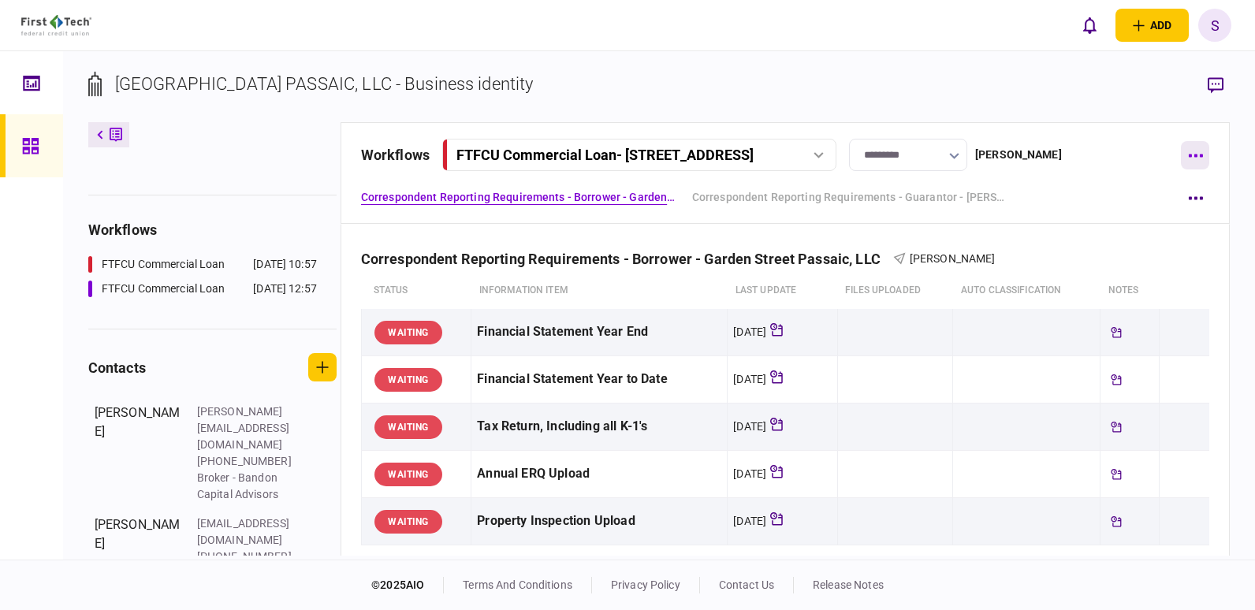
click at [1199, 155] on icon "button" at bounding box center [1195, 156] width 15 height 4
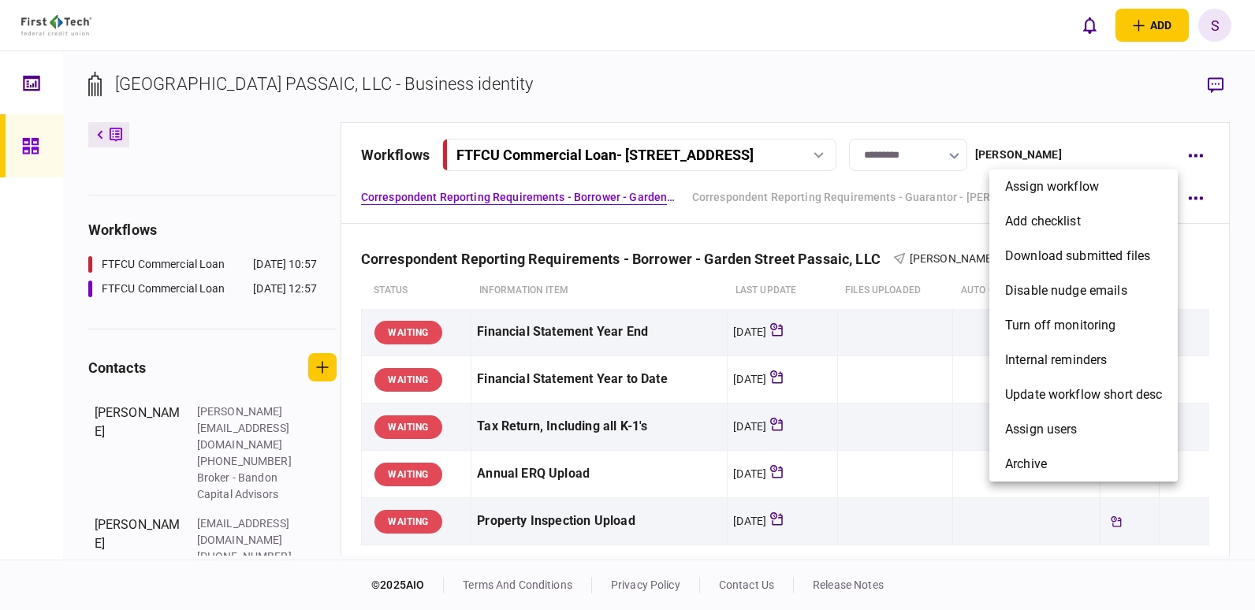
click at [1222, 185] on div at bounding box center [627, 305] width 1255 height 610
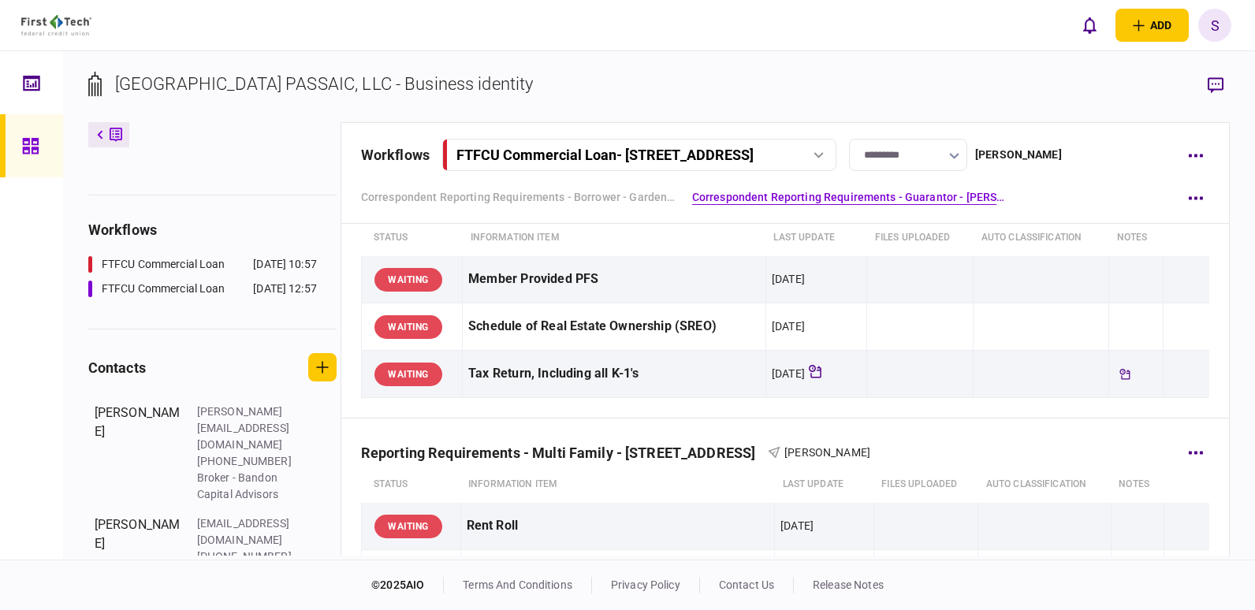
scroll to position [0, 0]
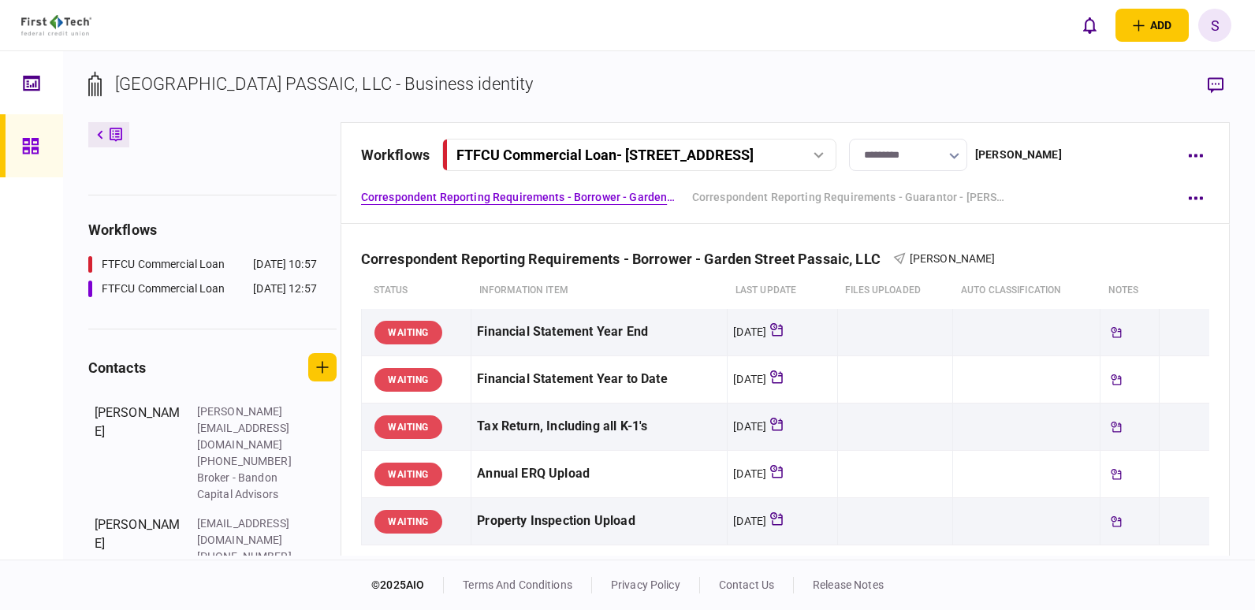
click at [550, 193] on link "Correspondent Reporting Requirements - Borrower - Garden Street Passaic, LLC" at bounding box center [518, 197] width 315 height 17
click at [911, 196] on link "Correspondent Reporting Requirements - Guarantor - [PERSON_NAME]" at bounding box center [849, 197] width 315 height 17
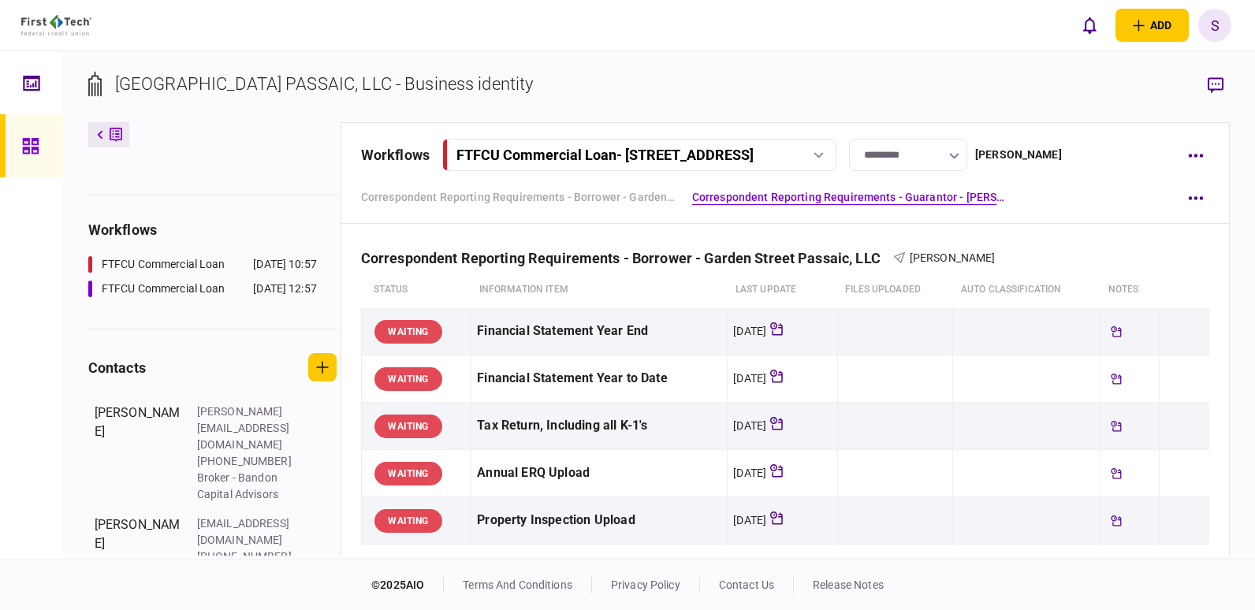
scroll to position [342, 0]
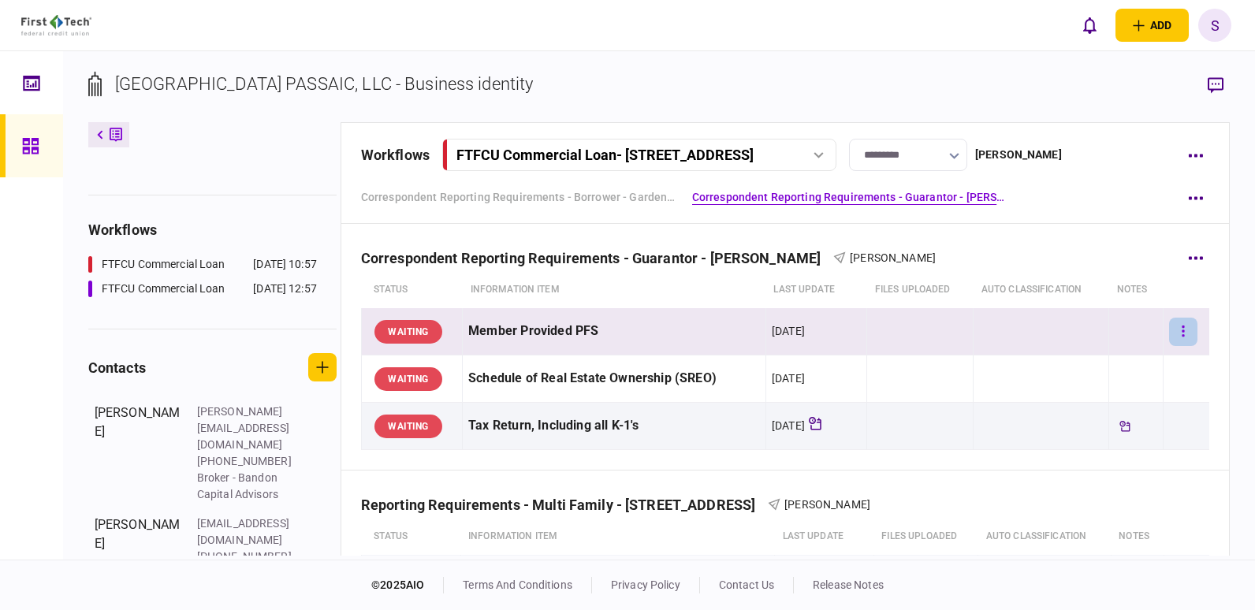
click at [1182, 332] on icon "button" at bounding box center [1183, 331] width 2 height 11
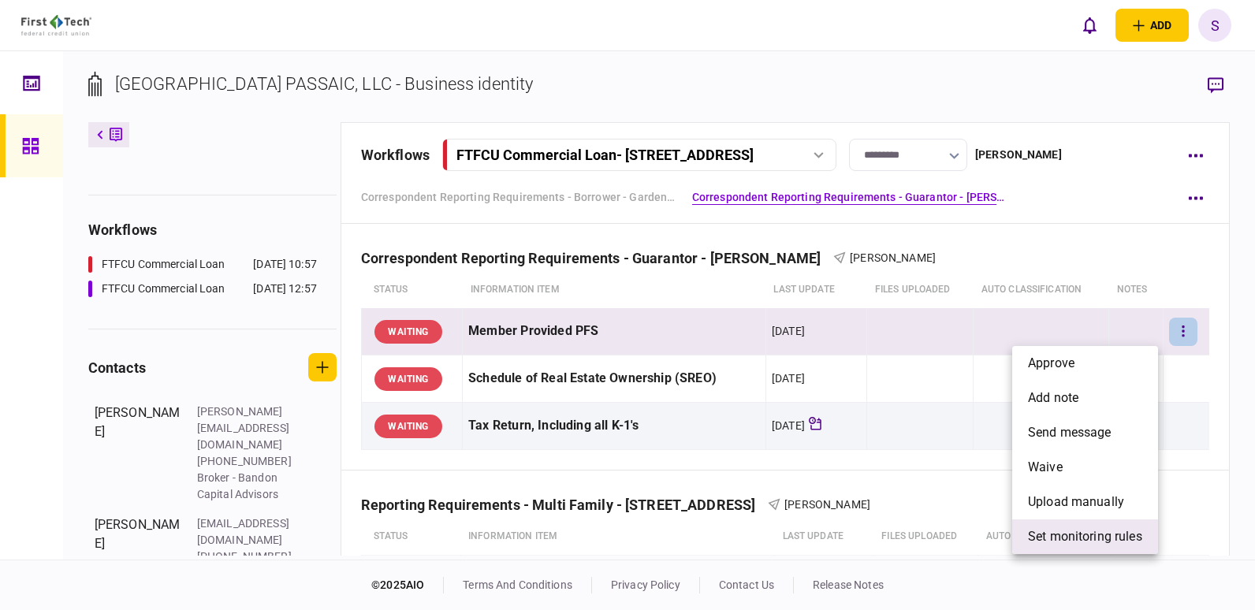
click at [1074, 533] on span "set monitoring rules" at bounding box center [1085, 537] width 114 height 19
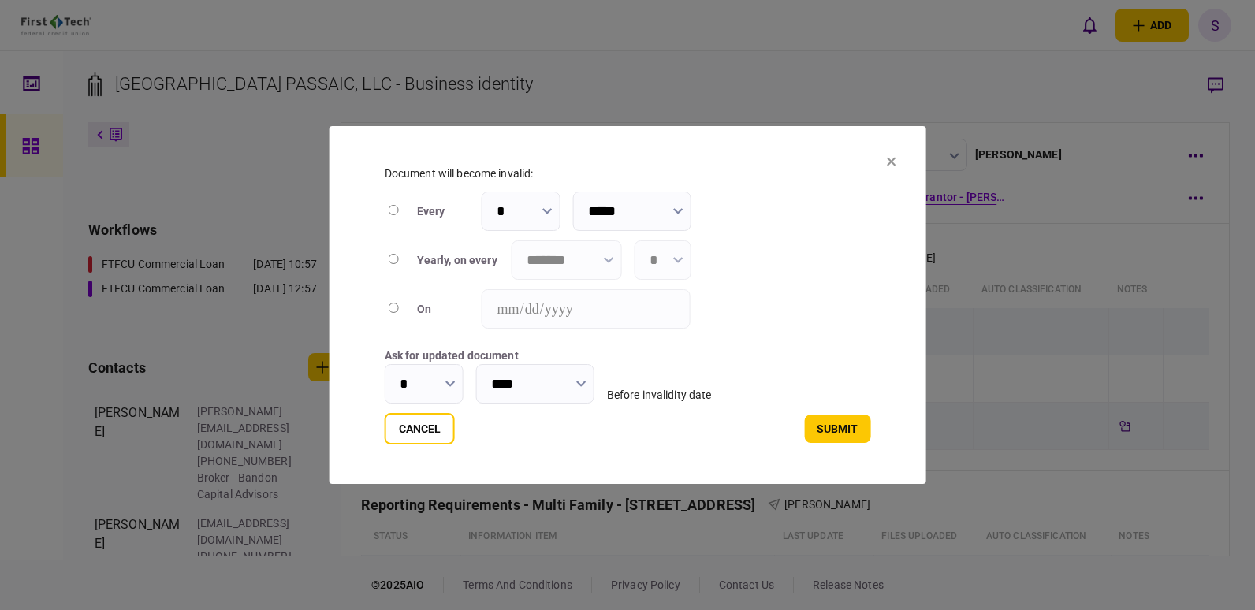
type input "****"
click at [613, 258] on icon "button" at bounding box center [609, 260] width 10 height 6
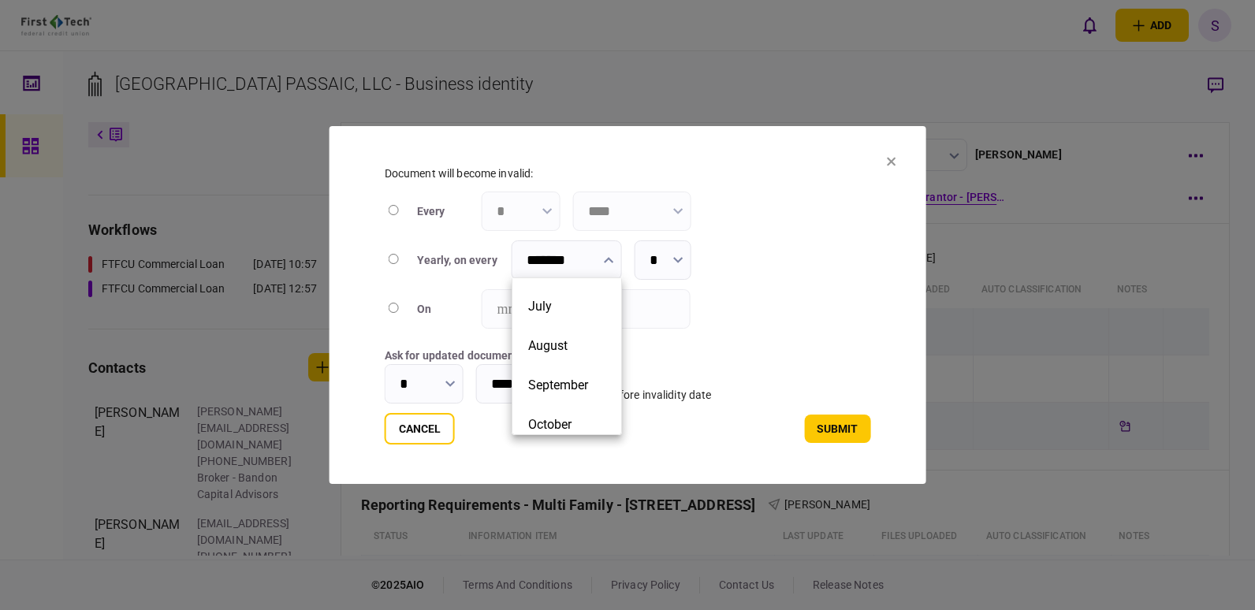
scroll to position [232, 0]
click at [595, 383] on button "September" at bounding box center [566, 382] width 77 height 15
type input "*********"
click at [453, 381] on icon "button" at bounding box center [451, 384] width 10 height 6
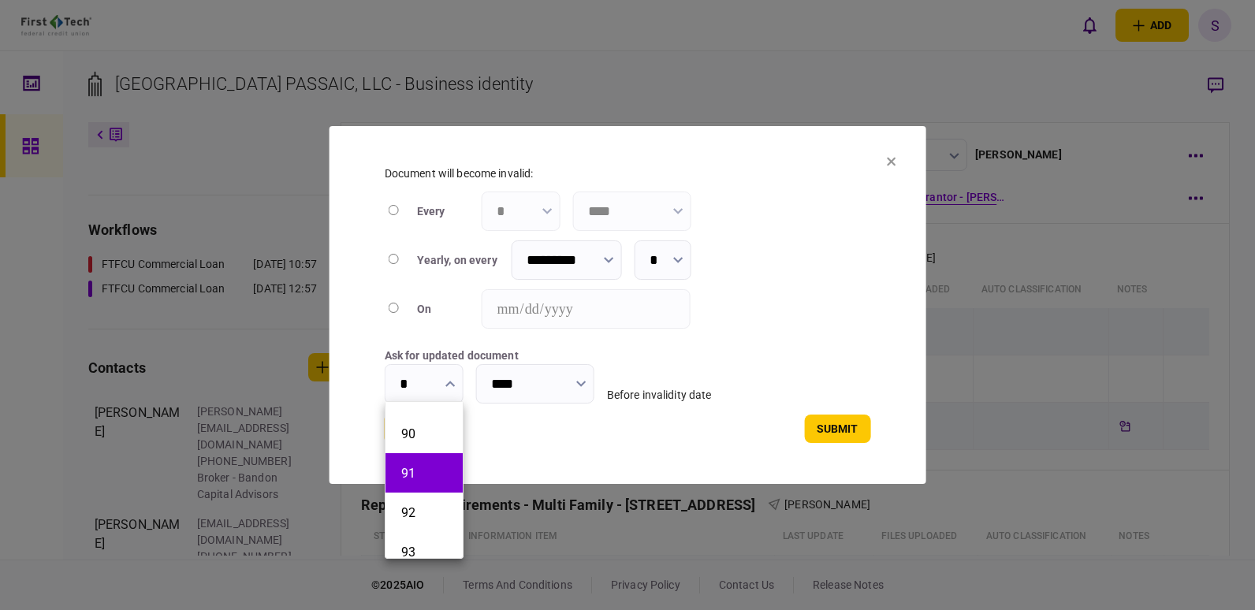
scroll to position [3470, 0]
click at [414, 458] on button "90" at bounding box center [424, 461] width 46 height 15
type input "**"
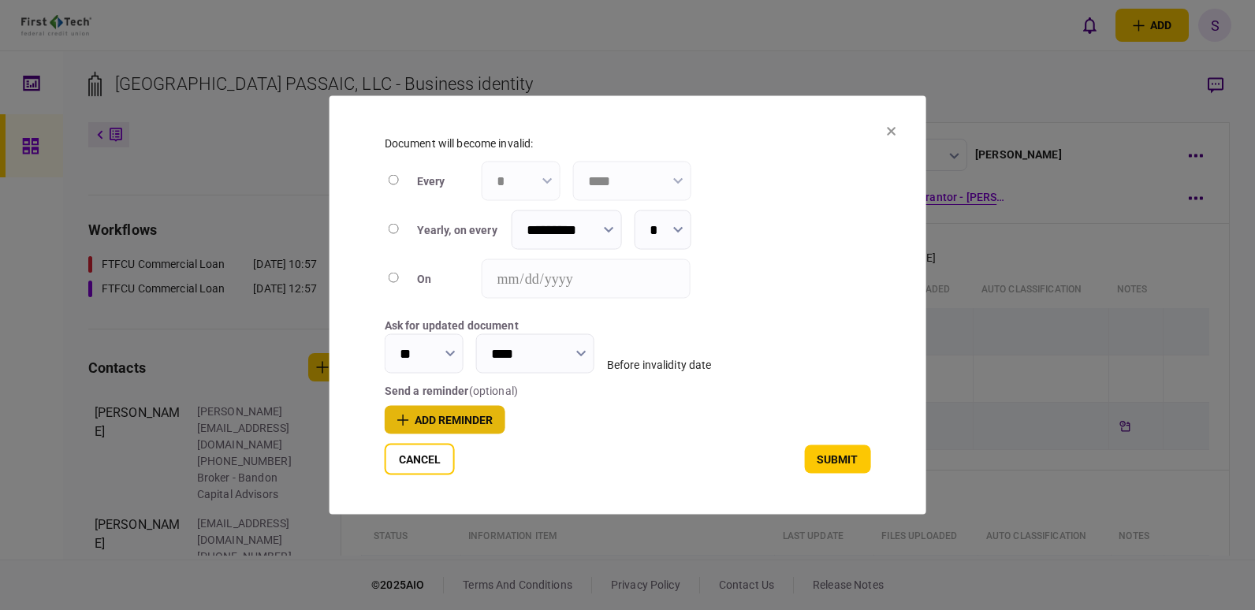
click at [461, 419] on button "add reminder" at bounding box center [445, 420] width 121 height 28
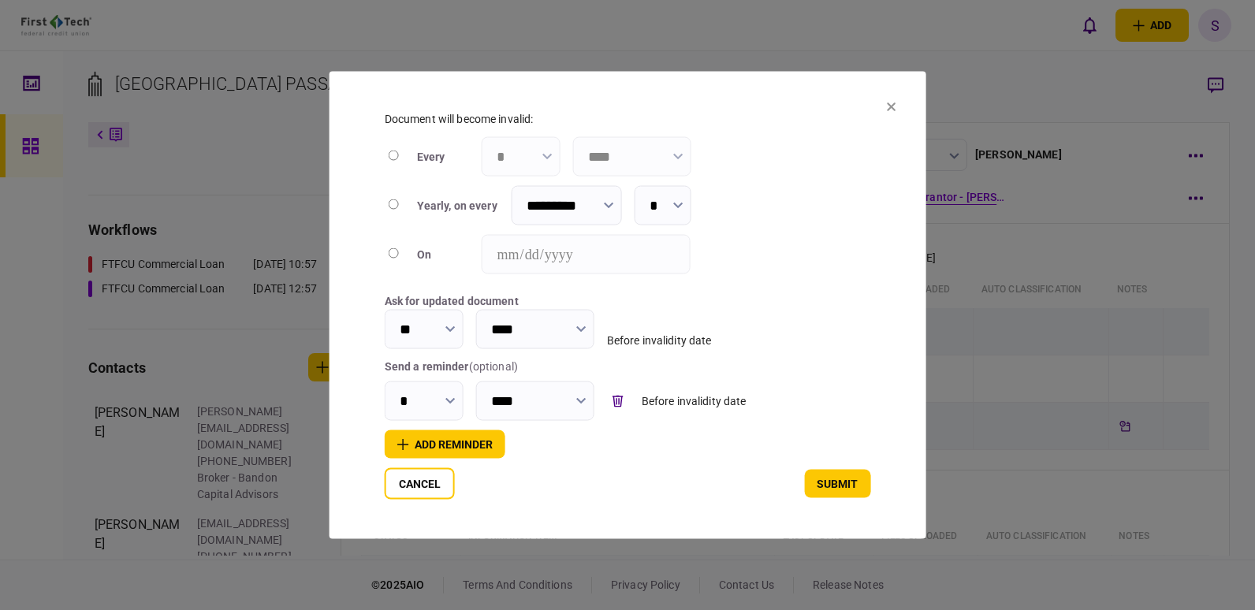
click at [421, 400] on input "*" at bounding box center [424, 401] width 79 height 39
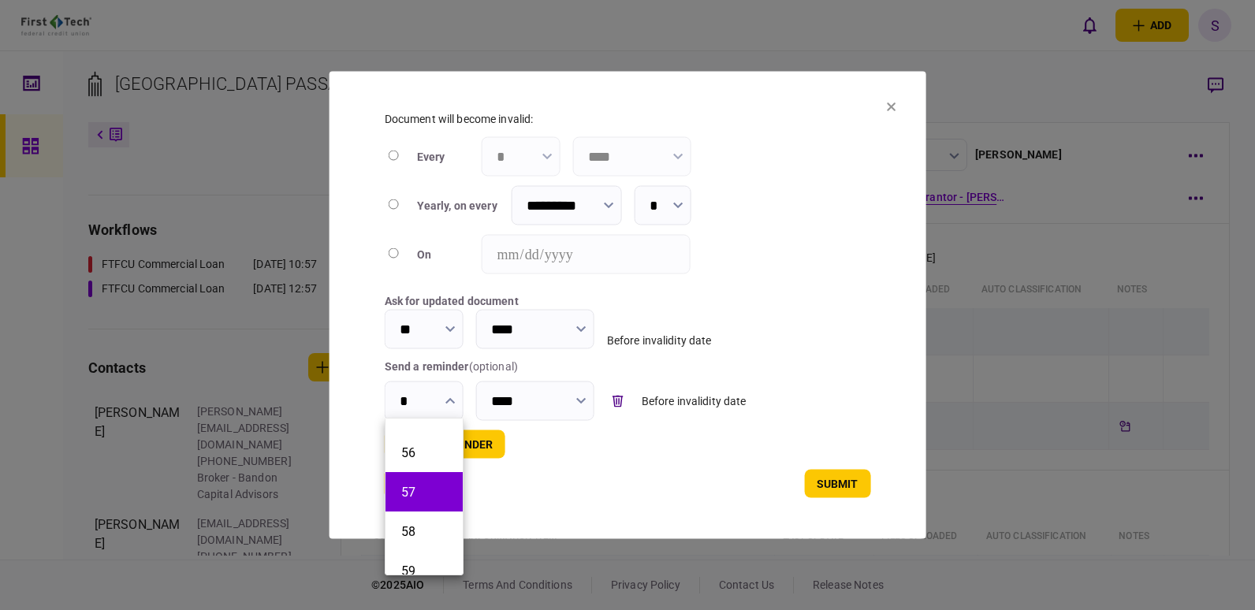
scroll to position [2233, 0]
click at [407, 525] on button "60" at bounding box center [424, 531] width 46 height 15
type input "**"
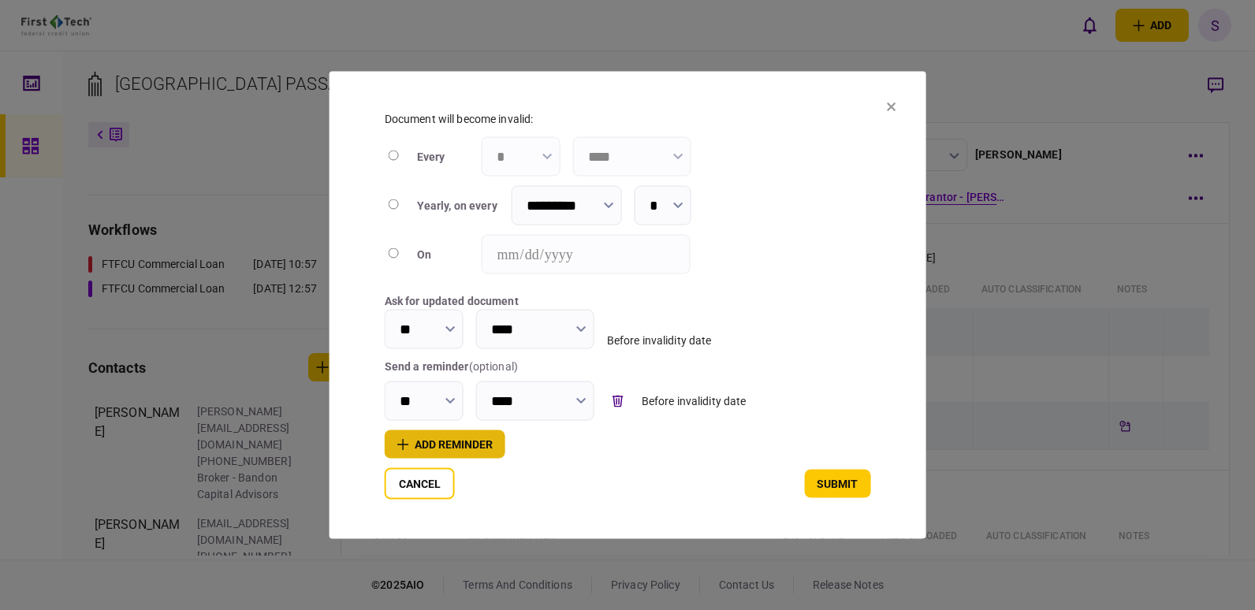
click at [455, 446] on button "add reminder" at bounding box center [445, 445] width 121 height 28
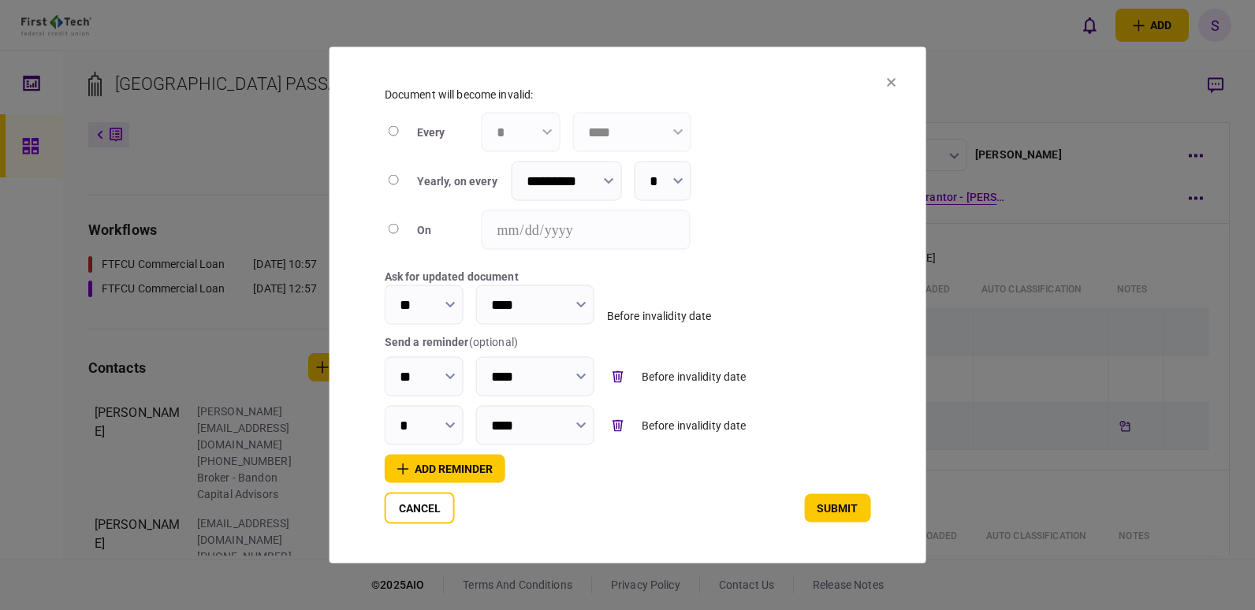
click at [424, 422] on input "*" at bounding box center [424, 425] width 79 height 39
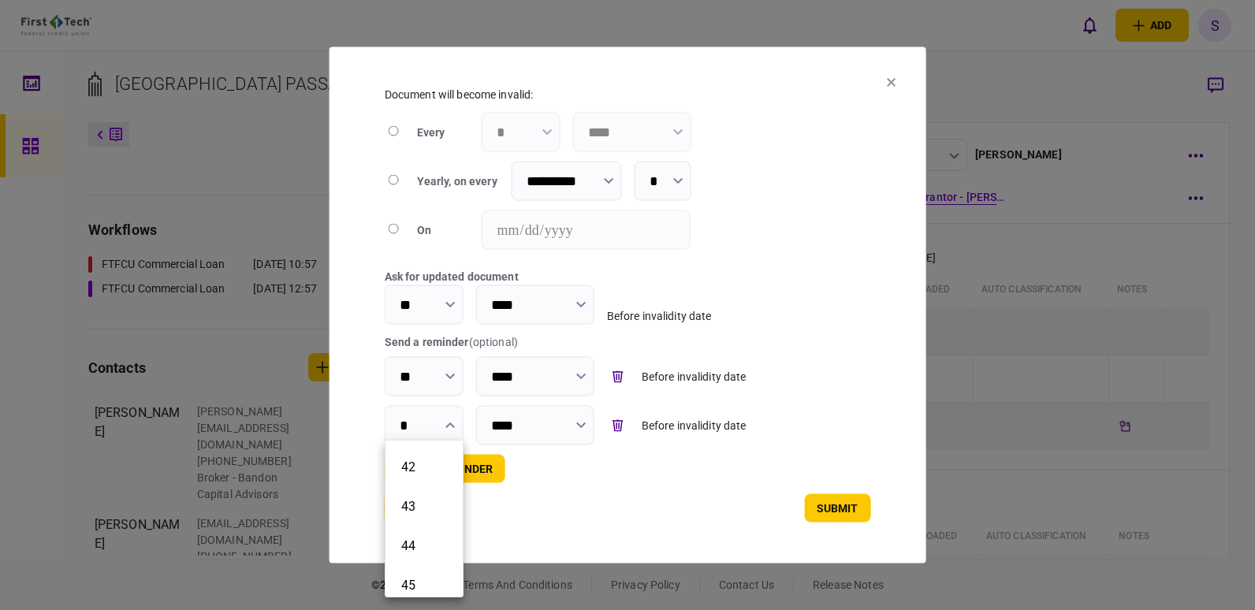
scroll to position [1617, 0]
click at [416, 569] on li "45" at bounding box center [424, 577] width 77 height 39
type input "**"
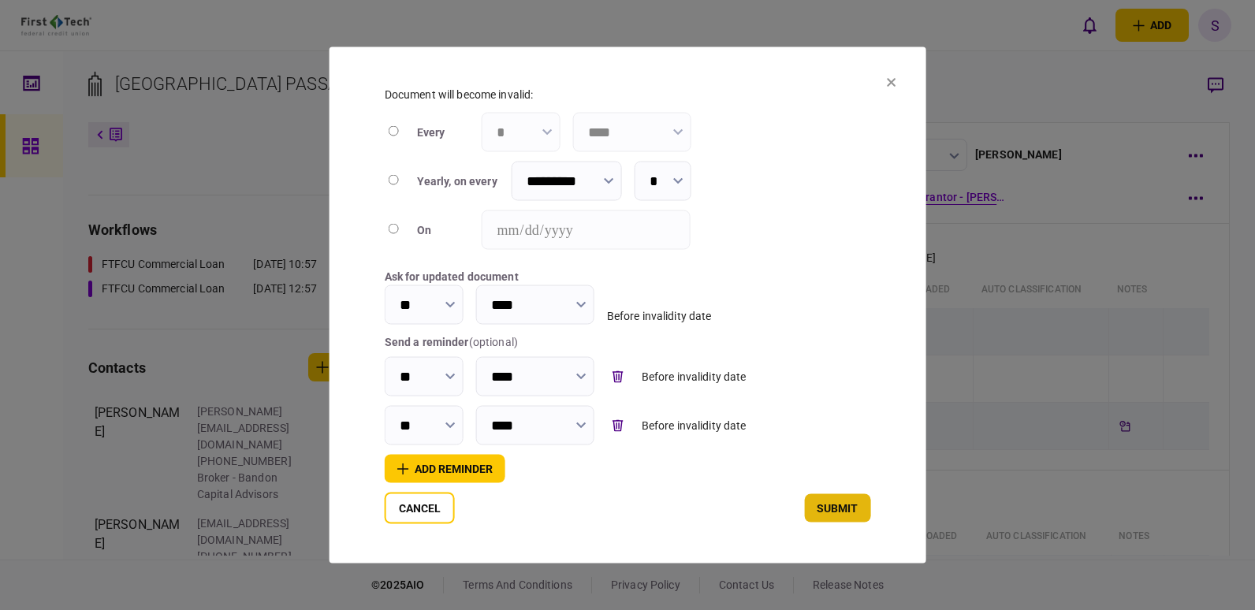
click at [843, 517] on button "submit" at bounding box center [837, 508] width 66 height 28
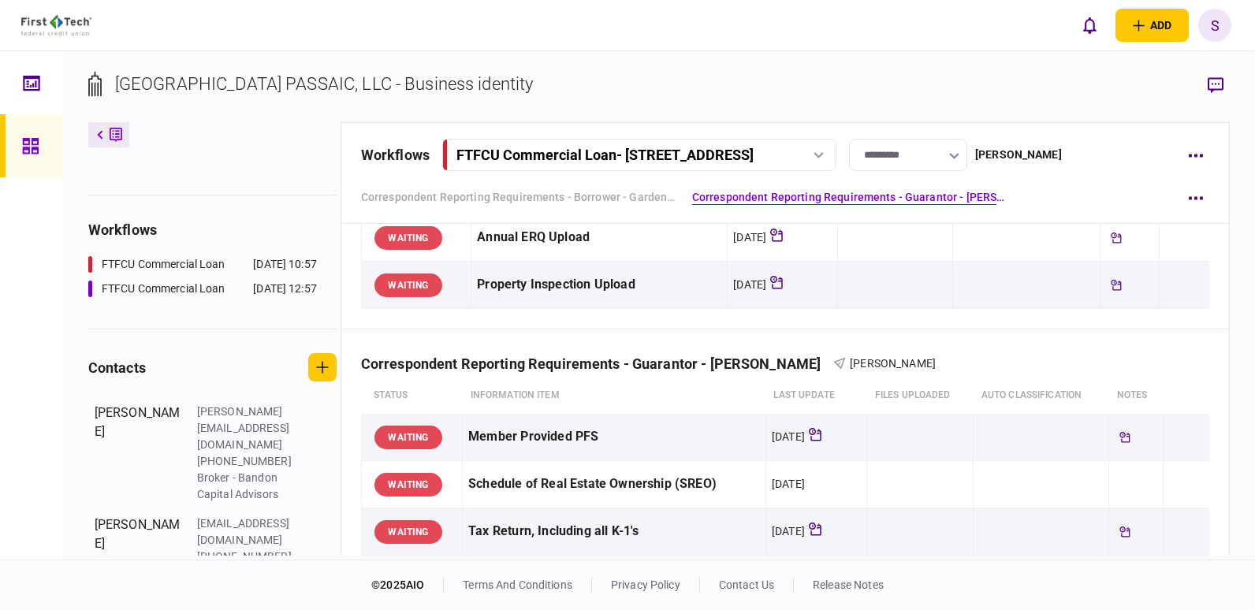
scroll to position [342, 0]
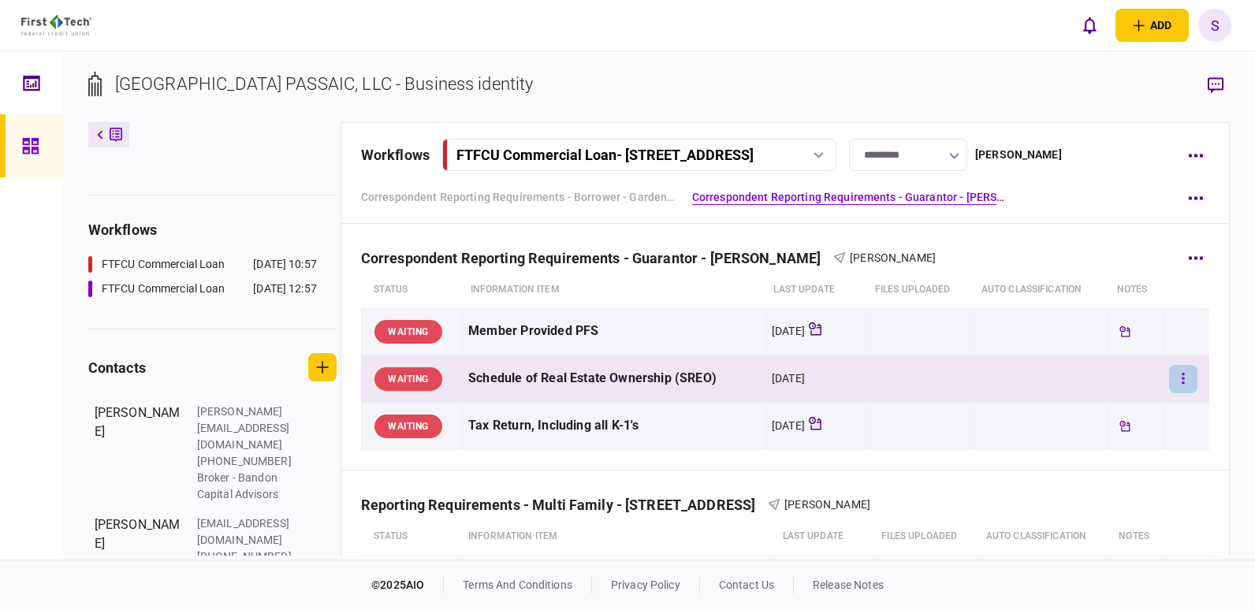
click at [1182, 376] on icon "button" at bounding box center [1183, 378] width 3 height 15
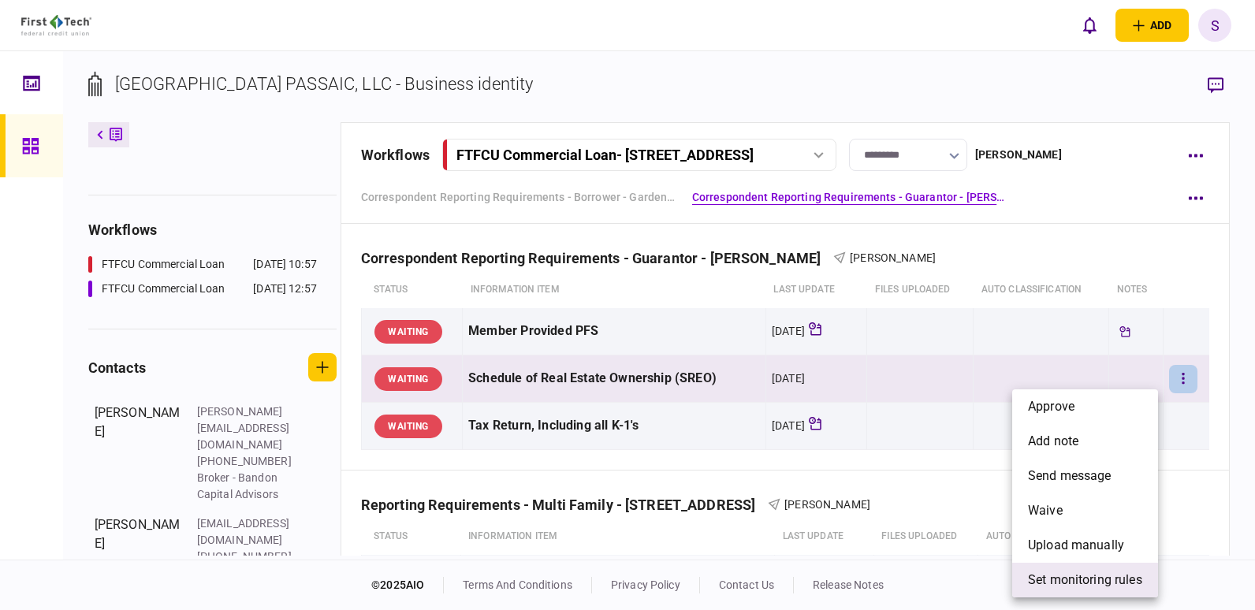
click at [1069, 587] on span "set monitoring rules" at bounding box center [1085, 580] width 114 height 19
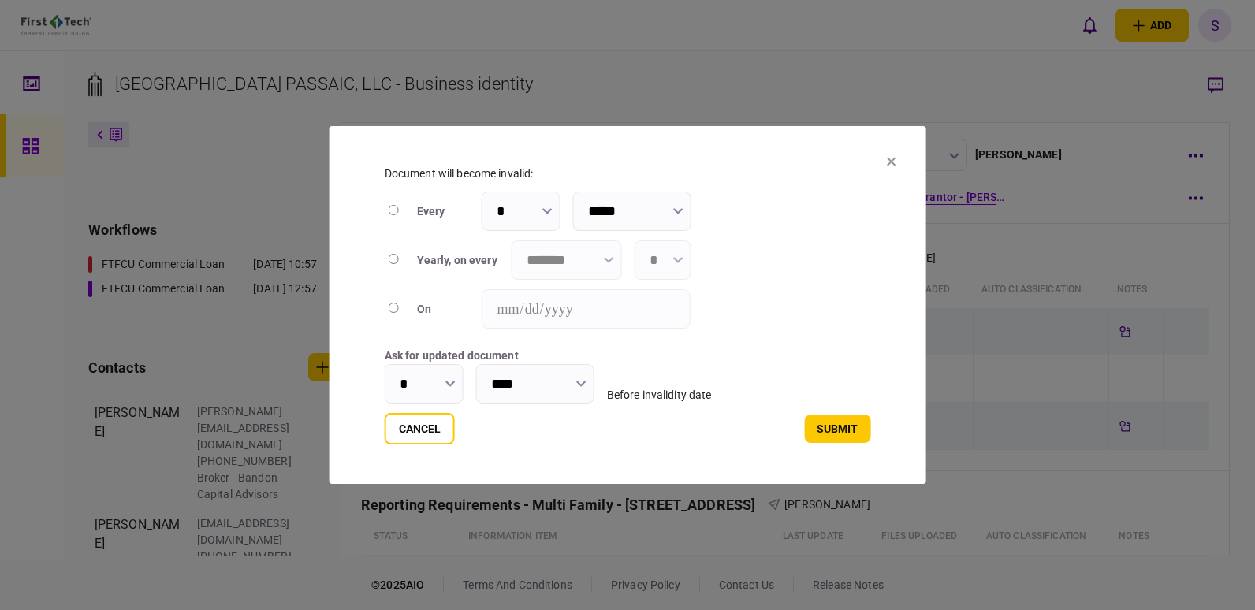
type input "****"
click at [610, 258] on icon "button" at bounding box center [608, 260] width 9 height 6
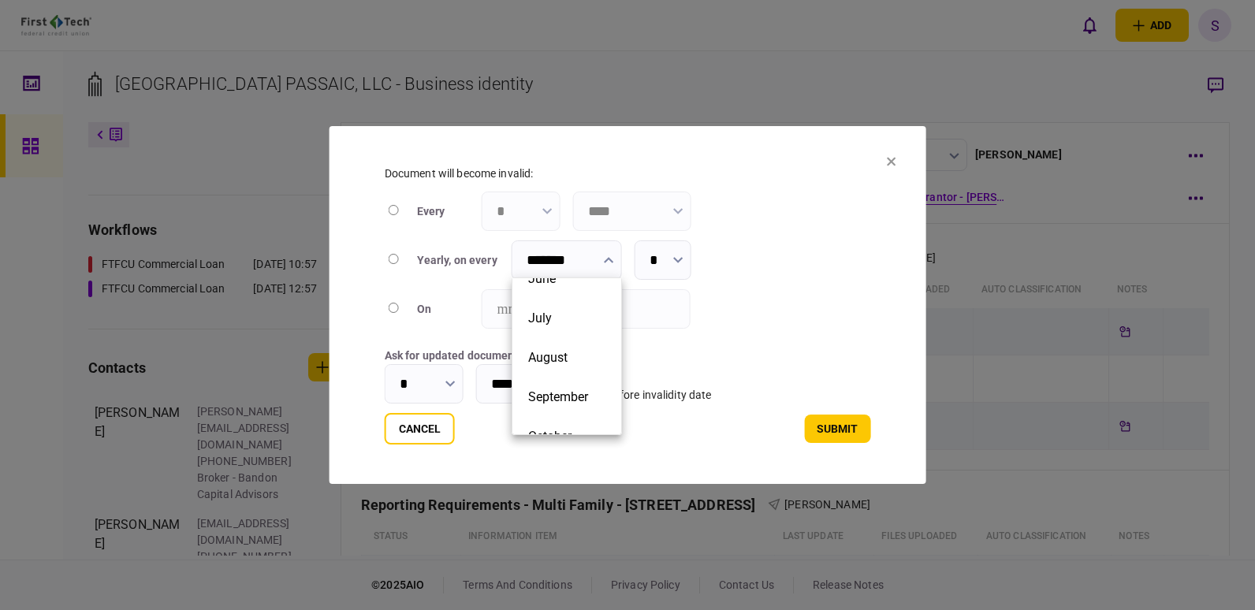
scroll to position [248, 0]
click at [582, 369] on button "September" at bounding box center [566, 365] width 77 height 15
type input "*********"
click at [431, 379] on input "*" at bounding box center [424, 383] width 79 height 39
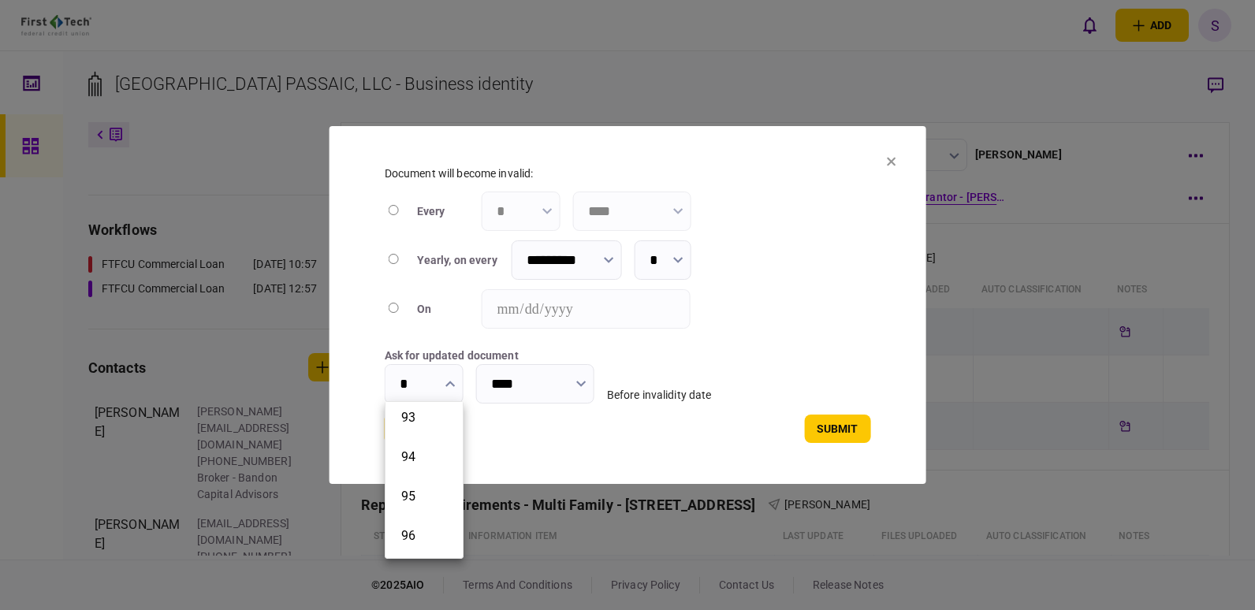
scroll to position [3463, 0]
click at [439, 472] on button "90" at bounding box center [424, 468] width 46 height 15
type input "**"
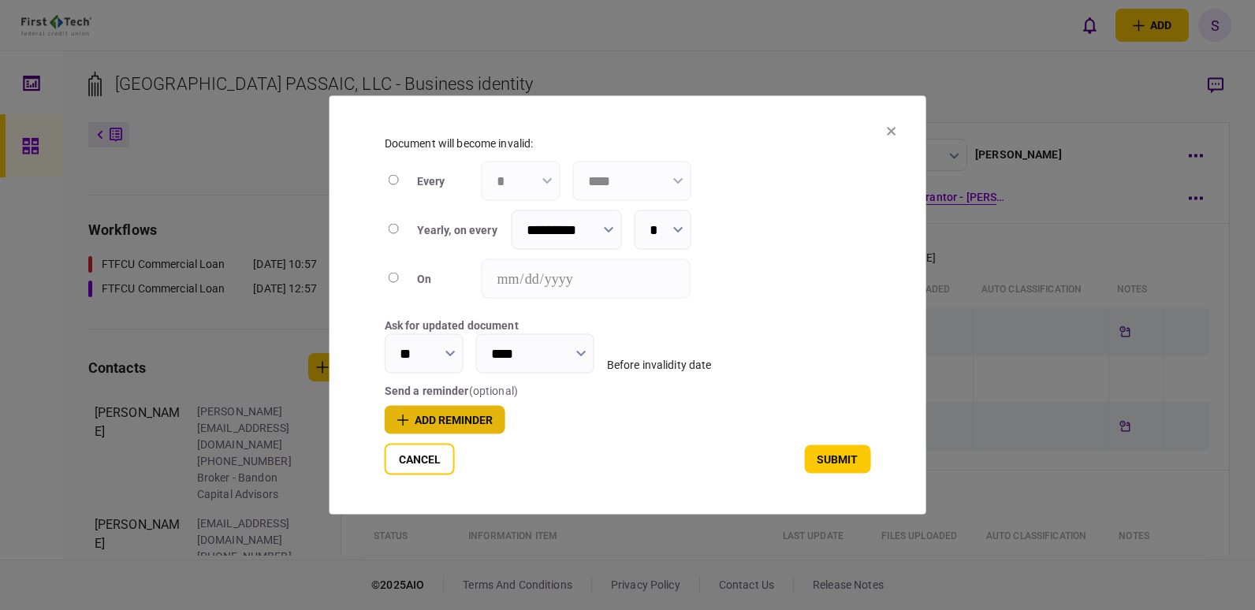
click at [420, 416] on button "add reminder" at bounding box center [445, 420] width 121 height 28
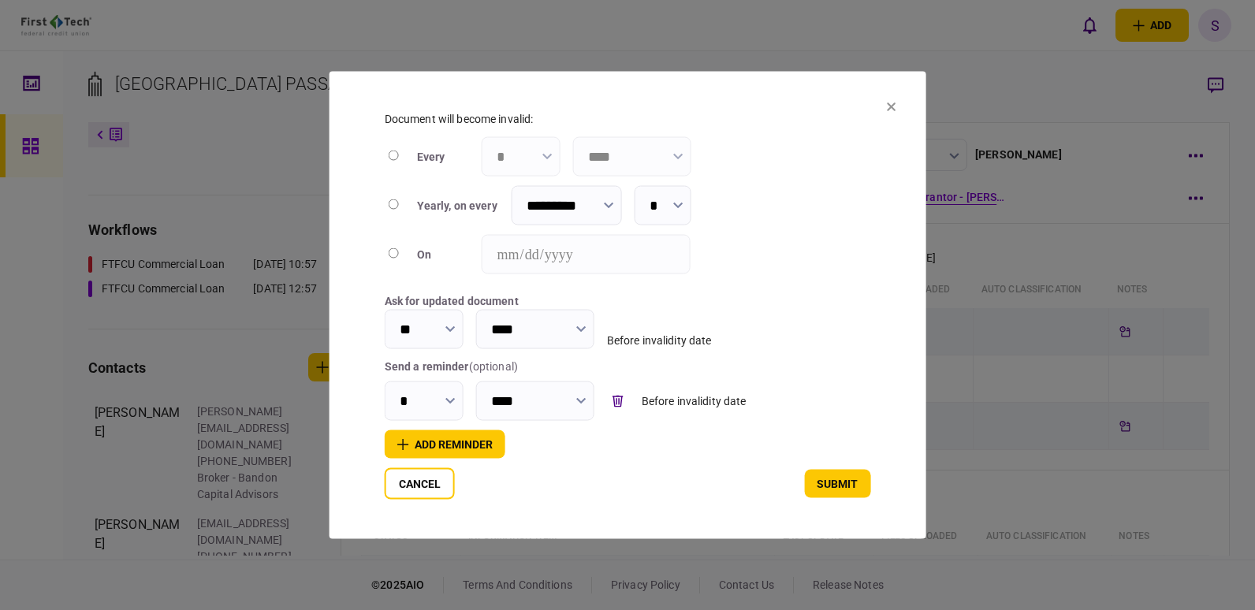
click at [452, 400] on icon "button" at bounding box center [451, 401] width 10 height 6
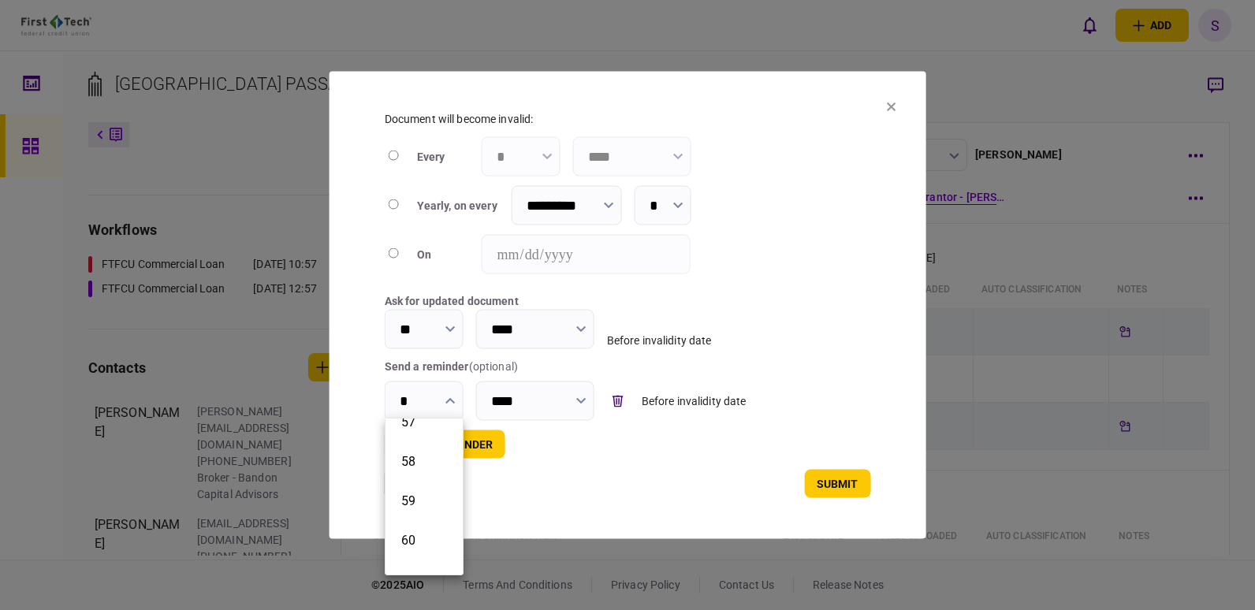
scroll to position [2246, 0]
click at [413, 512] on button "60" at bounding box center [424, 519] width 46 height 15
type input "**"
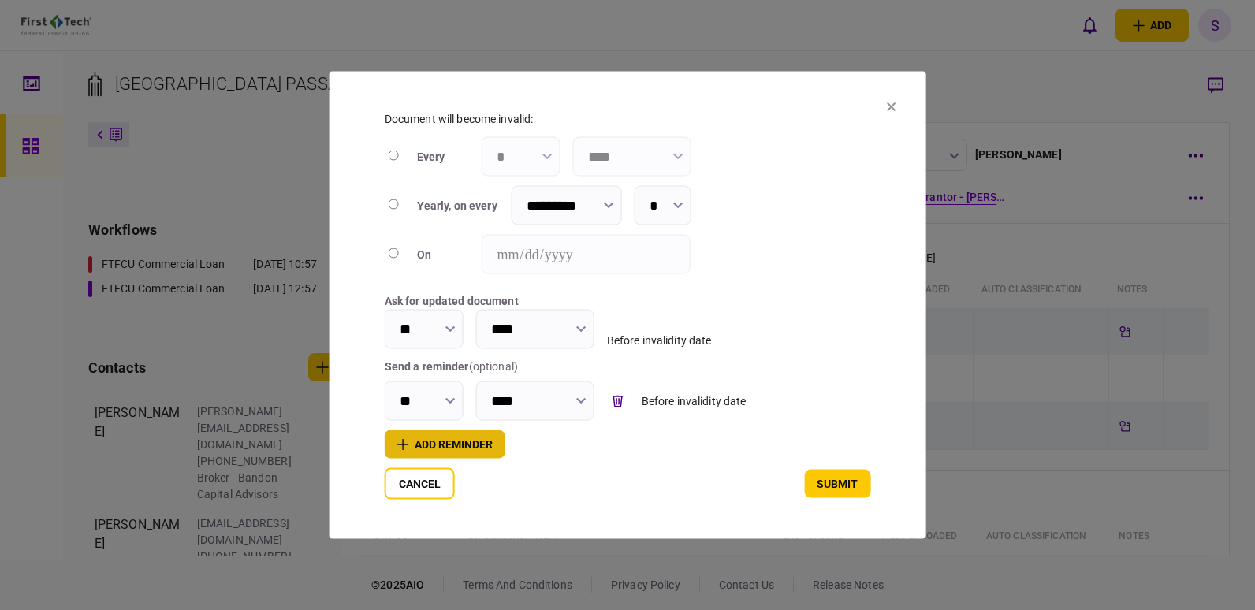
click at [476, 446] on button "add reminder" at bounding box center [445, 445] width 121 height 28
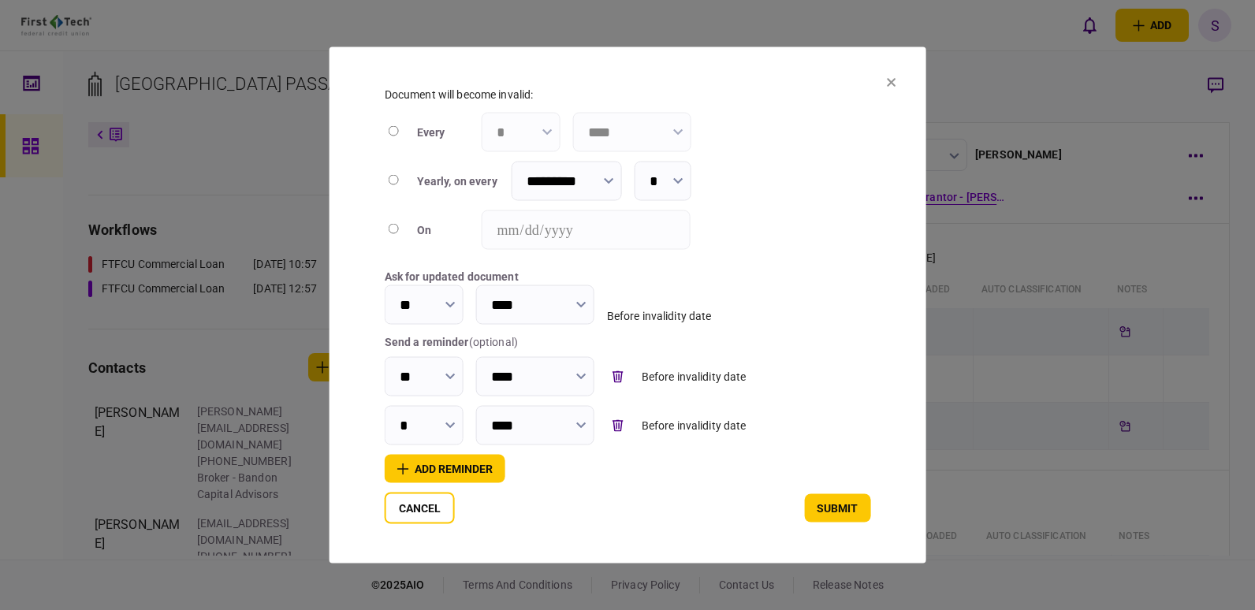
click at [446, 427] on button "button" at bounding box center [451, 425] width 10 height 13
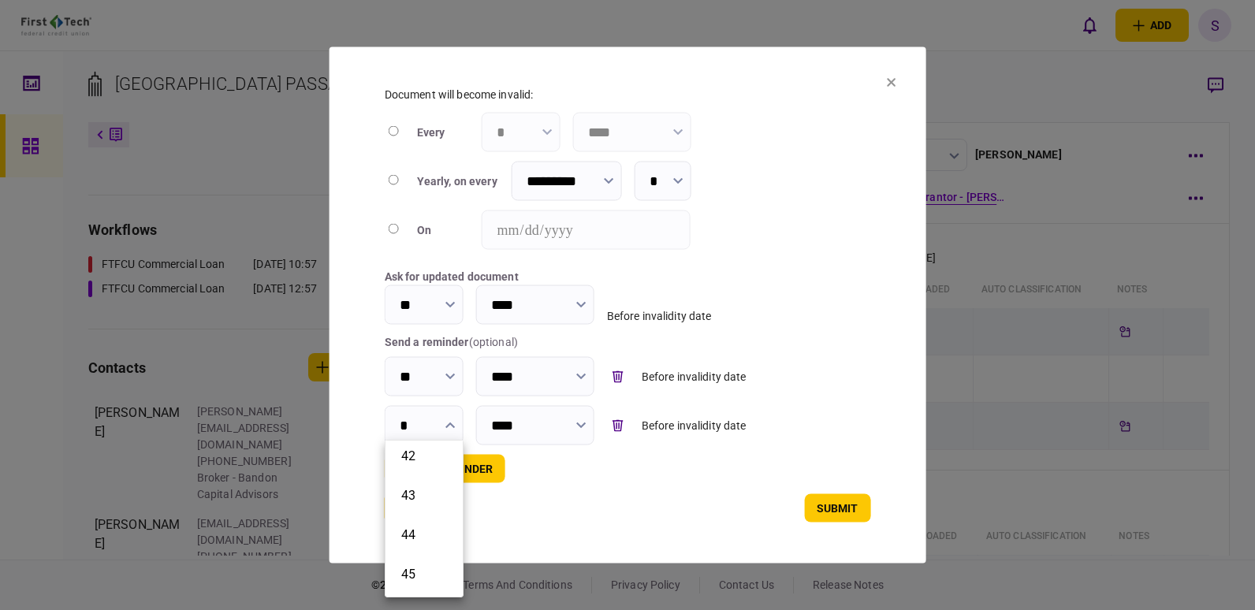
scroll to position [1700, 0]
click at [413, 503] on li "45" at bounding box center [424, 495] width 77 height 39
type input "**"
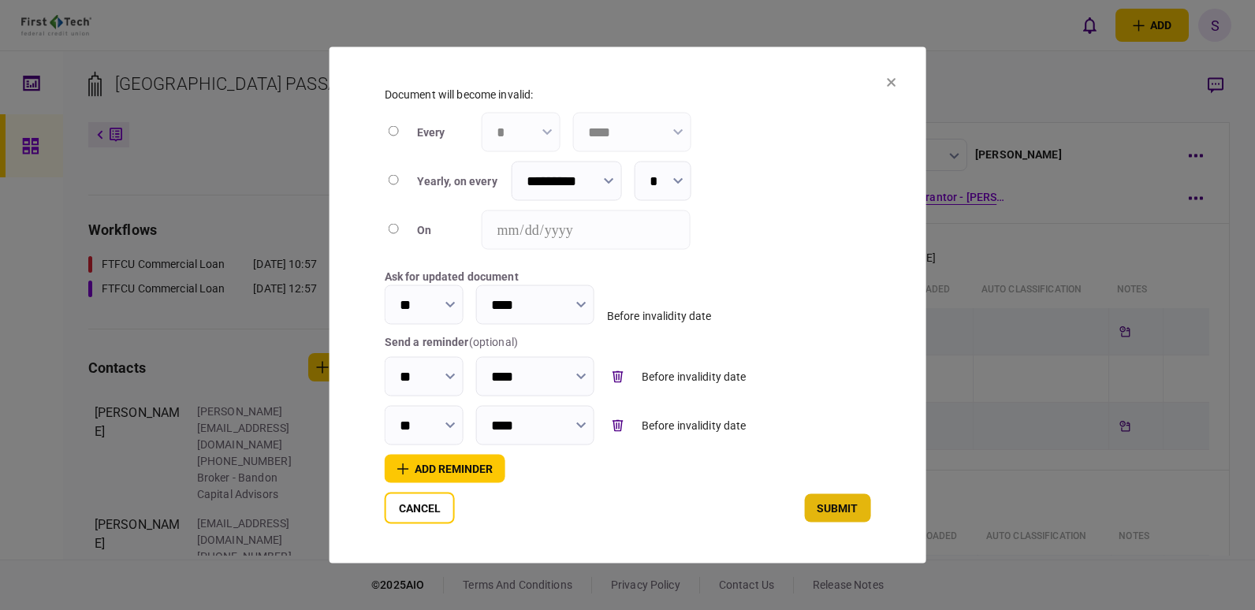
click at [850, 509] on button "submit" at bounding box center [837, 508] width 66 height 28
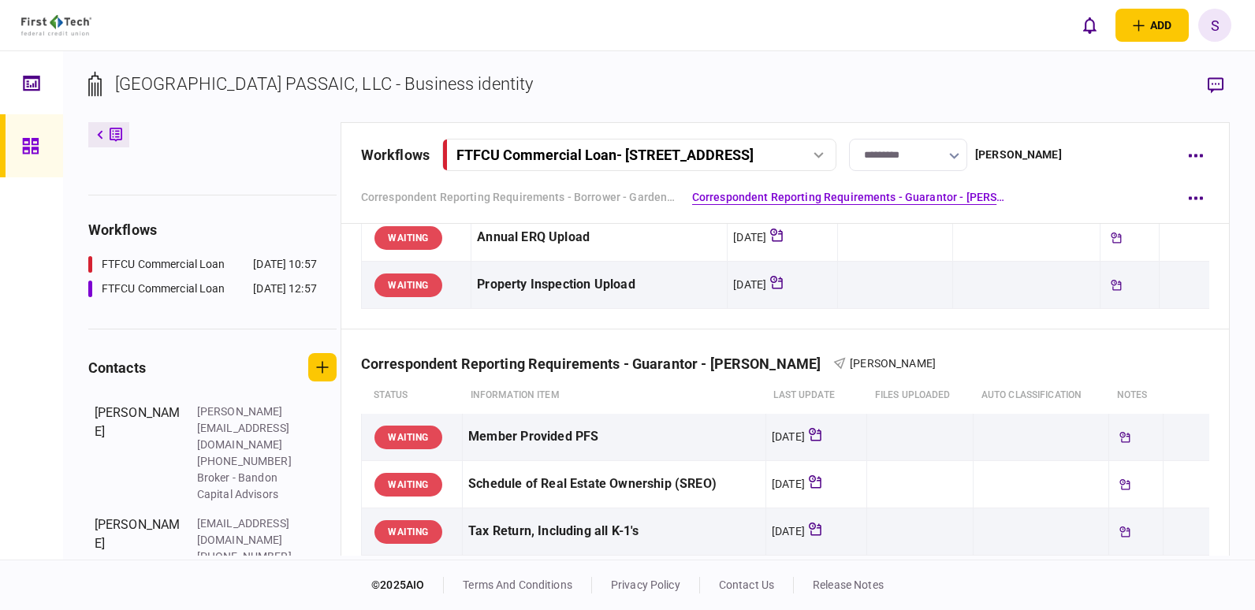
scroll to position [342, 0]
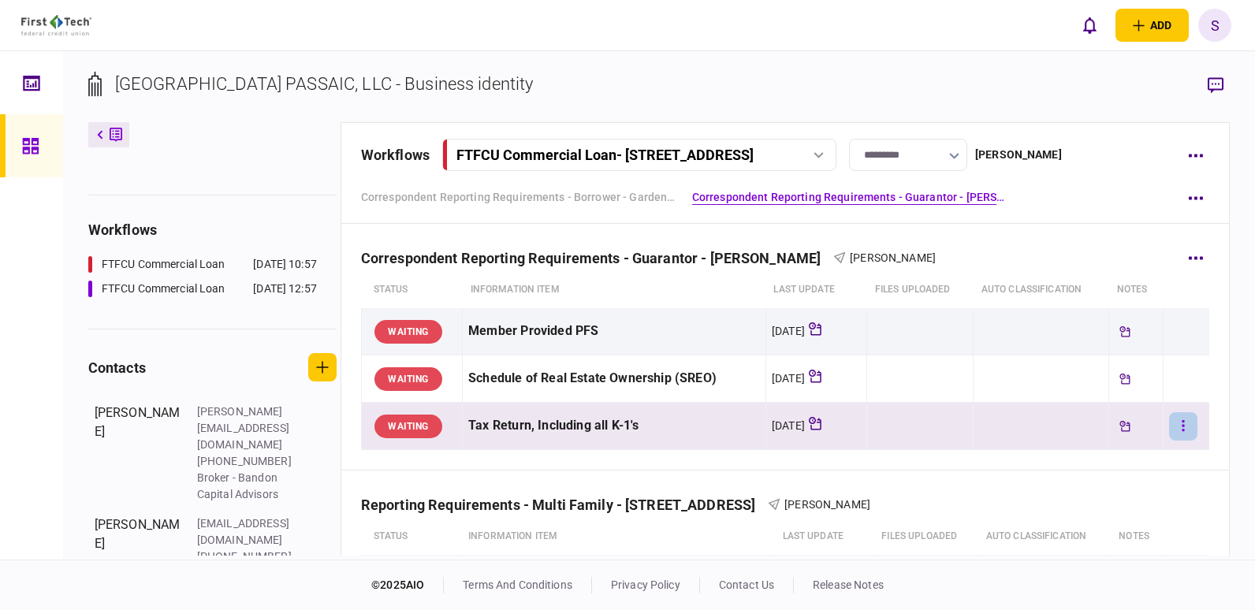
click at [1177, 423] on button "button" at bounding box center [1183, 426] width 28 height 28
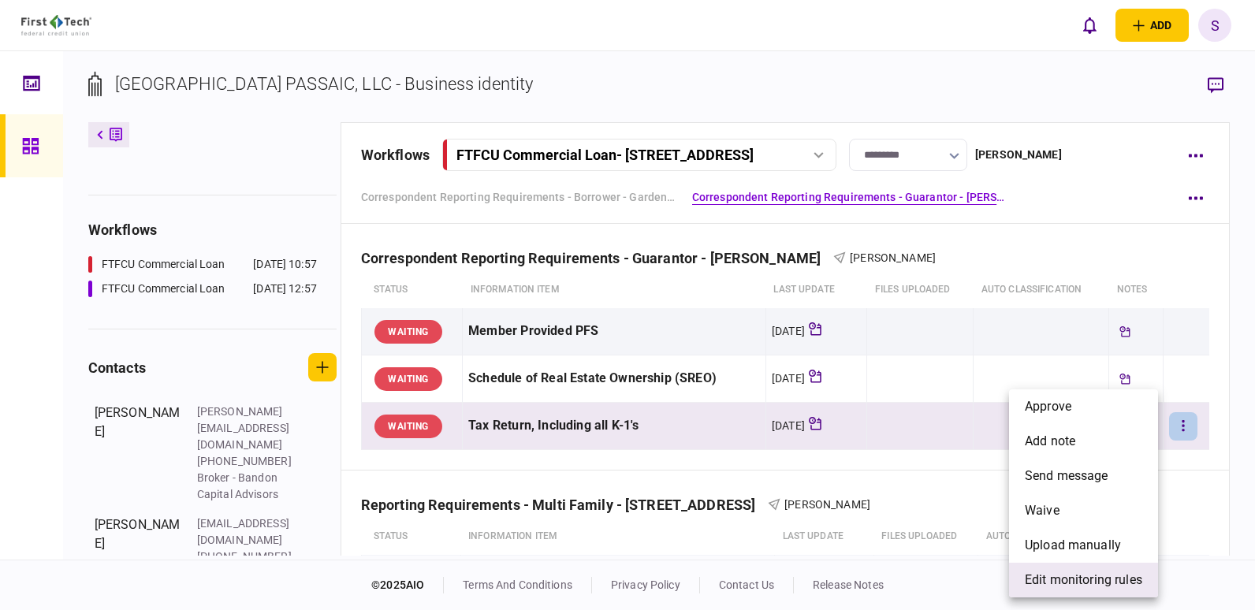
click at [1058, 585] on span "edit monitoring rules" at bounding box center [1083, 580] width 117 height 19
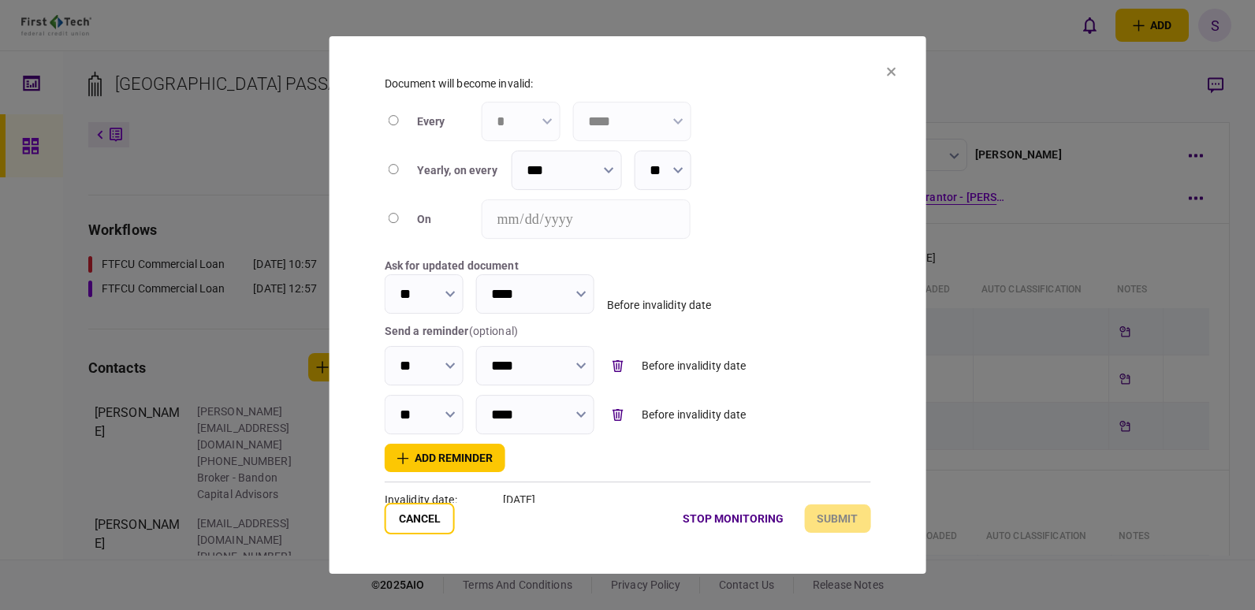
click at [889, 72] on icon at bounding box center [890, 71] width 9 height 9
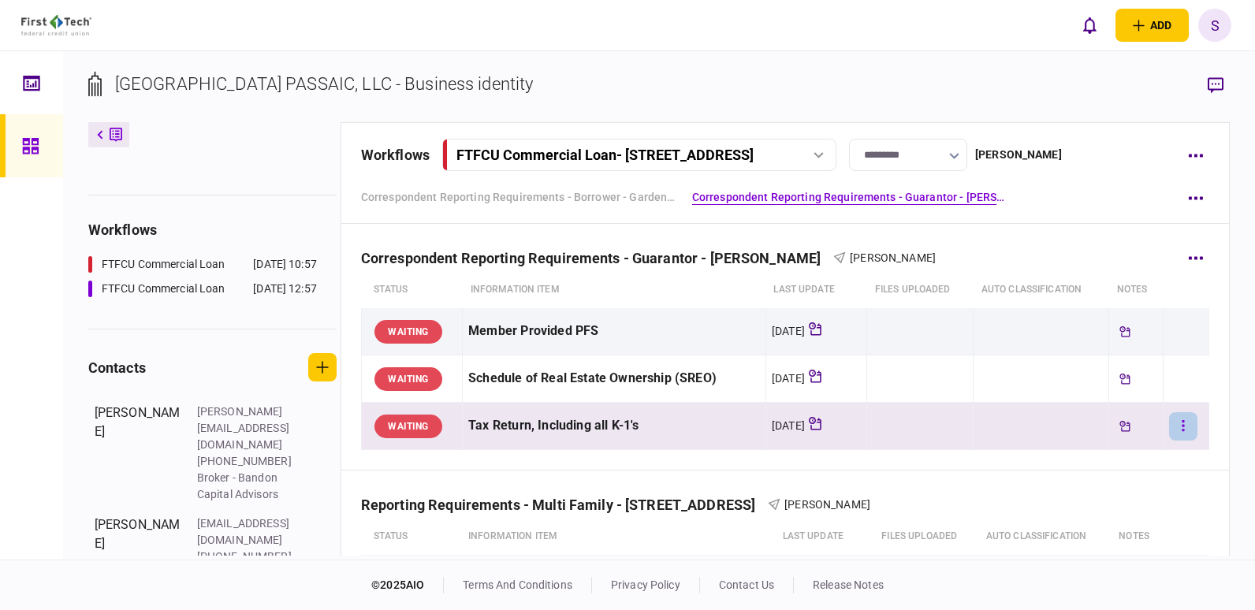
click at [1182, 426] on icon "button" at bounding box center [1183, 425] width 2 height 11
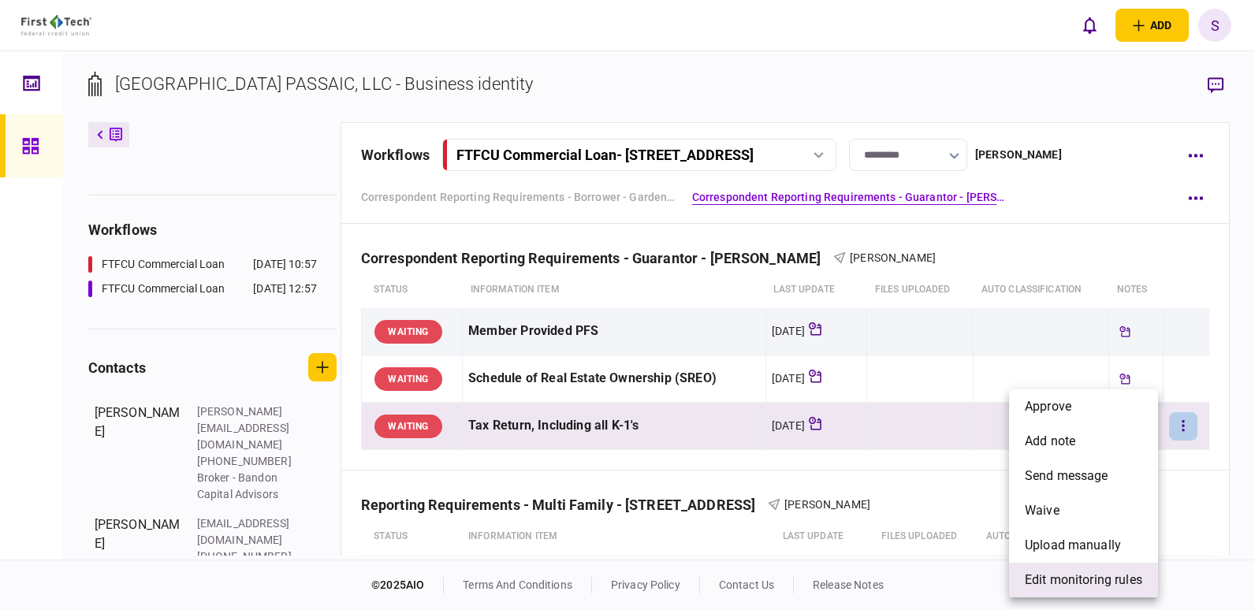
click at [1087, 585] on span "edit monitoring rules" at bounding box center [1083, 580] width 117 height 19
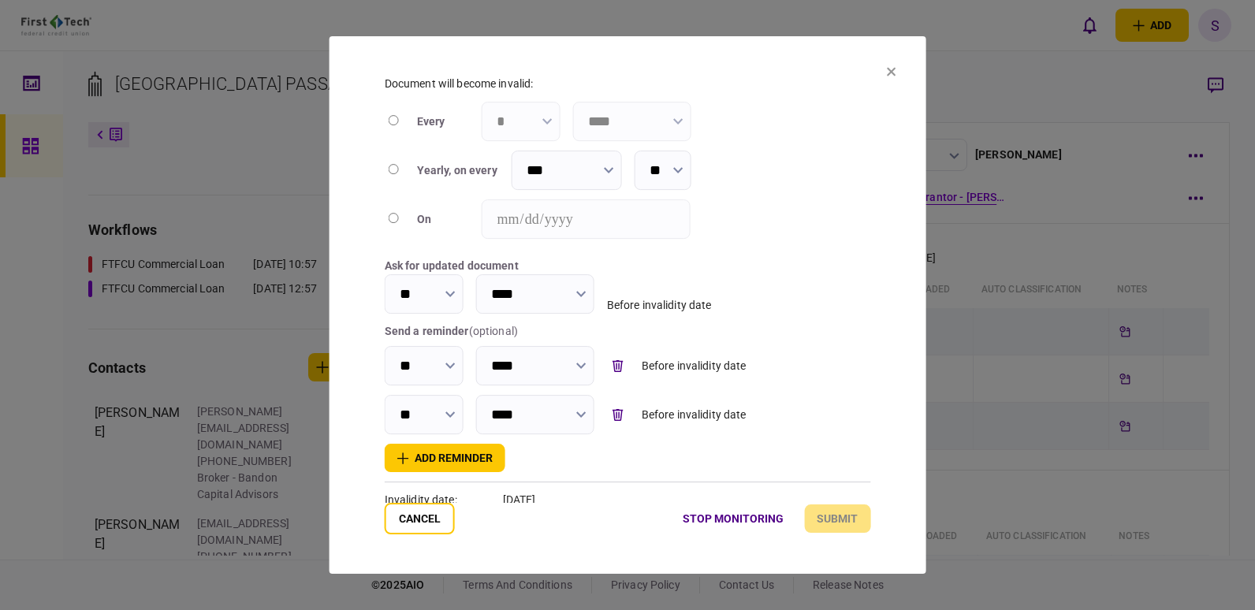
click at [890, 68] on icon at bounding box center [890, 71] width 9 height 9
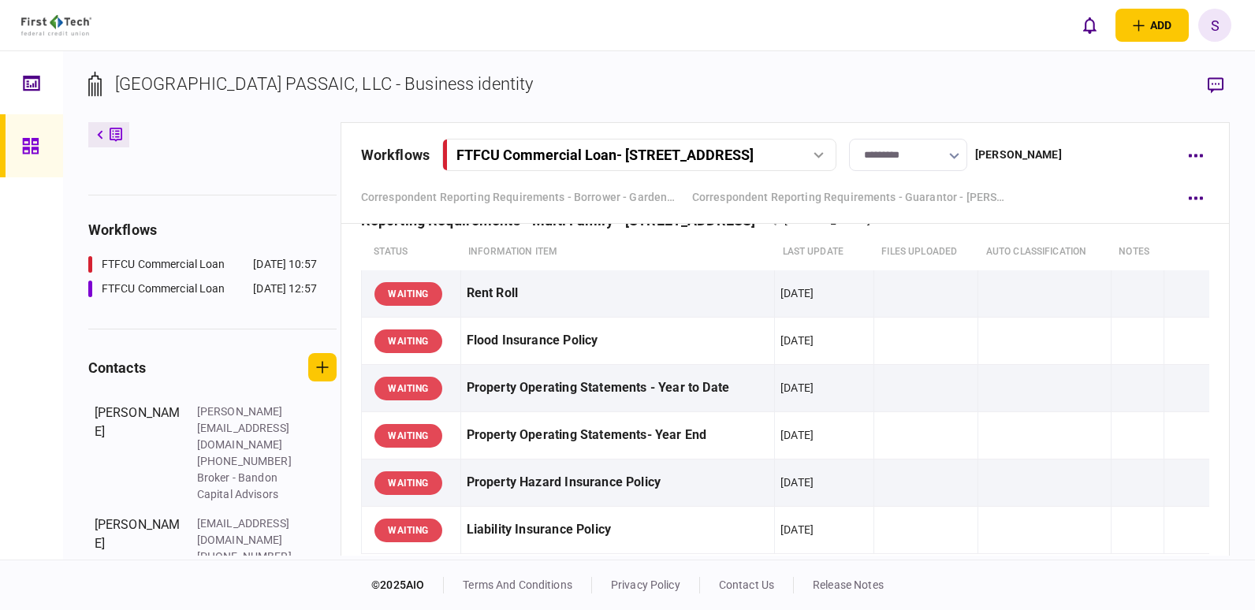
scroll to position [623, 0]
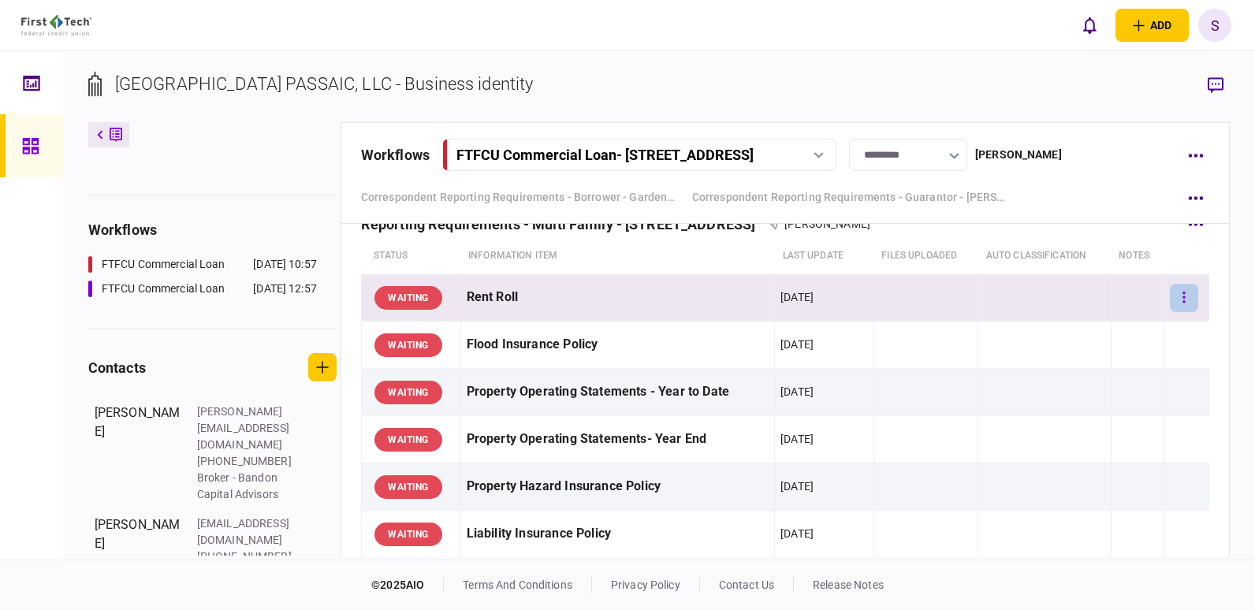
click at [1183, 297] on icon "button" at bounding box center [1184, 297] width 2 height 11
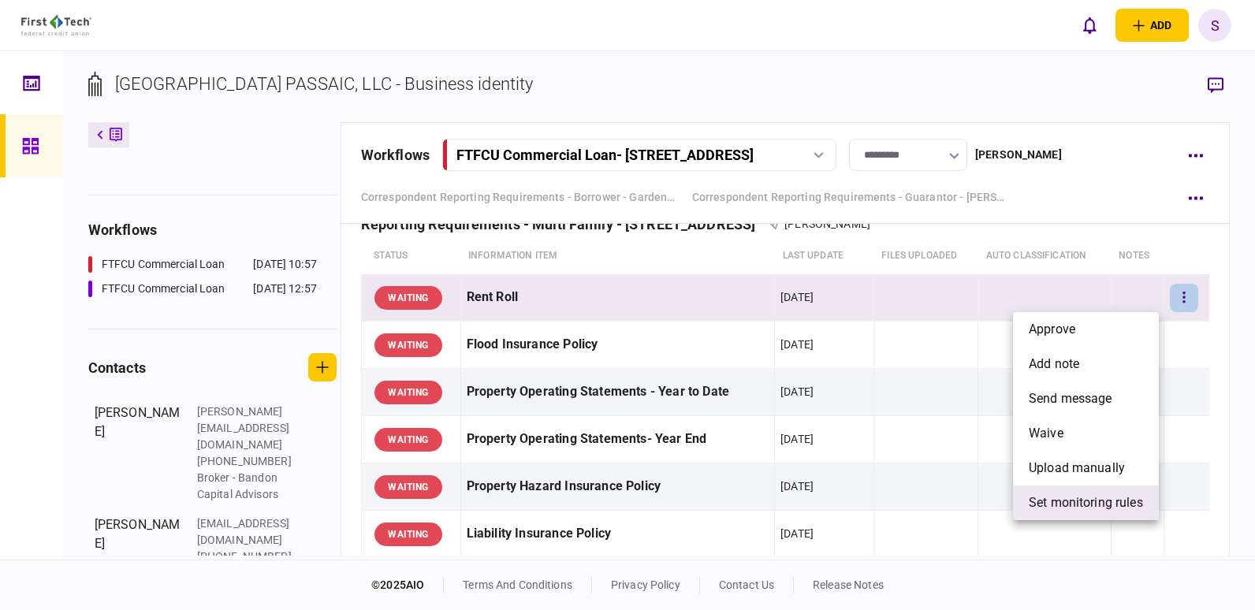
click at [1075, 505] on span "set monitoring rules" at bounding box center [1086, 503] width 114 height 19
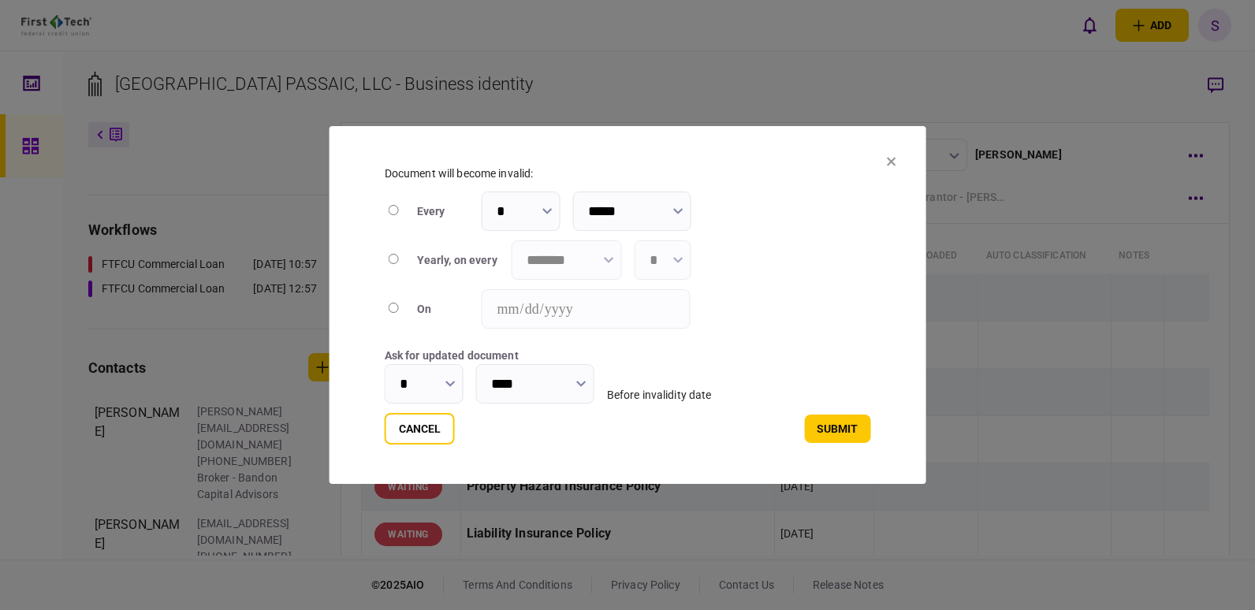
type input "****"
click at [678, 259] on icon "button" at bounding box center [677, 260] width 9 height 6
click at [602, 256] on div at bounding box center [627, 305] width 1255 height 610
click at [612, 258] on icon "button" at bounding box center [609, 260] width 10 height 6
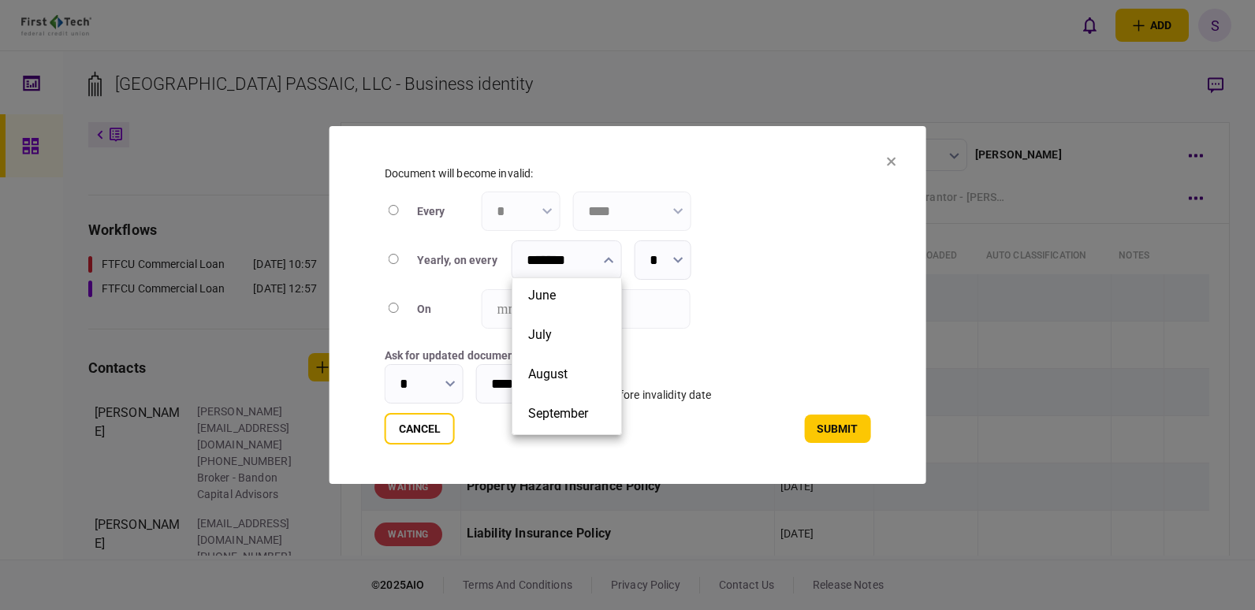
scroll to position [234, 0]
click at [599, 378] on button "September" at bounding box center [566, 379] width 77 height 15
type input "*********"
click at [449, 382] on icon "button" at bounding box center [450, 384] width 9 height 6
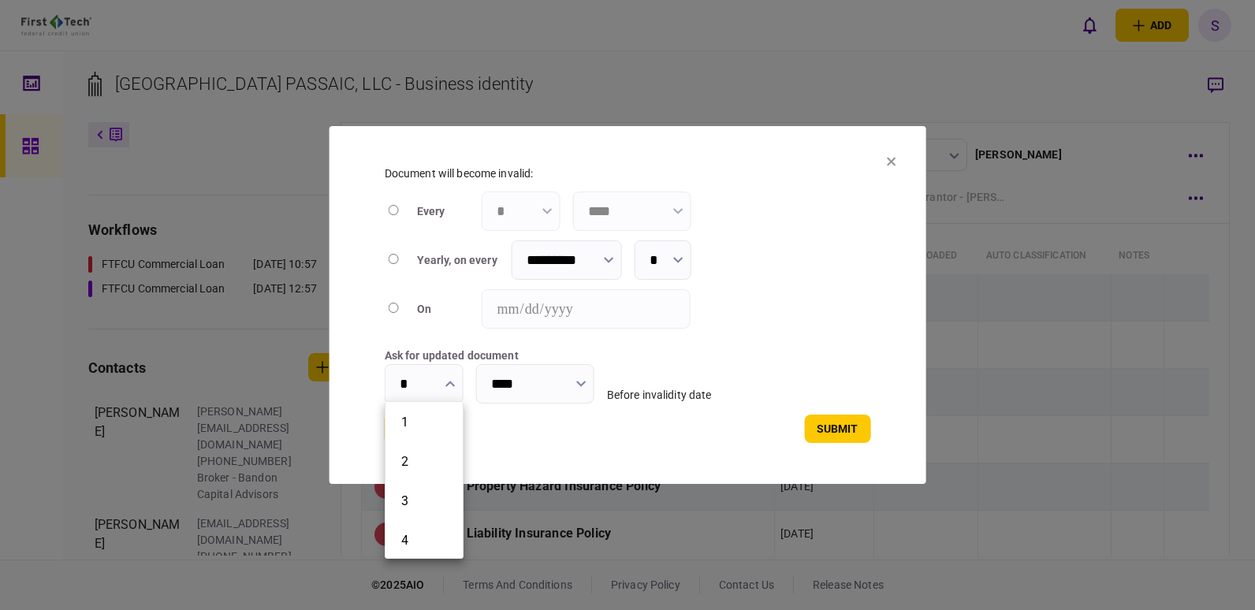
drag, startPoint x: 463, startPoint y: 404, endPoint x: 462, endPoint y: 417, distance: 13.4
click at [462, 417] on ul "1 2 3 4 5 6 7 8 9 10 11 12 13 14 15 16 17 18 19 20 21 22 23 24 25 26 27 28 29 3…" at bounding box center [424, 480] width 79 height 158
click at [410, 499] on li "90" at bounding box center [424, 509] width 77 height 39
type input "**"
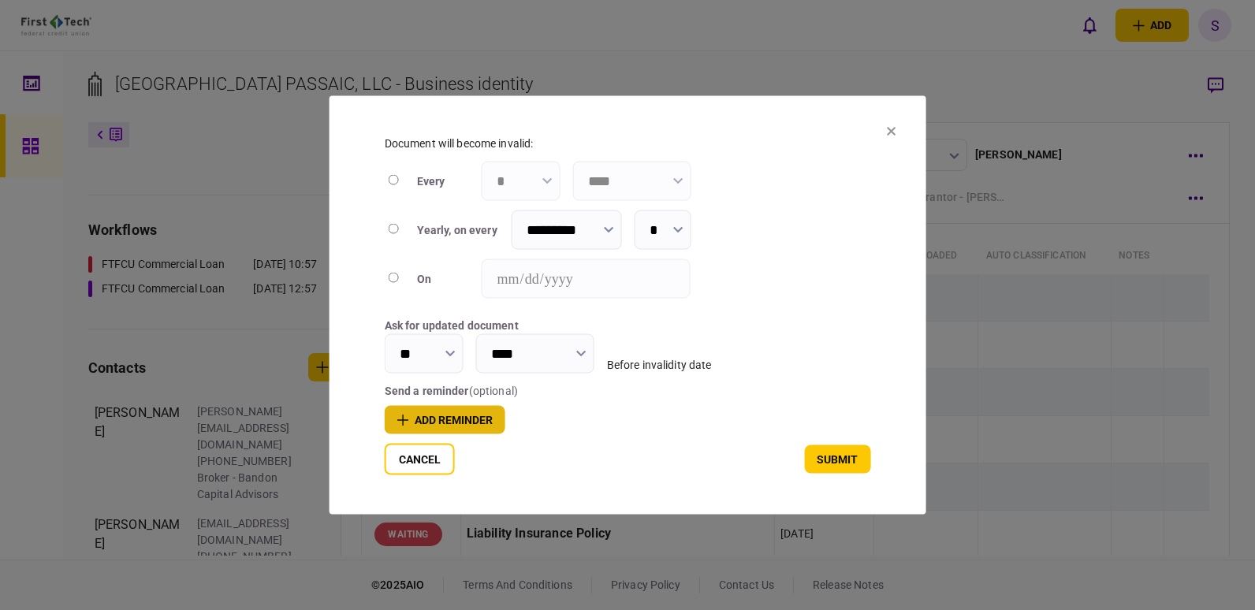
click at [468, 416] on button "add reminder" at bounding box center [445, 420] width 121 height 28
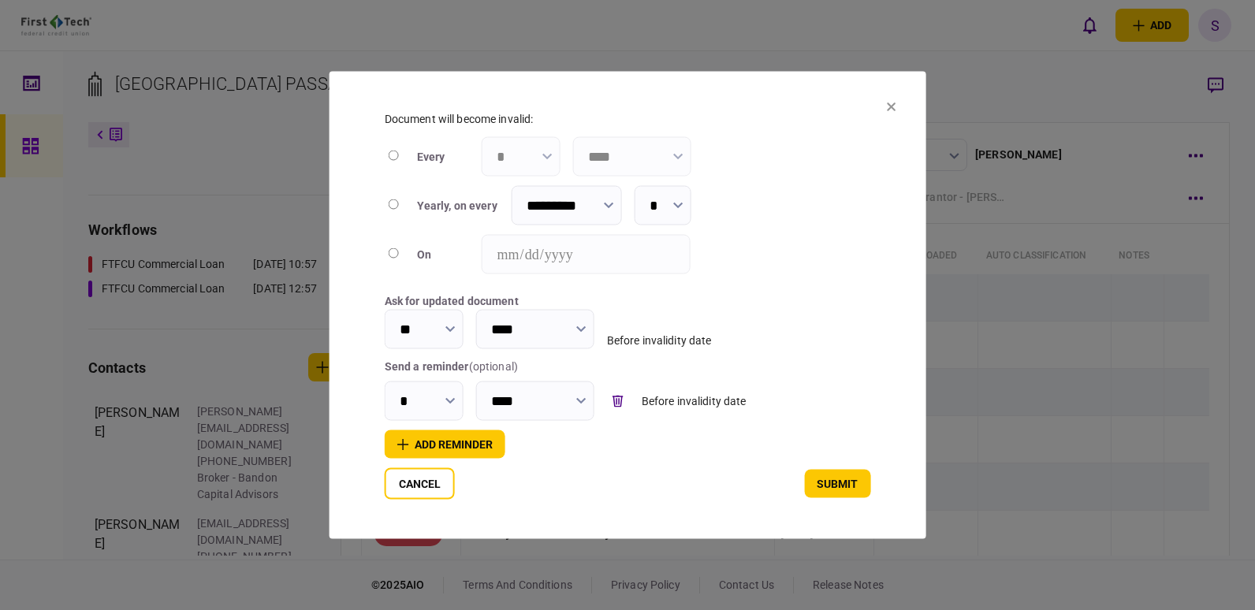
click at [448, 394] on button "button" at bounding box center [451, 400] width 10 height 13
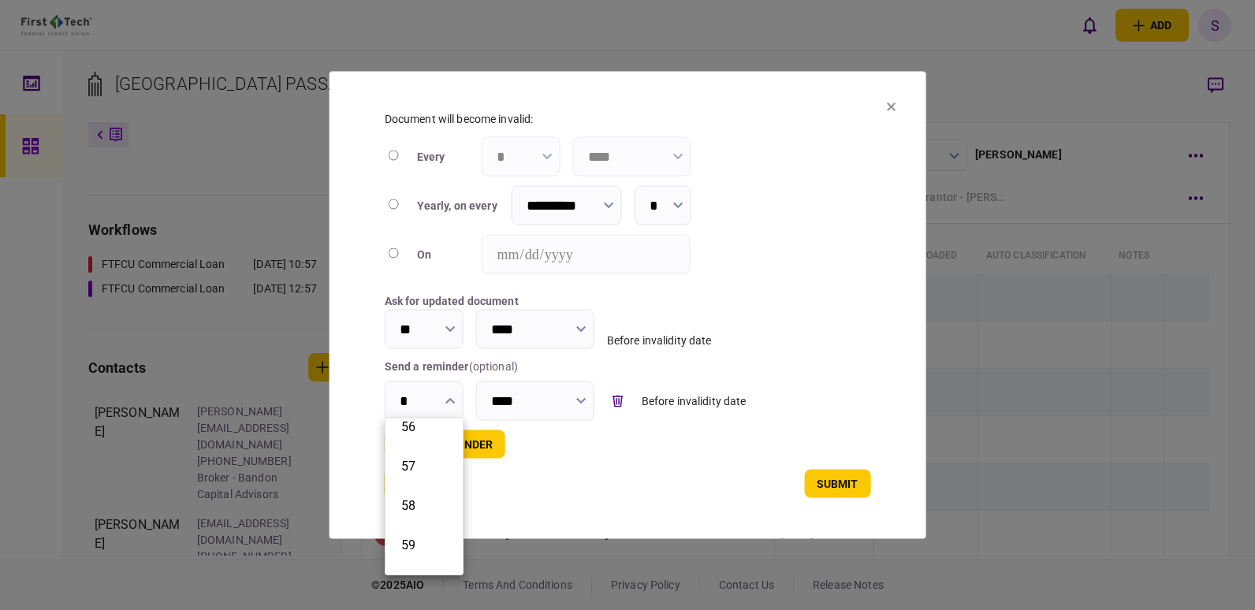
scroll to position [2236, 0]
click at [430, 519] on li "60" at bounding box center [424, 528] width 77 height 39
type input "**"
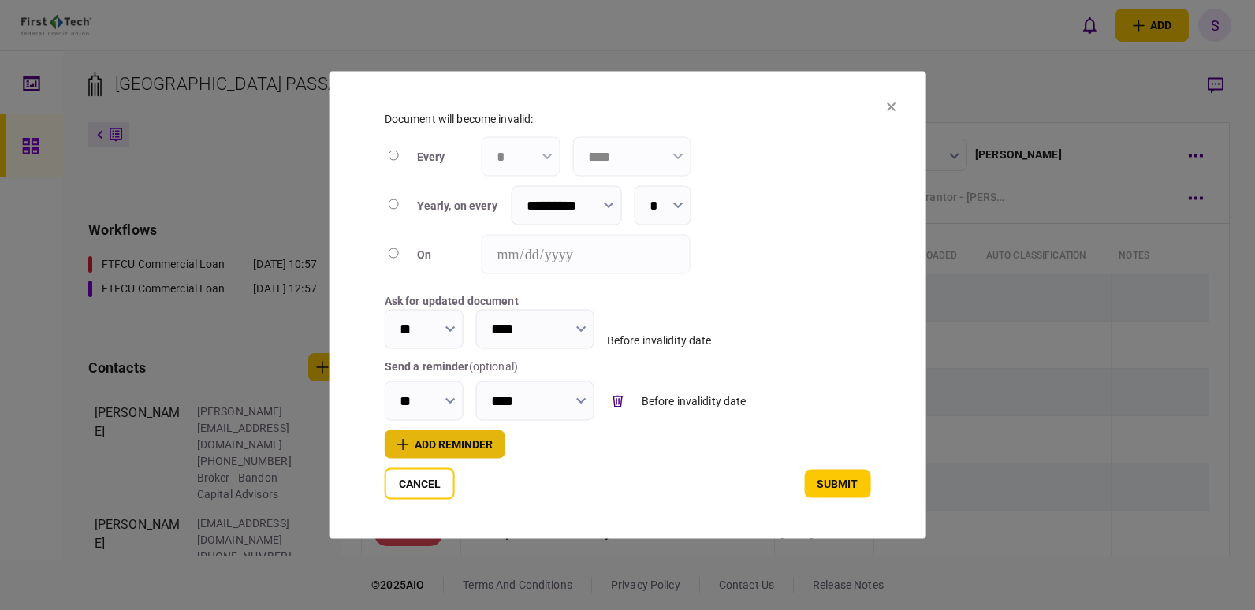
click at [453, 446] on button "add reminder" at bounding box center [445, 445] width 121 height 28
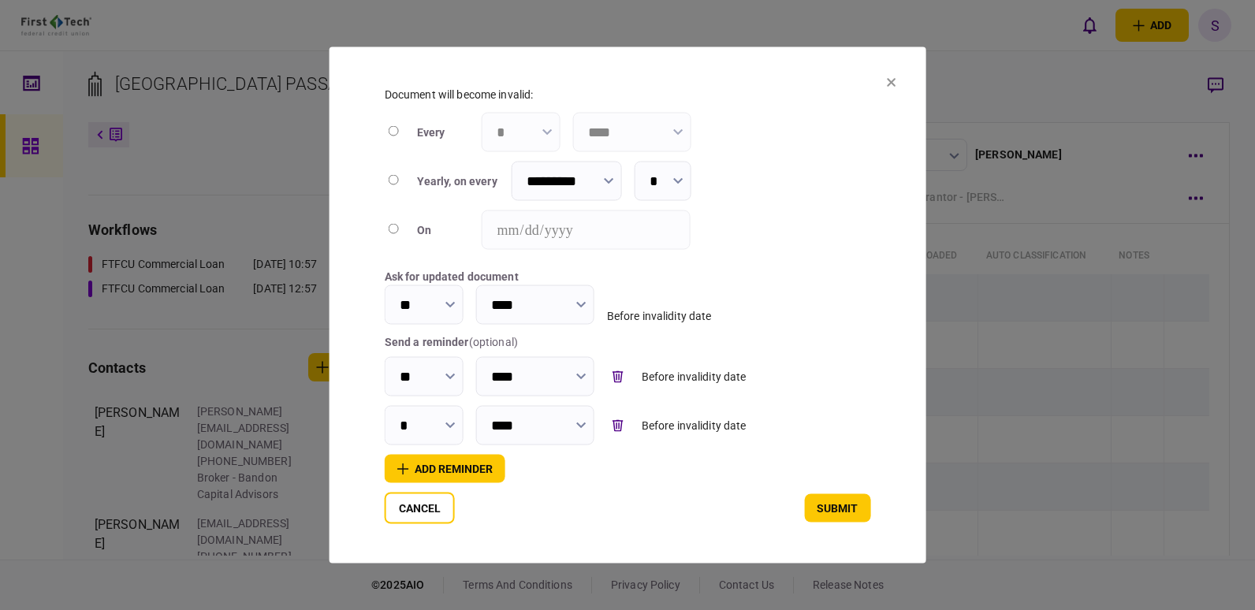
click at [449, 423] on icon "button" at bounding box center [451, 426] width 10 height 6
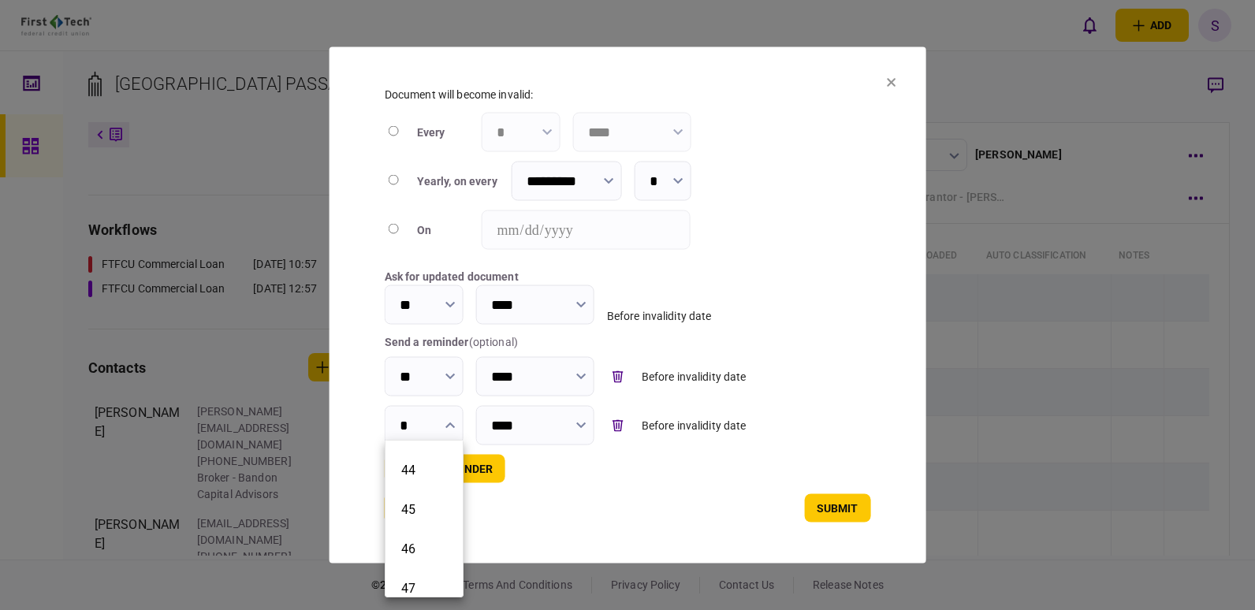
scroll to position [1722, 0]
click at [431, 471] on button "45" at bounding box center [424, 473] width 46 height 15
type input "**"
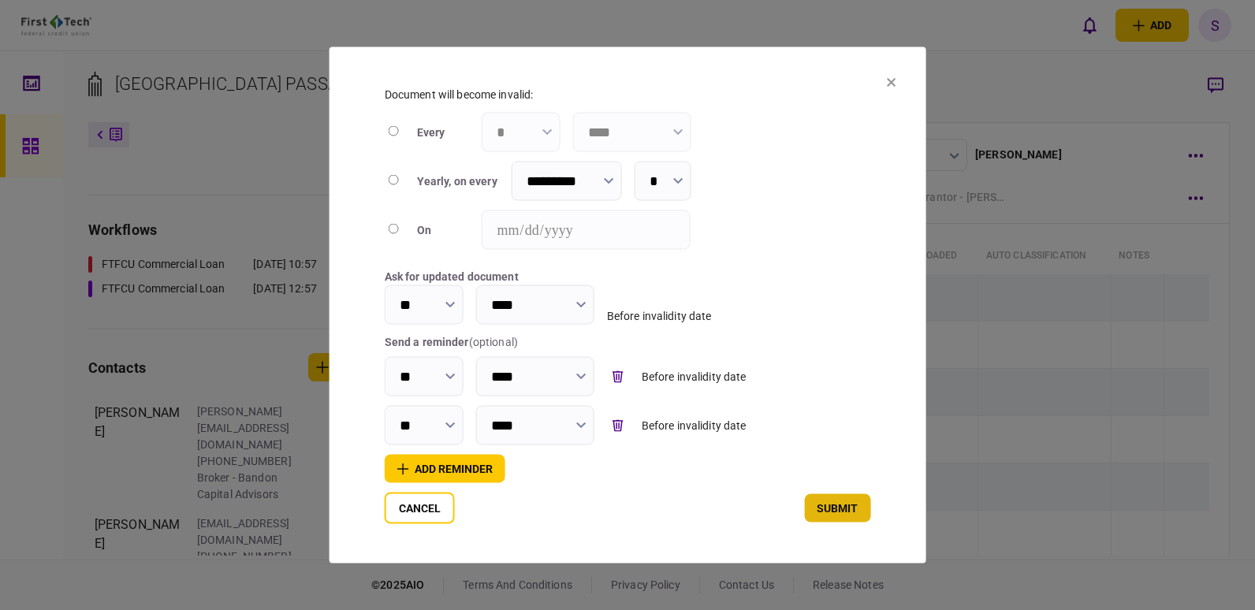
click at [821, 506] on button "submit" at bounding box center [837, 508] width 66 height 28
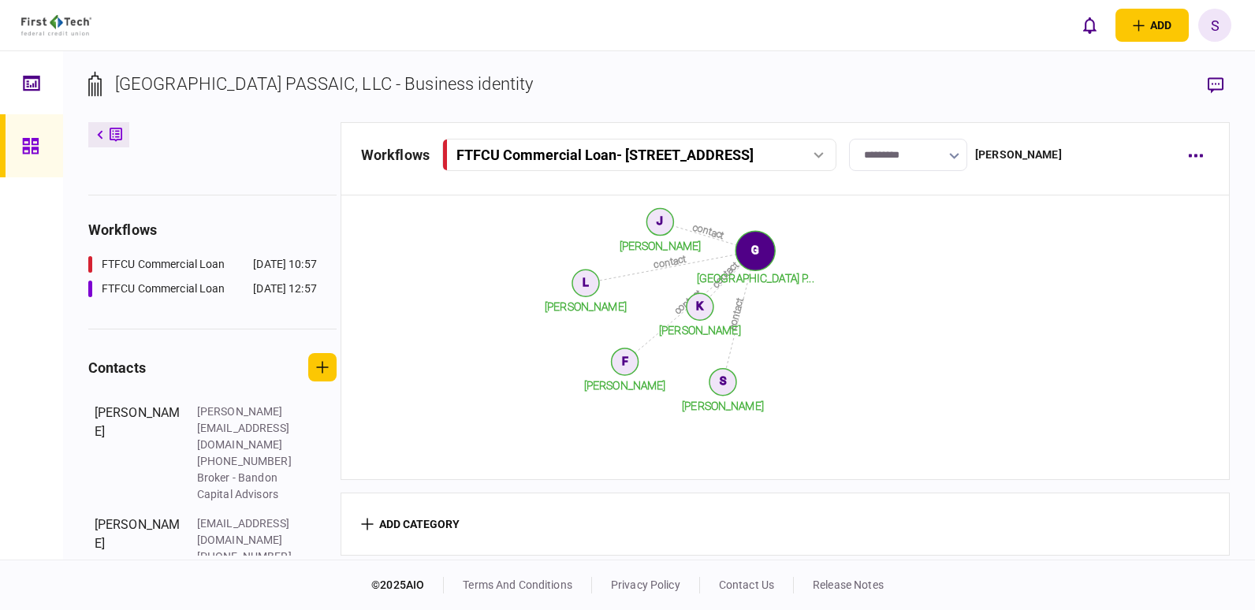
scroll to position [623, 0]
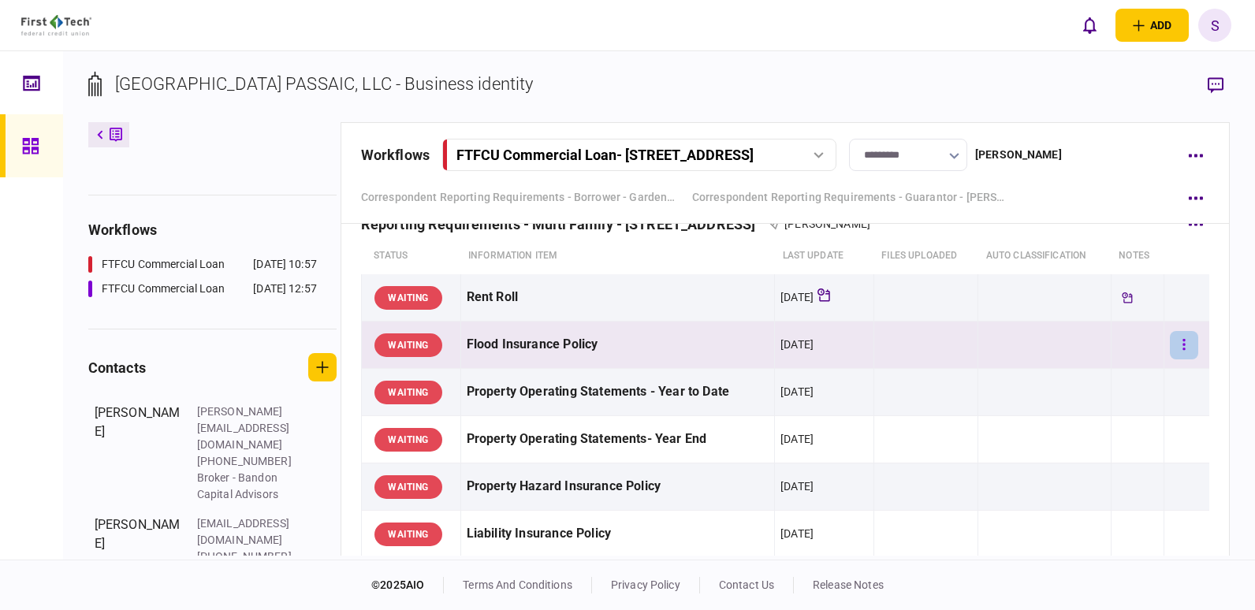
click at [1183, 340] on icon "button" at bounding box center [1184, 344] width 2 height 11
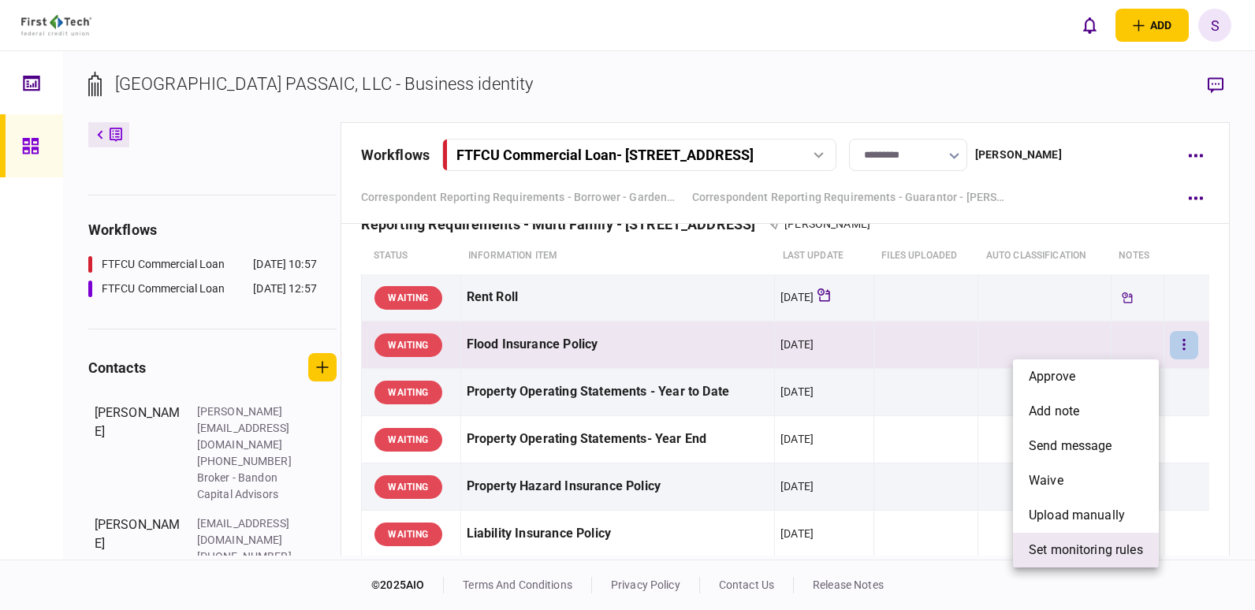
click at [1064, 547] on span "set monitoring rules" at bounding box center [1086, 550] width 114 height 19
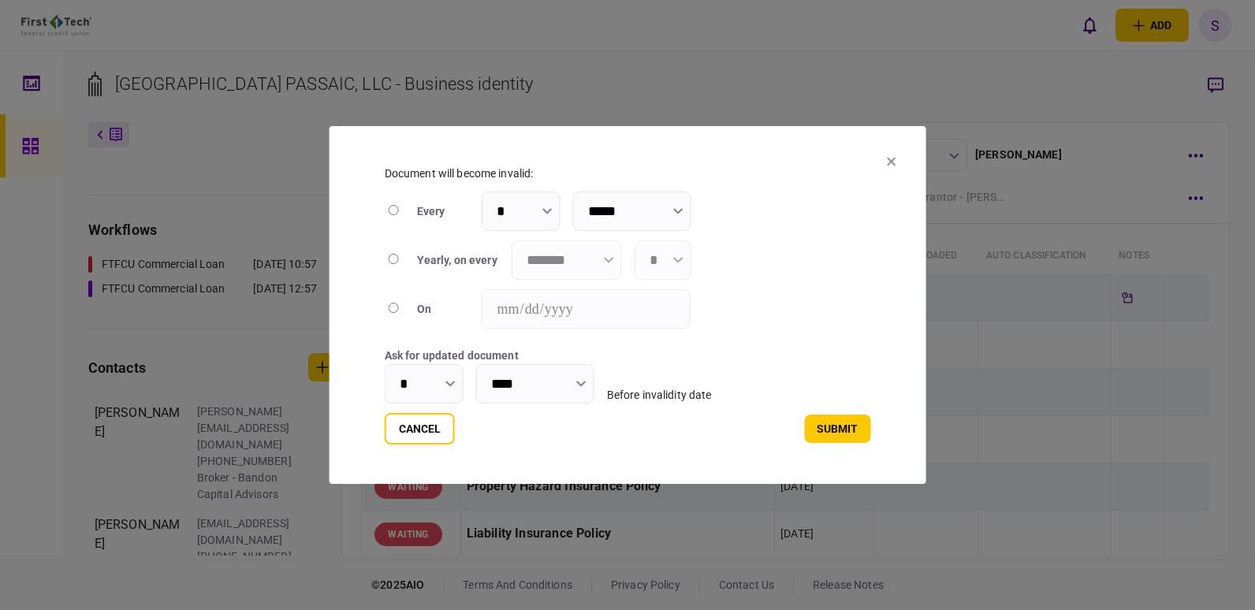
type input "****"
click at [617, 256] on input "*******" at bounding box center [567, 260] width 110 height 39
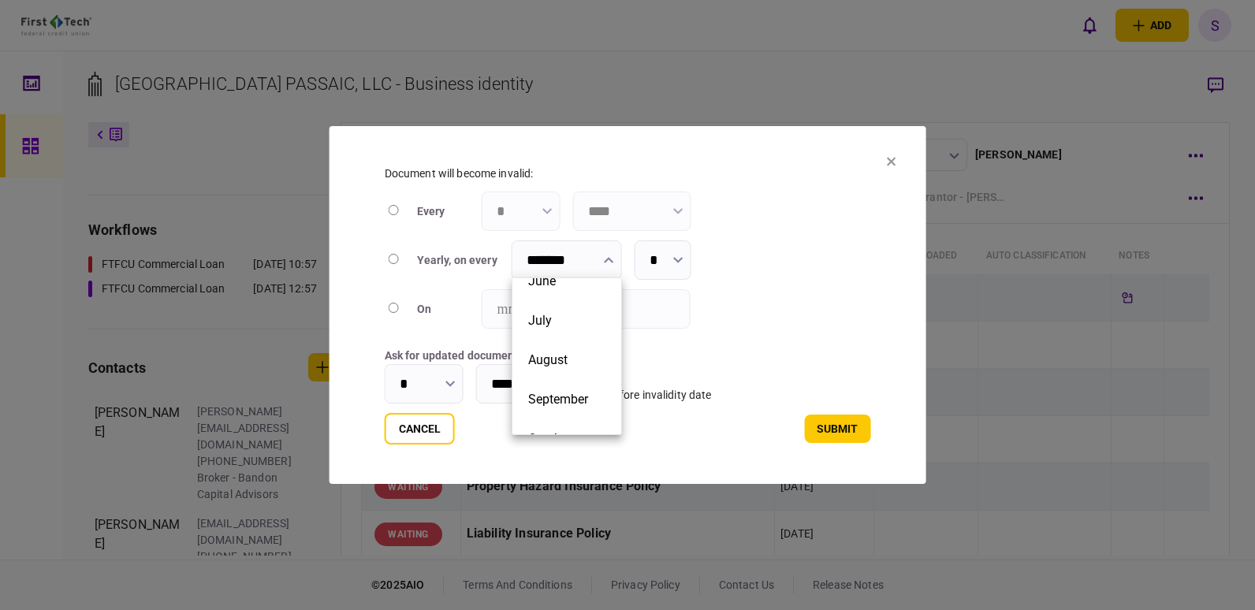
scroll to position [231, 0]
click at [586, 376] on button "September" at bounding box center [566, 382] width 77 height 15
type input "*********"
click at [681, 257] on icon "button" at bounding box center [677, 260] width 9 height 6
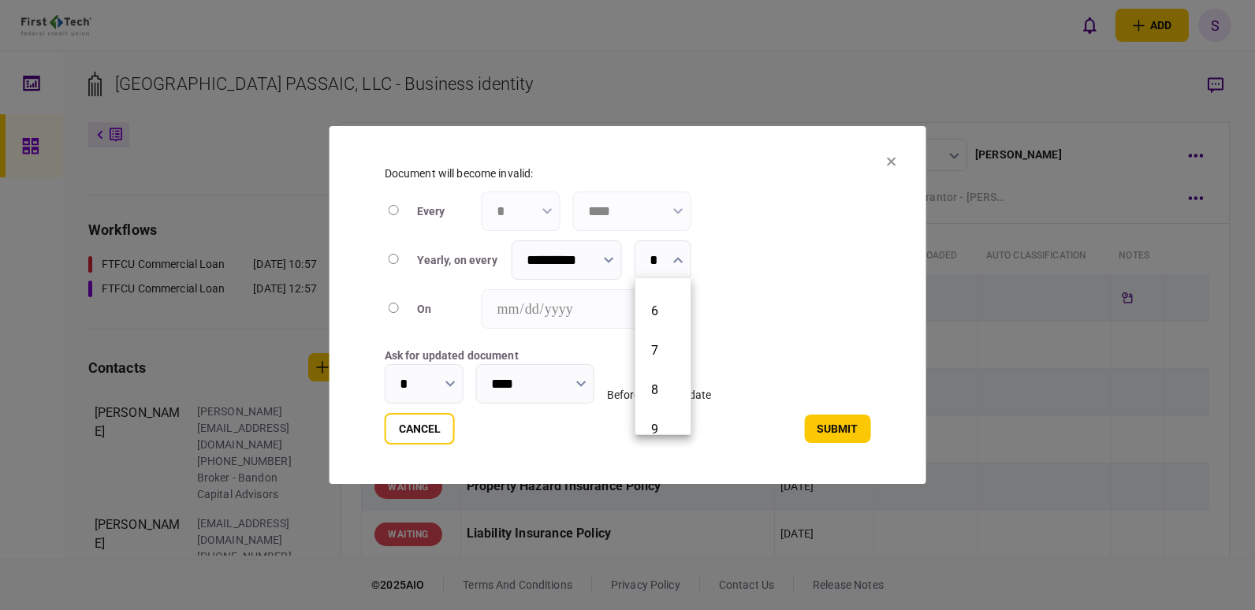
scroll to position [192, 0]
click at [655, 419] on button "9" at bounding box center [663, 422] width 24 height 15
type input "*"
click at [452, 381] on icon "button" at bounding box center [451, 384] width 10 height 6
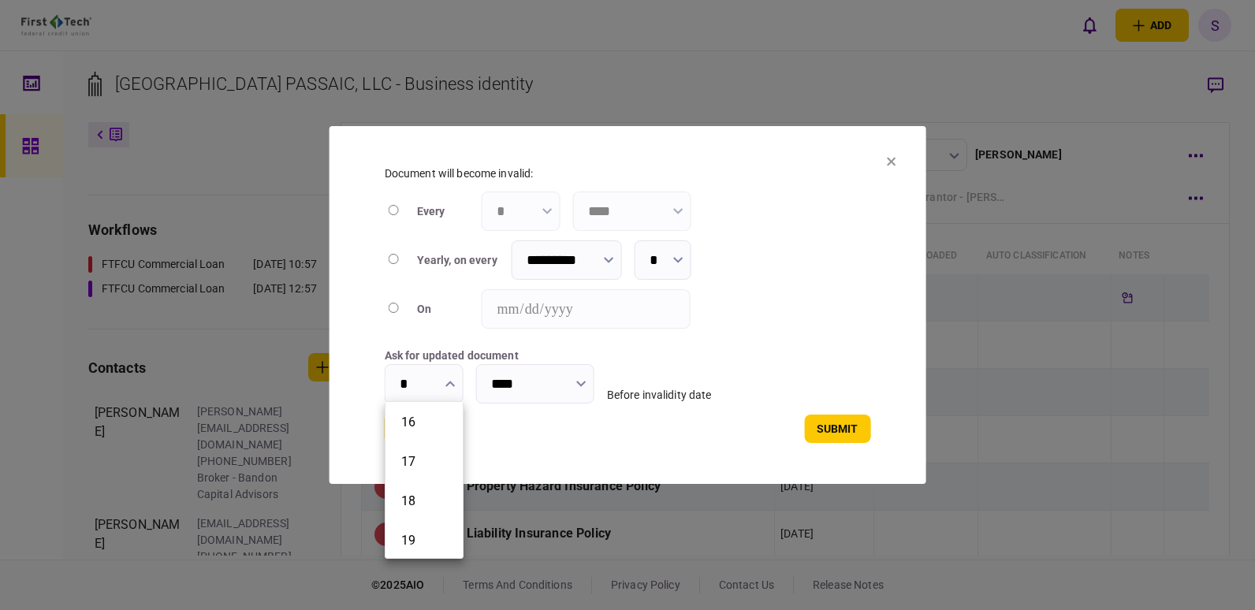
scroll to position [549, 0]
click at [441, 427] on button "15" at bounding box center [424, 425] width 46 height 15
type input "**"
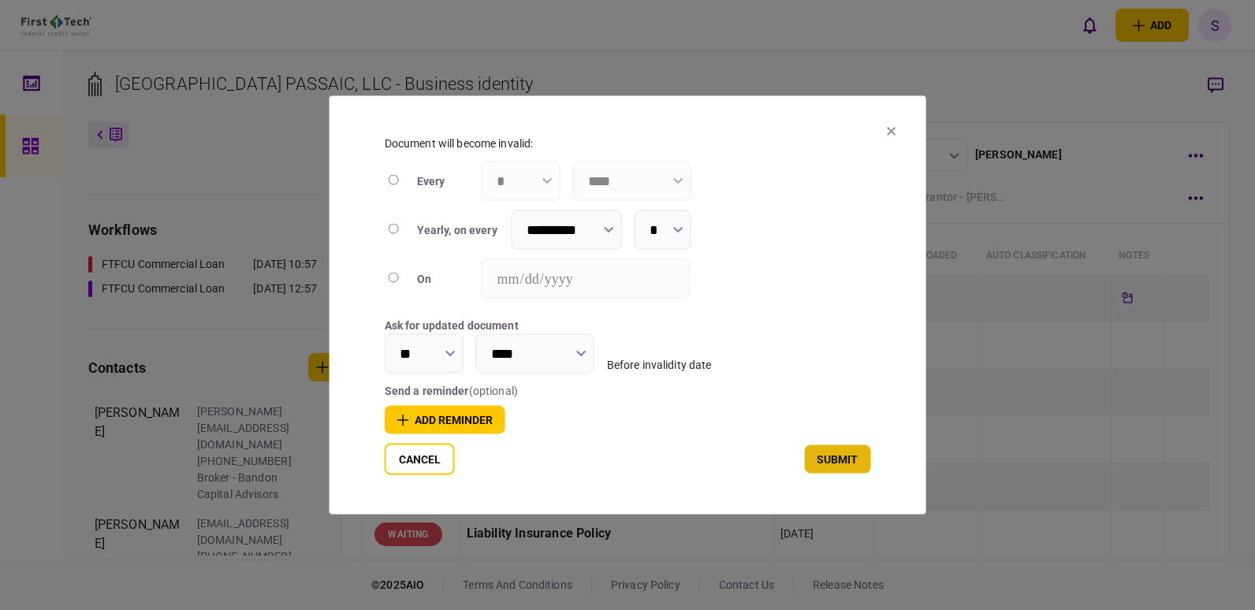
click at [830, 462] on button "submit" at bounding box center [837, 460] width 66 height 28
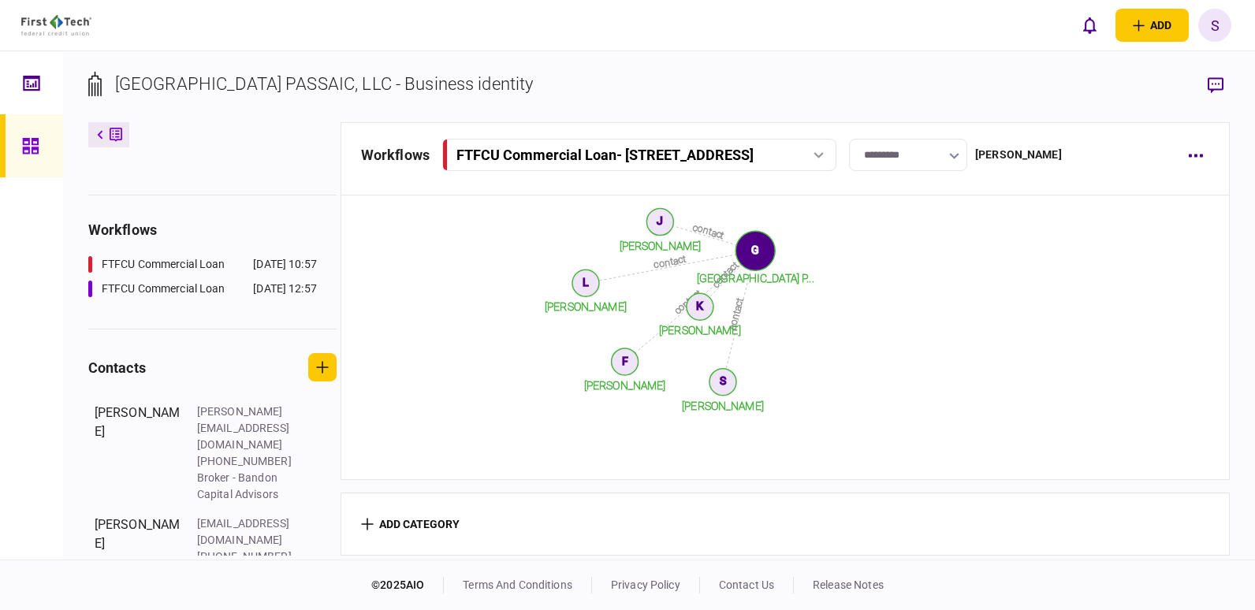
scroll to position [623, 0]
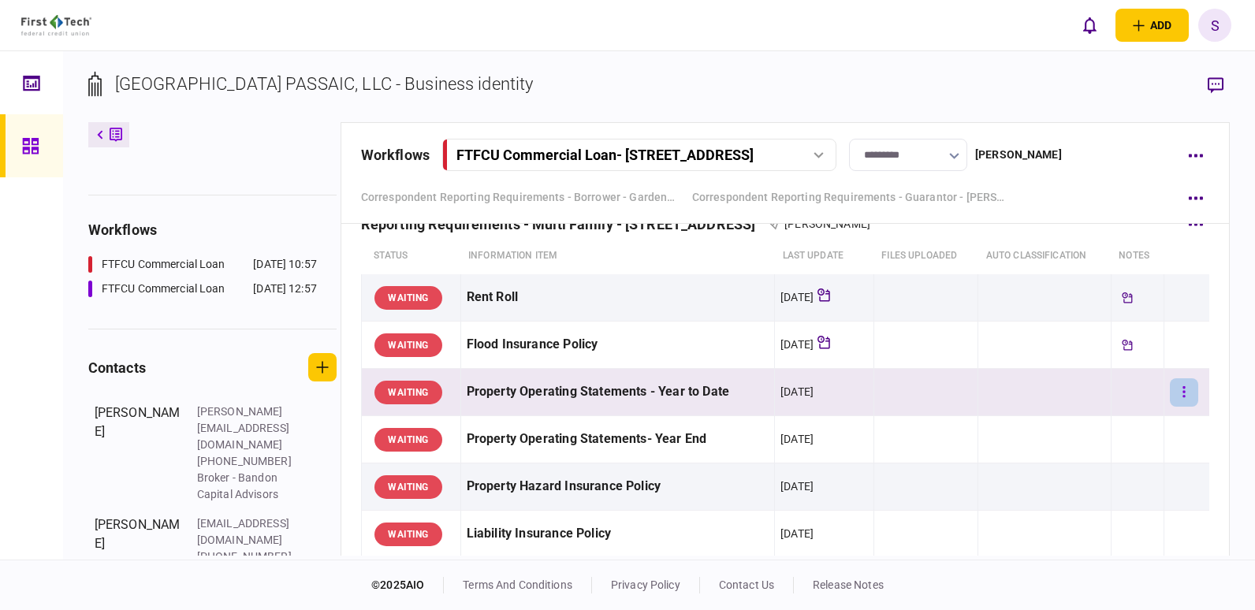
click at [1177, 392] on button "button" at bounding box center [1184, 393] width 28 height 28
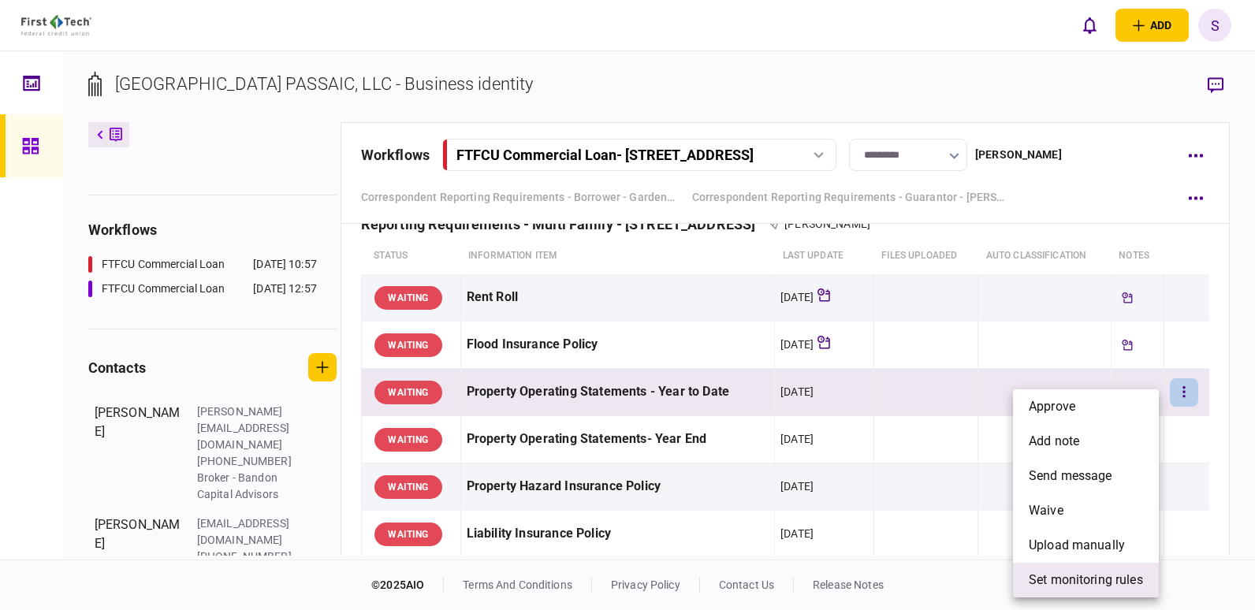
click at [1061, 587] on span "set monitoring rules" at bounding box center [1086, 580] width 114 height 19
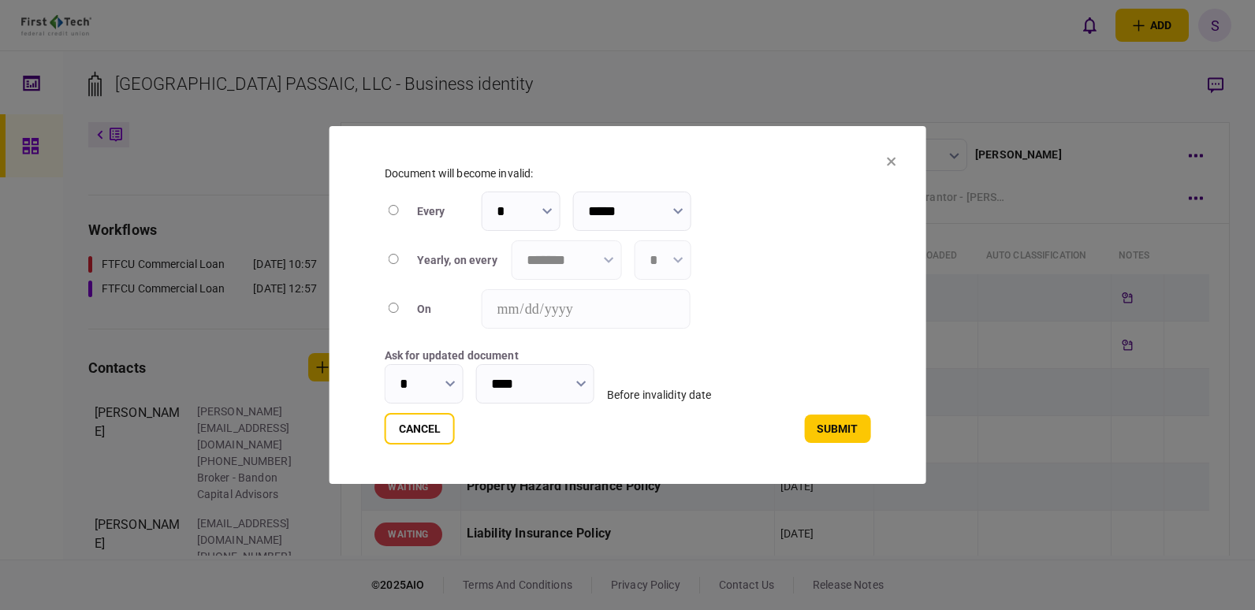
type input "****"
click at [604, 260] on icon "button" at bounding box center [609, 260] width 10 height 6
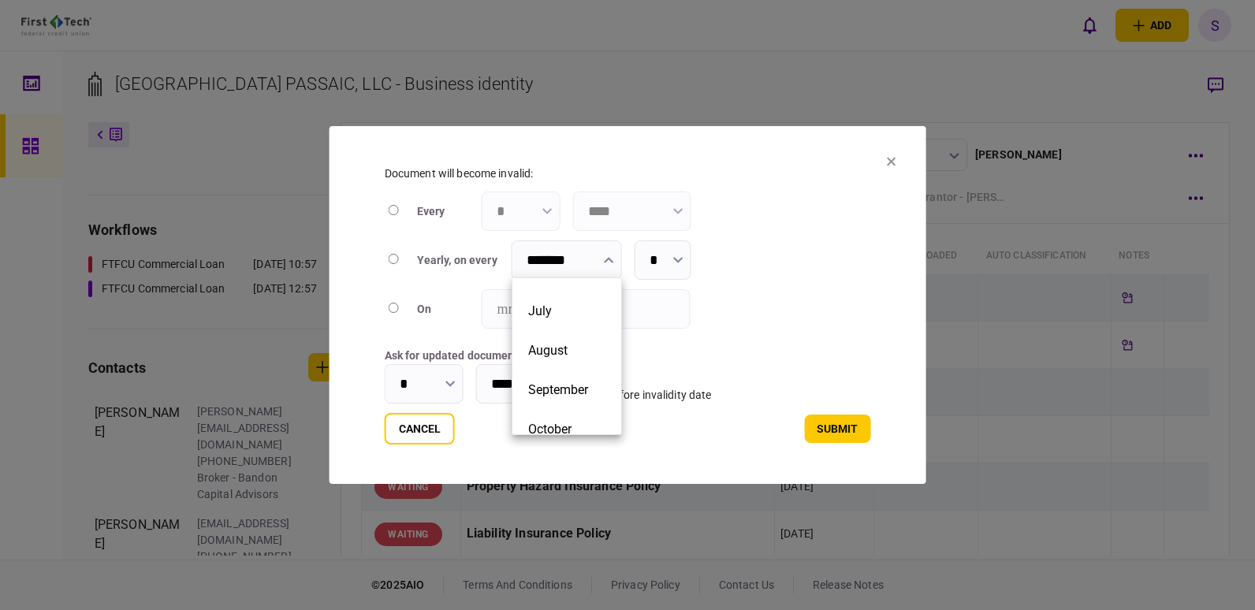
scroll to position [243, 0]
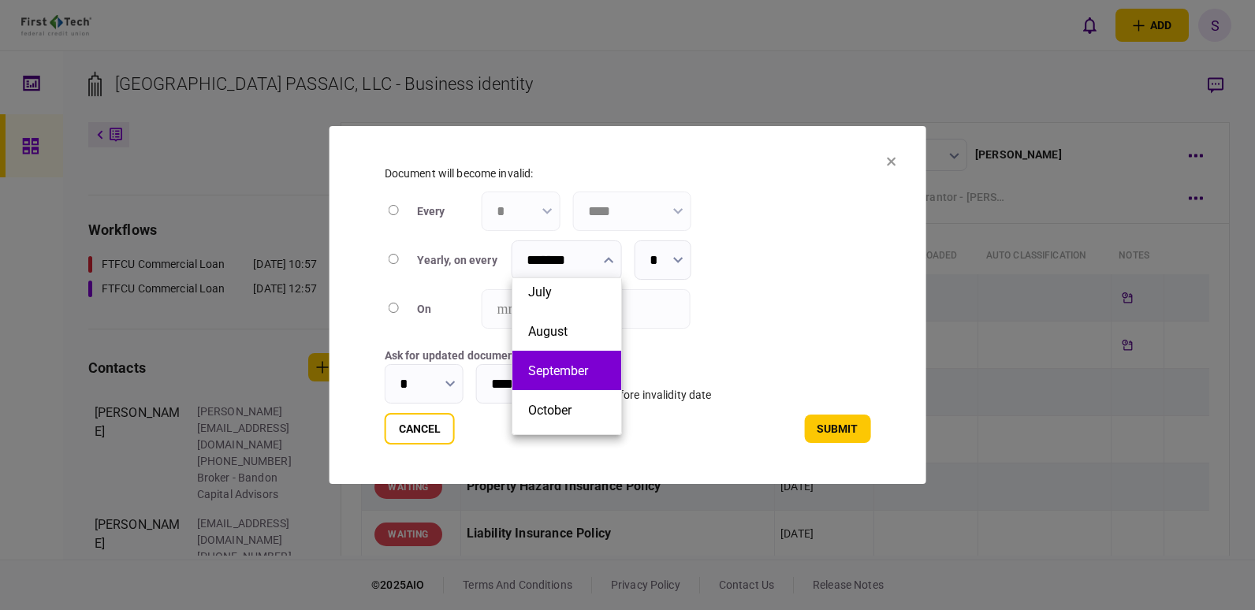
click at [599, 379] on li "September" at bounding box center [567, 370] width 109 height 39
type input "*********"
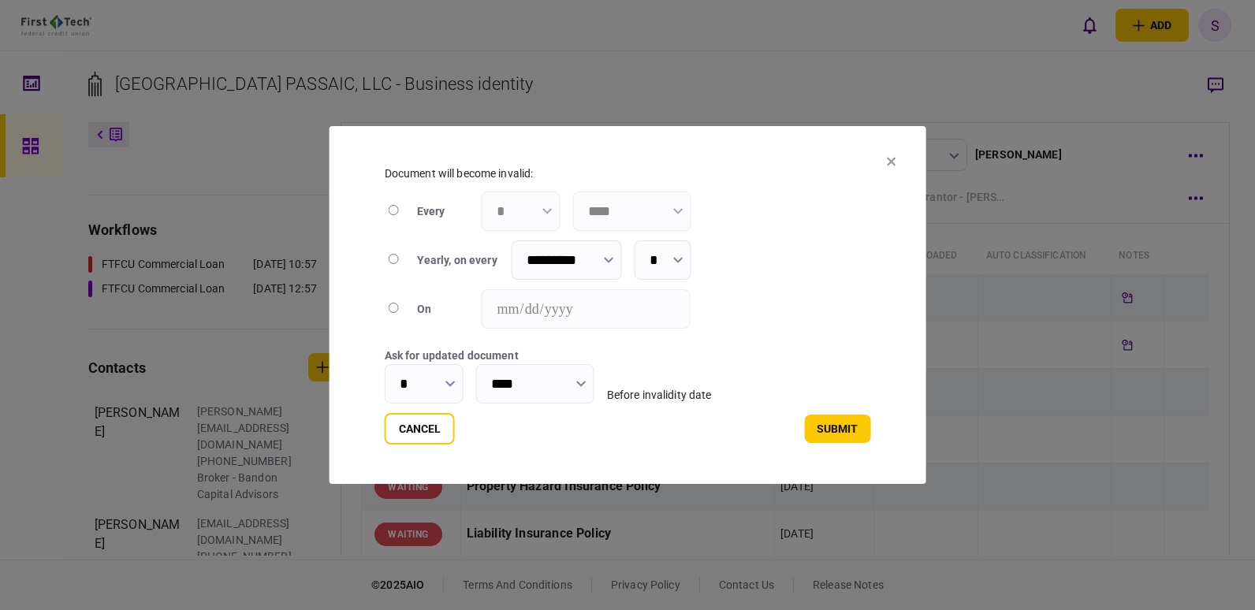
click at [455, 381] on icon "button" at bounding box center [451, 384] width 10 height 6
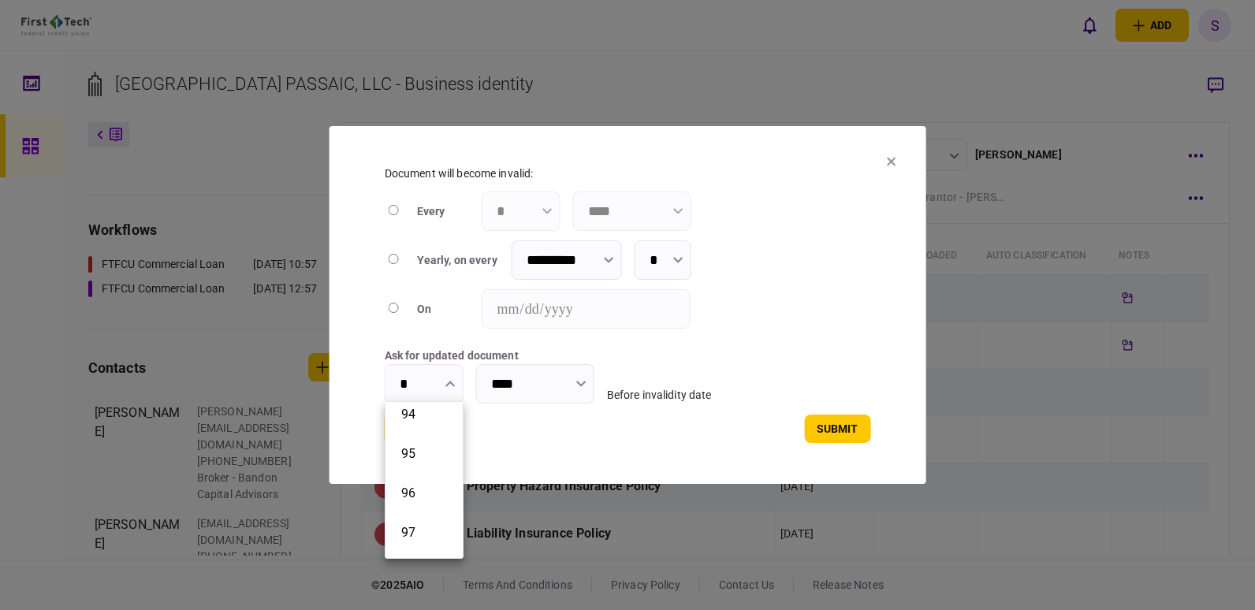
scroll to position [3505, 0]
click at [436, 425] on button "90" at bounding box center [424, 426] width 46 height 15
type input "**"
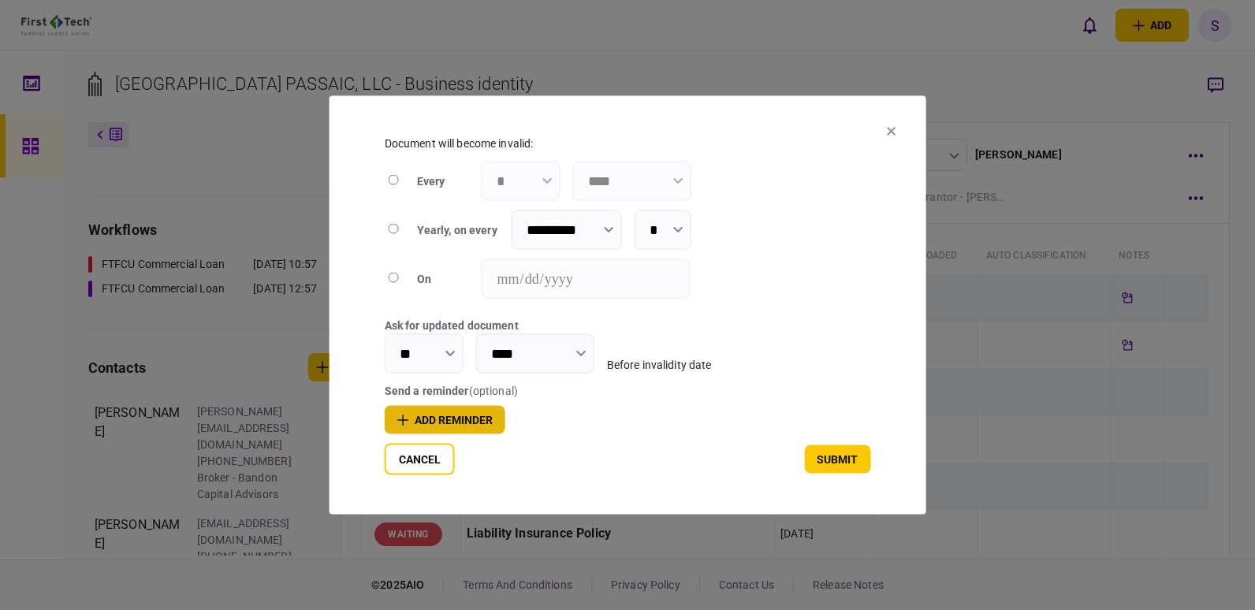
click at [440, 410] on button "add reminder" at bounding box center [445, 420] width 121 height 28
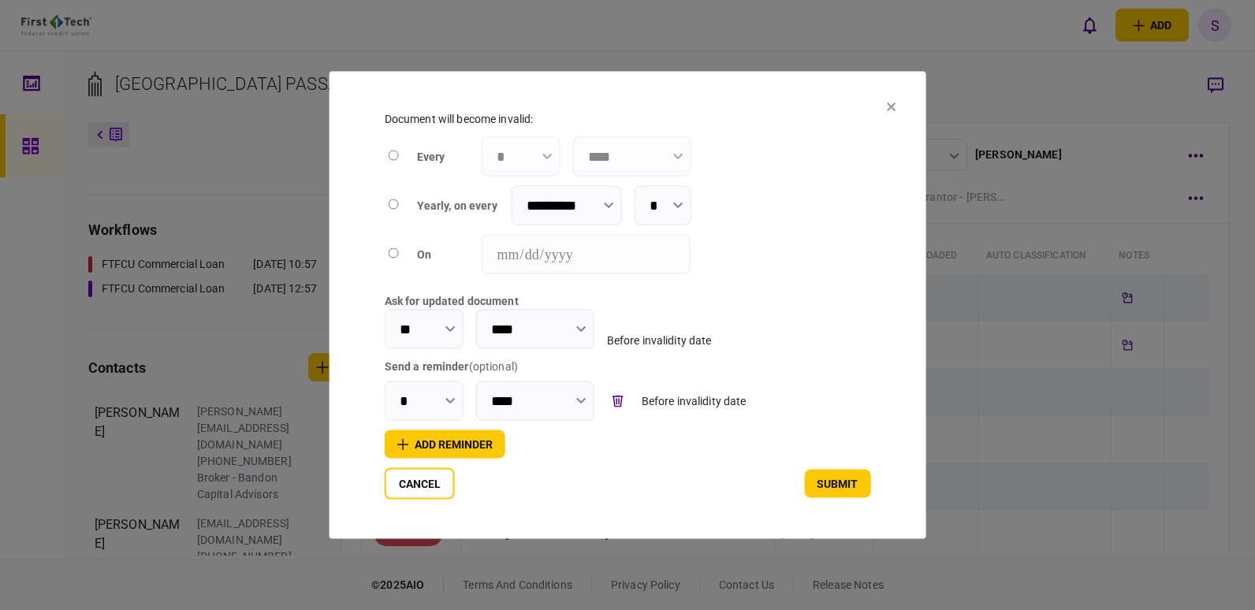
click at [448, 398] on icon "button" at bounding box center [450, 401] width 9 height 6
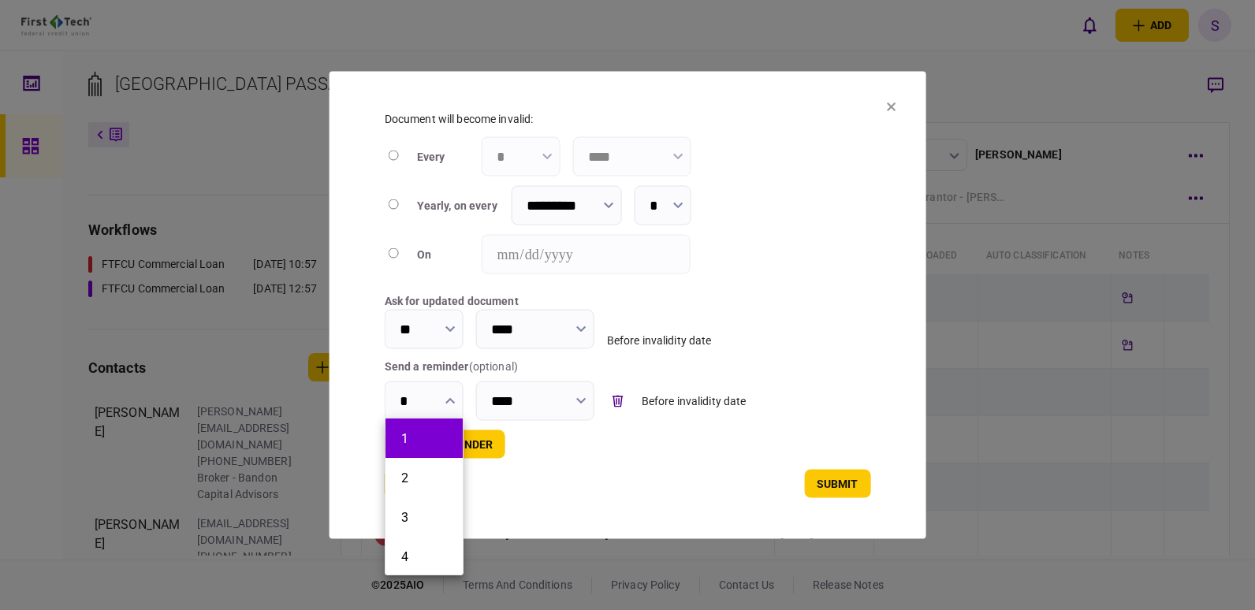
click at [458, 427] on li "1" at bounding box center [424, 438] width 77 height 39
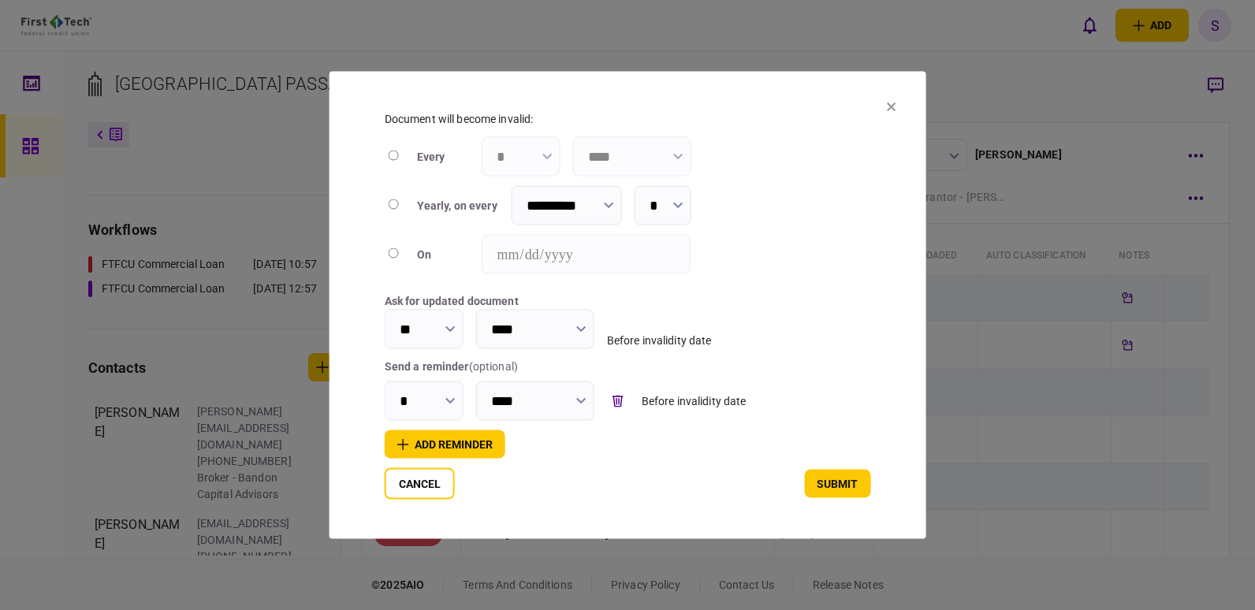
click at [447, 389] on input "*" at bounding box center [424, 401] width 79 height 39
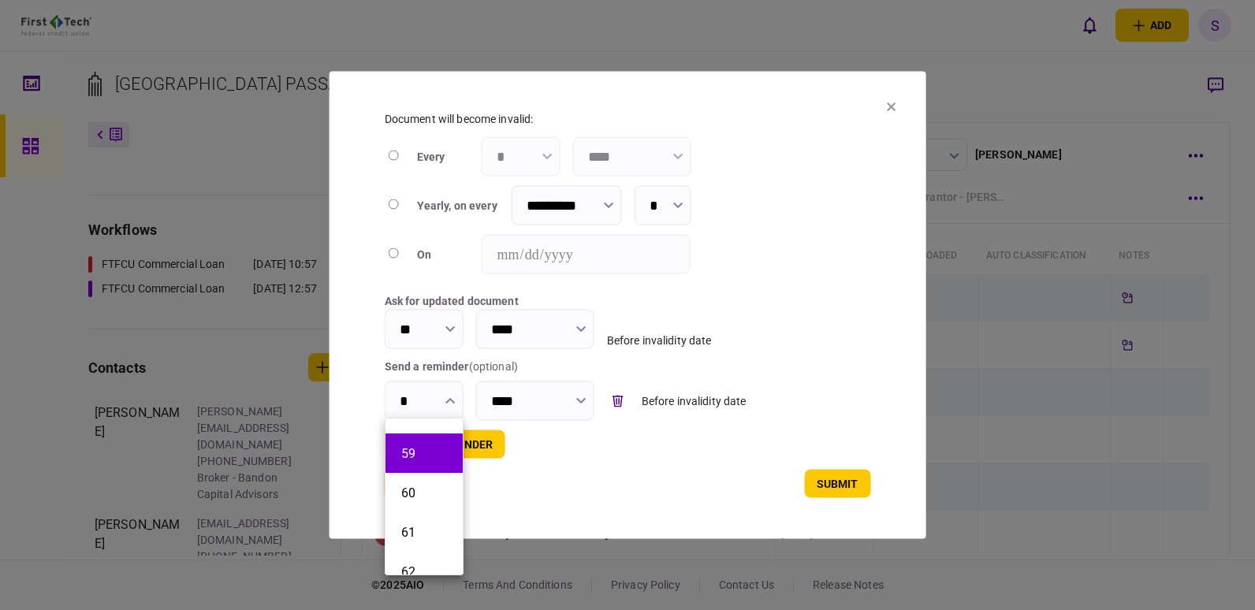
scroll to position [2236, 0]
click at [423, 515] on li "60" at bounding box center [424, 528] width 77 height 39
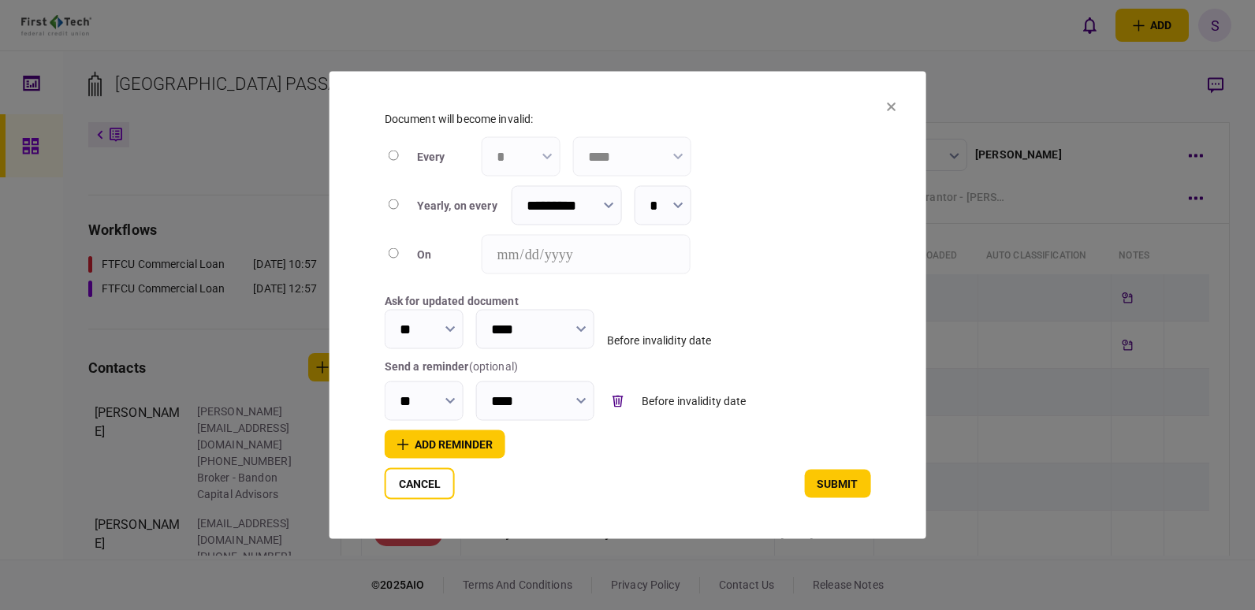
type input "**"
click at [431, 446] on button "add reminder" at bounding box center [445, 445] width 121 height 28
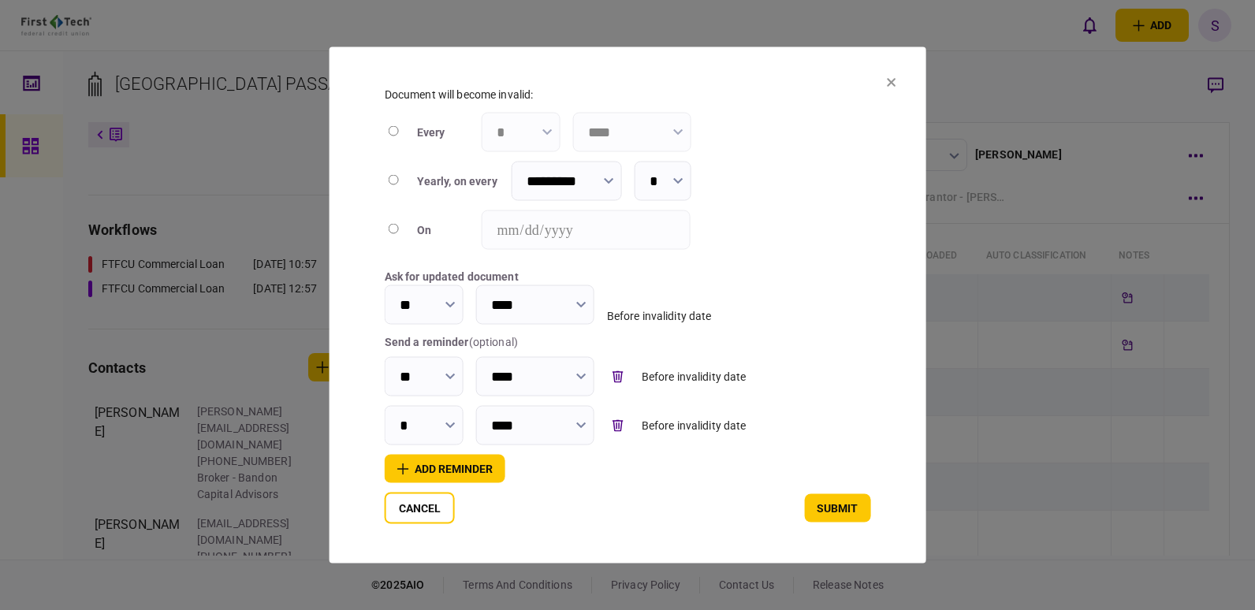
click at [452, 419] on button "button" at bounding box center [451, 425] width 10 height 13
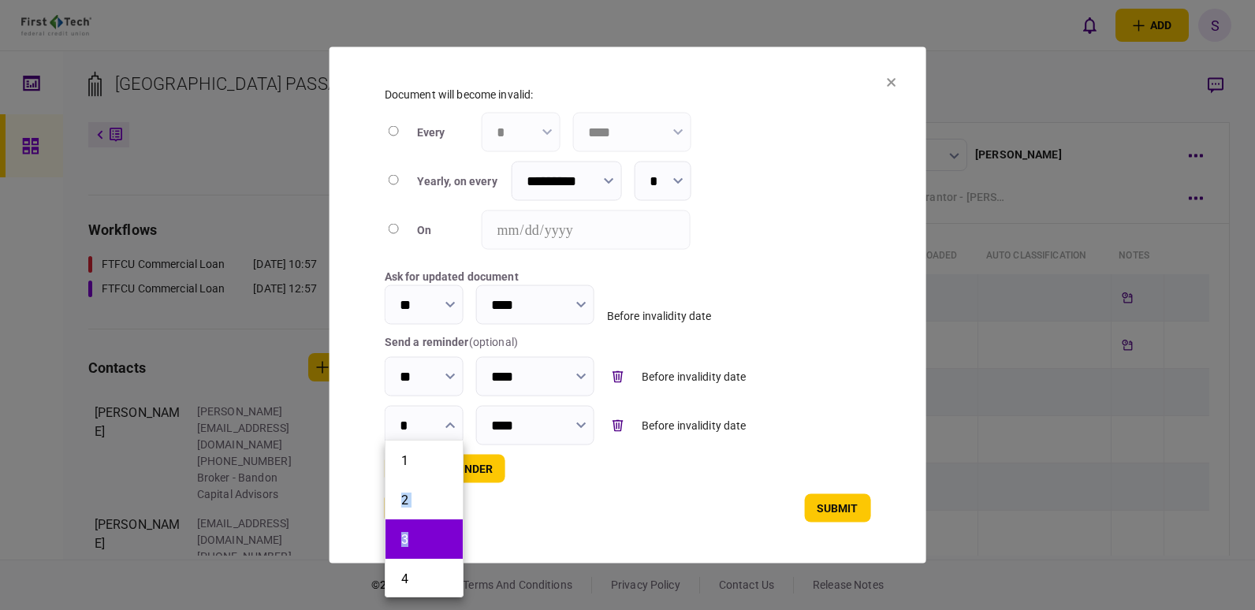
drag, startPoint x: 460, startPoint y: 448, endPoint x: 456, endPoint y: 528, distance: 79.7
click at [456, 528] on ul "1 2 3 4 5 6 7 8 9 10 11 12 13 14 15 16 17 18 19 20 21 22 23 24 25 26 27 28 29 3…" at bounding box center [424, 519] width 79 height 158
click at [430, 498] on button "45" at bounding box center [424, 491] width 46 height 15
type input "**"
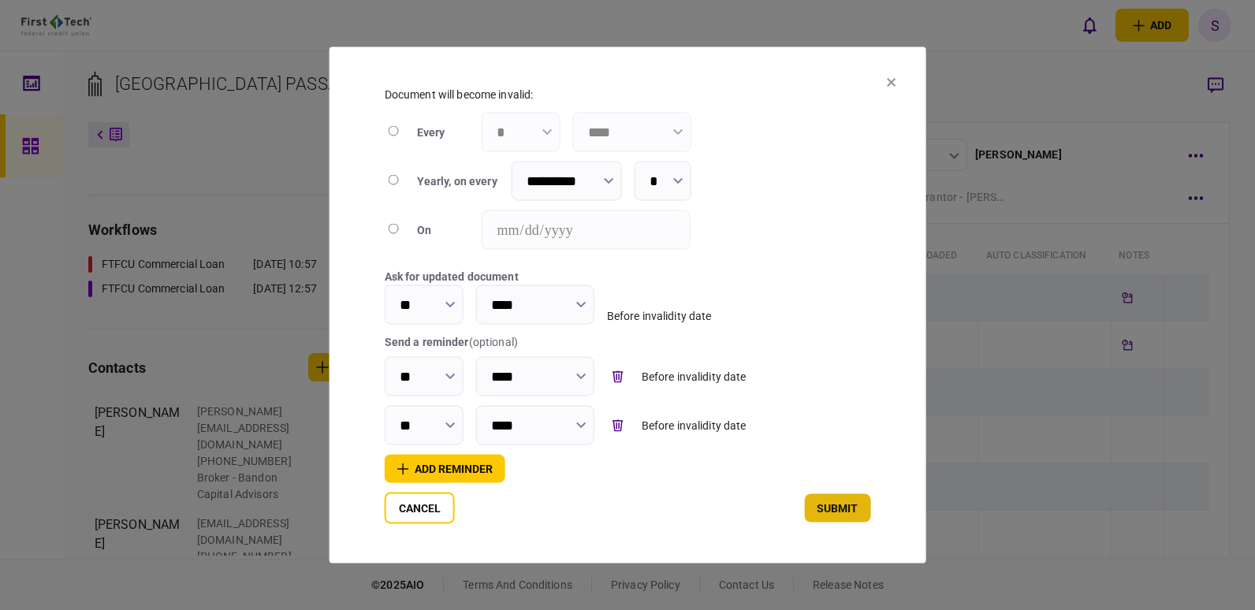
click at [837, 519] on button "submit" at bounding box center [837, 508] width 66 height 28
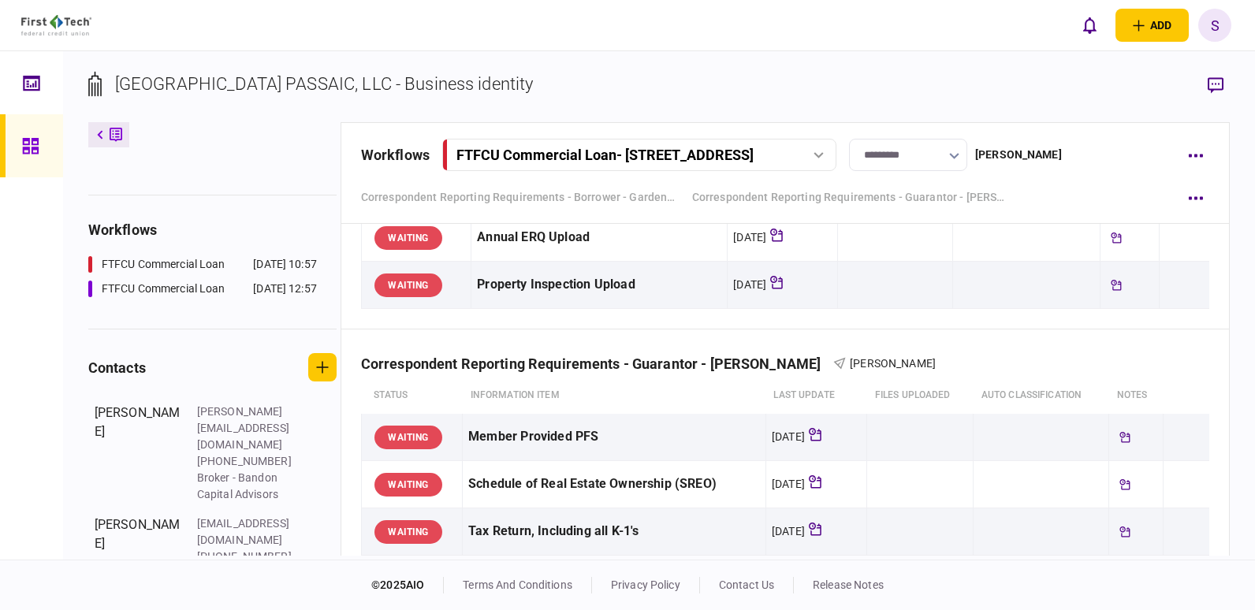
scroll to position [623, 0]
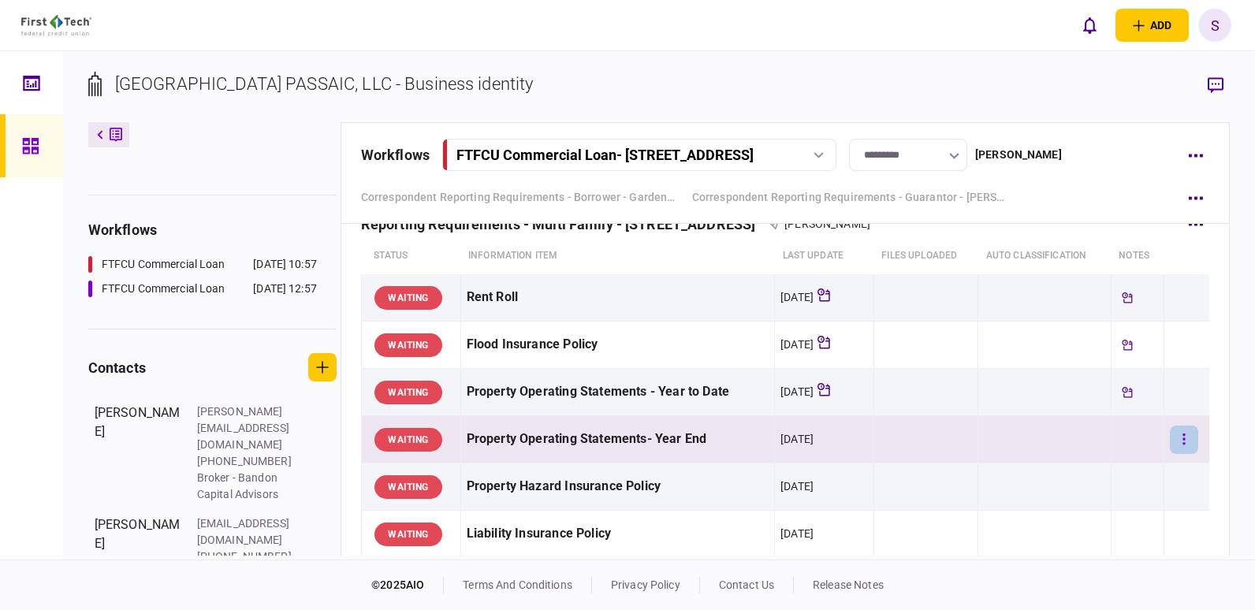
click at [1183, 438] on icon "button" at bounding box center [1184, 439] width 3 height 15
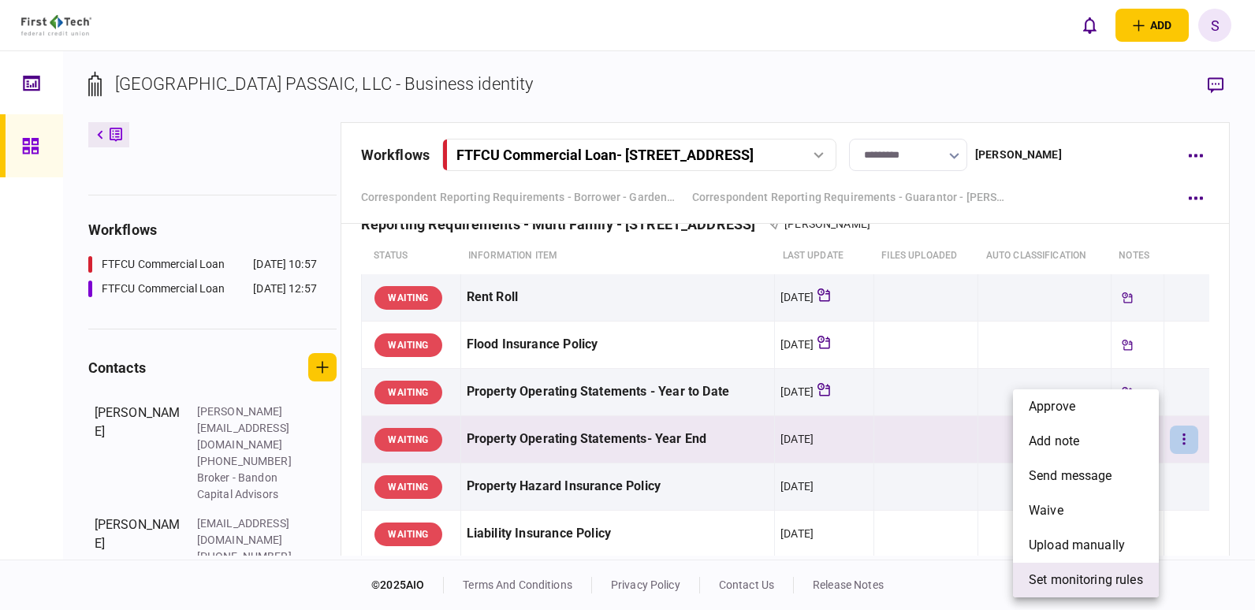
click at [1072, 576] on span "set monitoring rules" at bounding box center [1086, 580] width 114 height 19
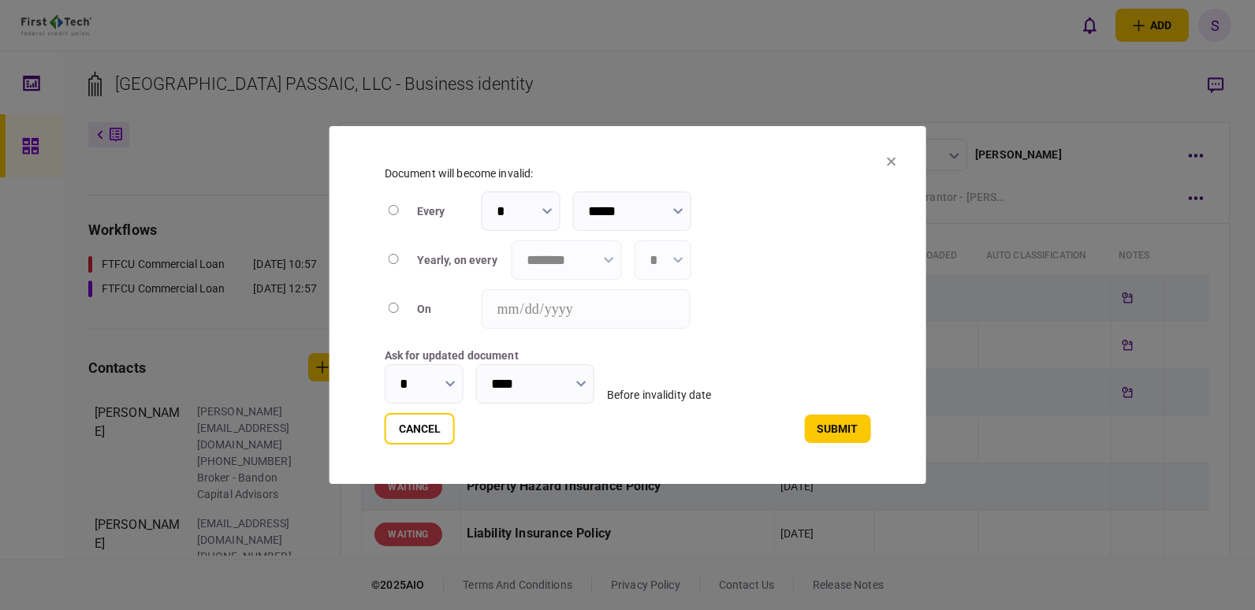
type input "****"
click at [610, 261] on button "button" at bounding box center [609, 259] width 10 height 13
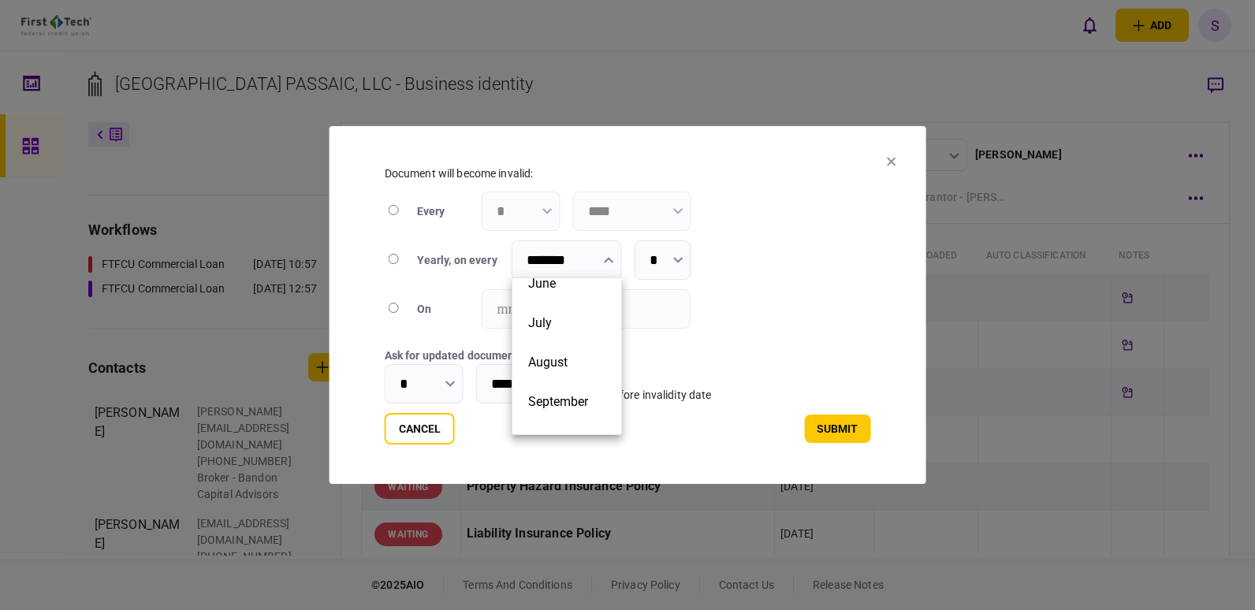
scroll to position [226, 0]
click at [596, 388] on button "September" at bounding box center [566, 387] width 77 height 15
type input "*********"
click at [680, 259] on icon "button" at bounding box center [678, 260] width 10 height 6
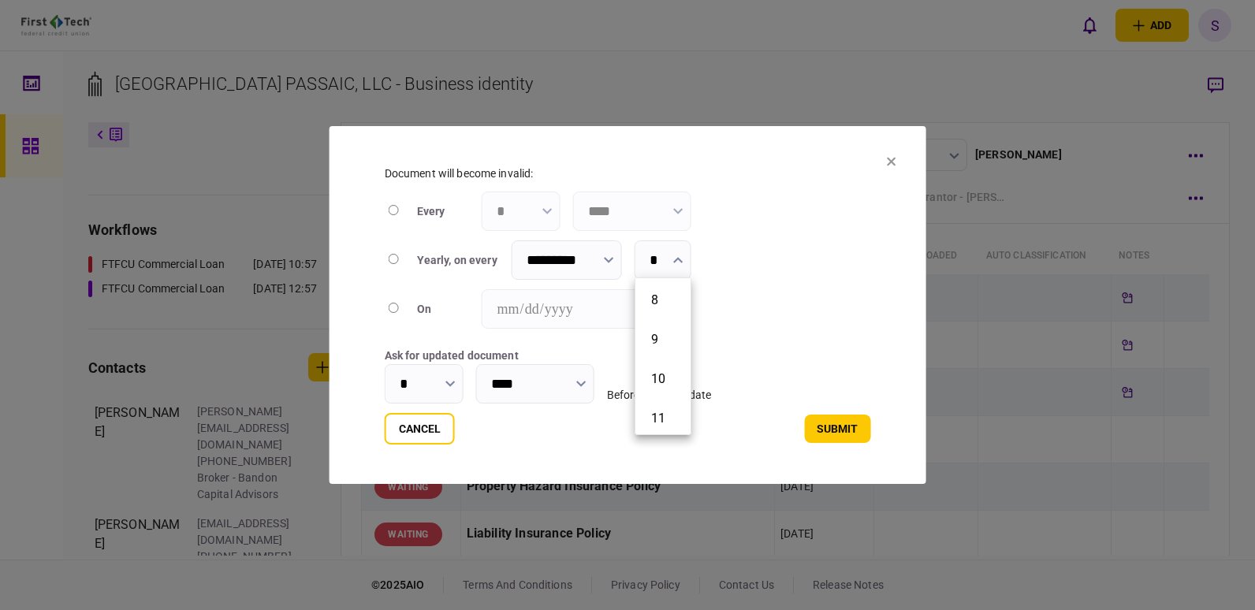
scroll to position [281, 0]
click at [662, 370] on button "10" at bounding box center [663, 372] width 24 height 15
type input "**"
click at [446, 381] on icon "button" at bounding box center [451, 384] width 10 height 6
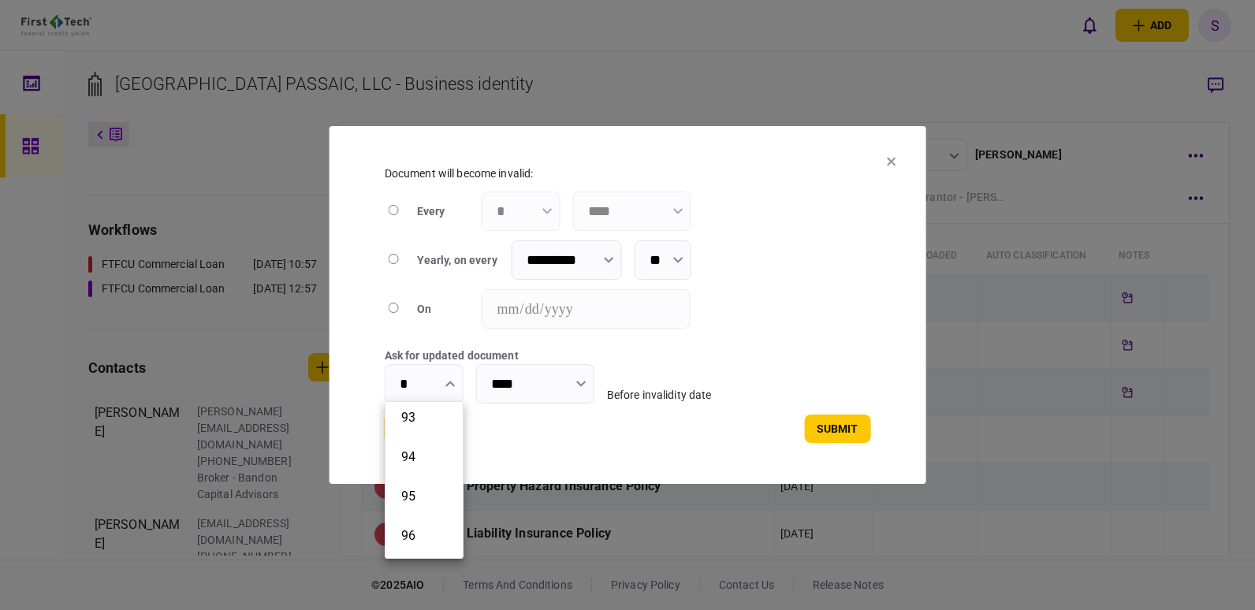
scroll to position [3463, 0]
click at [450, 473] on li "90" at bounding box center [424, 467] width 77 height 39
type input "**"
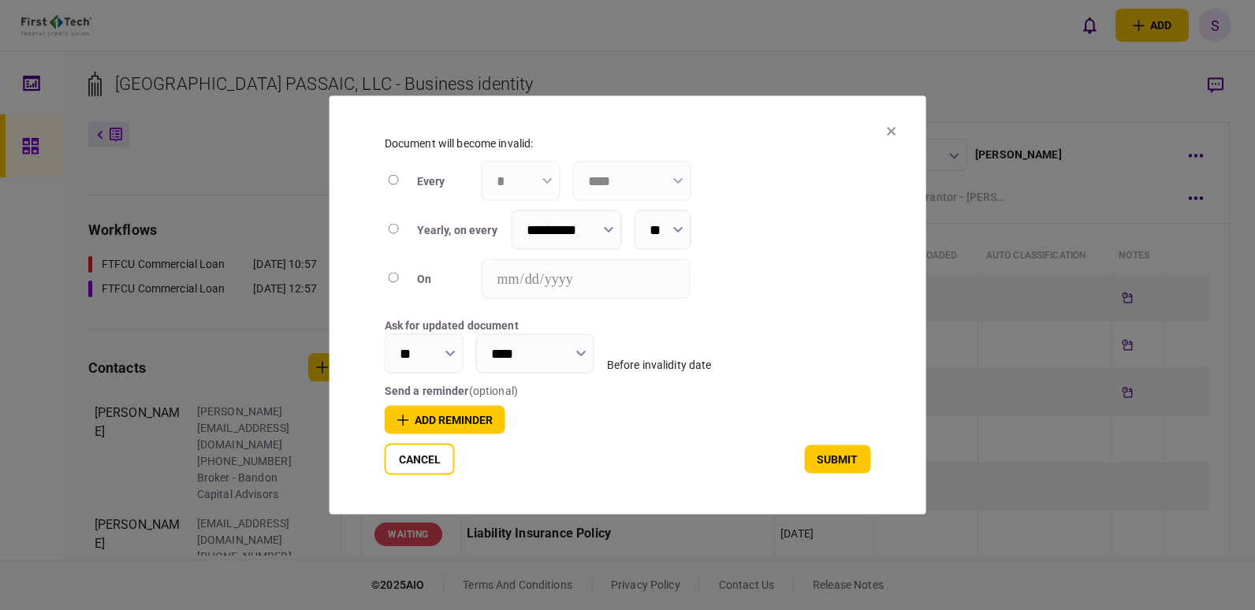
click at [683, 227] on icon "button" at bounding box center [678, 230] width 10 height 6
click at [666, 262] on button "1" at bounding box center [663, 267] width 24 height 15
type input "*"
click at [435, 415] on button "add reminder" at bounding box center [445, 420] width 121 height 28
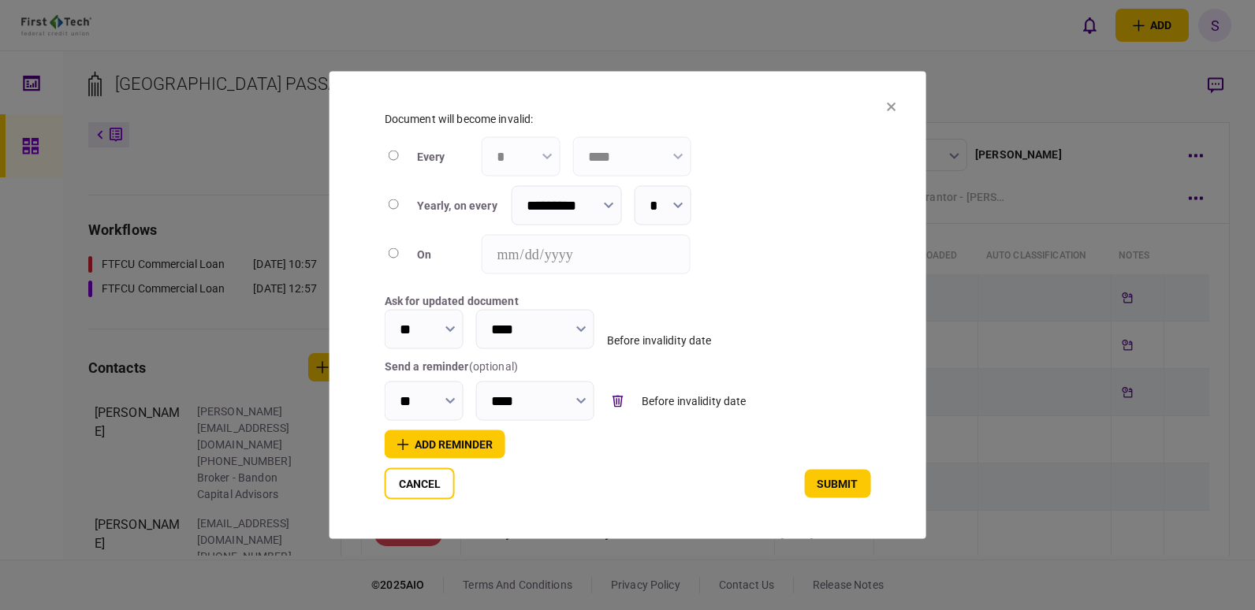
type input "**"
click at [449, 400] on icon "button" at bounding box center [451, 401] width 10 height 6
click at [428, 442] on button "60" at bounding box center [424, 438] width 46 height 15
click at [438, 440] on button "add reminder" at bounding box center [445, 445] width 121 height 28
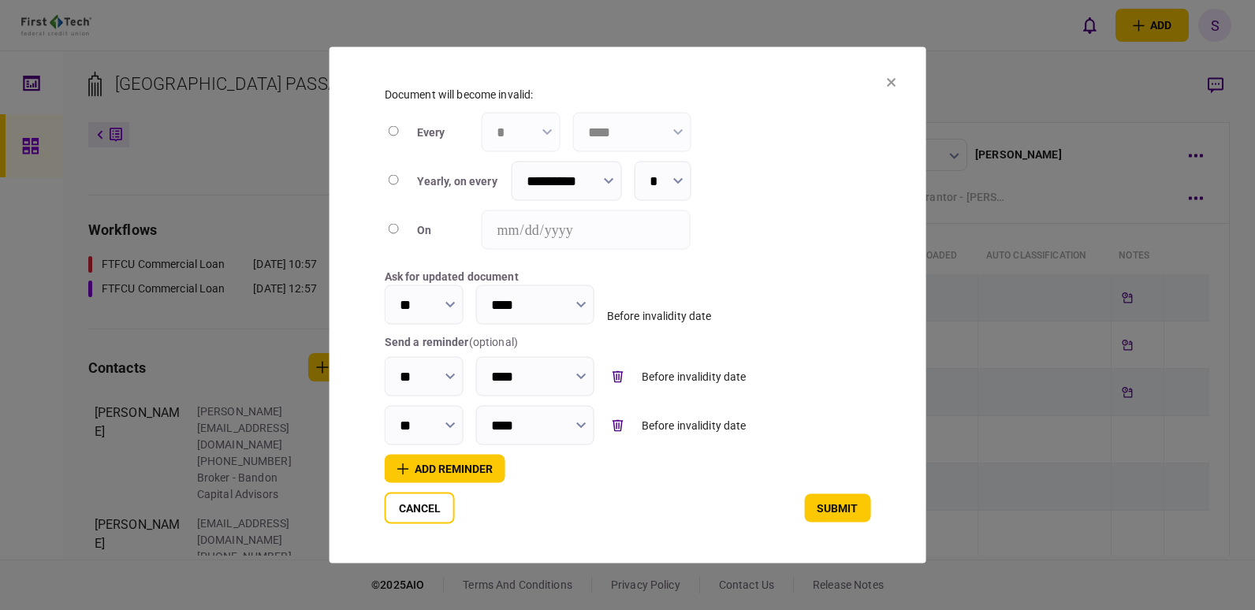
type input "**"
click at [446, 423] on icon "button" at bounding box center [451, 426] width 10 height 6
click at [416, 468] on button "45" at bounding box center [424, 463] width 46 height 15
click at [847, 511] on button "submit" at bounding box center [837, 508] width 66 height 28
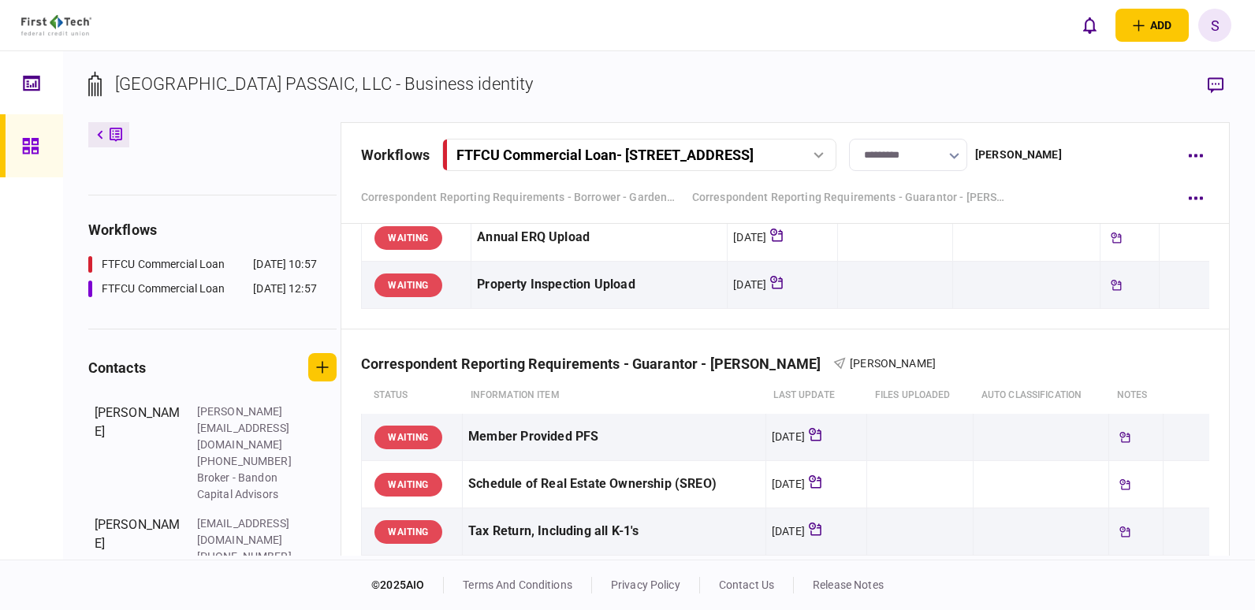
scroll to position [623, 0]
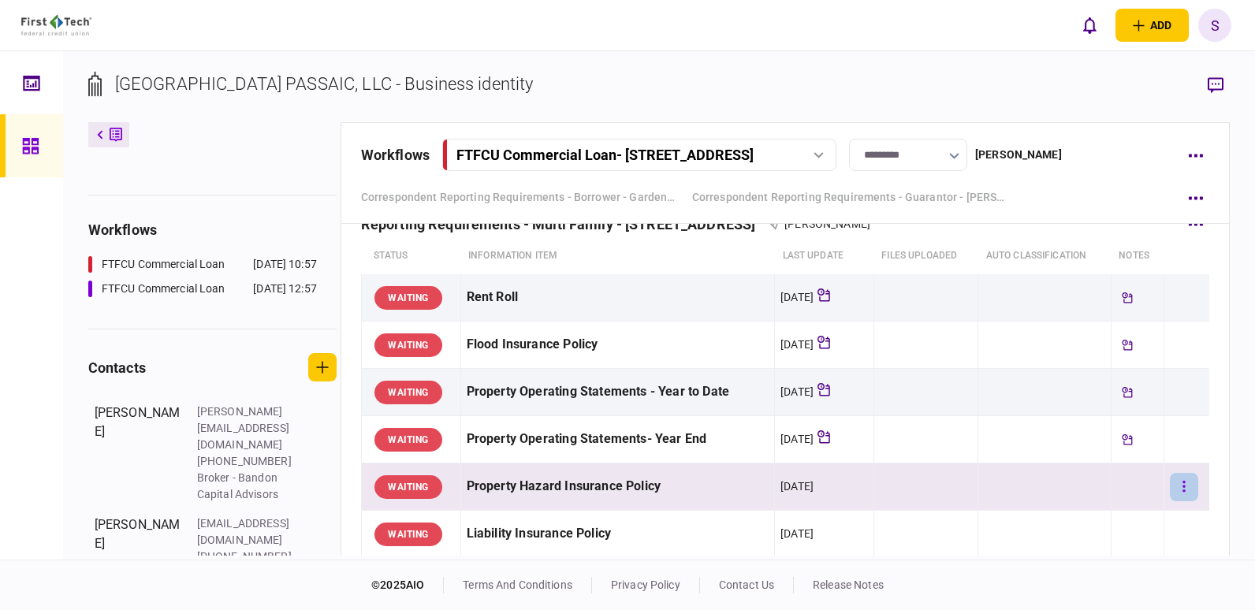
click at [1183, 483] on icon "button" at bounding box center [1184, 486] width 3 height 15
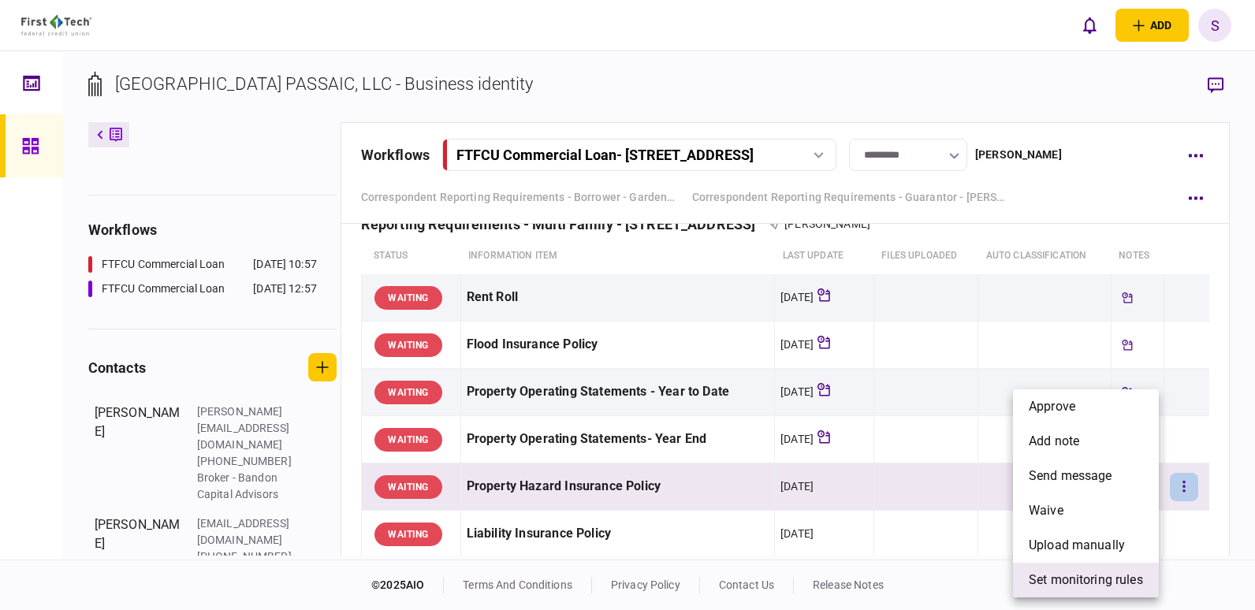
click at [1056, 580] on span "set monitoring rules" at bounding box center [1086, 580] width 114 height 19
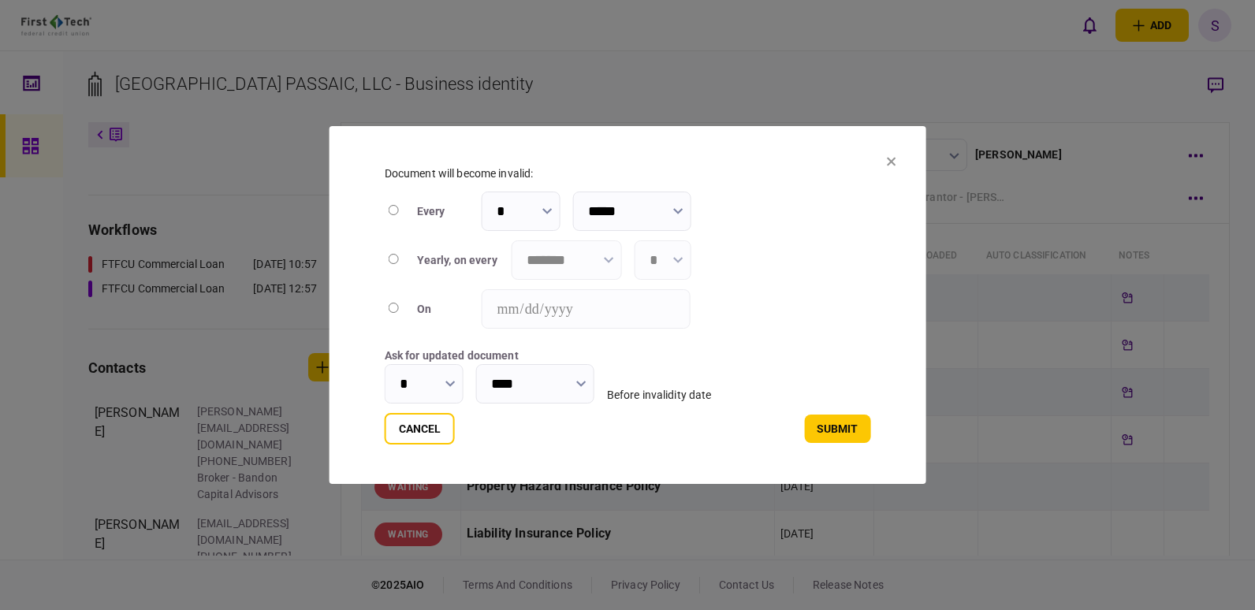
type input "****"
click at [605, 257] on icon "button" at bounding box center [608, 260] width 9 height 6
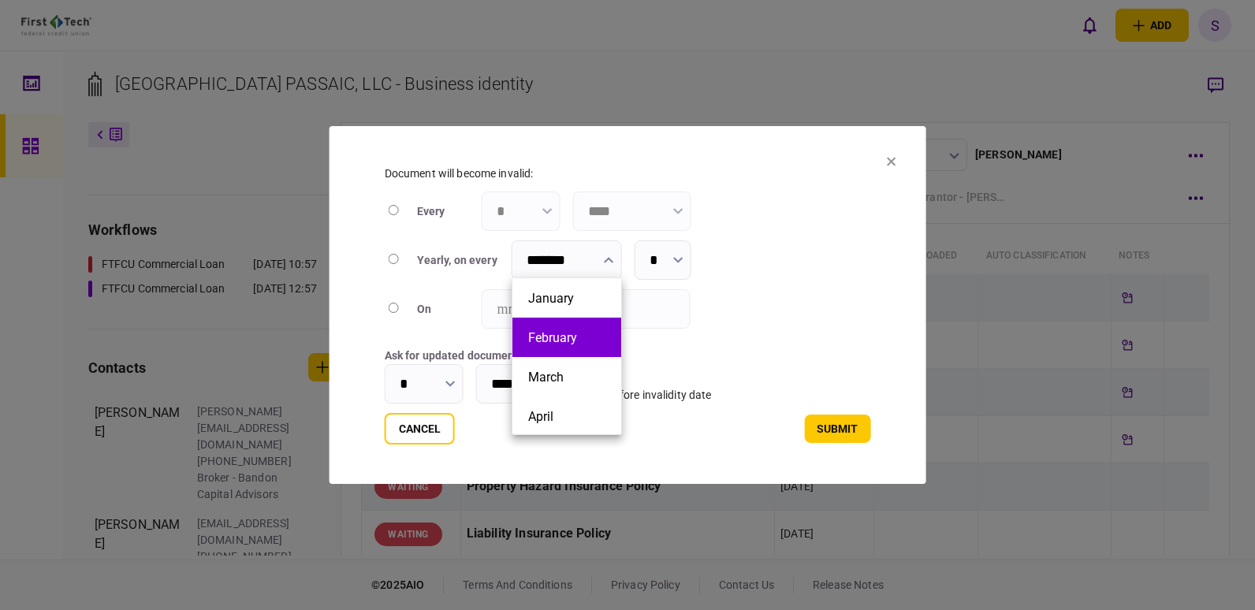
click at [567, 334] on button "February" at bounding box center [566, 337] width 77 height 15
type input "********"
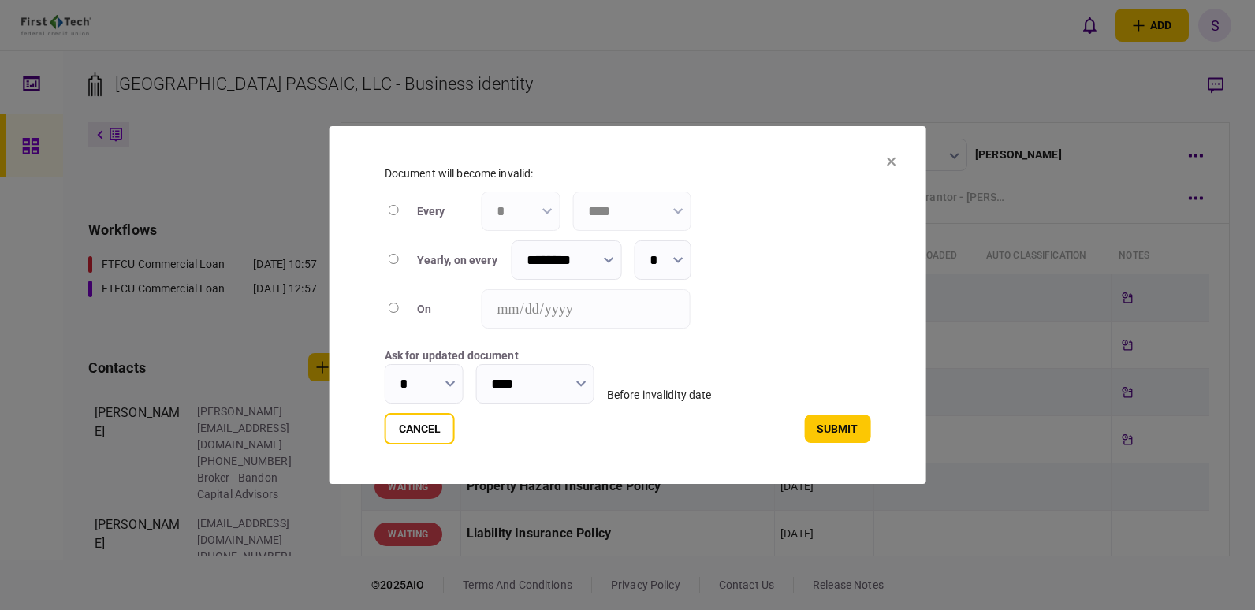
click at [681, 253] on button "button" at bounding box center [678, 259] width 10 height 13
click at [655, 368] on button "9" at bounding box center [663, 371] width 24 height 15
type input "*"
click at [414, 382] on input "*" at bounding box center [424, 383] width 79 height 39
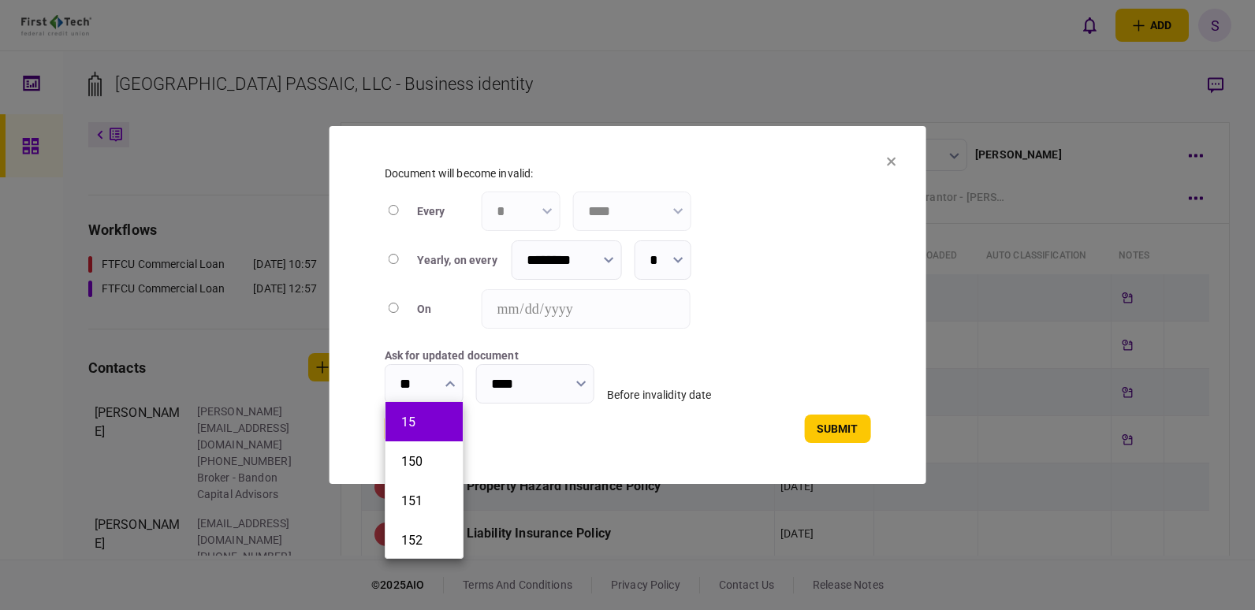
type input "**"
click at [435, 417] on button "15" at bounding box center [424, 422] width 46 height 15
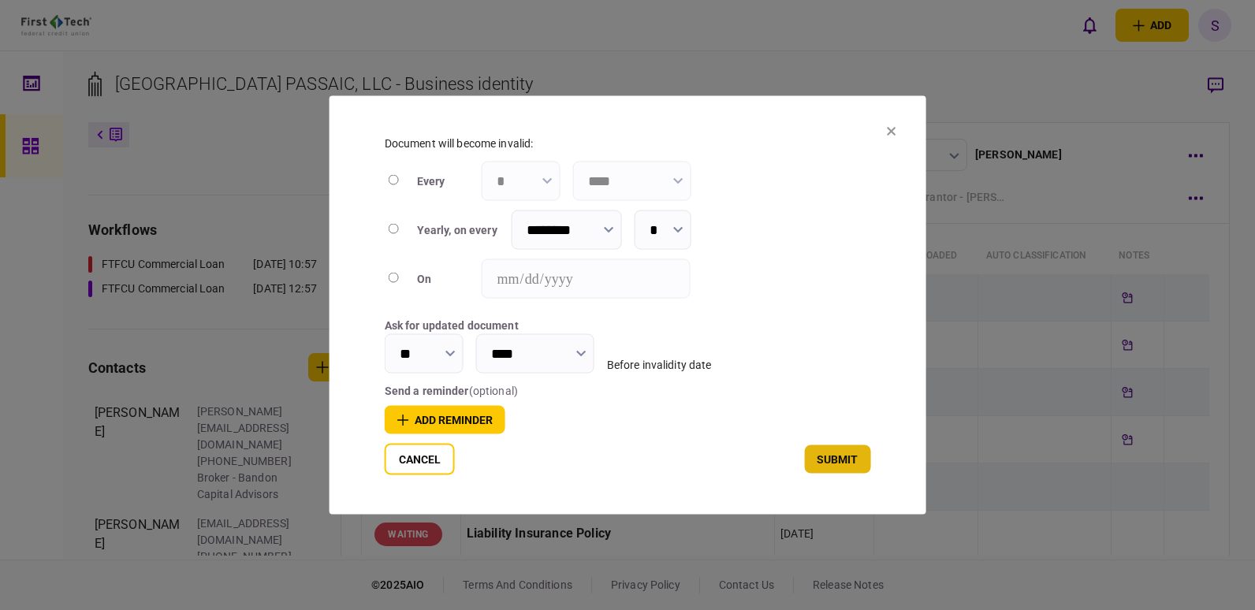
click at [833, 466] on button "submit" at bounding box center [837, 460] width 66 height 28
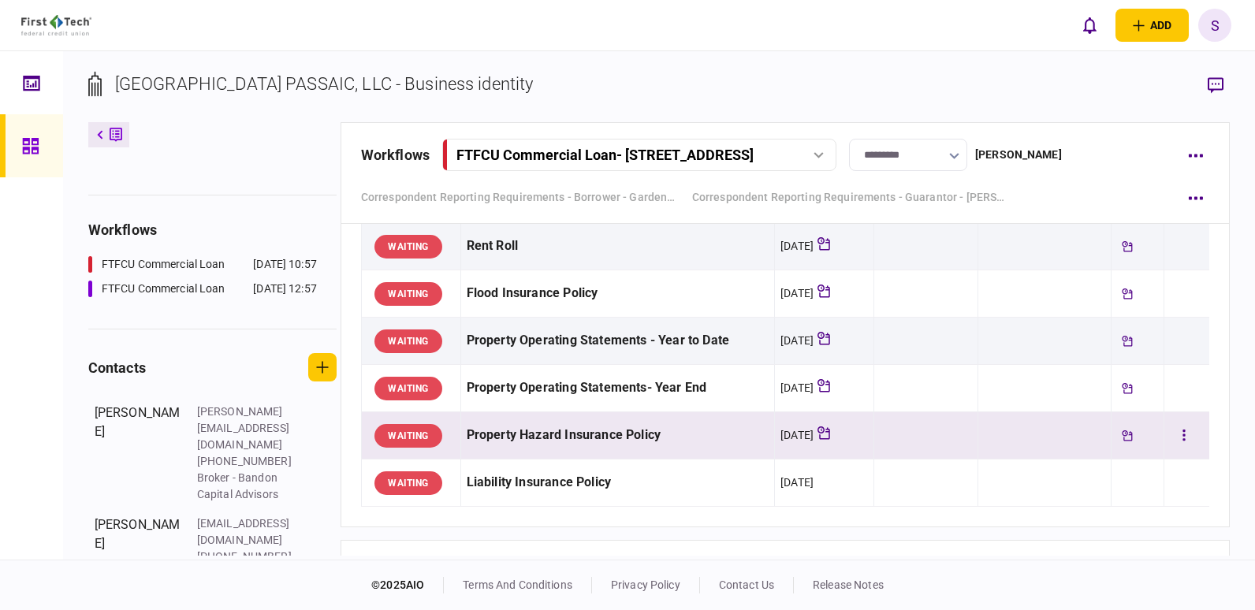
scroll to position [702, 0]
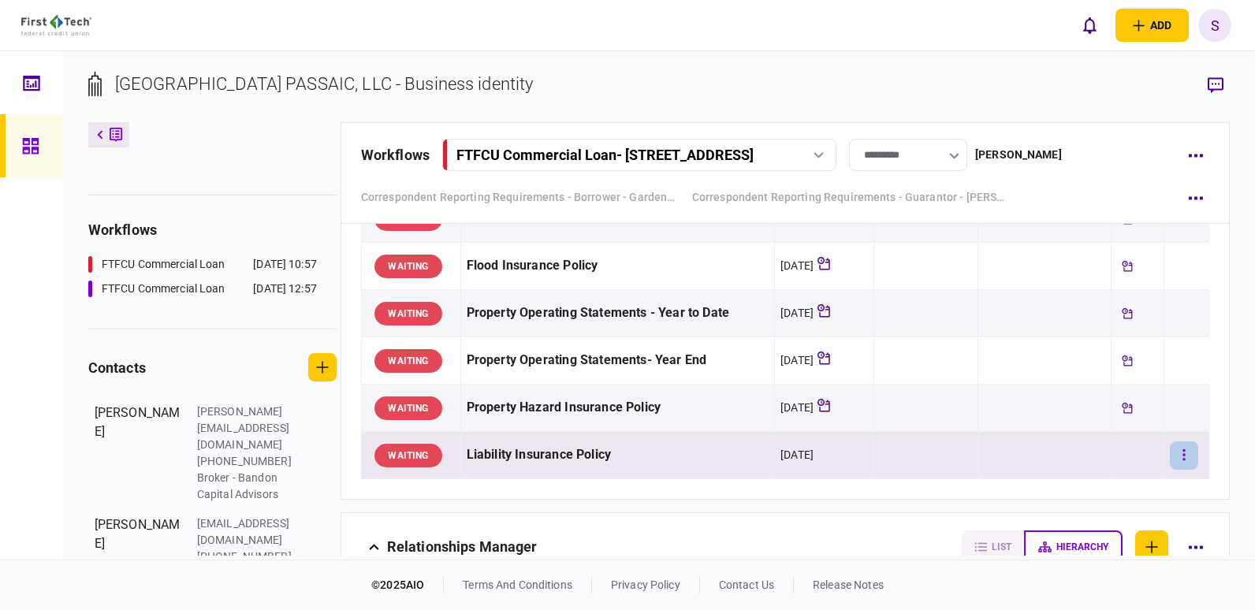
click at [1177, 451] on button "button" at bounding box center [1184, 456] width 28 height 28
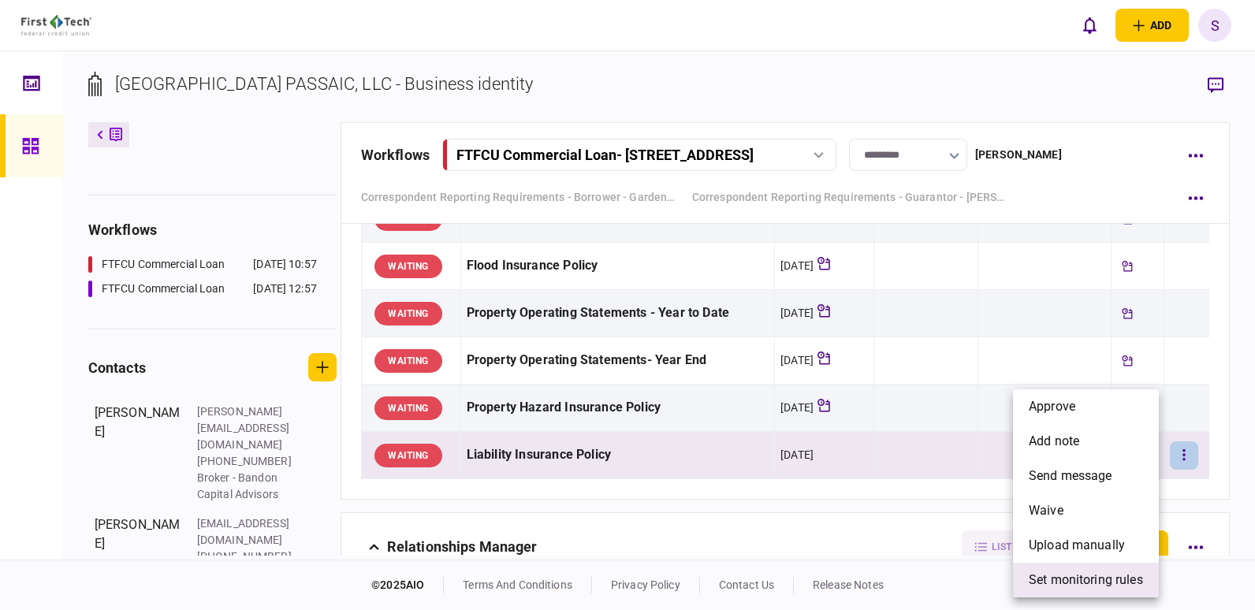
click at [1084, 580] on span "set monitoring rules" at bounding box center [1086, 580] width 114 height 19
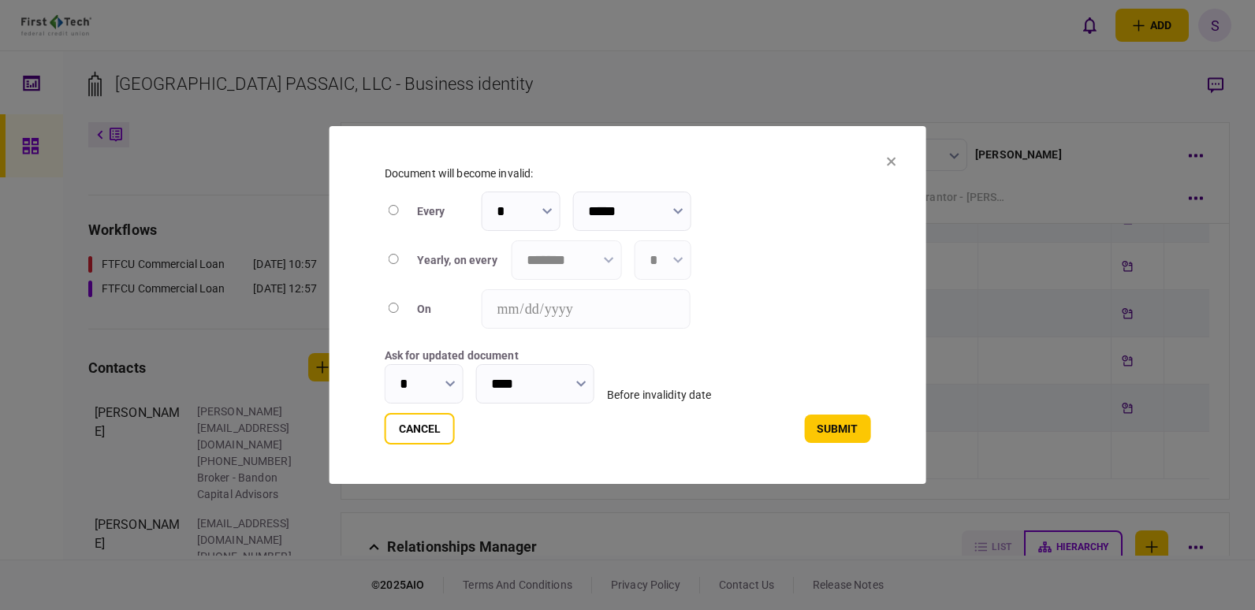
type input "****"
click at [605, 257] on icon "button" at bounding box center [609, 260] width 10 height 6
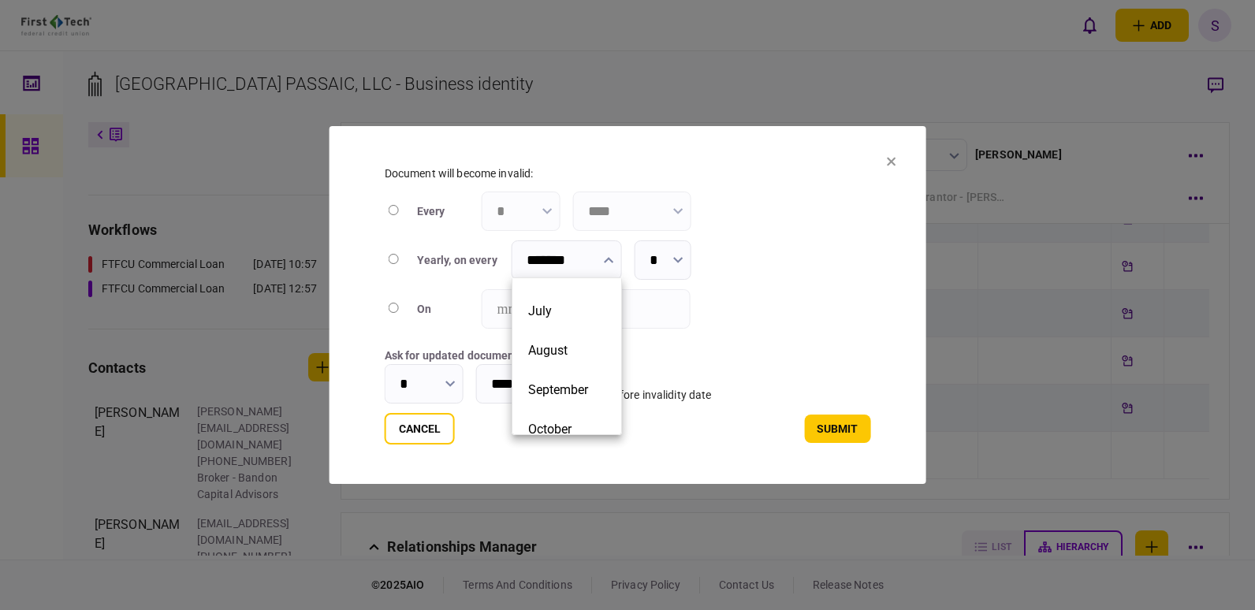
scroll to position [233, 0]
click at [587, 375] on button "September" at bounding box center [566, 380] width 77 height 15
click at [681, 260] on icon "button" at bounding box center [678, 260] width 10 height 6
click at [606, 256] on div at bounding box center [627, 305] width 1255 height 610
click at [606, 257] on icon "button" at bounding box center [608, 260] width 9 height 6
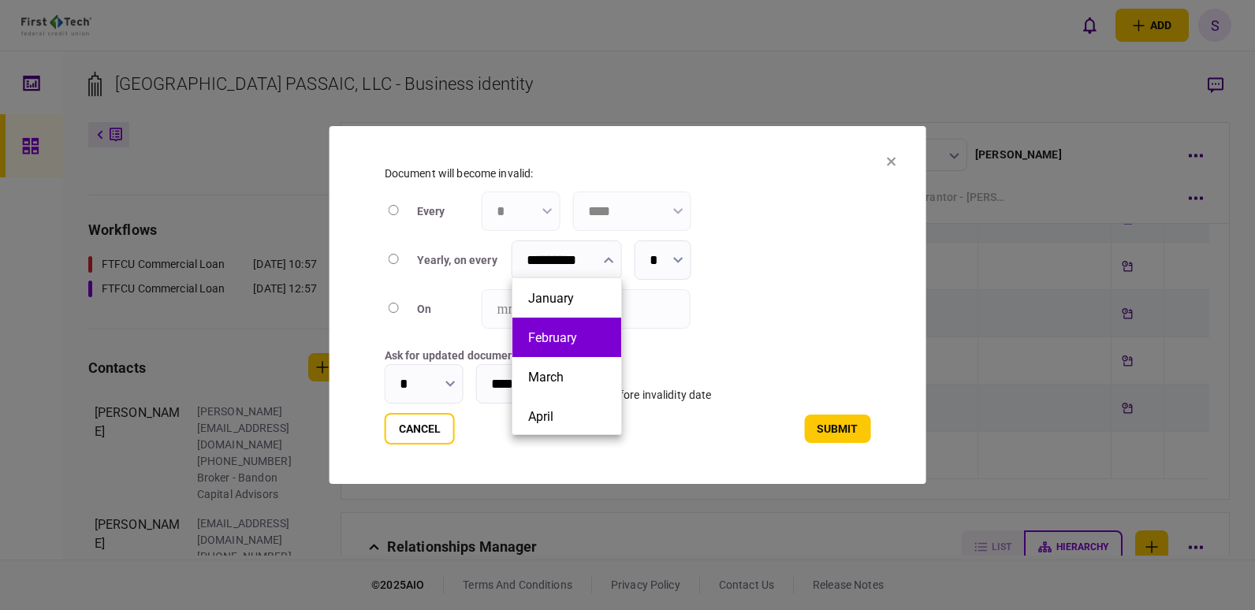
click at [579, 341] on button "February" at bounding box center [566, 337] width 77 height 15
type input "********"
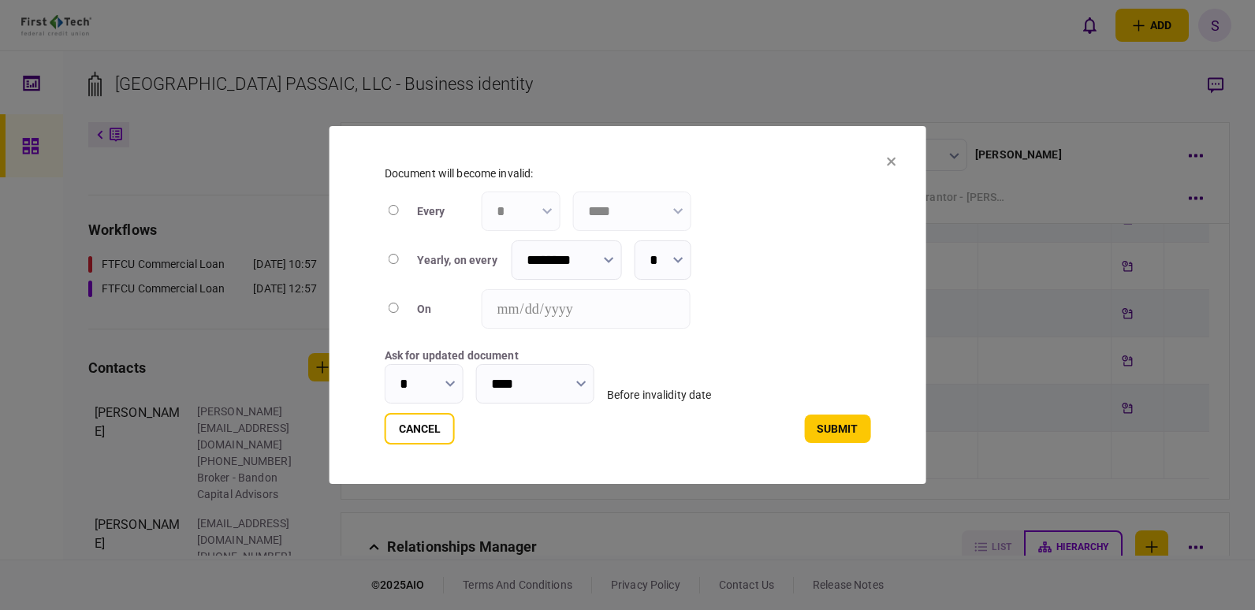
click at [681, 258] on icon "button" at bounding box center [677, 260] width 9 height 6
click at [651, 375] on li "9" at bounding box center [663, 376] width 55 height 39
type input "*"
click at [416, 379] on input "*" at bounding box center [424, 383] width 79 height 39
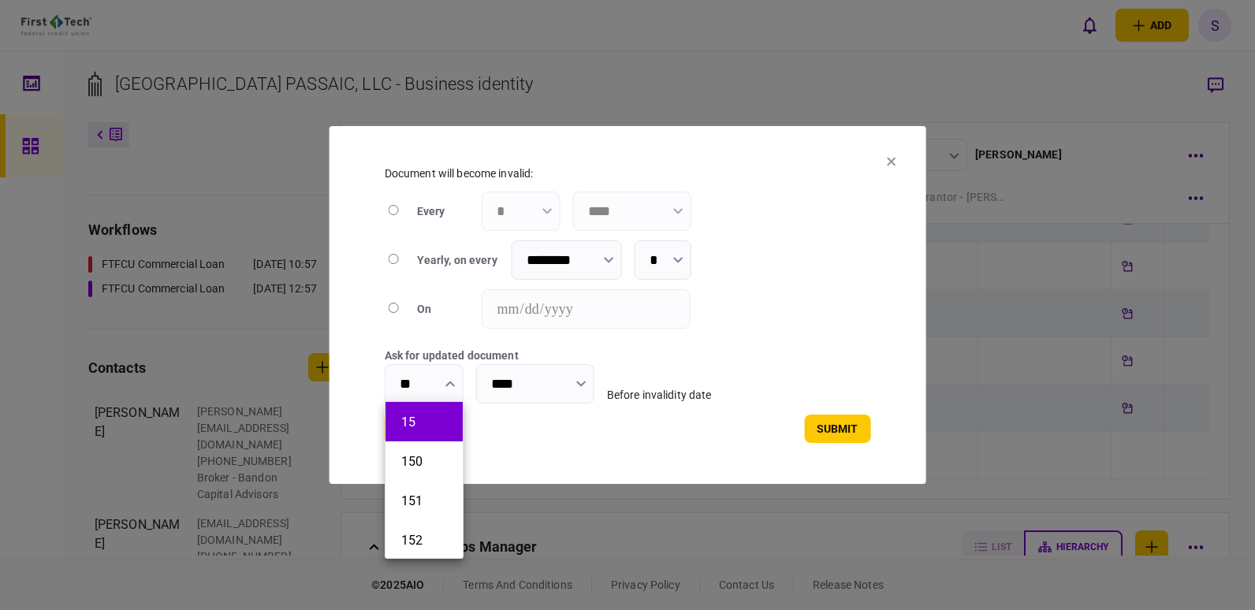
type input "**"
click at [410, 418] on button "15" at bounding box center [424, 422] width 46 height 15
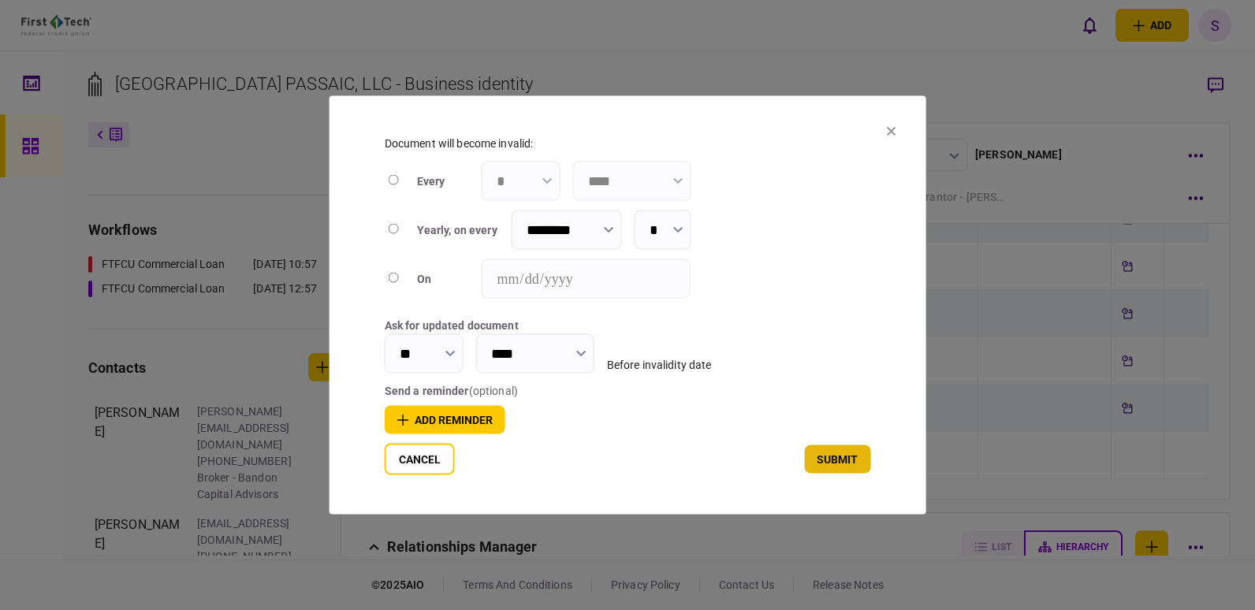
click at [834, 463] on button "submit" at bounding box center [837, 460] width 66 height 28
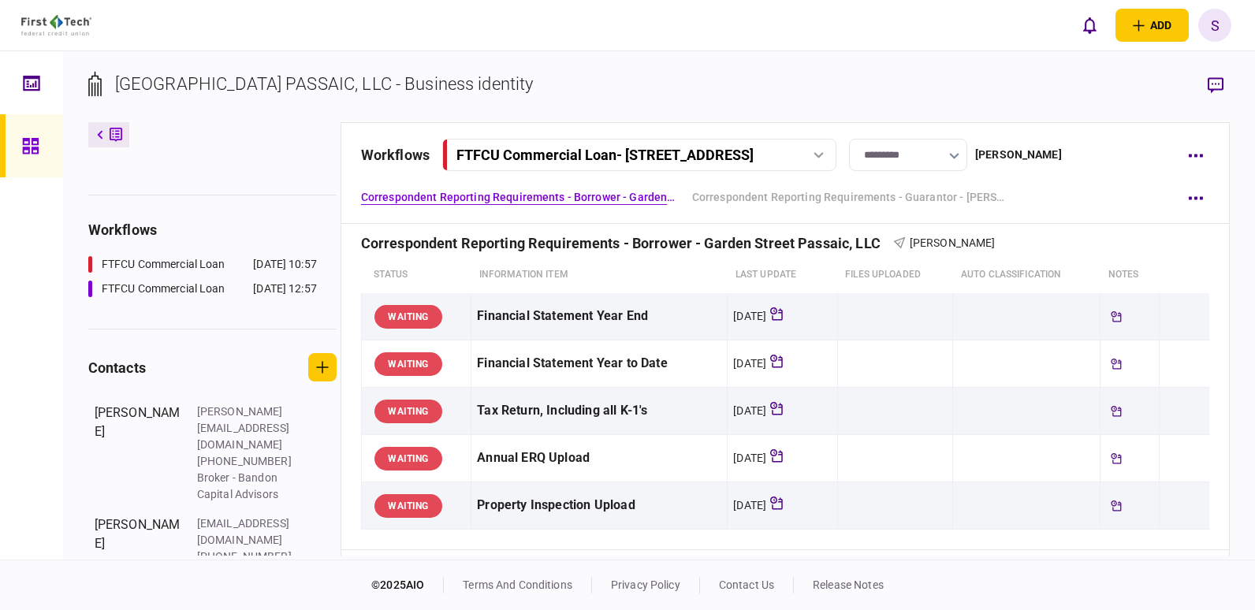
scroll to position [0, 0]
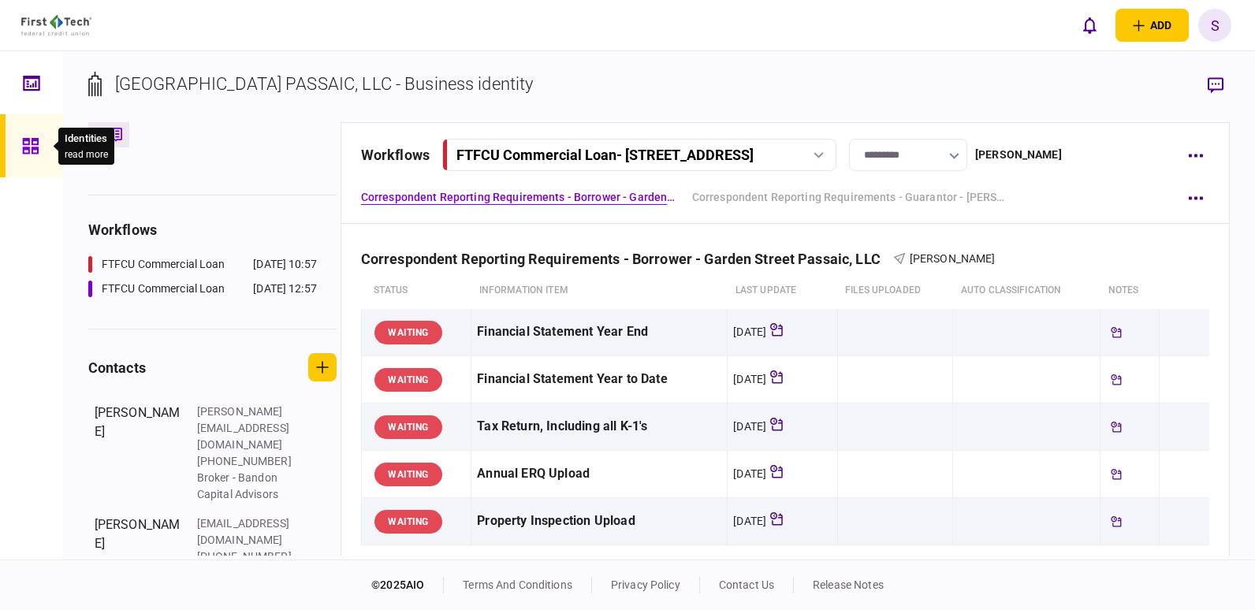
click at [24, 144] on icon at bounding box center [30, 146] width 16 height 16
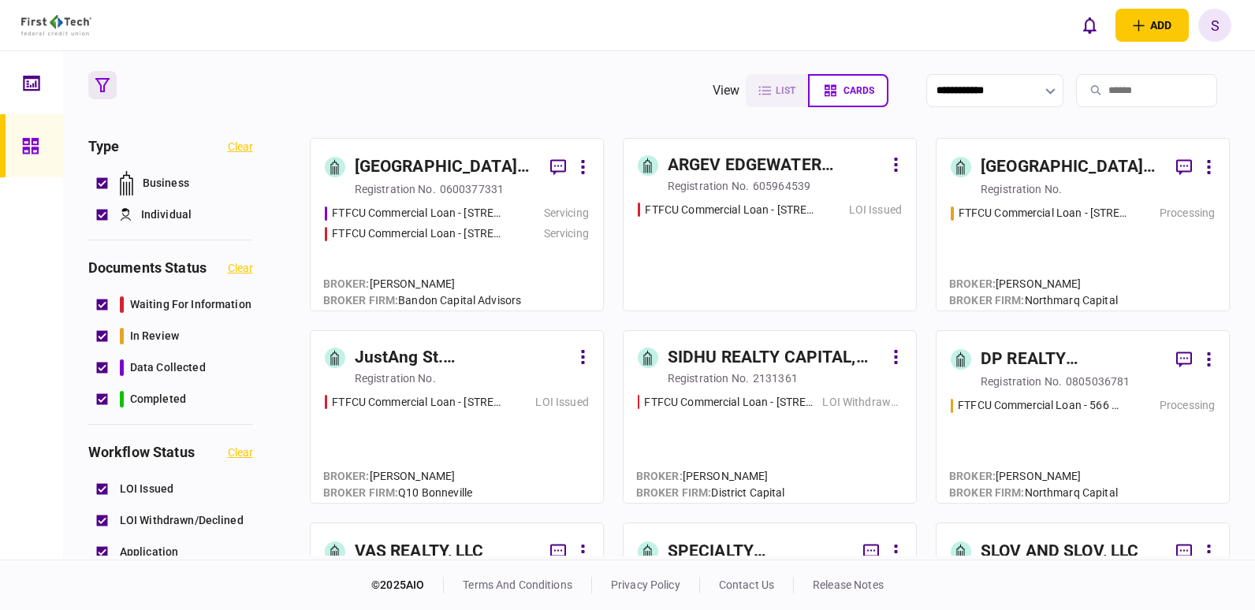
click at [546, 254] on div "FTFCU Commercial Loan - [STREET_ADDRESS] Servicing FTFCU Commercial Loan - [STR…" at bounding box center [457, 250] width 264 height 91
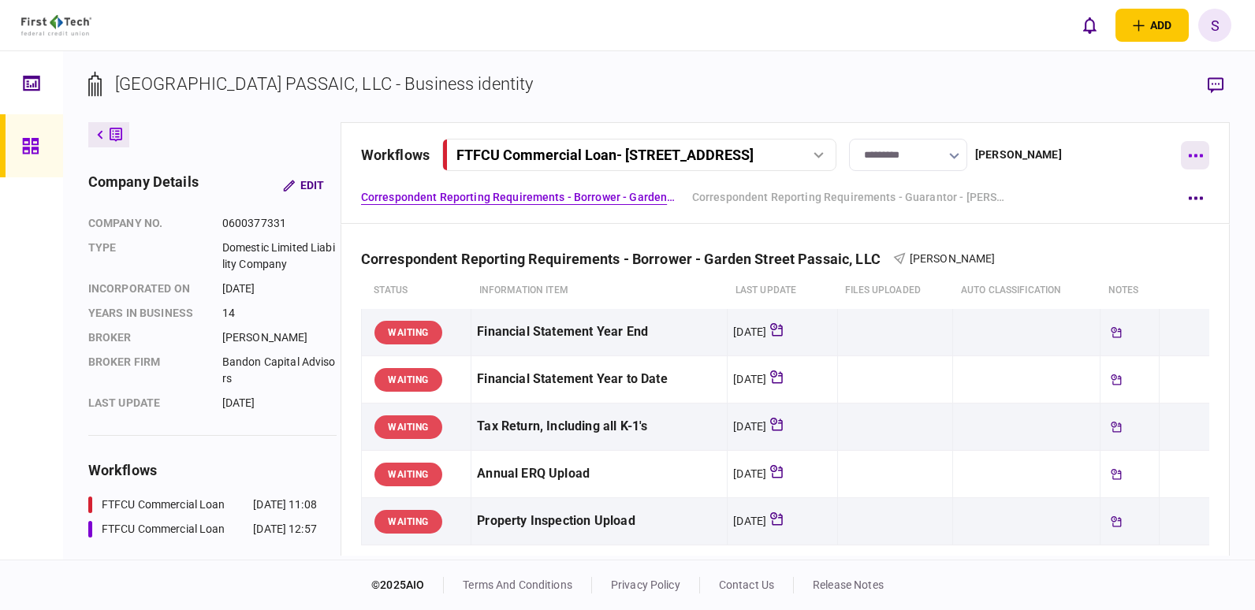
click at [1203, 154] on button "button" at bounding box center [1195, 155] width 28 height 28
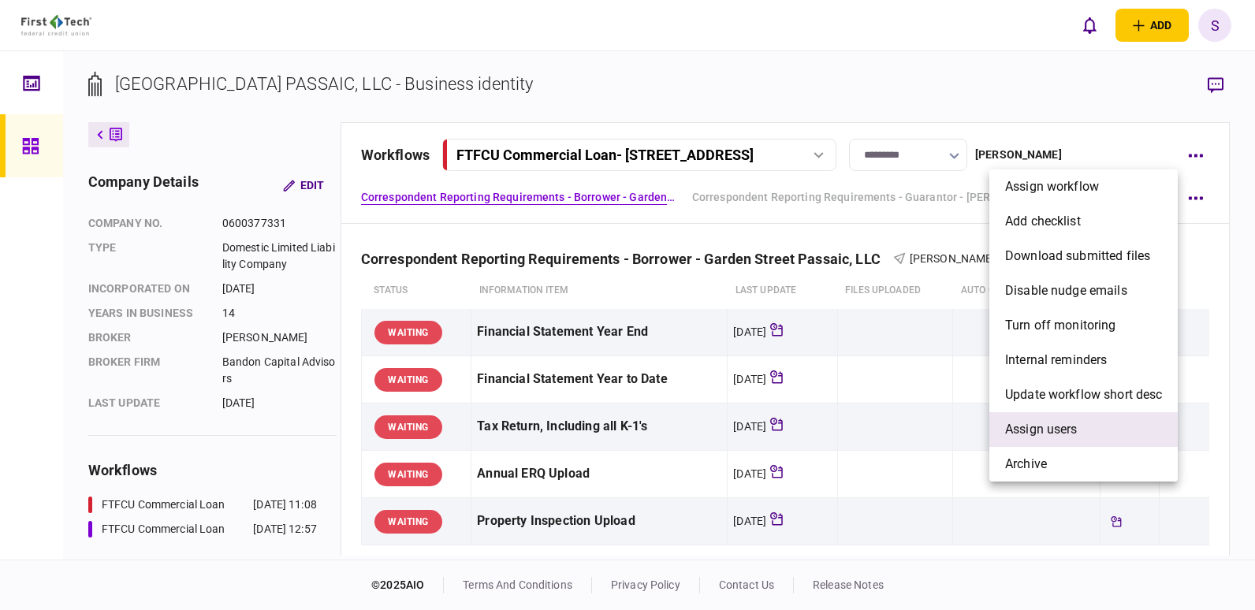
click at [1057, 425] on span "Assign users" at bounding box center [1041, 429] width 73 height 19
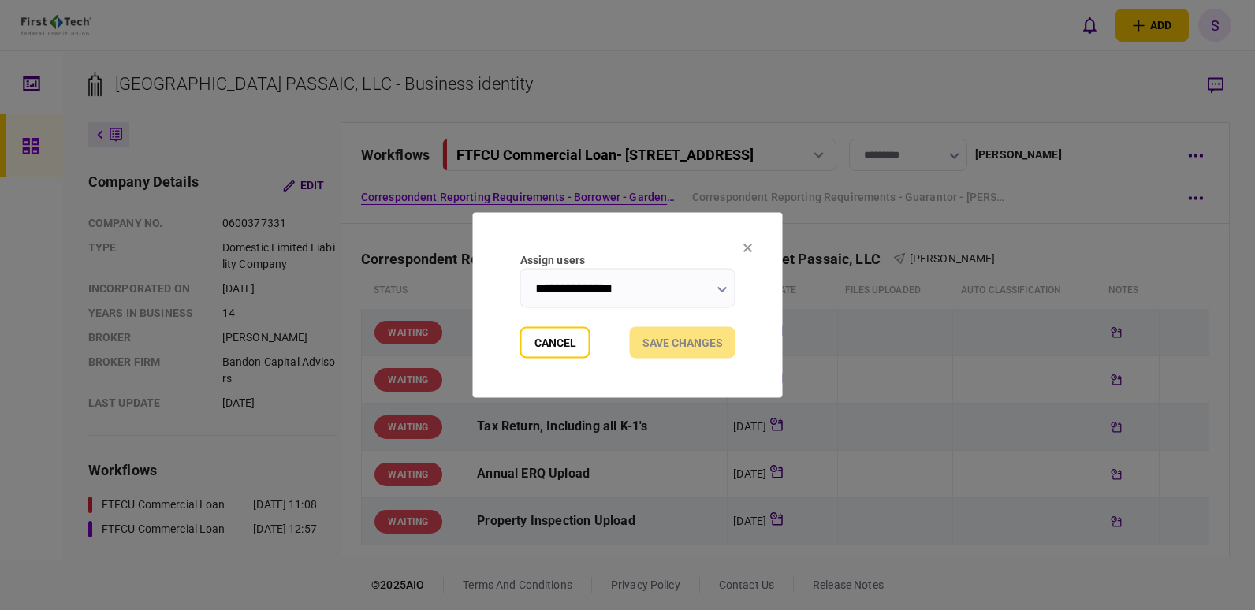
click at [654, 291] on input "**********" at bounding box center [627, 288] width 215 height 39
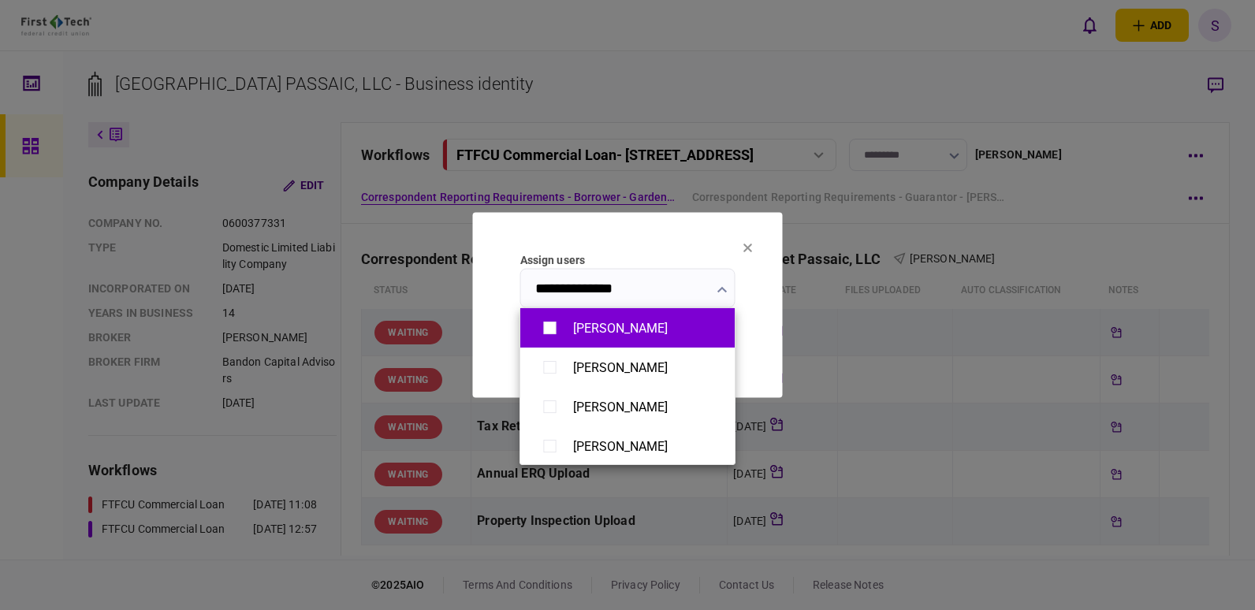
click at [641, 330] on div "[PERSON_NAME]" at bounding box center [620, 328] width 95 height 15
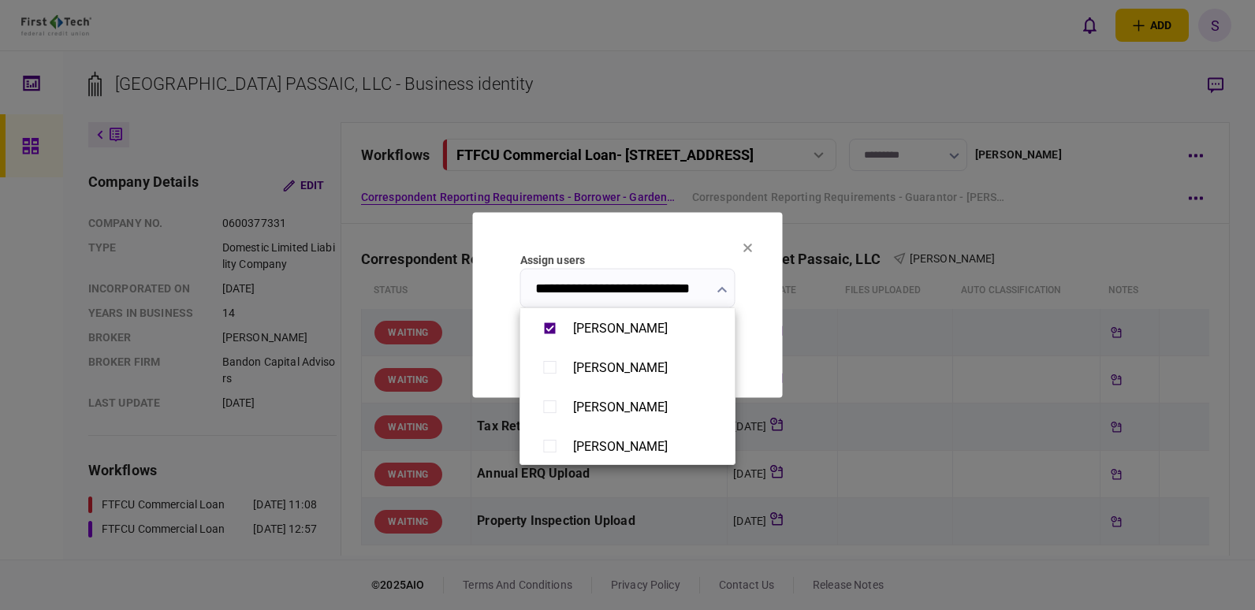
click at [632, 282] on div at bounding box center [627, 305] width 1255 height 610
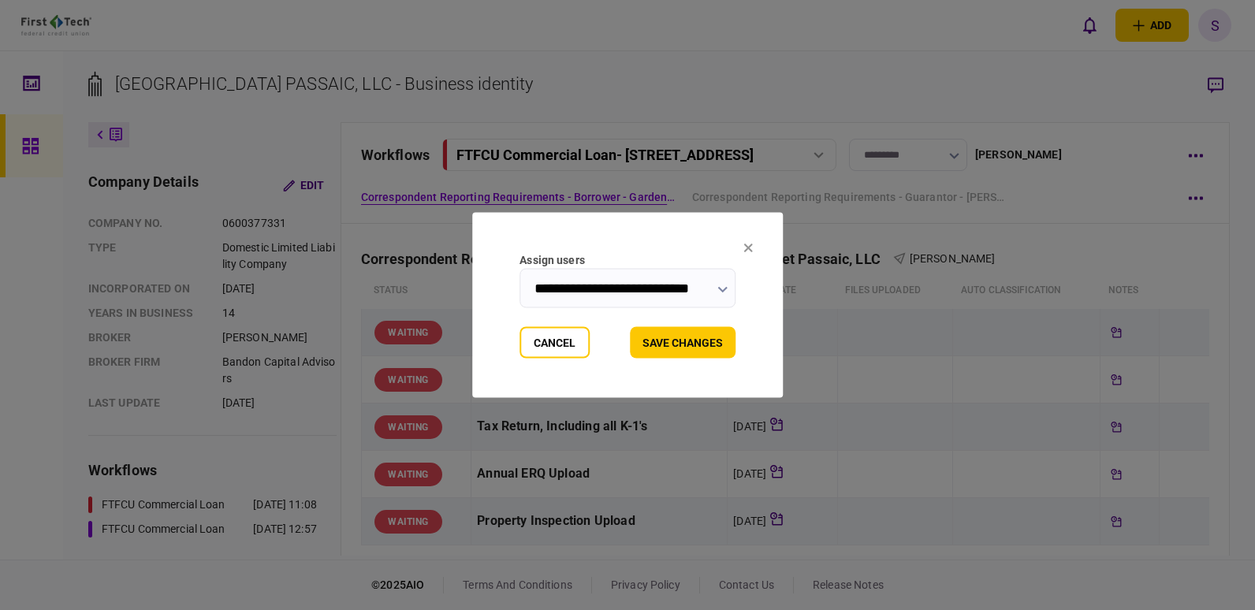
drag, startPoint x: 604, startPoint y: 289, endPoint x: 503, endPoint y: 287, distance: 101.0
click at [503, 287] on section "**********" at bounding box center [627, 305] width 311 height 185
type input "**********"
click at [698, 344] on button "Save changes" at bounding box center [683, 343] width 106 height 32
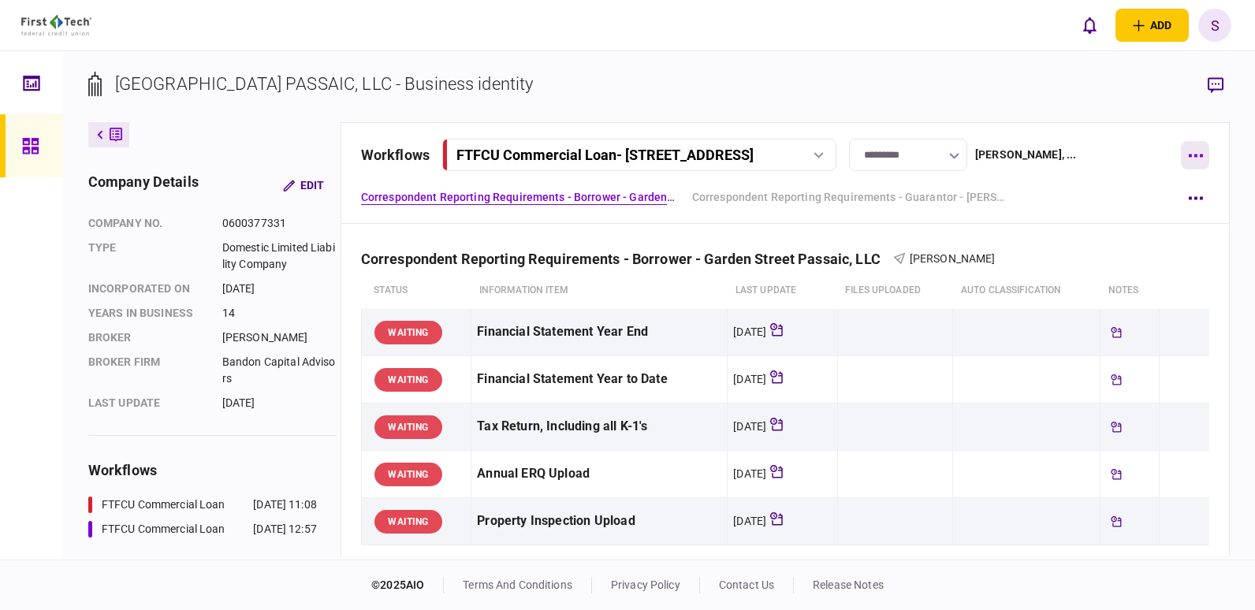
click at [1195, 152] on button "button" at bounding box center [1195, 155] width 28 height 28
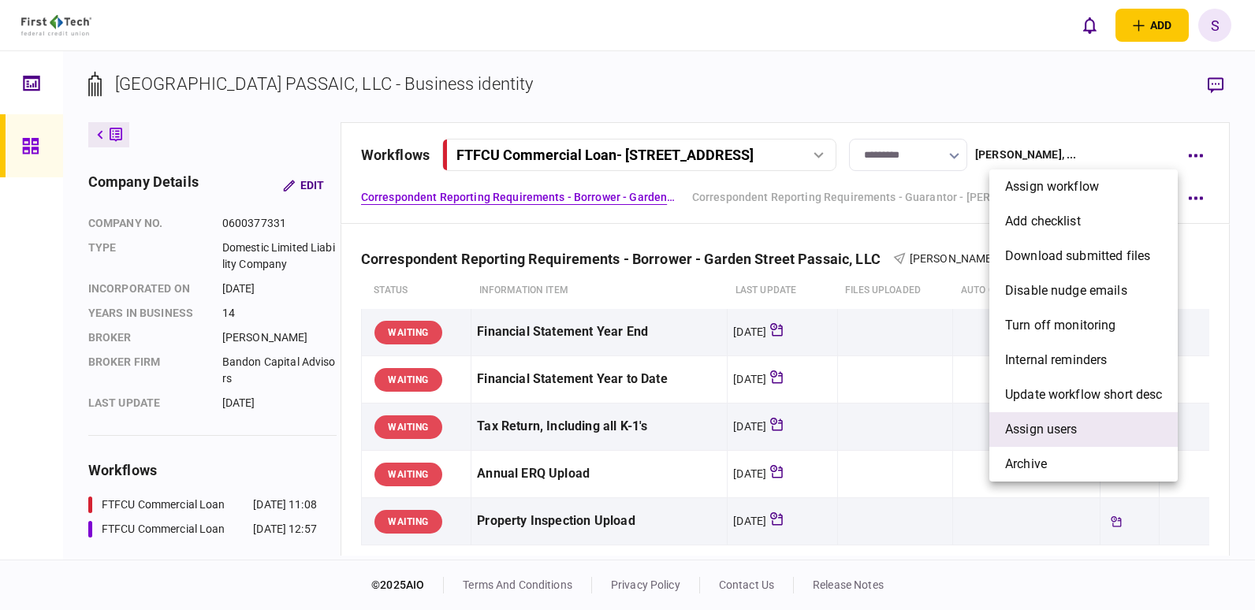
click at [1044, 435] on span "Assign users" at bounding box center [1041, 429] width 73 height 19
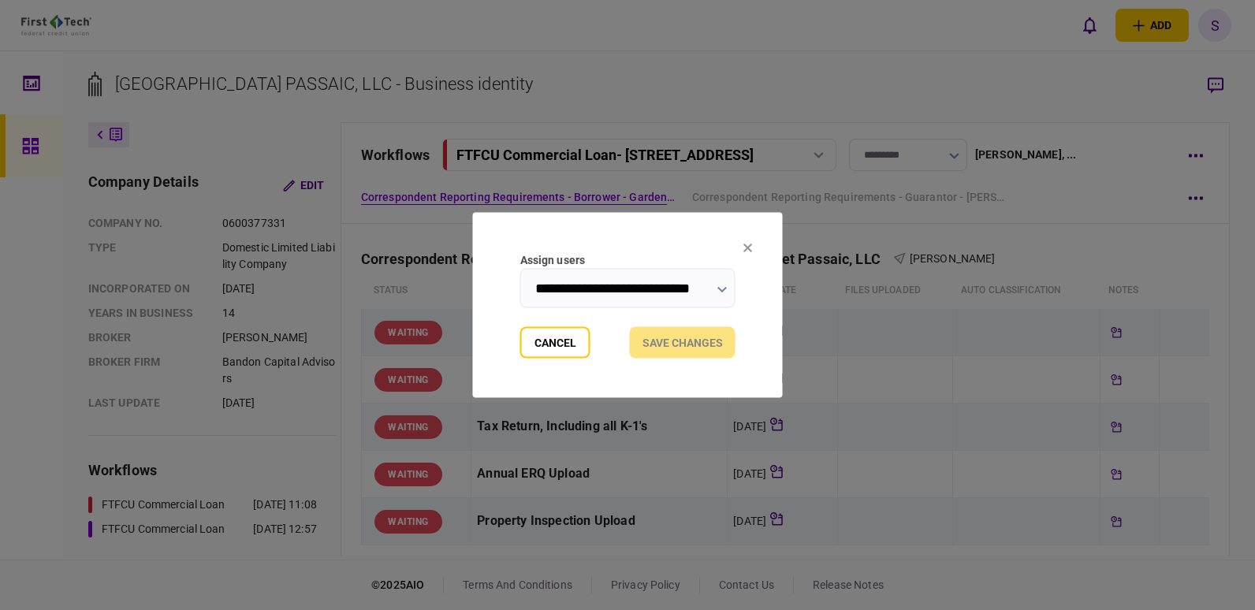
click at [719, 289] on icon "button" at bounding box center [723, 290] width 10 height 6
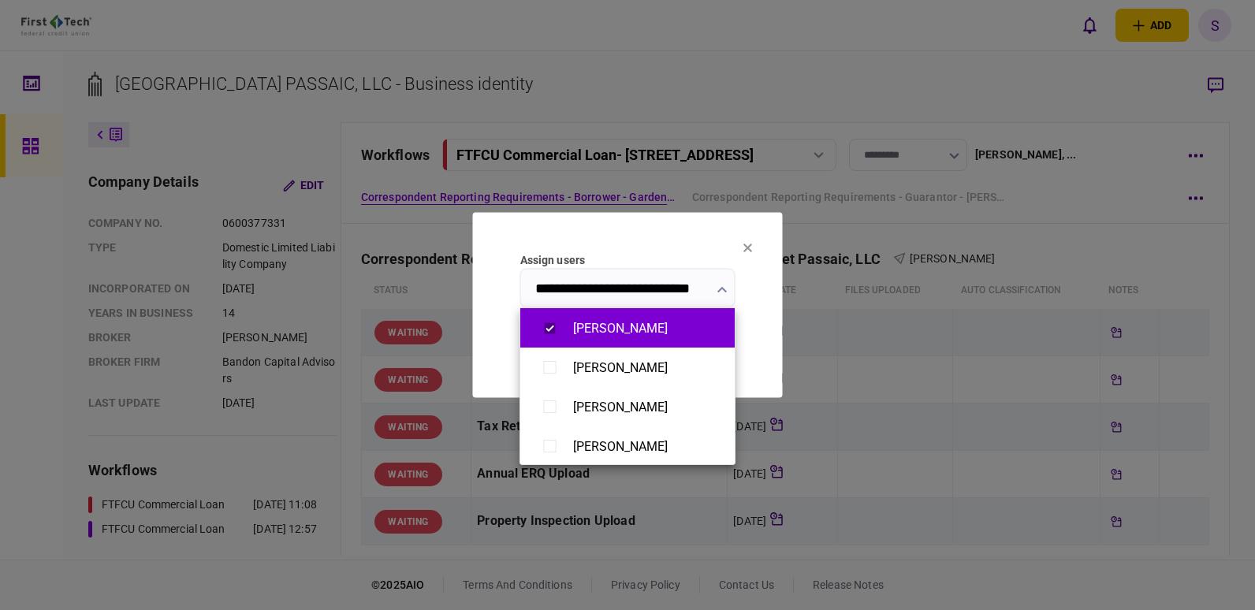
type input "**********"
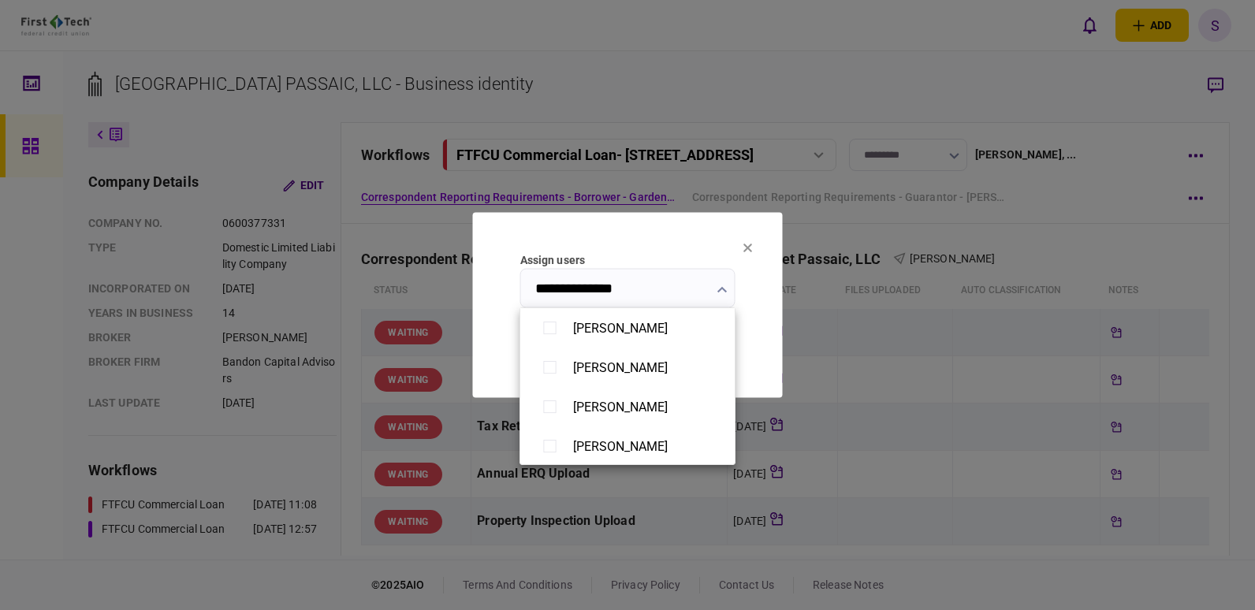
click at [746, 295] on div at bounding box center [627, 305] width 1255 height 610
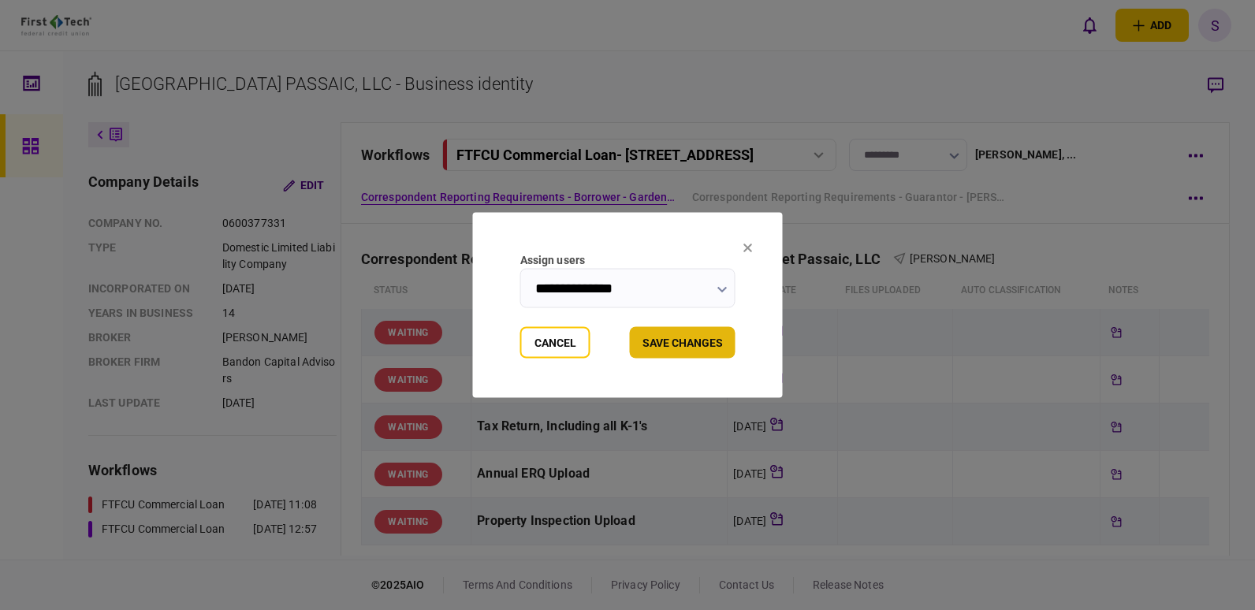
click at [688, 336] on button "Save changes" at bounding box center [683, 343] width 106 height 32
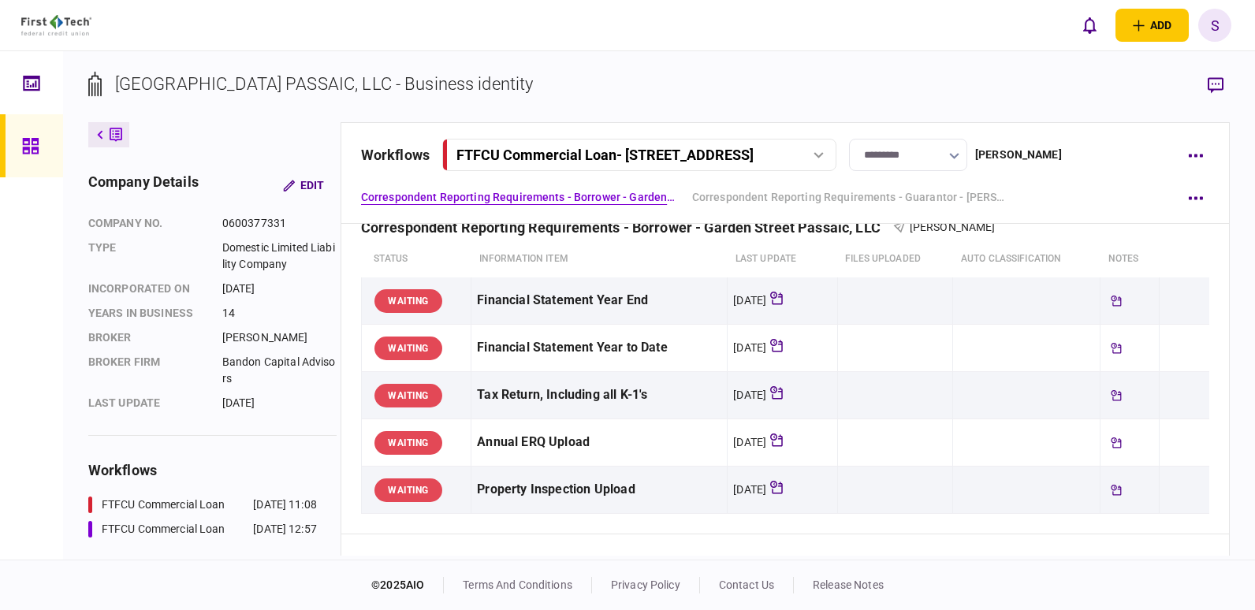
scroll to position [54, 0]
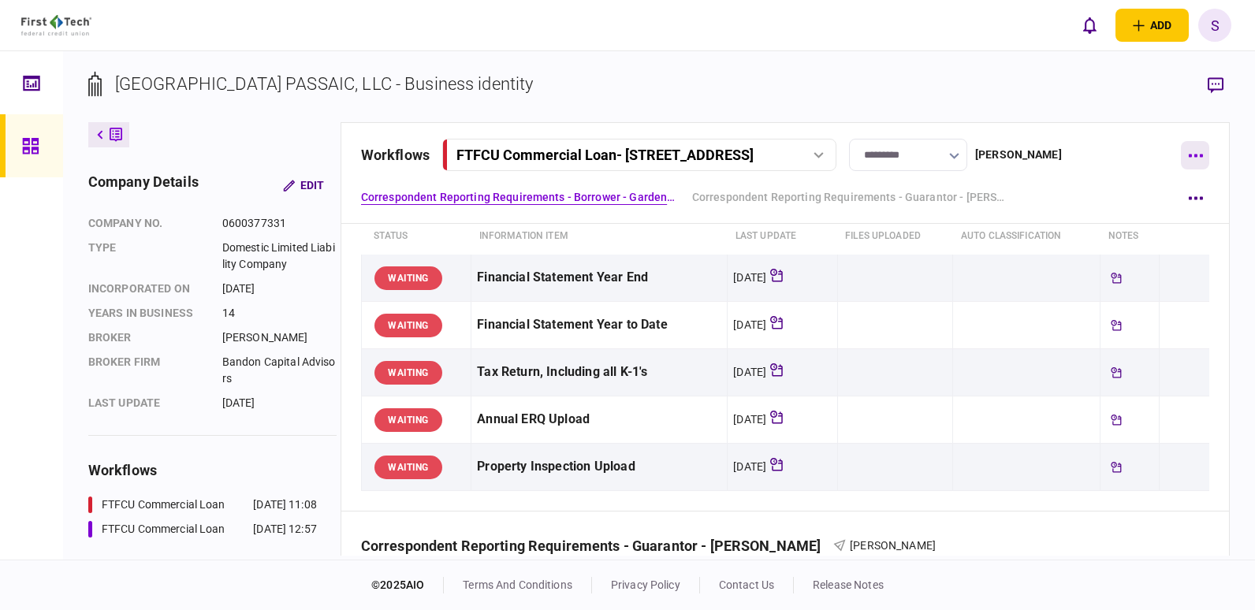
click at [1188, 157] on button "button" at bounding box center [1195, 155] width 28 height 28
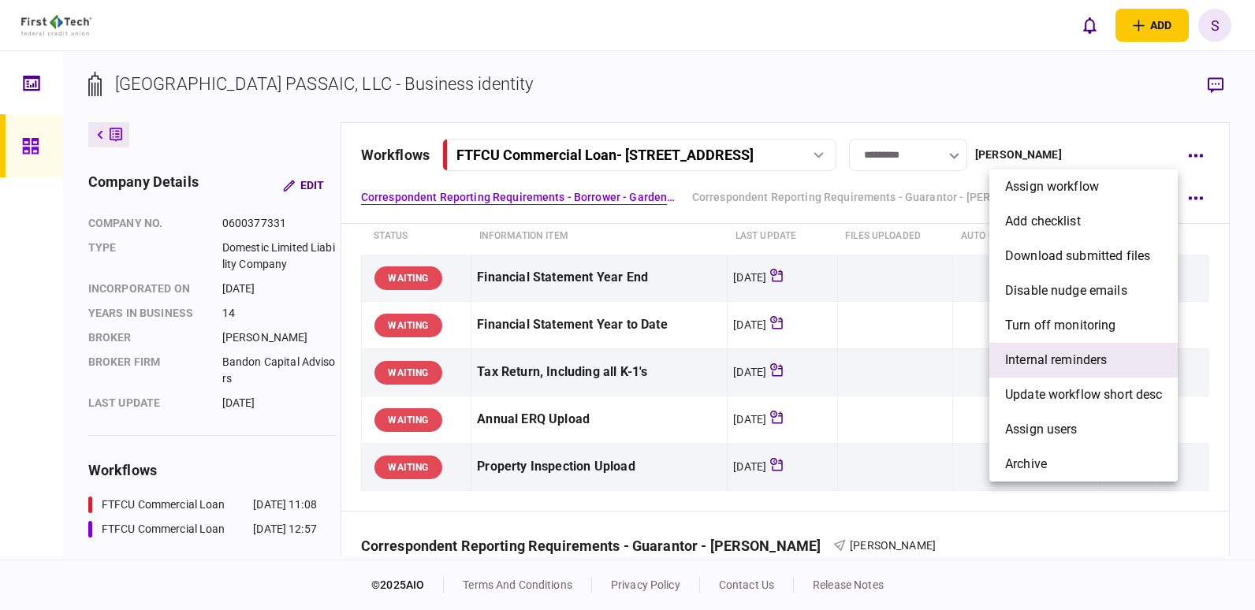
click at [1102, 355] on span "Internal reminders" at bounding box center [1056, 360] width 102 height 19
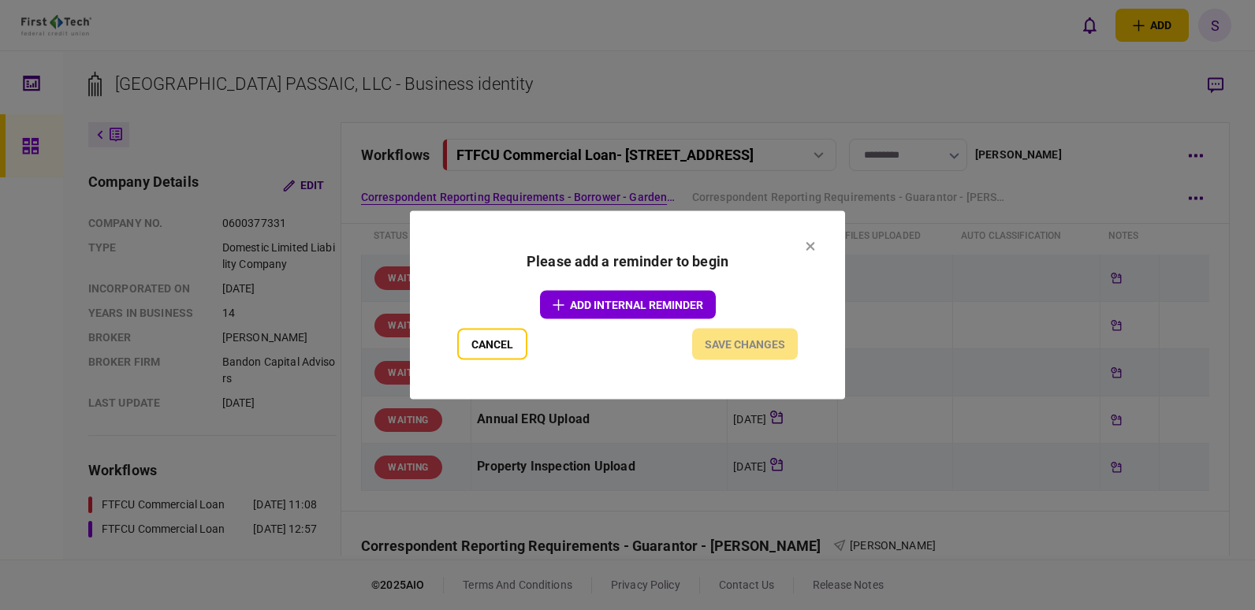
click at [592, 307] on button "add Internal reminder" at bounding box center [628, 305] width 176 height 28
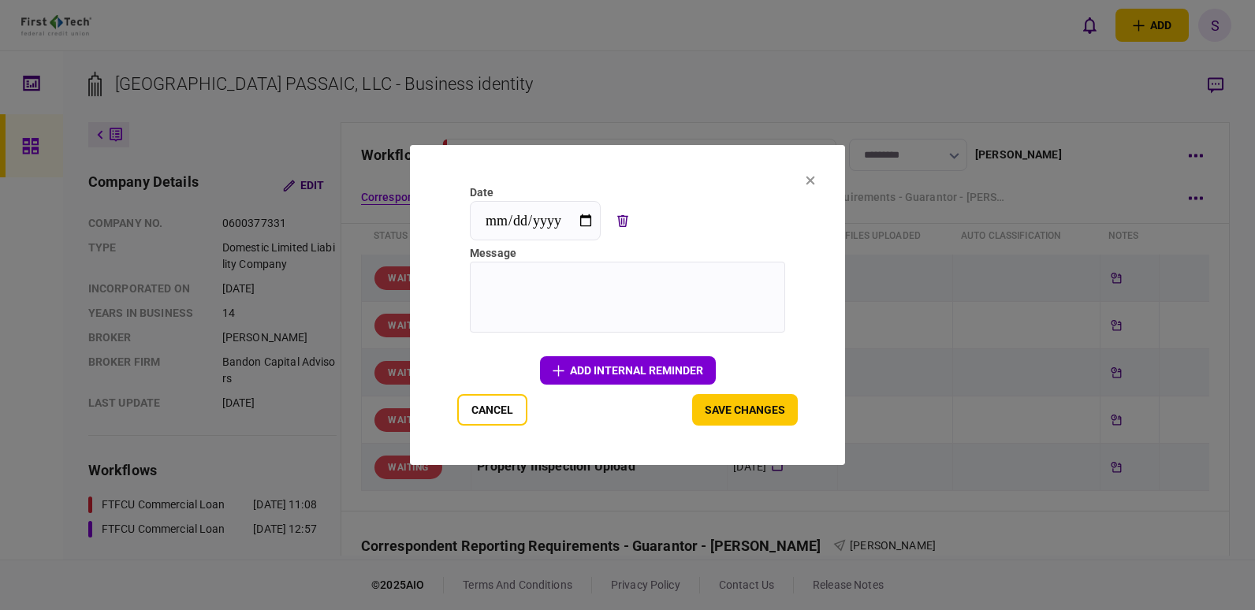
click at [499, 282] on textarea at bounding box center [627, 297] width 315 height 71
click at [569, 287] on textarea at bounding box center [627, 297] width 315 height 71
click at [592, 220] on input "**********" at bounding box center [535, 220] width 131 height 39
click at [592, 294] on textarea at bounding box center [627, 297] width 315 height 71
click at [591, 222] on input "**********" at bounding box center [535, 220] width 131 height 39
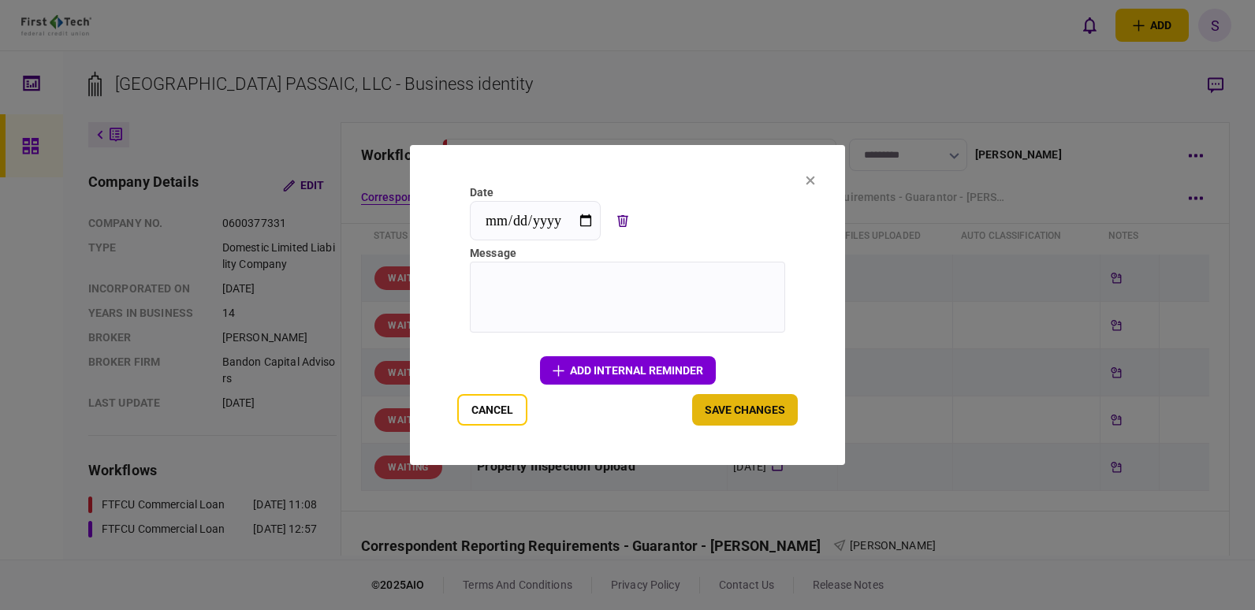
type input "**********"
click at [749, 407] on button "Save changes" at bounding box center [745, 410] width 106 height 32
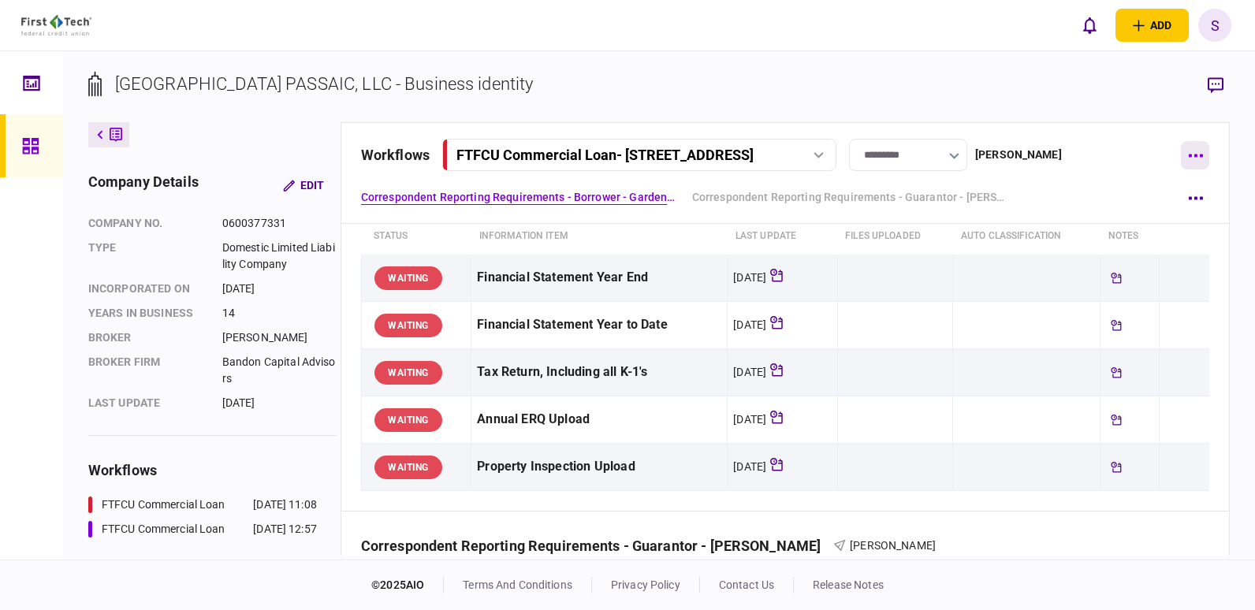
click at [1193, 155] on icon "button" at bounding box center [1195, 156] width 15 height 4
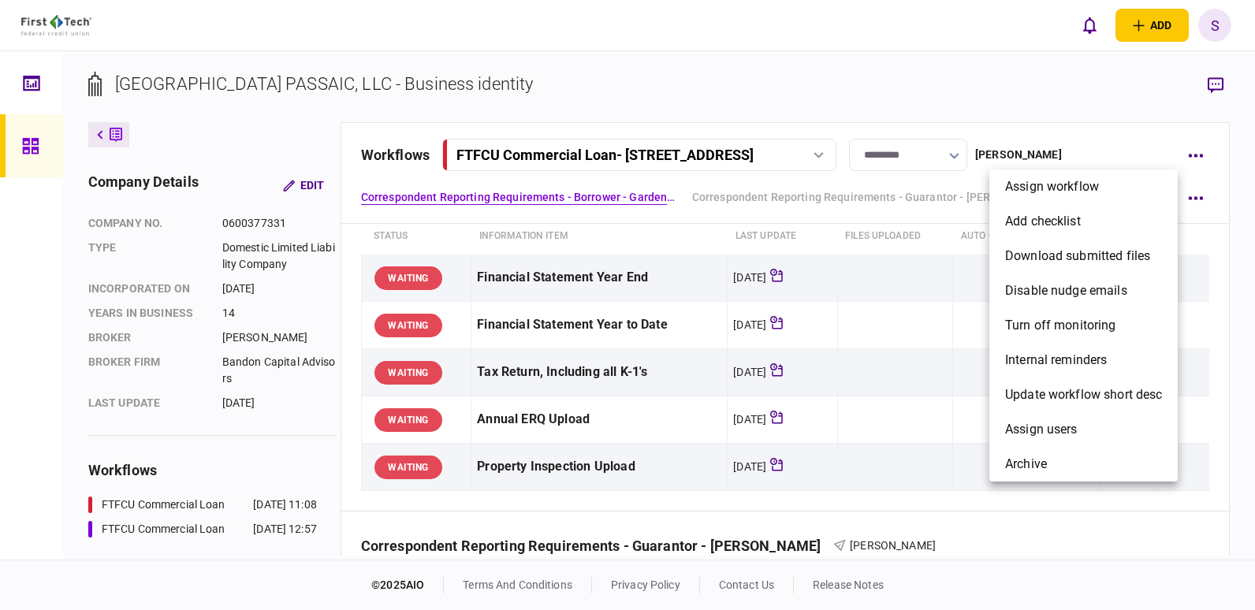
click at [1230, 214] on div at bounding box center [627, 305] width 1255 height 610
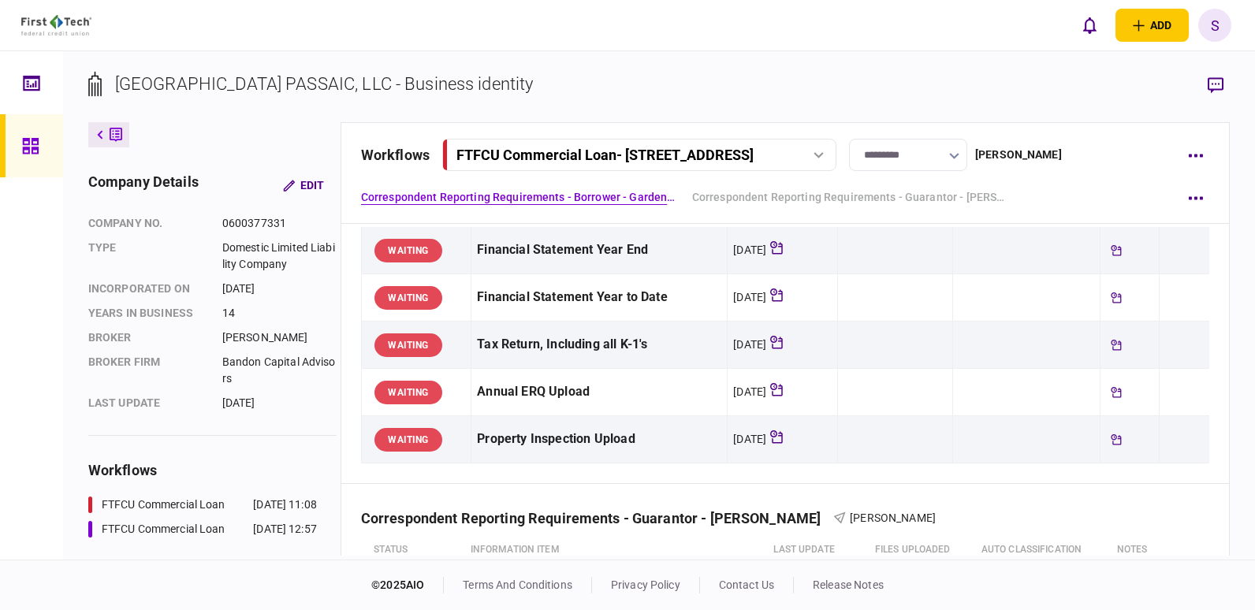
scroll to position [90, 0]
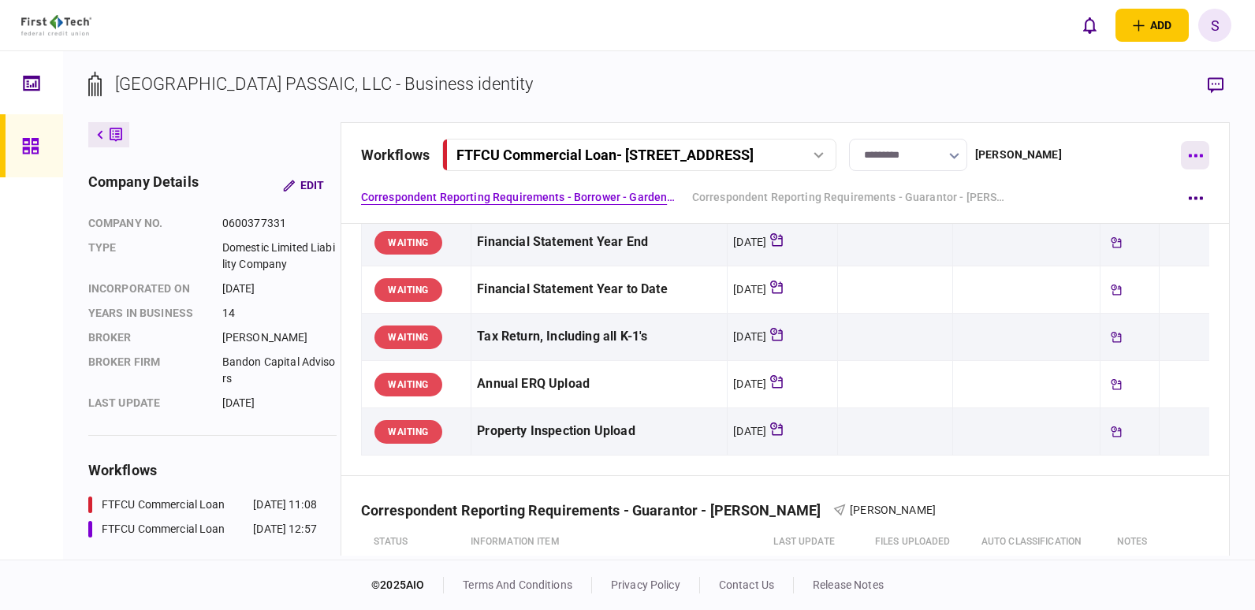
click at [1201, 151] on button "button" at bounding box center [1195, 155] width 28 height 28
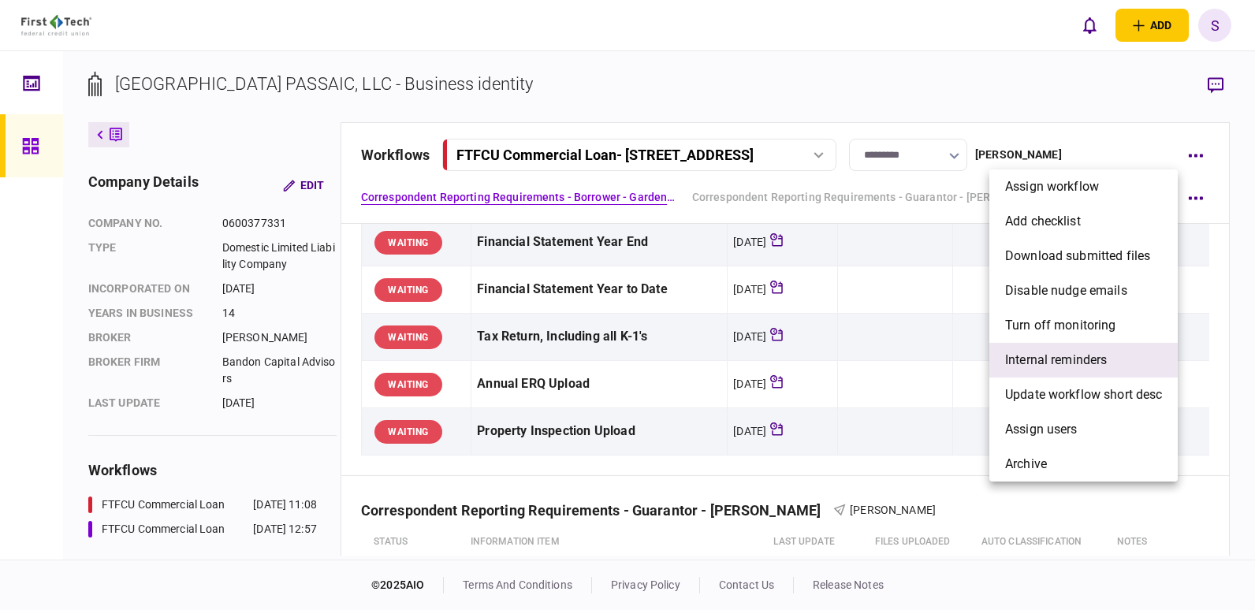
click at [1061, 368] on span "Internal reminders" at bounding box center [1056, 360] width 102 height 19
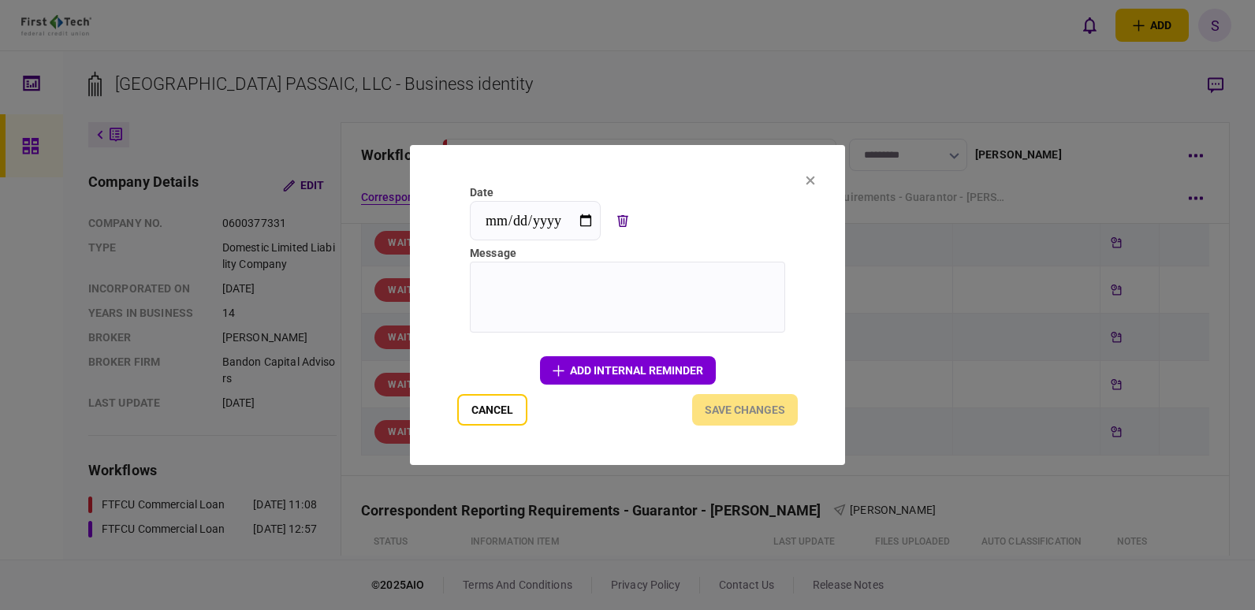
click at [592, 284] on textarea at bounding box center [627, 297] width 315 height 71
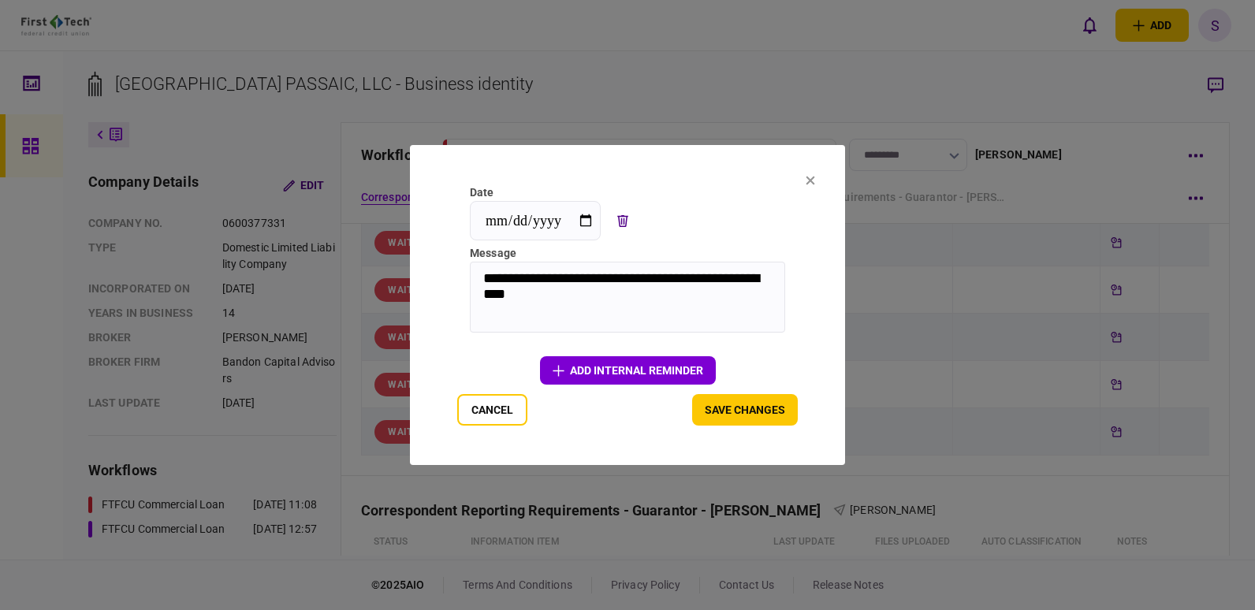
click at [661, 278] on textarea "**********" at bounding box center [627, 297] width 315 height 71
click at [786, 349] on div "**********" at bounding box center [627, 305] width 341 height 241
type textarea "**********"
click at [763, 405] on button "Save changes" at bounding box center [745, 410] width 106 height 32
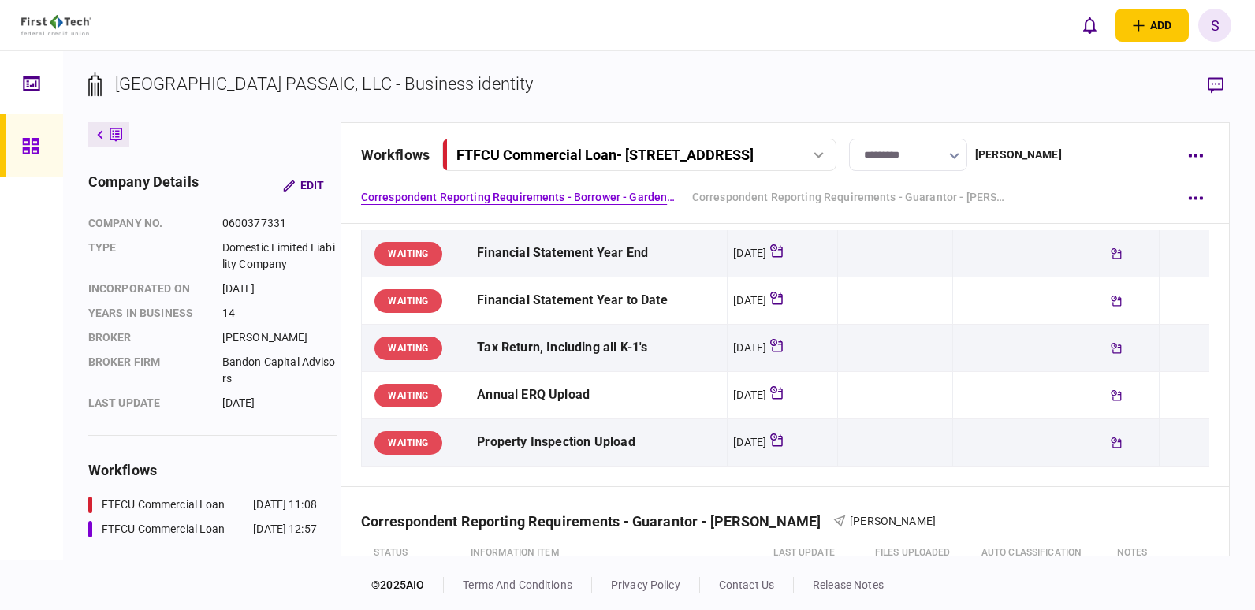
scroll to position [0, 0]
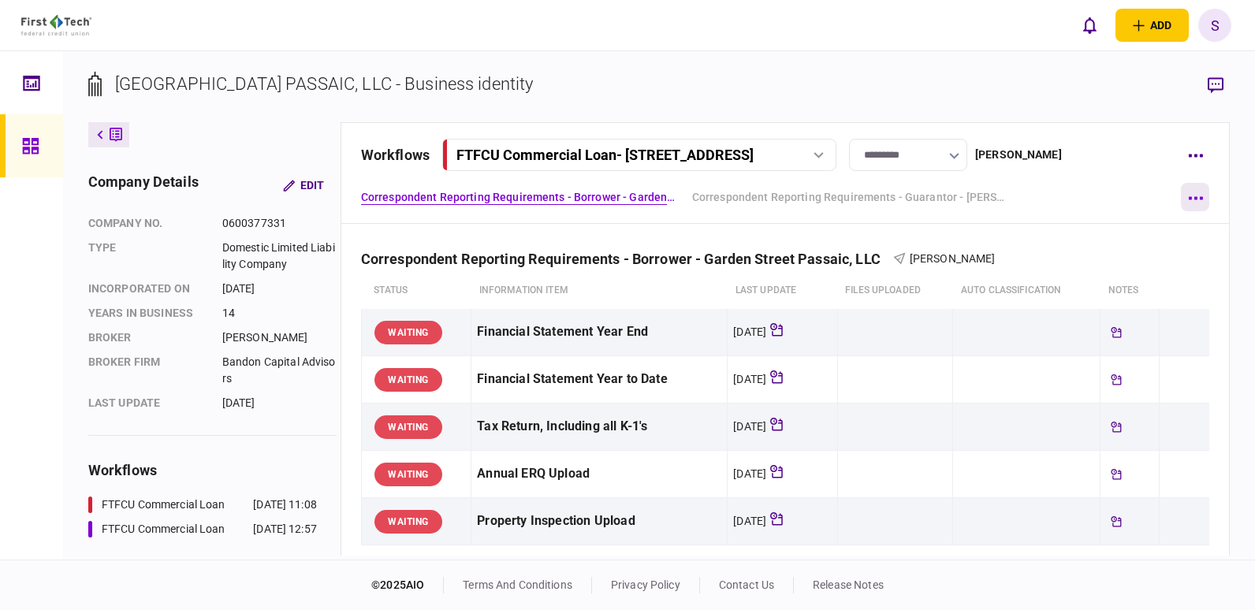
click at [1194, 195] on button "button" at bounding box center [1195, 197] width 28 height 28
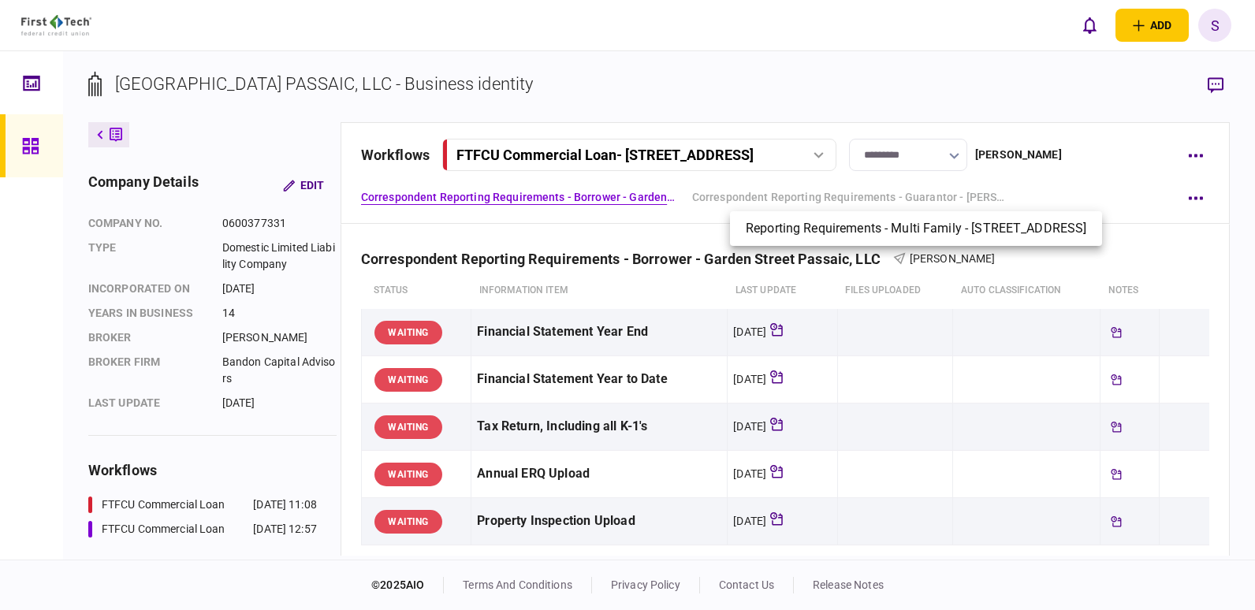
click at [1196, 154] on div at bounding box center [627, 305] width 1255 height 610
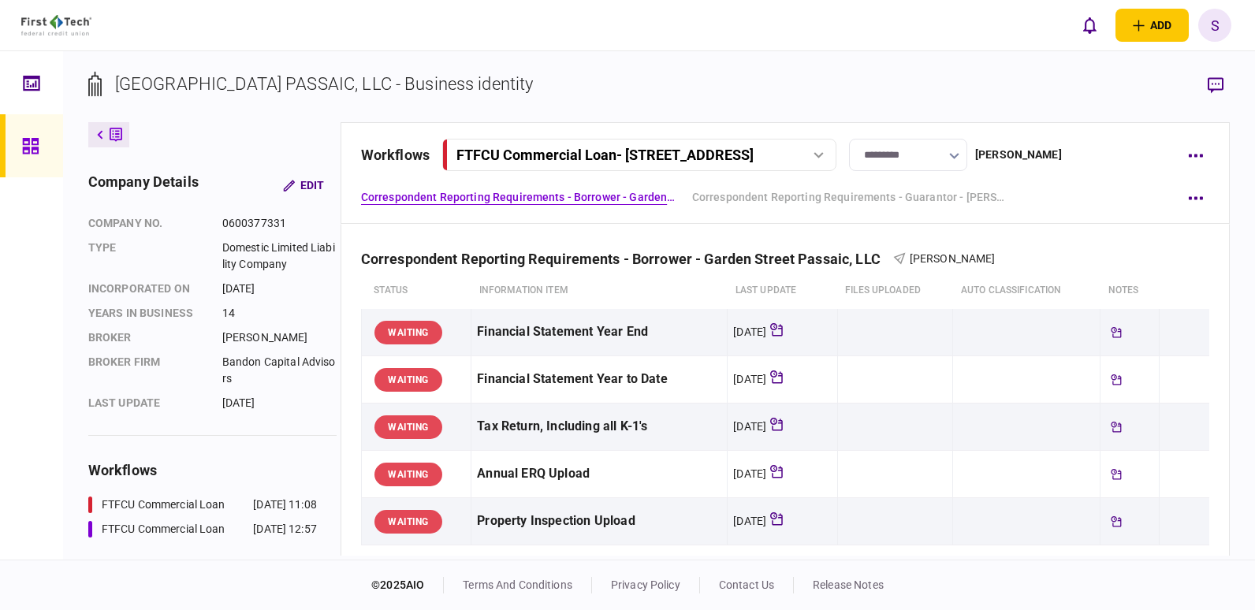
click at [1196, 154] on icon "button" at bounding box center [1195, 156] width 15 height 4
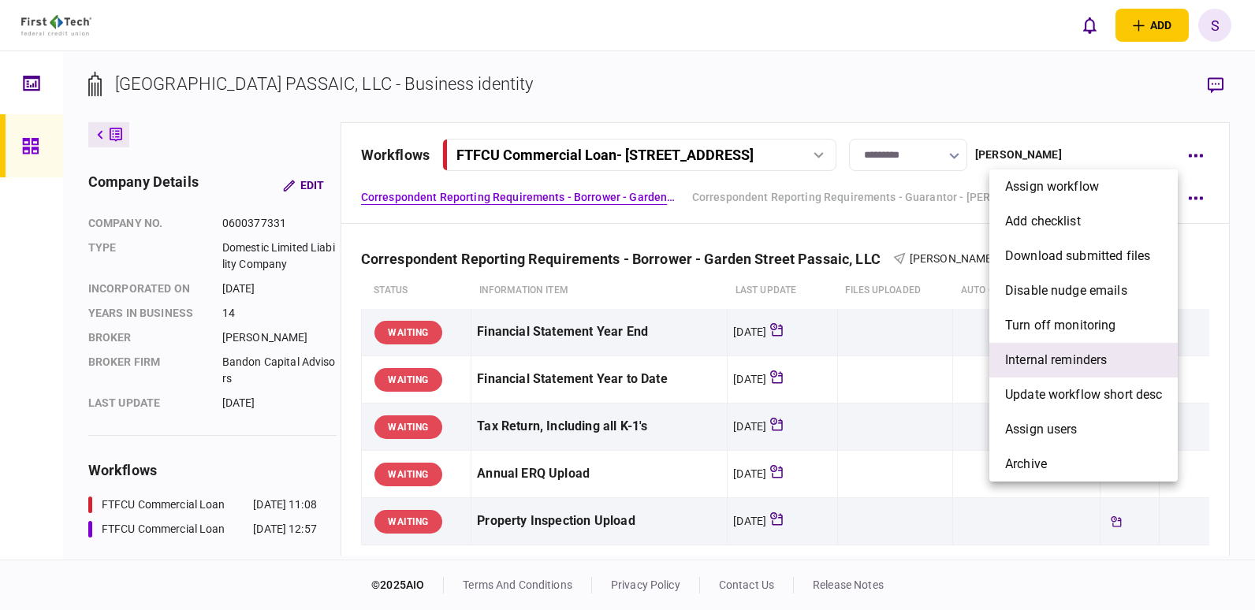
click at [1098, 360] on span "Internal reminders" at bounding box center [1056, 360] width 102 height 19
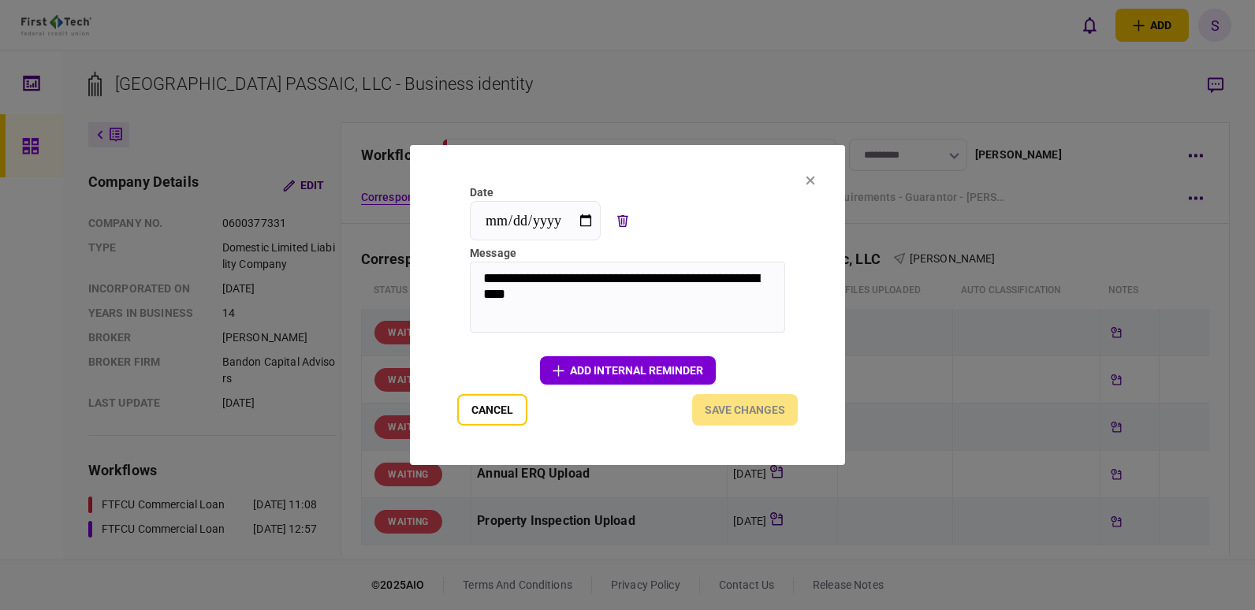
click at [628, 370] on button "add Internal reminder" at bounding box center [628, 370] width 176 height 28
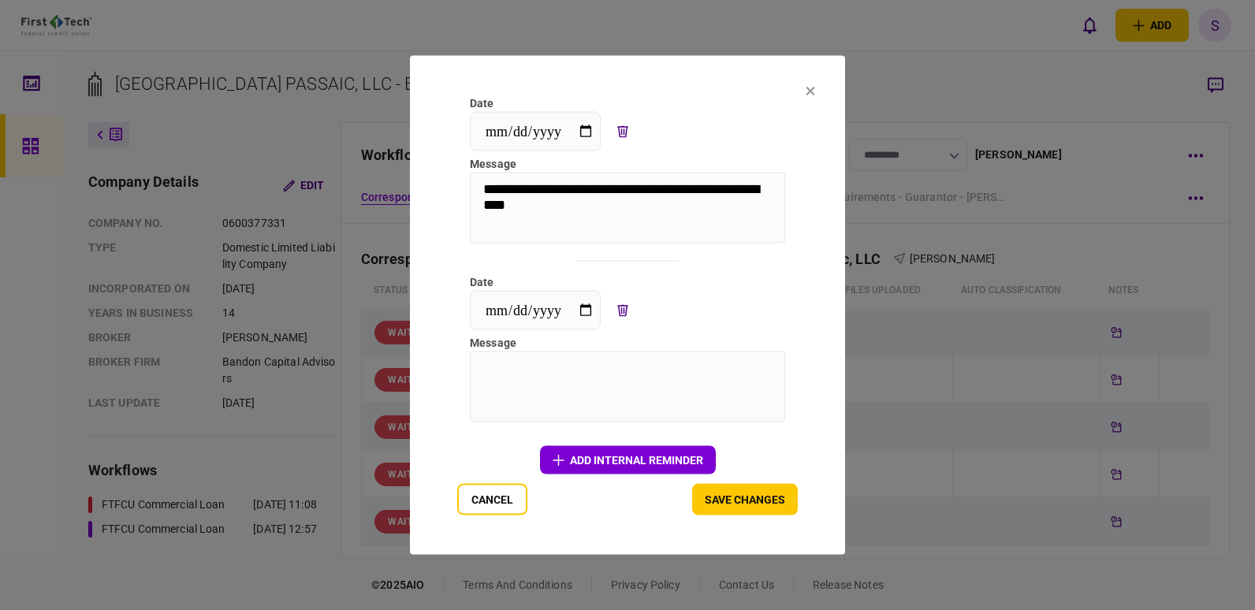
click at [535, 368] on textarea at bounding box center [627, 387] width 315 height 71
type textarea "**********"
click at [589, 308] on input "**********" at bounding box center [535, 310] width 131 height 39
type input "**********"
click at [691, 378] on textarea "**********" at bounding box center [627, 387] width 315 height 71
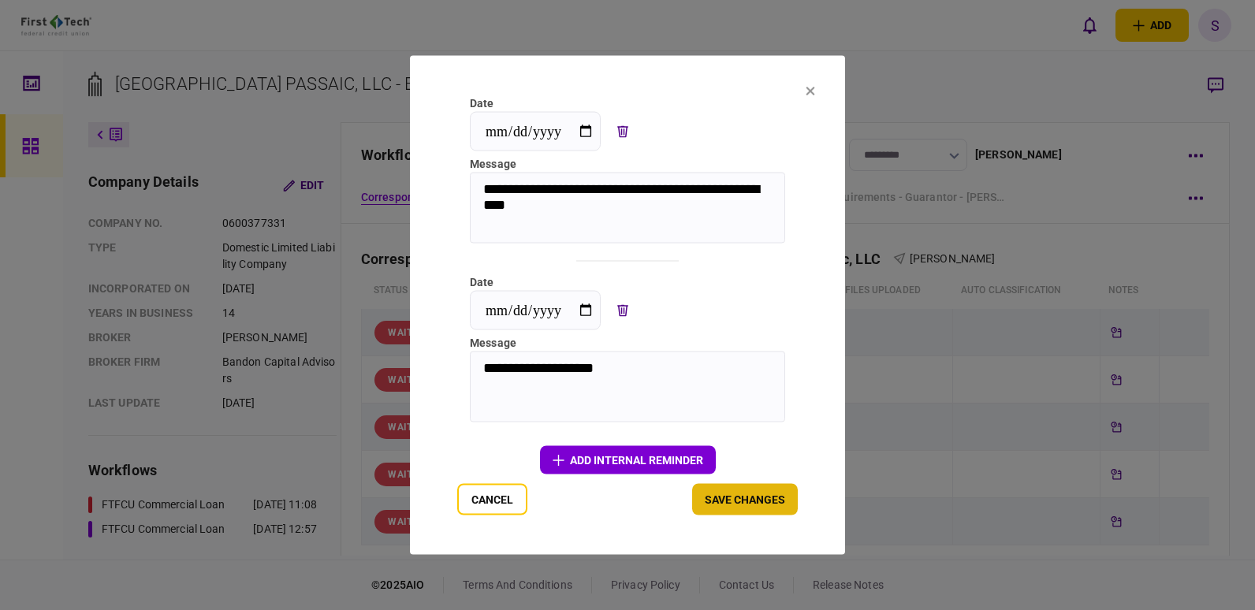
click at [738, 504] on button "Save changes" at bounding box center [745, 500] width 106 height 32
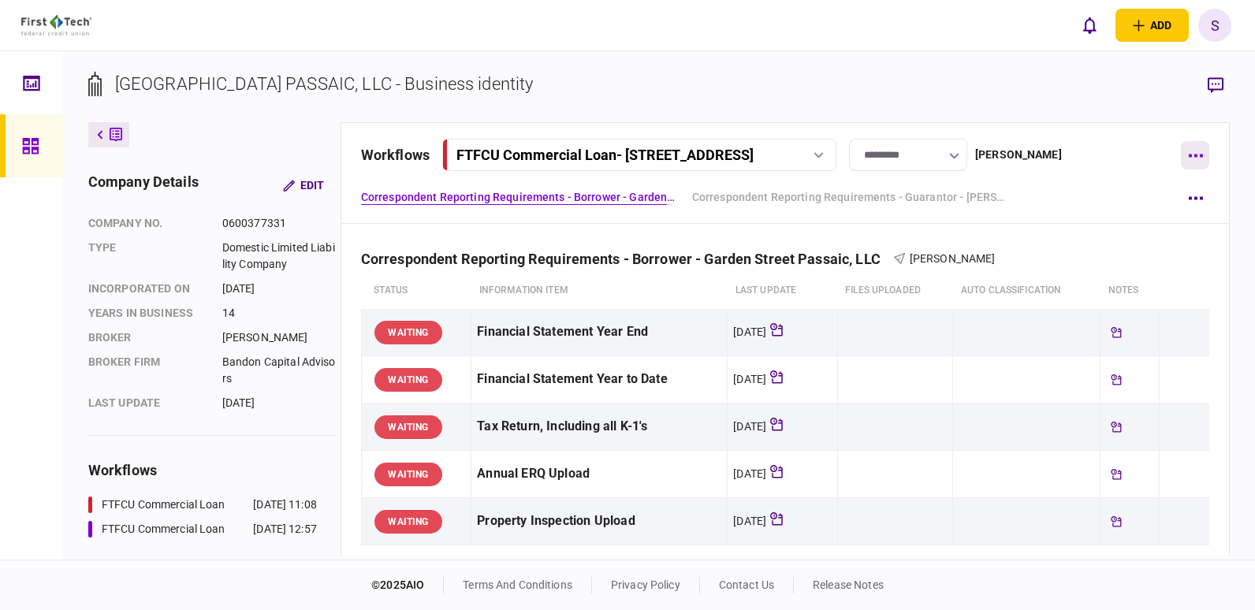
click at [1201, 153] on button "button" at bounding box center [1195, 155] width 28 height 28
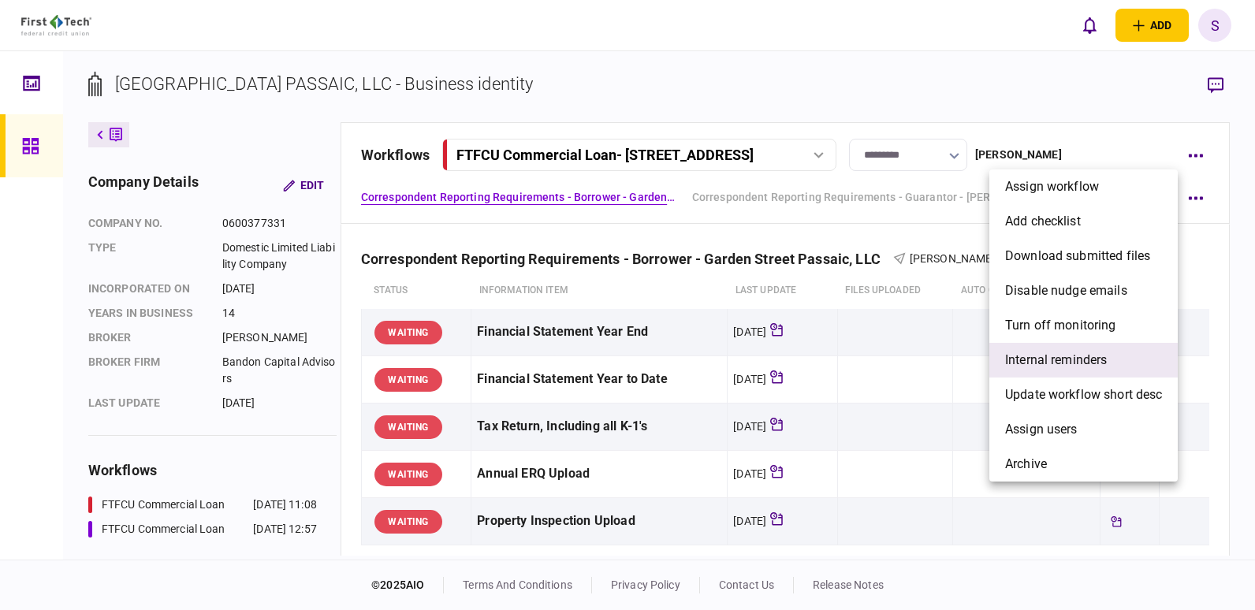
click at [1058, 358] on span "Internal reminders" at bounding box center [1056, 360] width 102 height 19
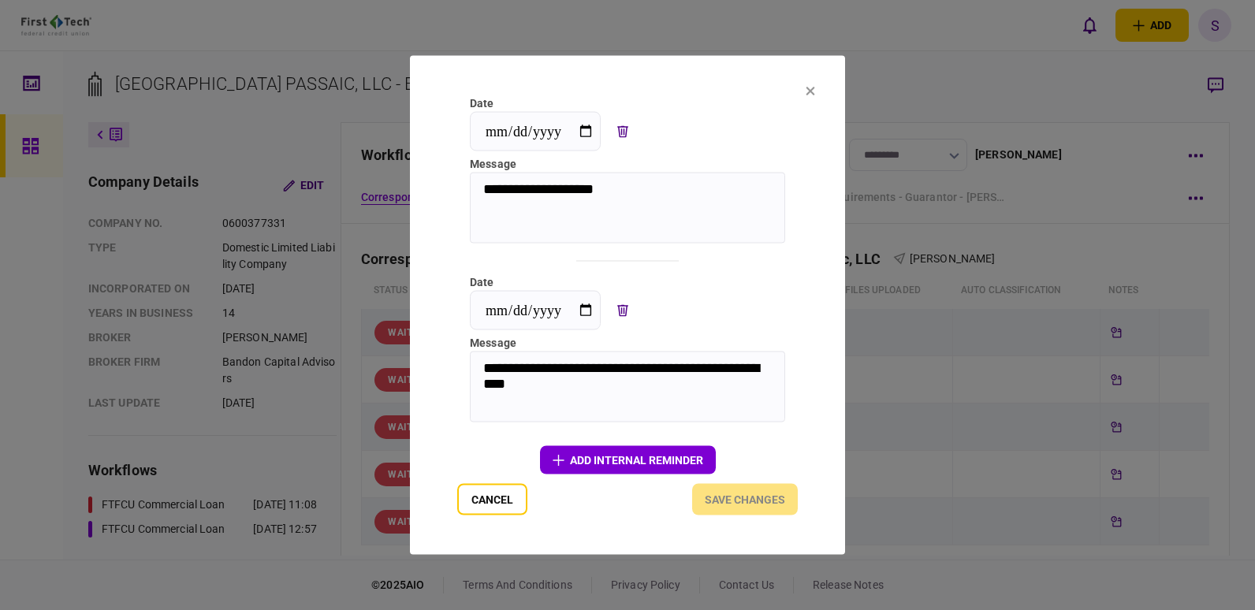
click at [601, 451] on button "add Internal reminder" at bounding box center [628, 460] width 176 height 28
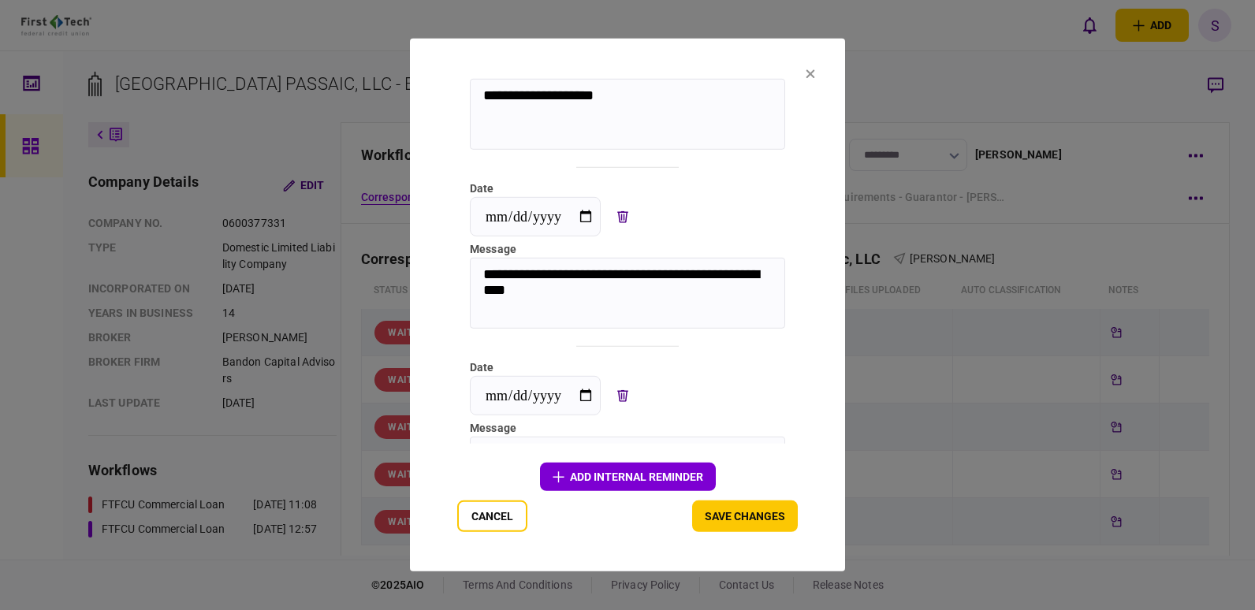
scroll to position [145, 0]
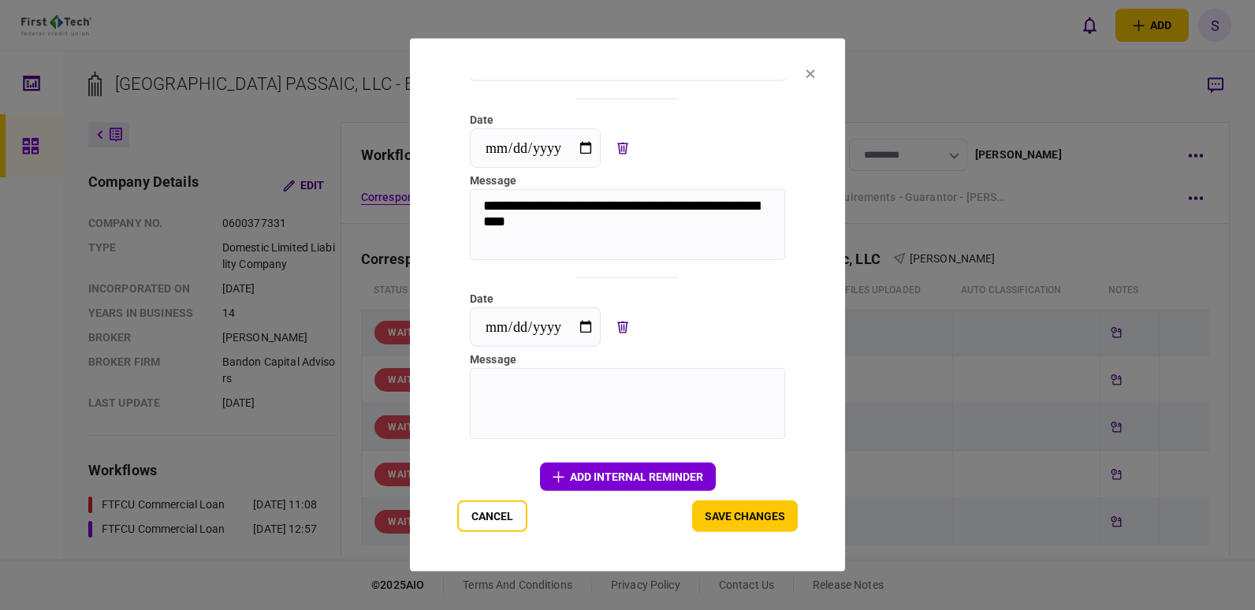
drag, startPoint x: 654, startPoint y: 59, endPoint x: 733, endPoint y: 67, distance: 80.0
click at [733, 67] on section "**********" at bounding box center [627, 305] width 435 height 533
click at [485, 516] on button "Cancel" at bounding box center [492, 517] width 70 height 32
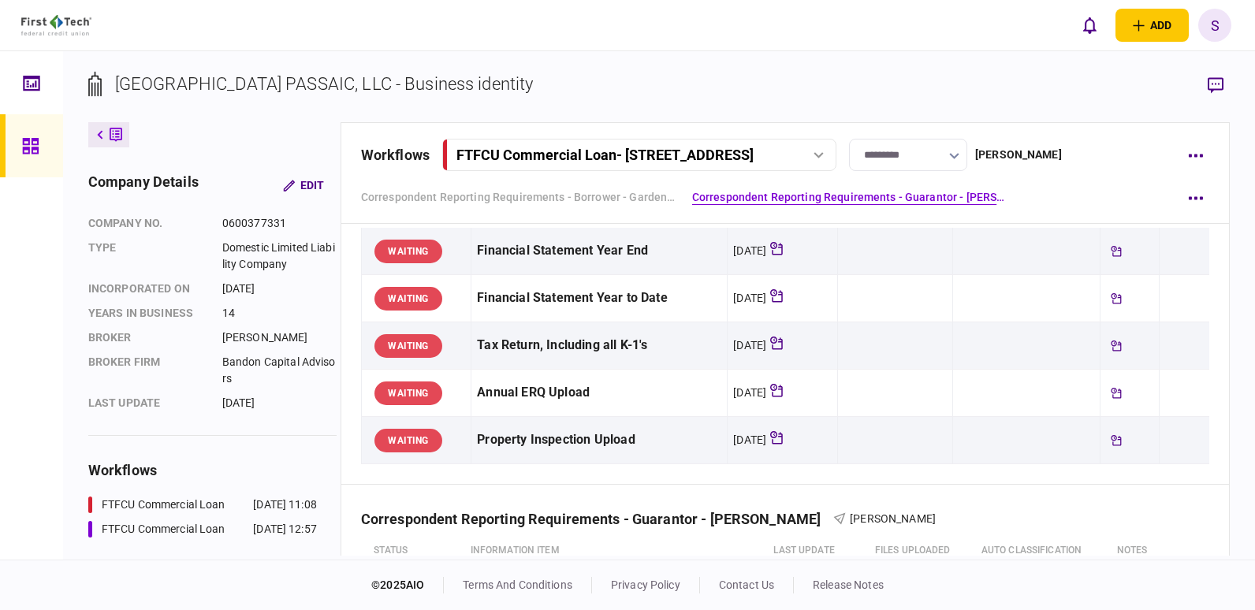
scroll to position [54, 0]
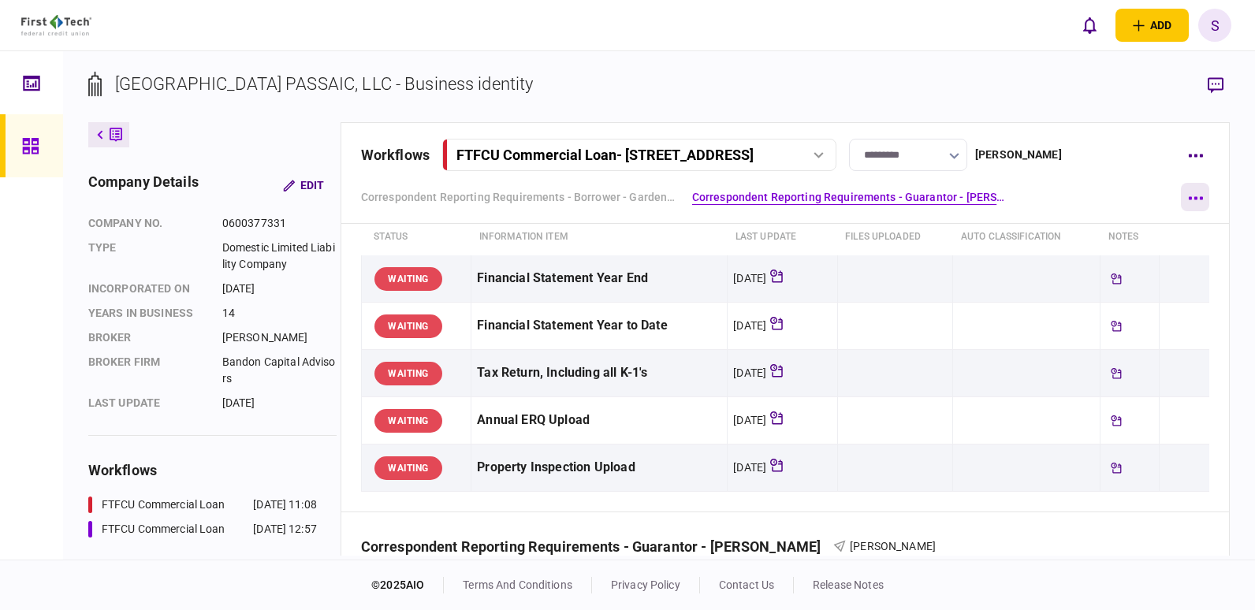
click at [1198, 200] on icon "button" at bounding box center [1195, 198] width 15 height 4
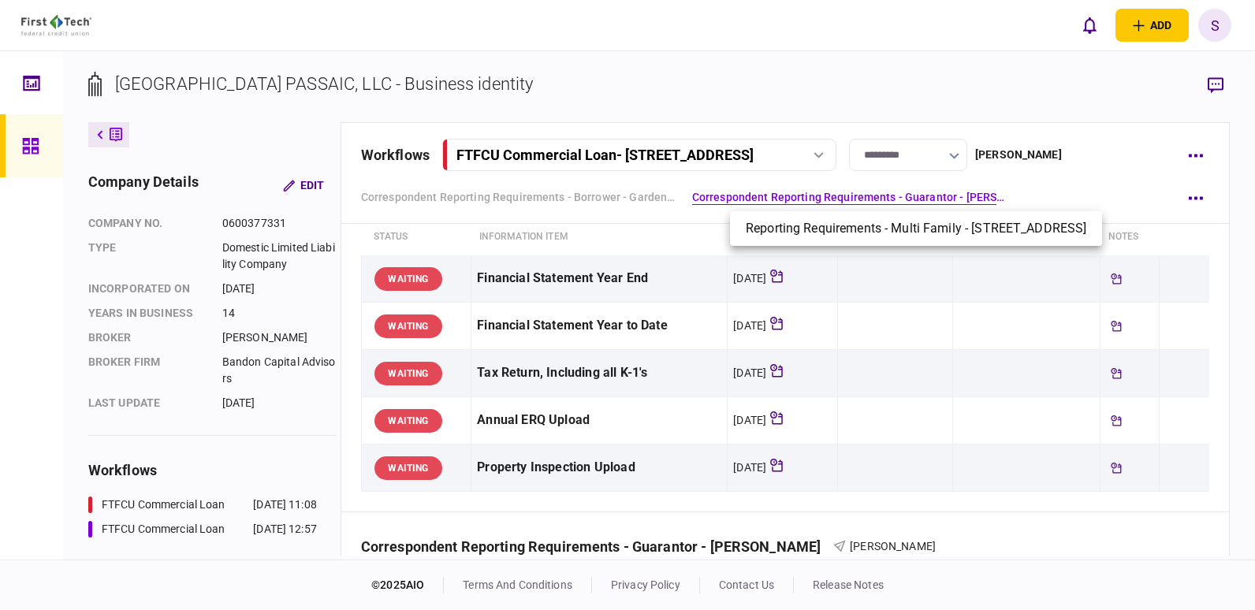
click at [1199, 157] on div at bounding box center [627, 305] width 1255 height 610
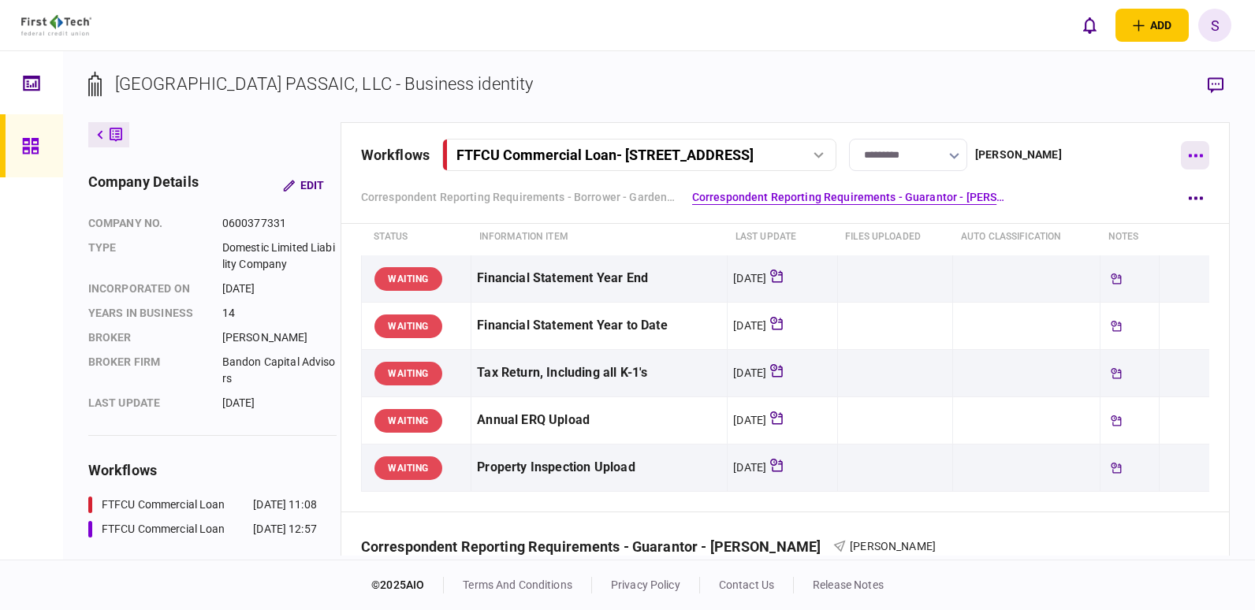
click at [1196, 153] on button "button" at bounding box center [1195, 155] width 28 height 28
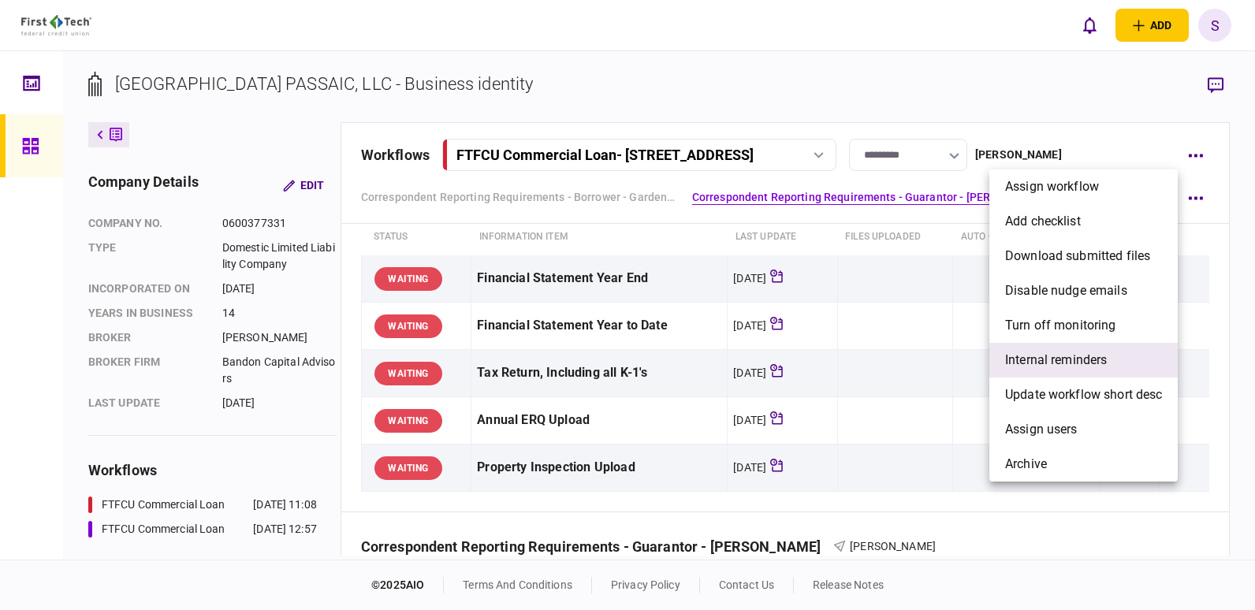
click at [1086, 358] on span "Internal reminders" at bounding box center [1056, 360] width 102 height 19
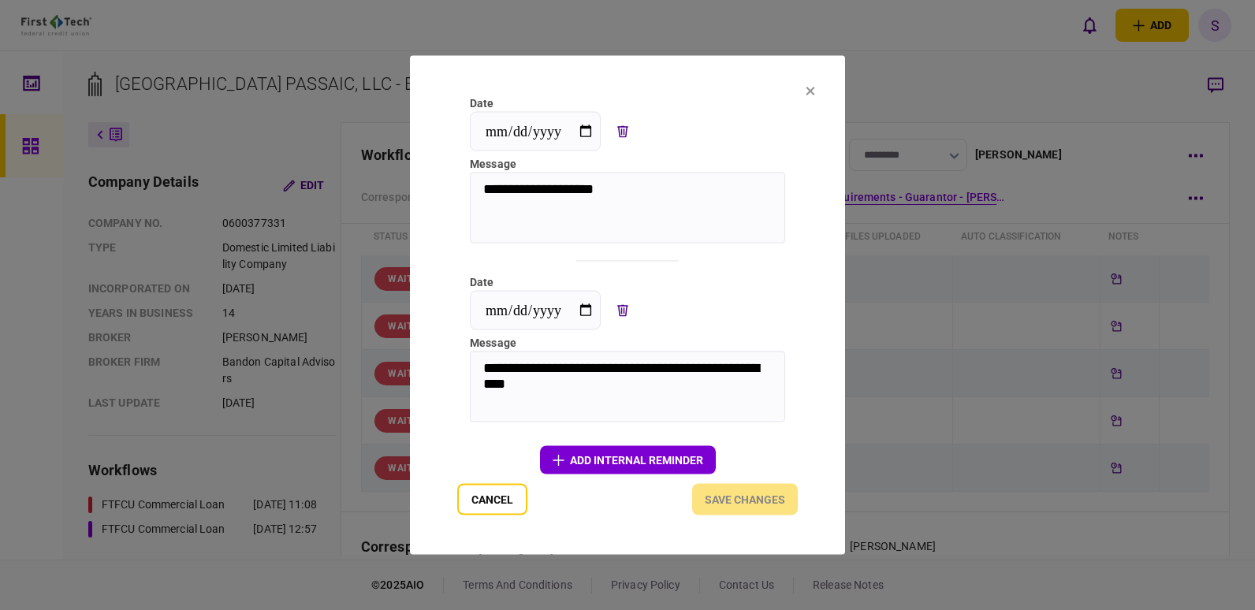
click at [810, 87] on icon at bounding box center [810, 91] width 9 height 9
